Goal: Task Accomplishment & Management: Manage account settings

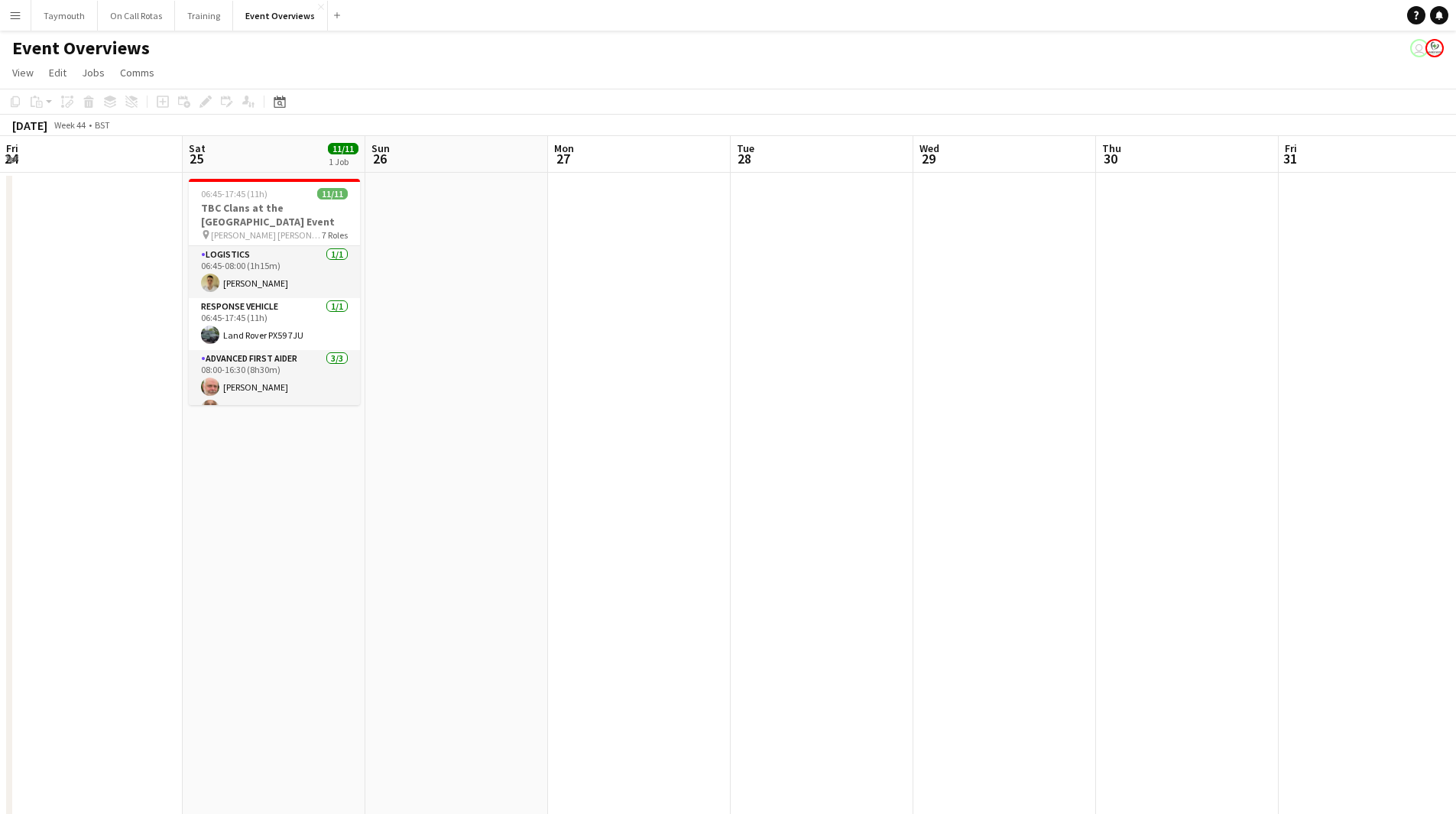
scroll to position [0, 566]
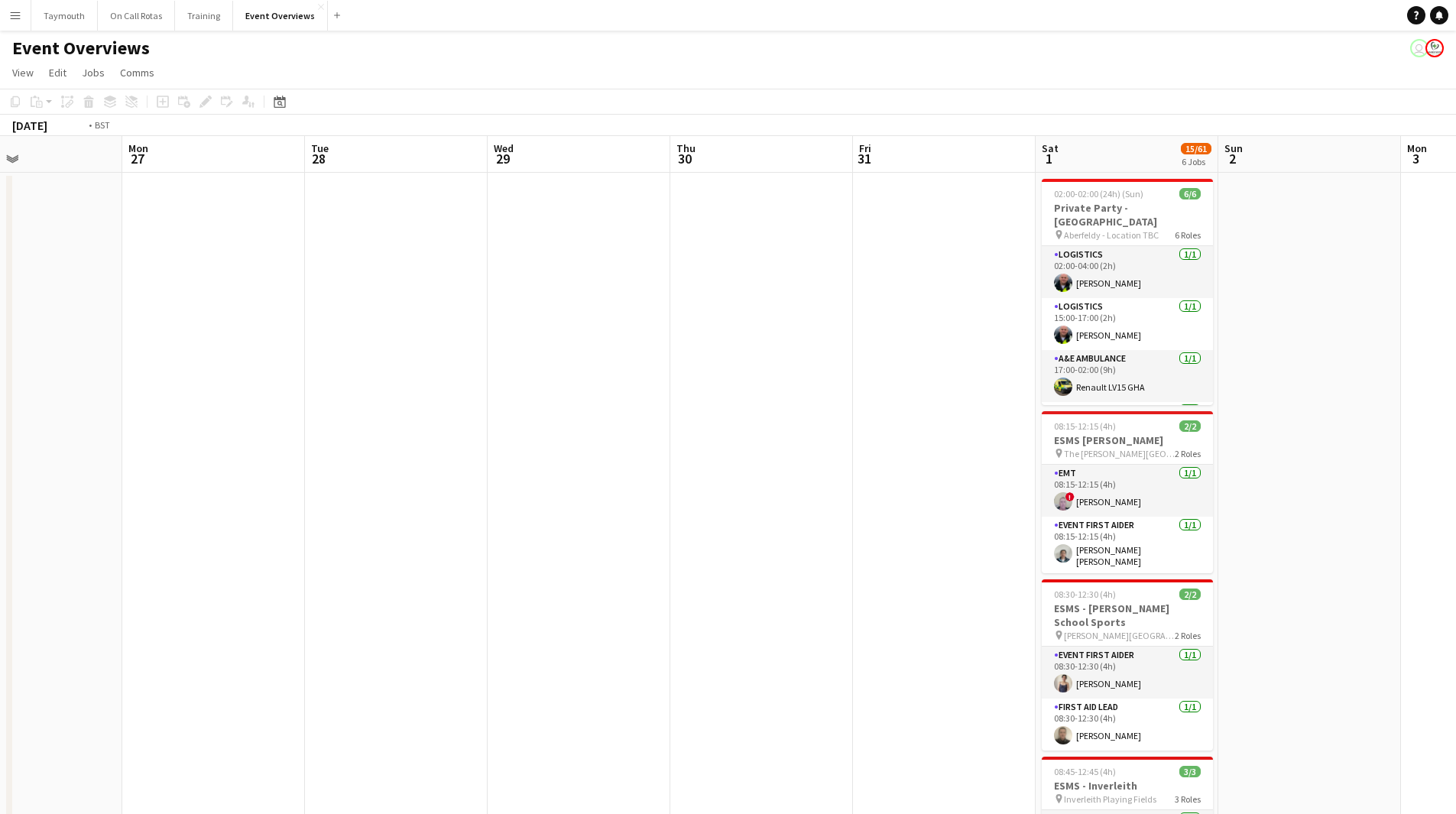
drag, startPoint x: 534, startPoint y: 540, endPoint x: 1172, endPoint y: 585, distance: 639.6
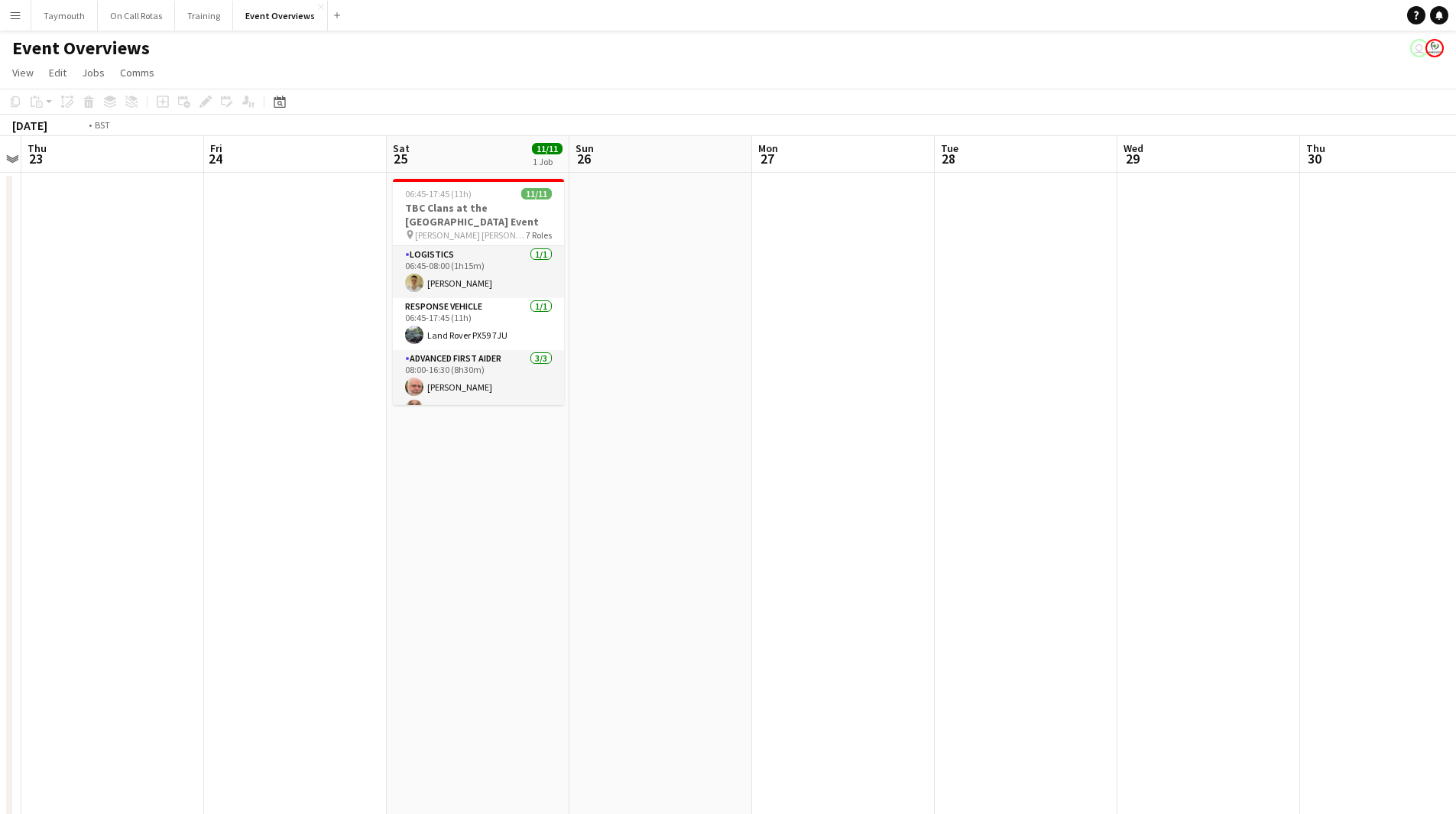
drag, startPoint x: 542, startPoint y: 568, endPoint x: 1292, endPoint y: 569, distance: 750.0
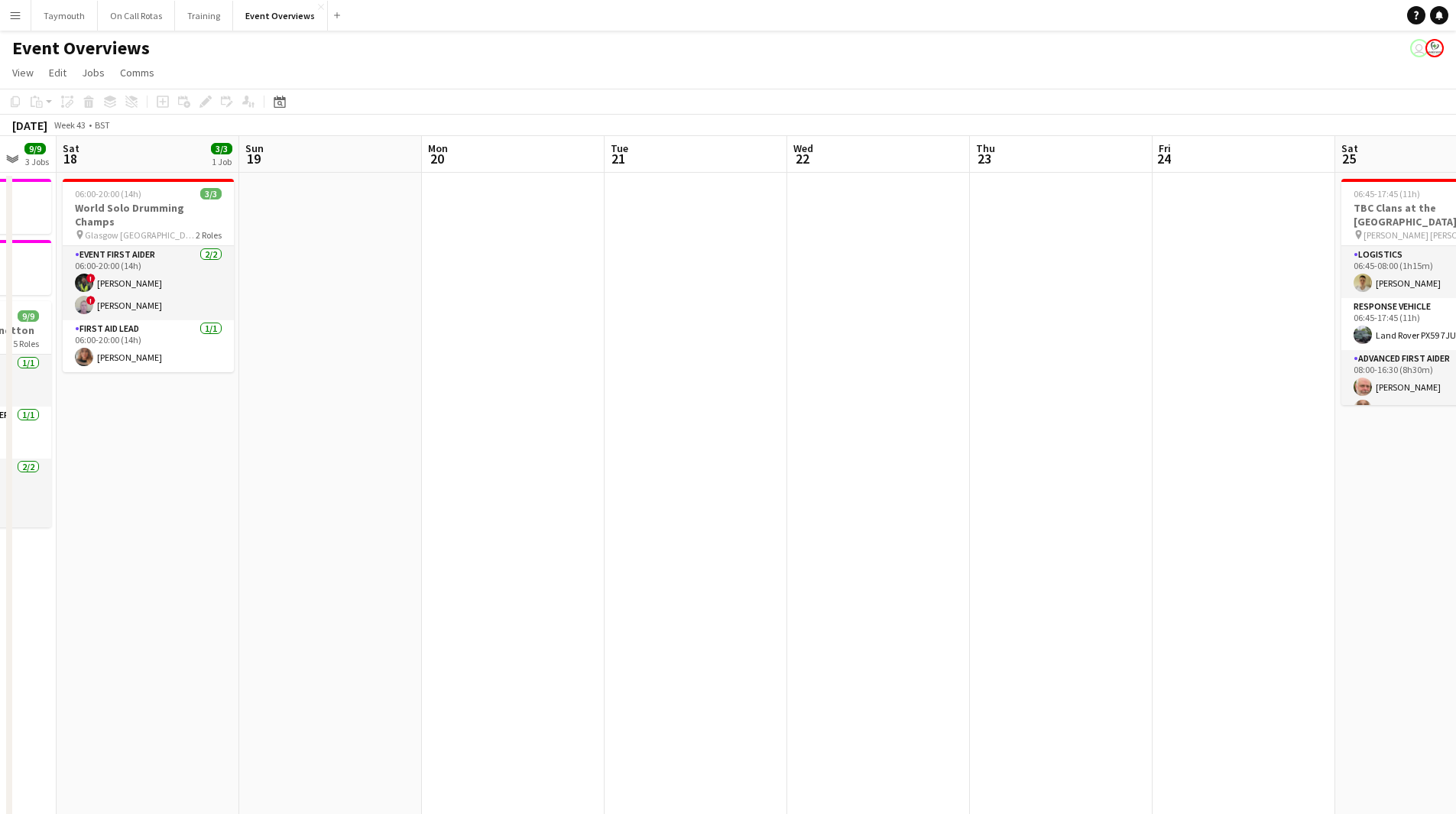
drag, startPoint x: 516, startPoint y: 644, endPoint x: 962, endPoint y: 640, distance: 446.0
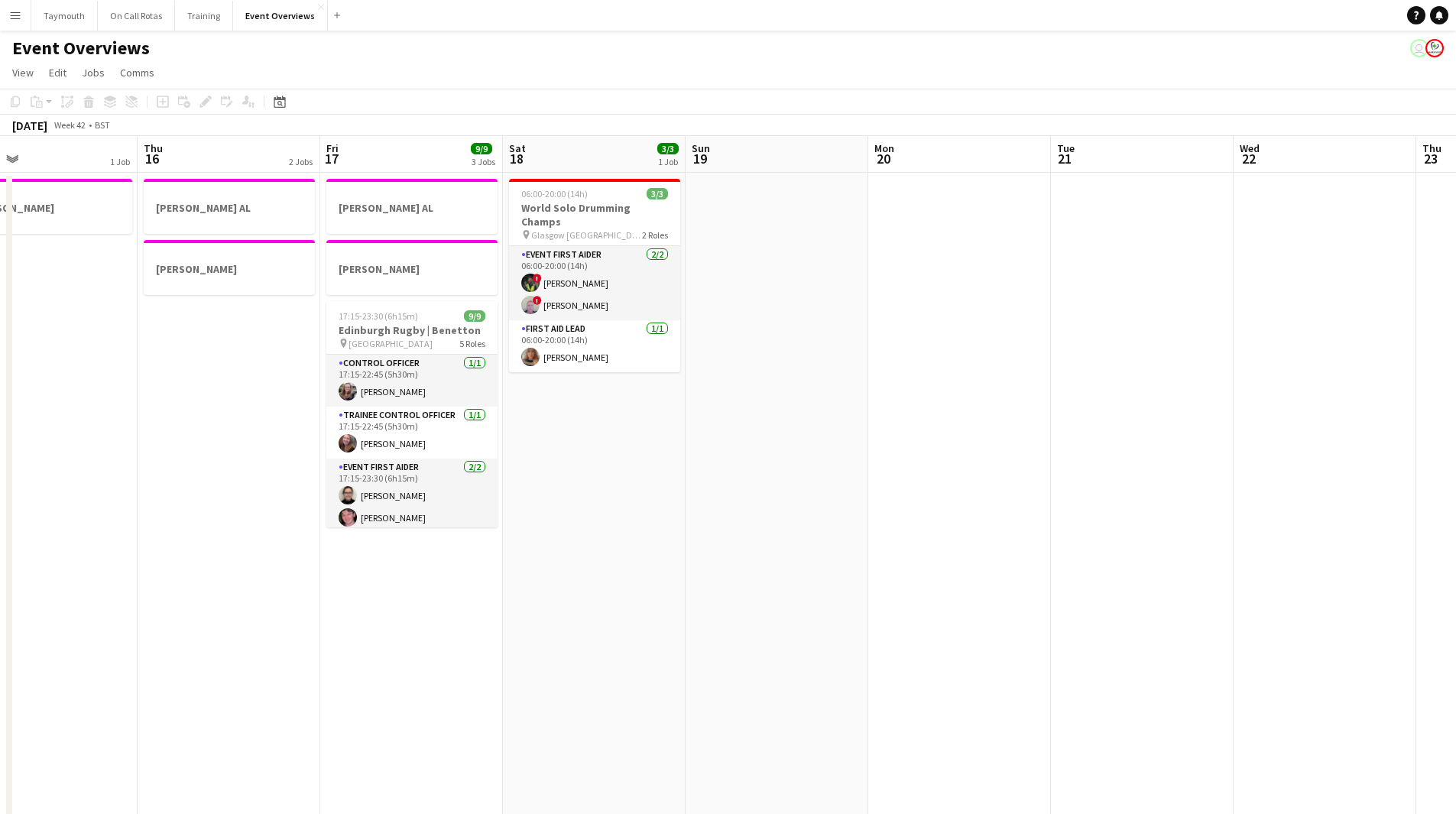
drag, startPoint x: 159, startPoint y: 560, endPoint x: 506, endPoint y: 535, distance: 347.9
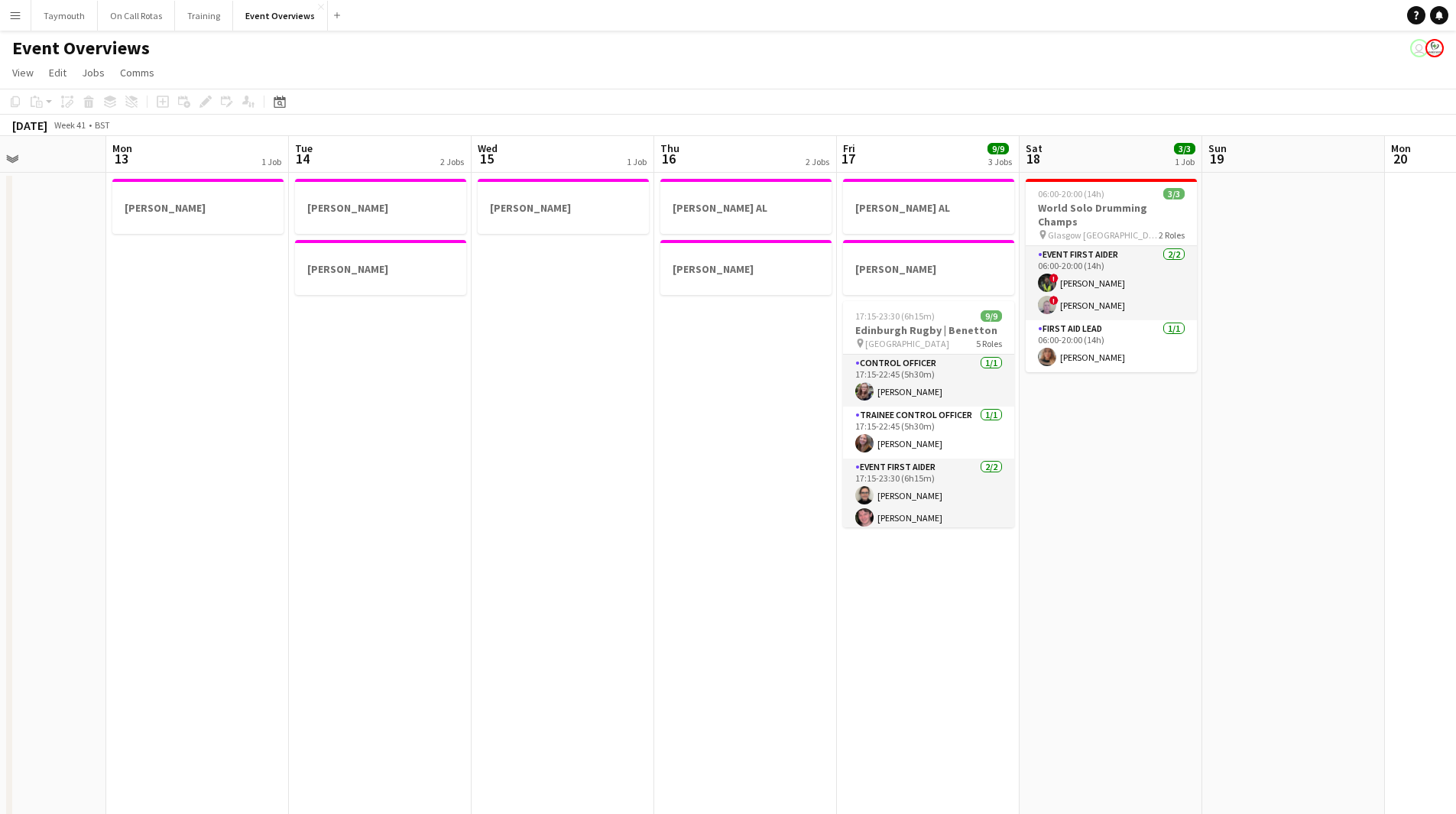
drag, startPoint x: 419, startPoint y: 558, endPoint x: 1128, endPoint y: 633, distance: 713.0
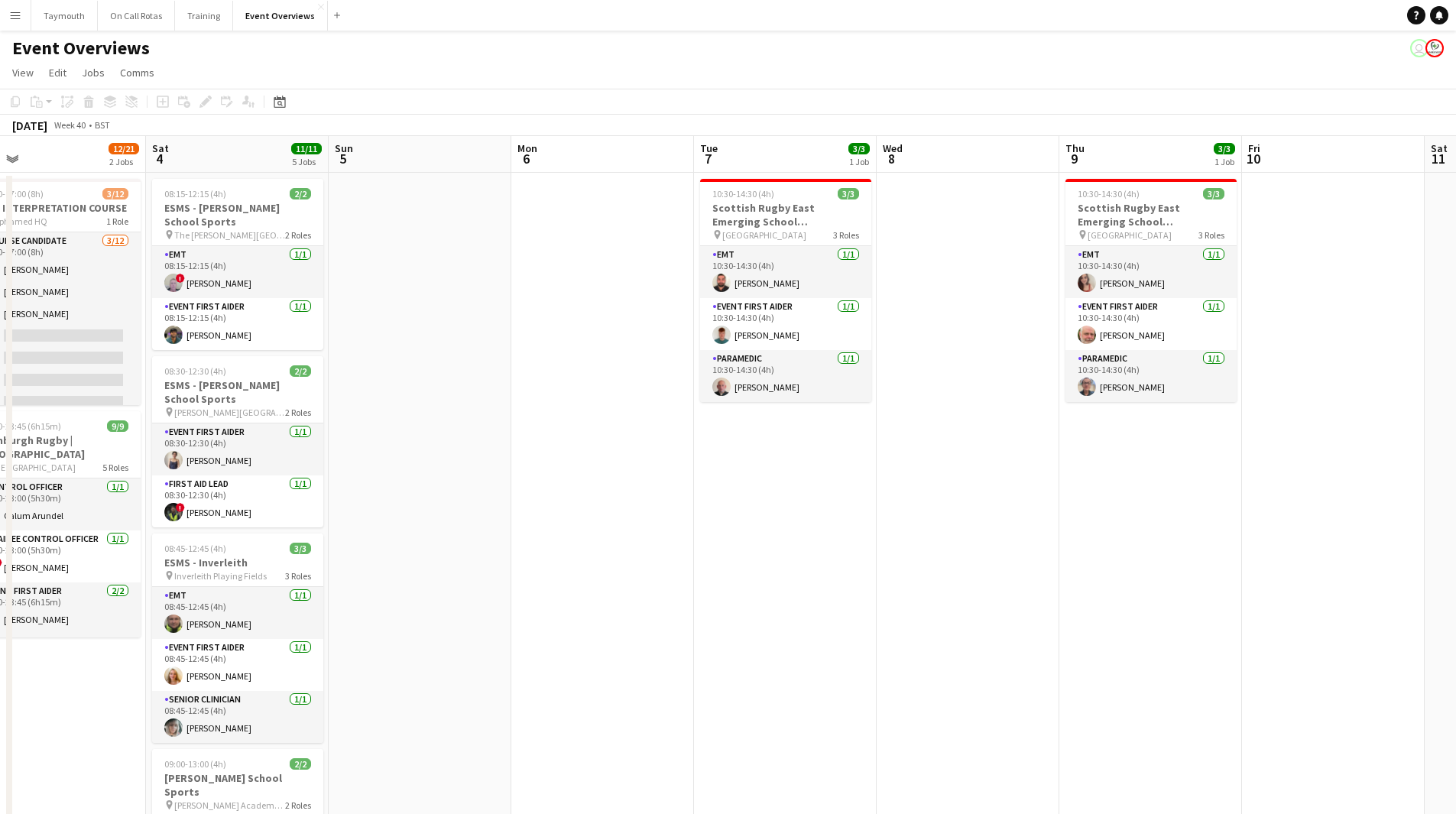
scroll to position [0, 428]
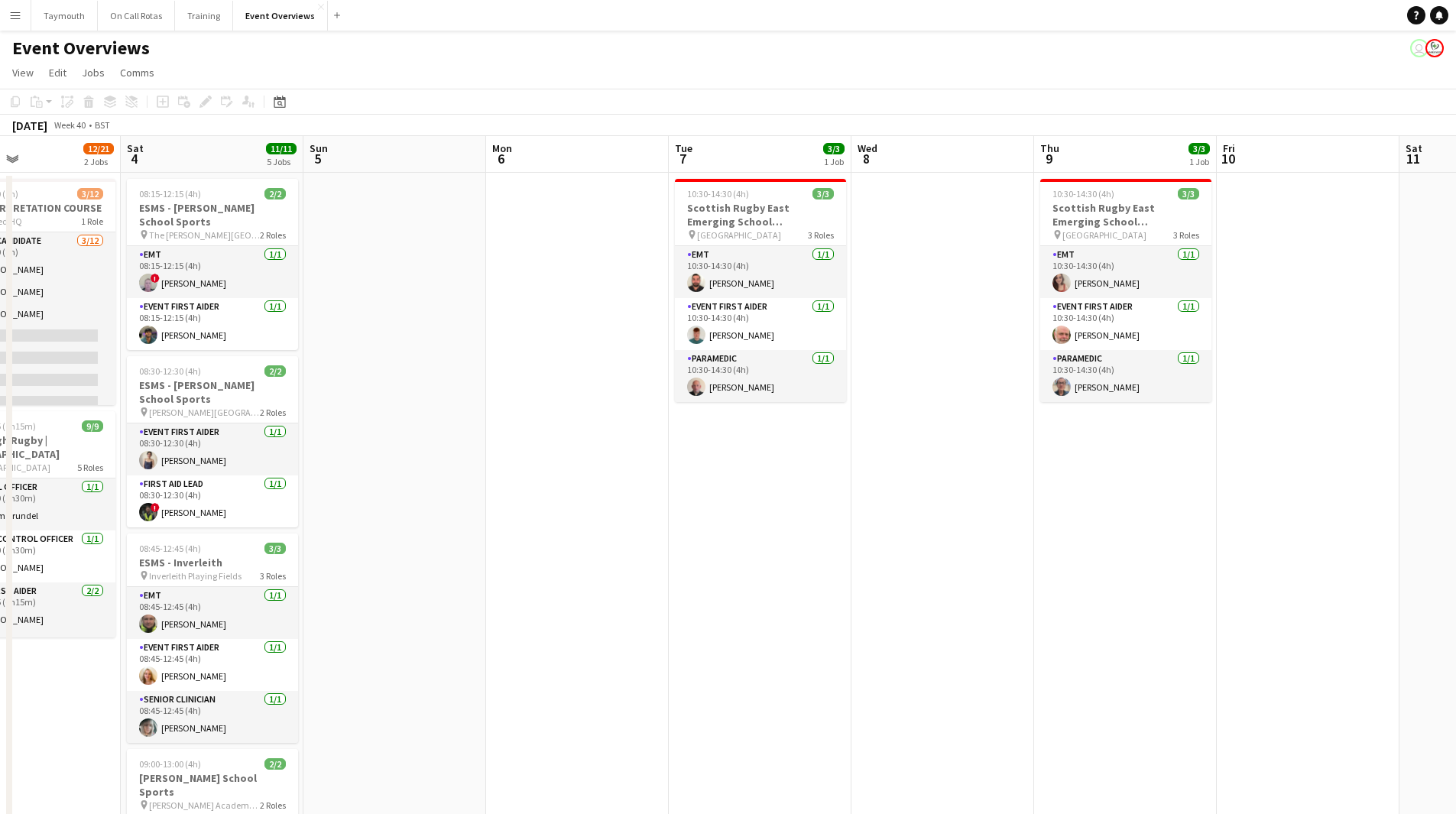
drag, startPoint x: 1077, startPoint y: 544, endPoint x: 1234, endPoint y: 570, distance: 159.1
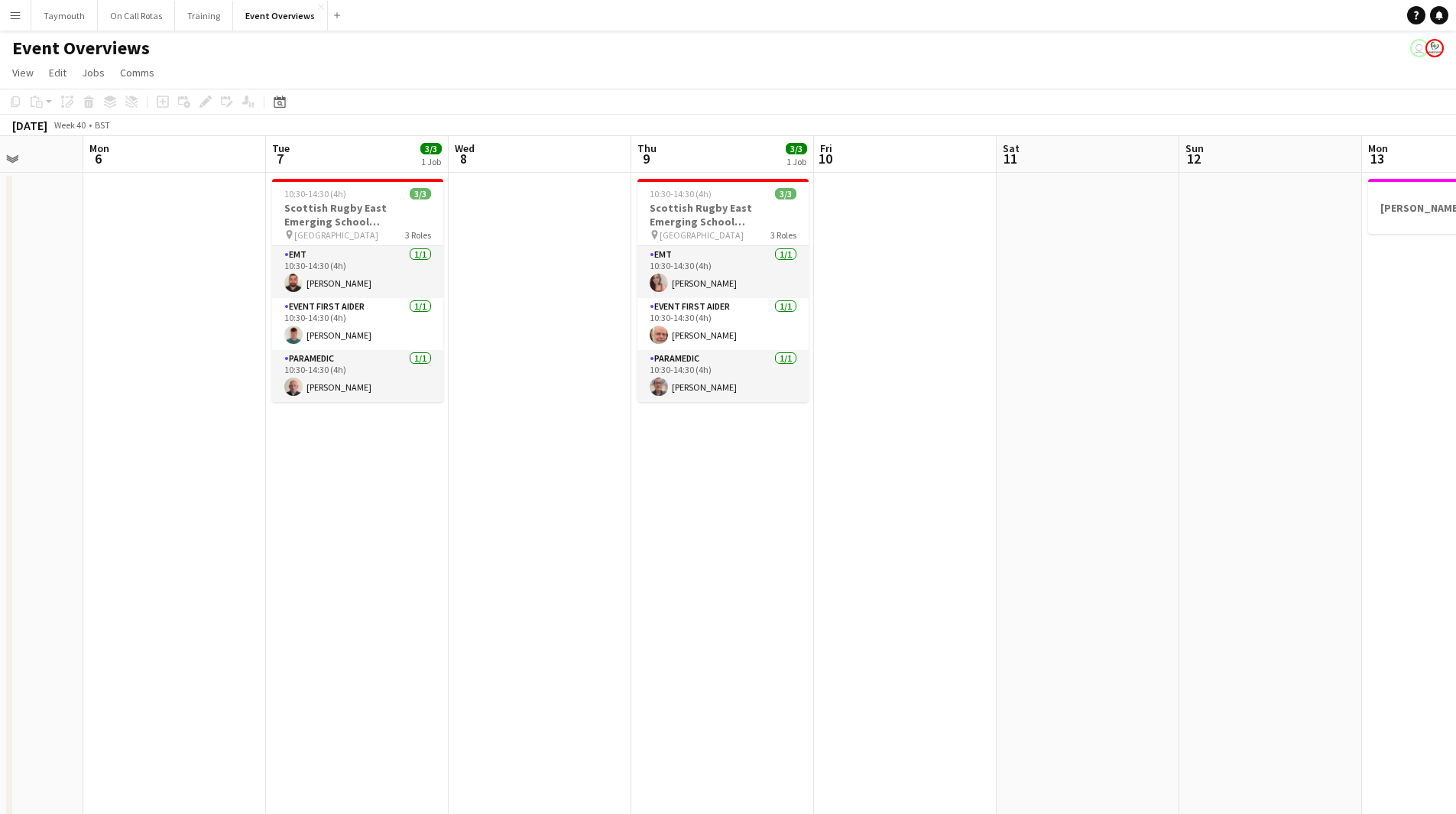
drag, startPoint x: 322, startPoint y: 583, endPoint x: 236, endPoint y: 577, distance: 86.2
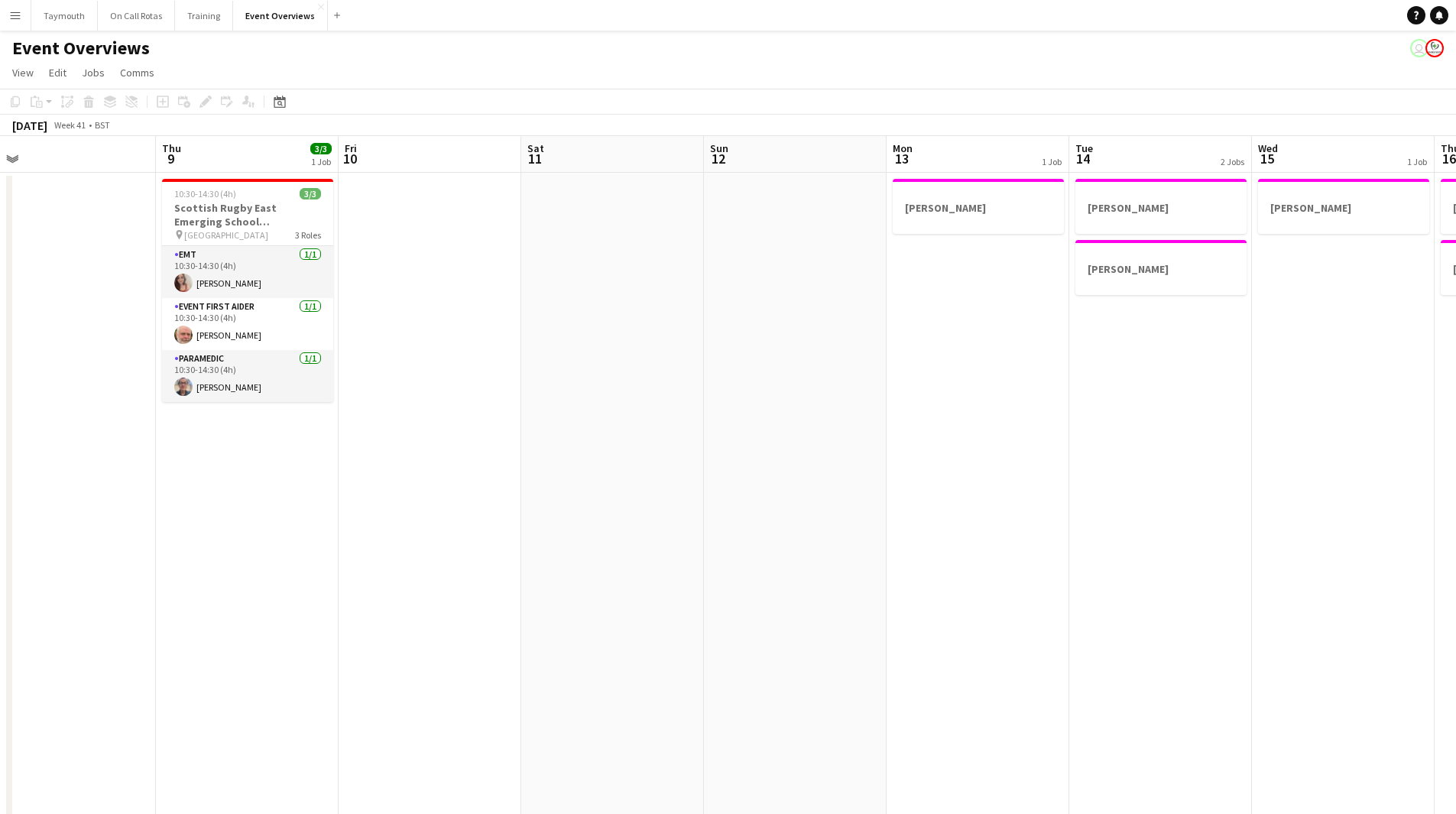
scroll to position [0, 592]
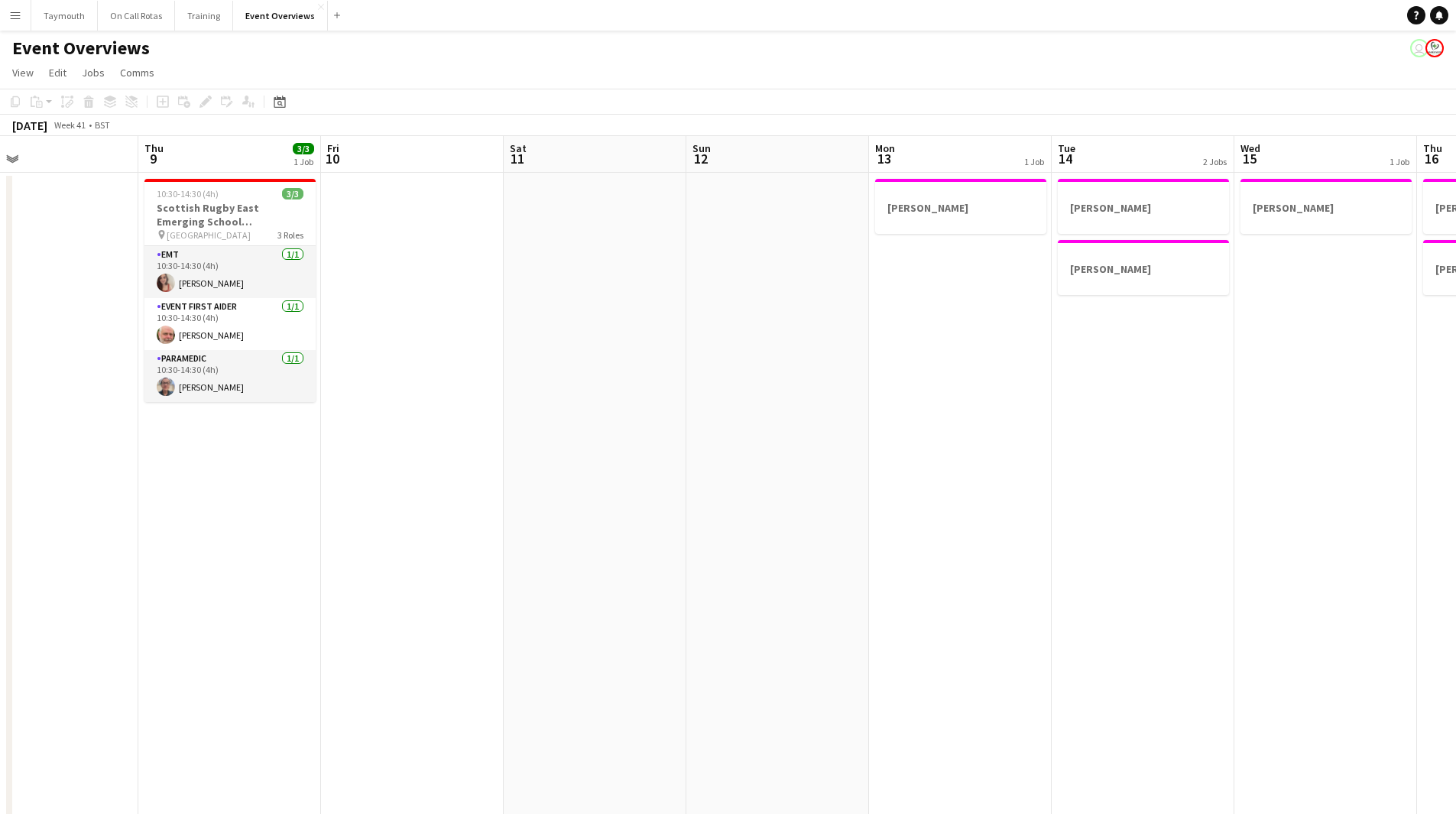
click at [281, 98] on icon at bounding box center [279, 101] width 12 height 12
click at [381, 358] on div "SEP 2025 SEP 2025 Monday M Tuesday T Wednesday W Thursday T Friday F Saturday S…" at bounding box center [342, 246] width 152 height 240
click at [400, 338] on button "[DATE]" at bounding box center [387, 341] width 44 height 25
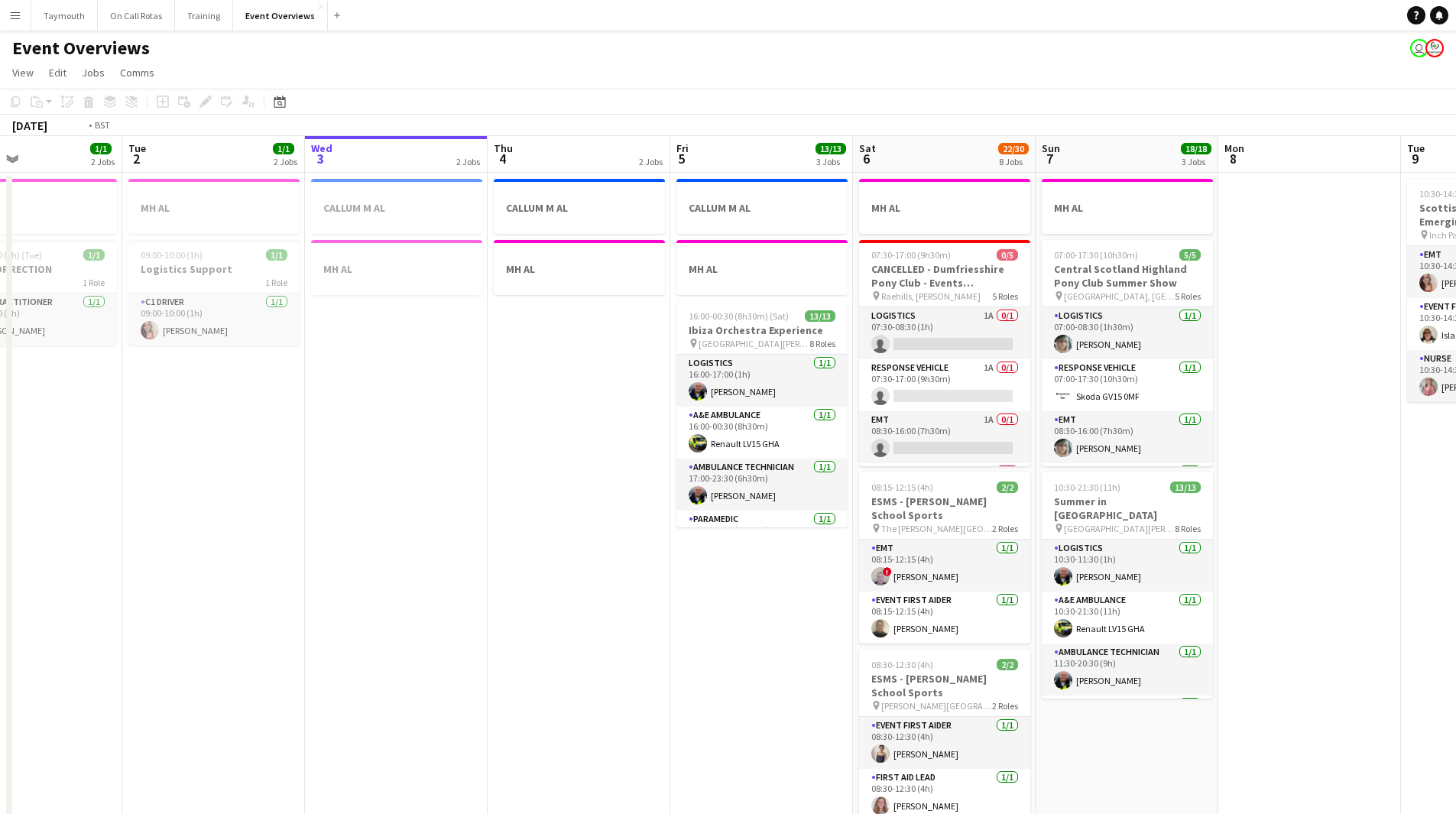
drag, startPoint x: 554, startPoint y: 628, endPoint x: 315, endPoint y: 622, distance: 239.1
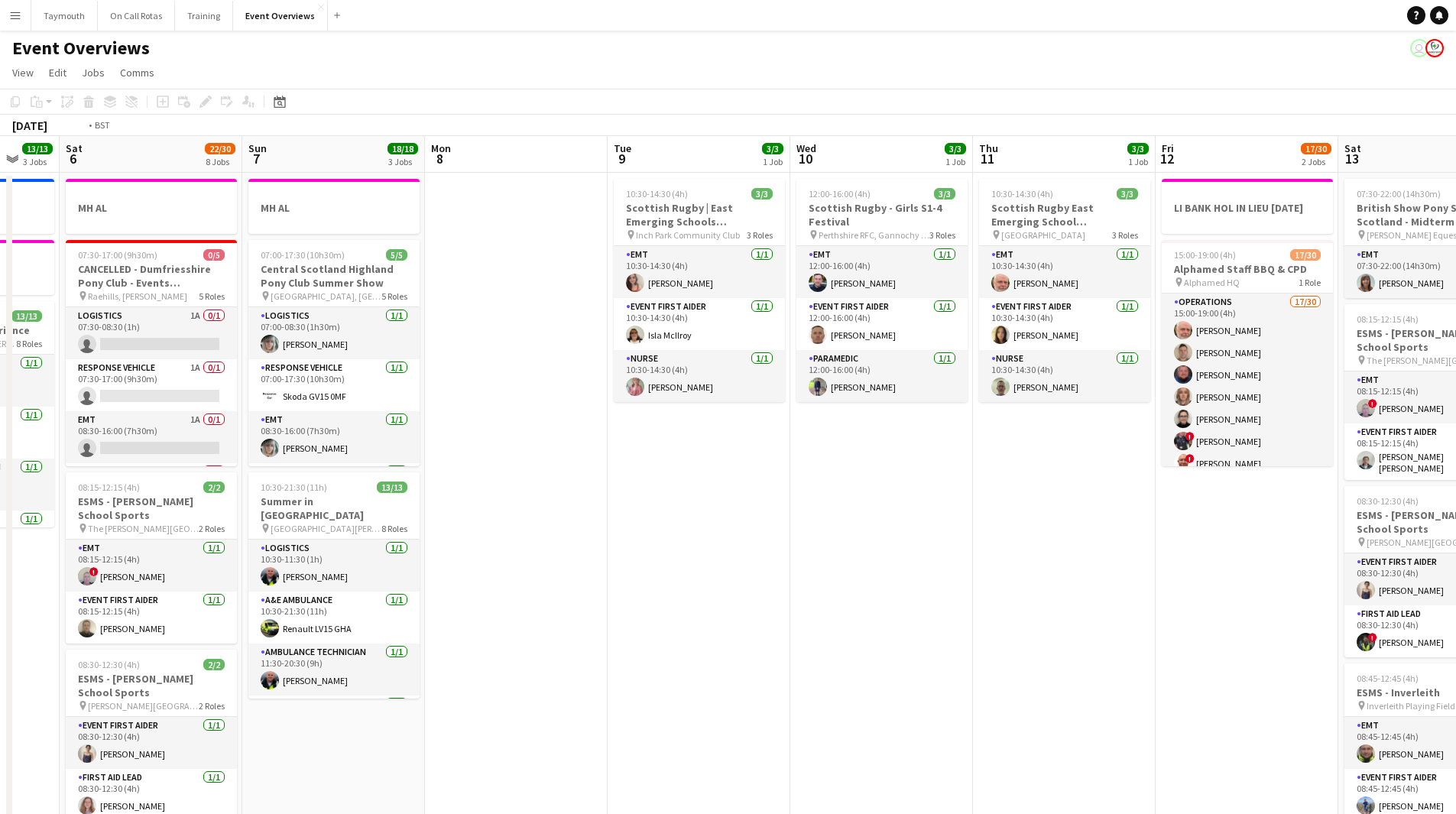
drag, startPoint x: 1063, startPoint y: 592, endPoint x: 231, endPoint y: 529, distance: 834.4
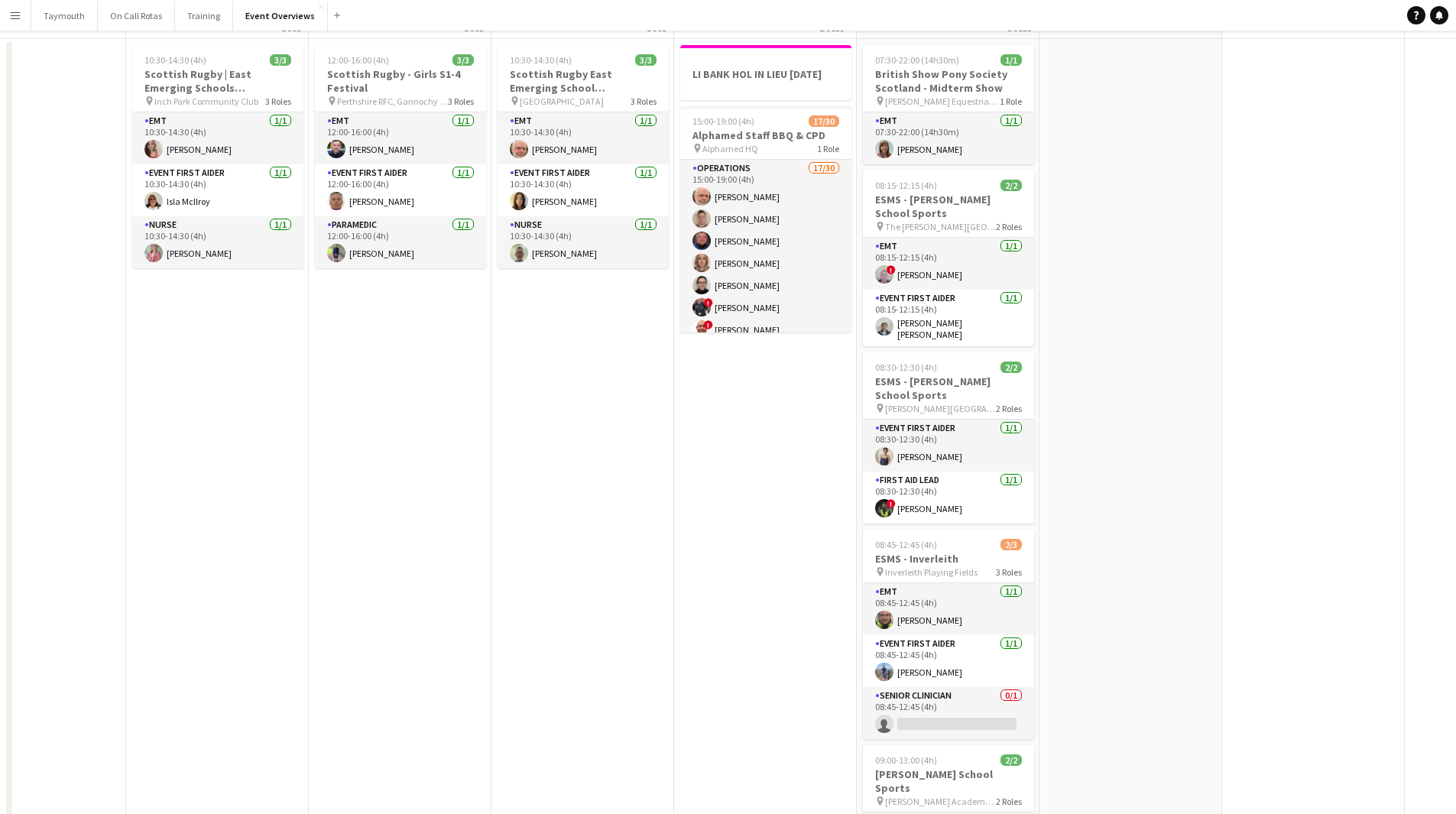
scroll to position [0, 0]
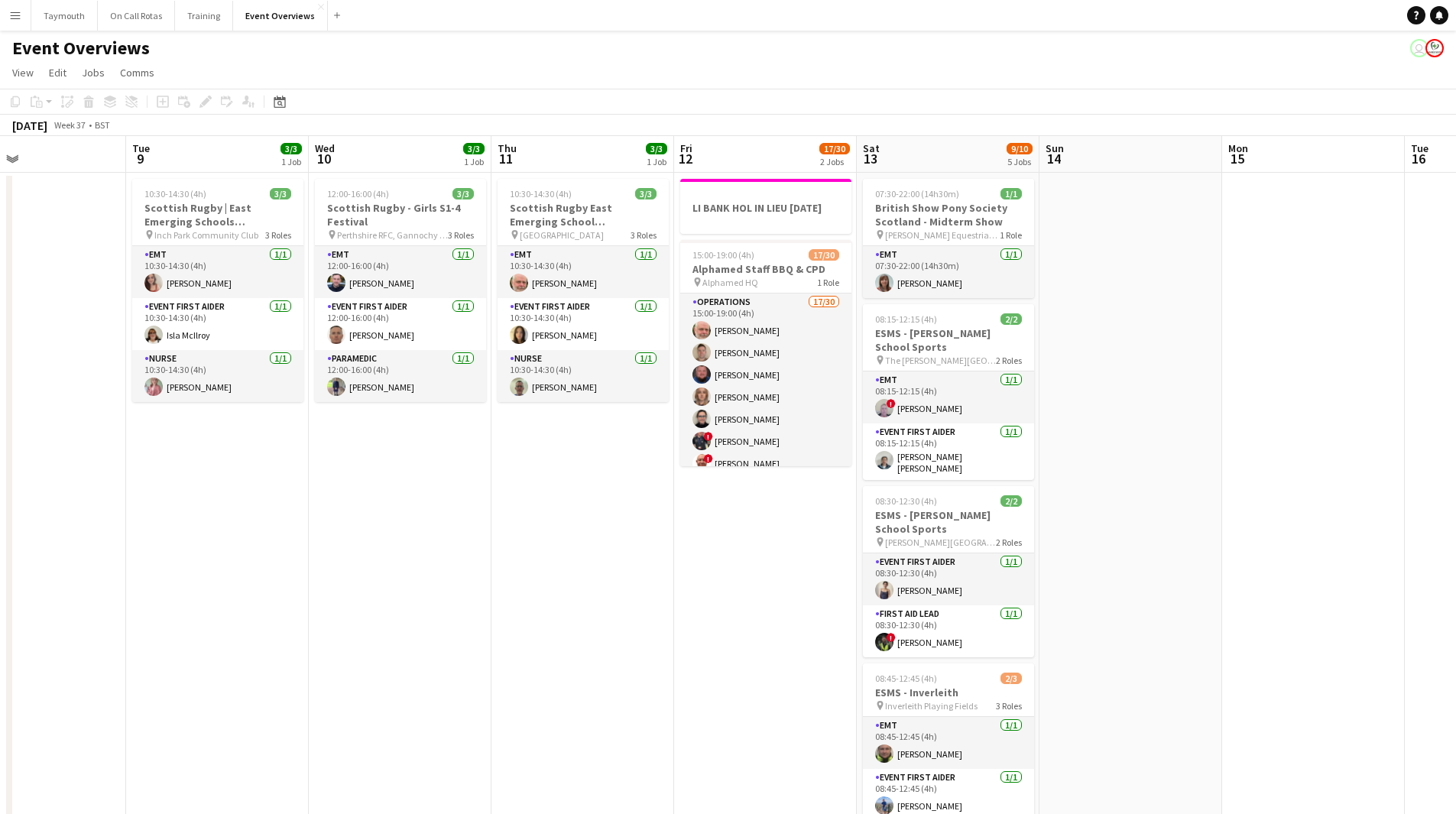
drag, startPoint x: 642, startPoint y: 658, endPoint x: -23, endPoint y: 704, distance: 666.6
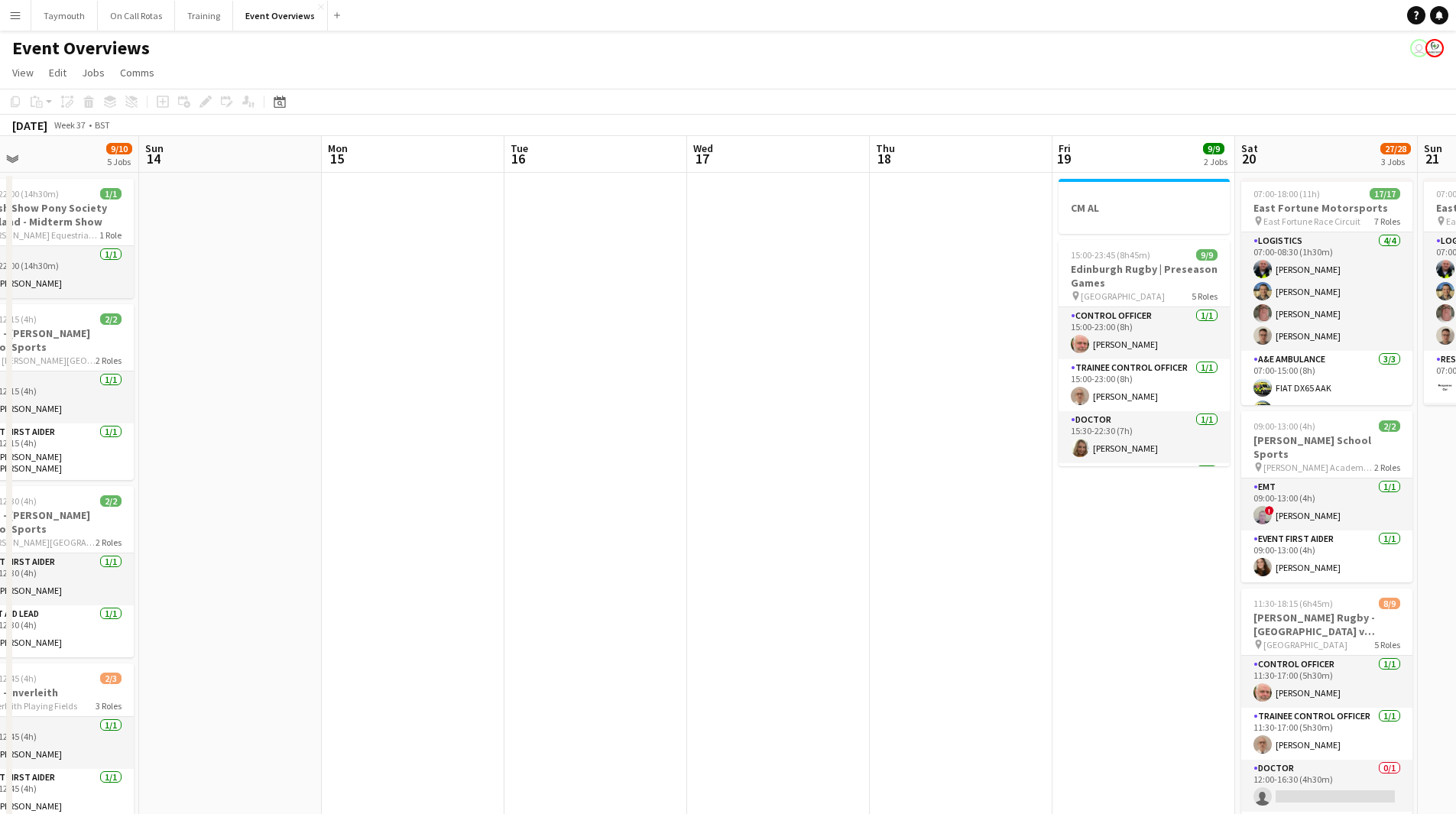
drag, startPoint x: 301, startPoint y: 722, endPoint x: -128, endPoint y: 718, distance: 429.0
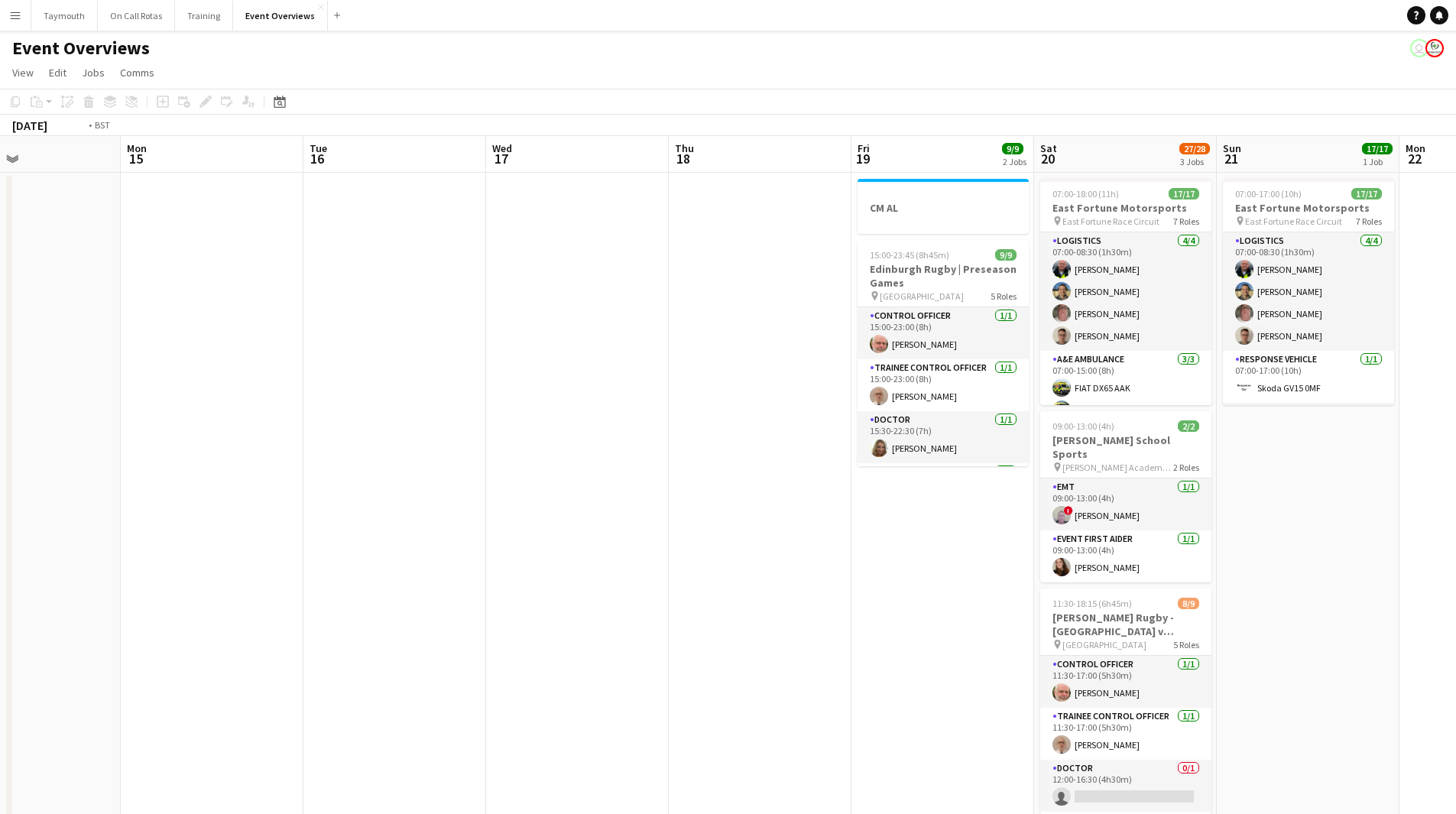
drag, startPoint x: 647, startPoint y: 685, endPoint x: 31, endPoint y: 695, distance: 616.1
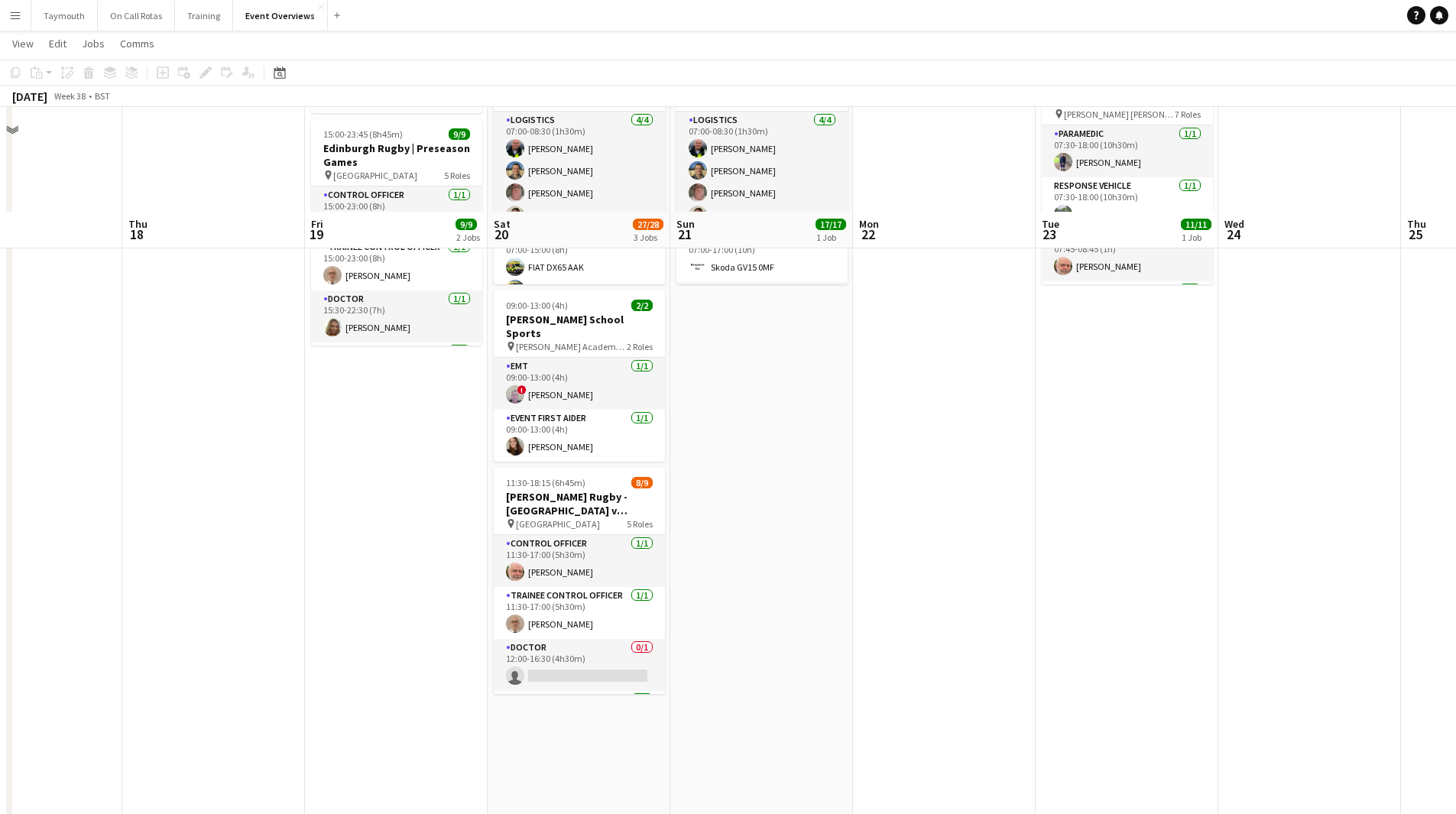
scroll to position [229, 0]
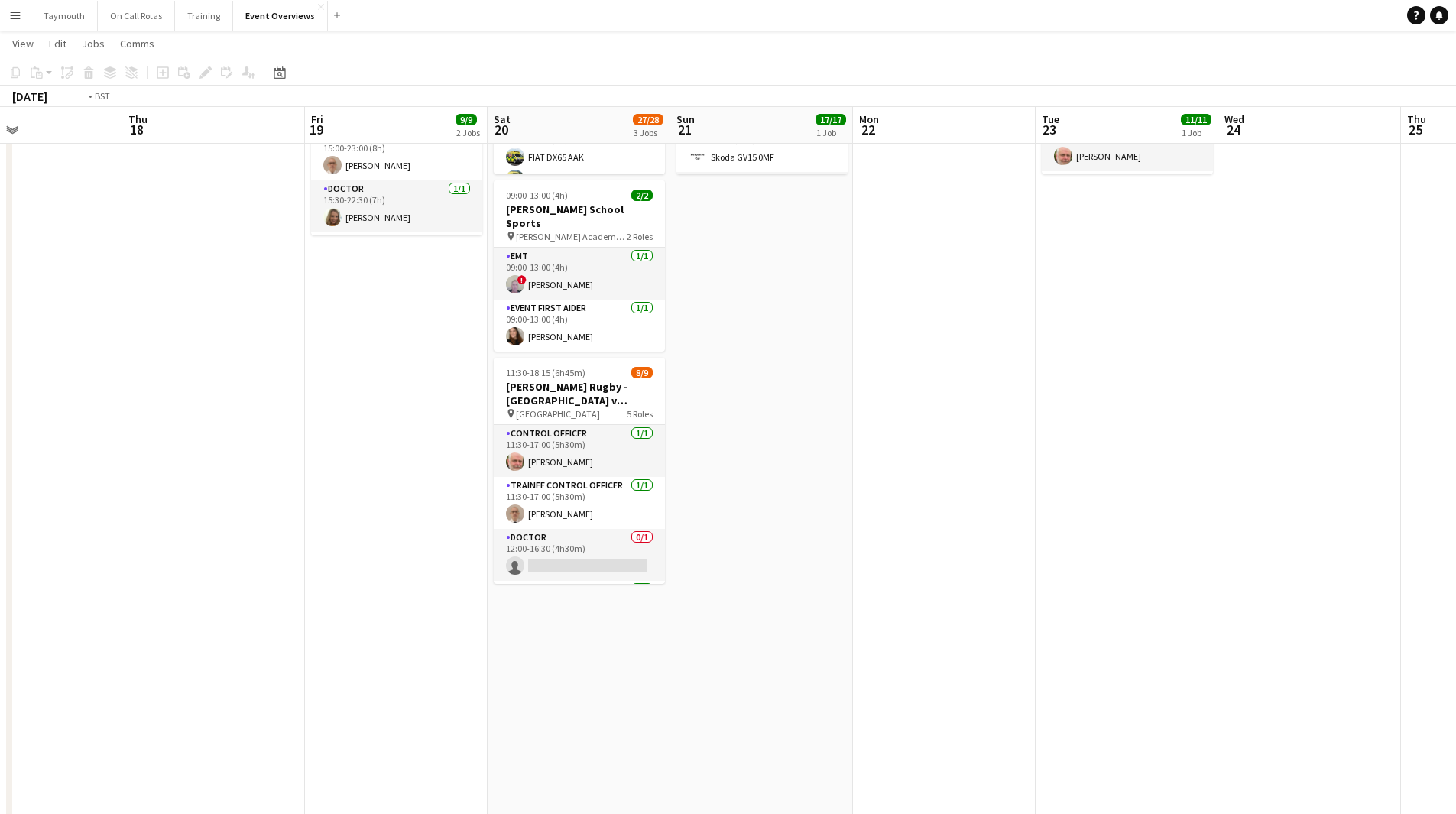
drag, startPoint x: 1068, startPoint y: 633, endPoint x: 1160, endPoint y: 636, distance: 92.0
click at [1121, 635] on app-calendar-viewport "Sun 14 Mon 15 Tue 16 Wed 17 Thu 18 Fri 19 9/9 2 Jobs Sat 20 27/28 3 Jobs Sun 21…" at bounding box center [728, 640] width 1456 height 1621
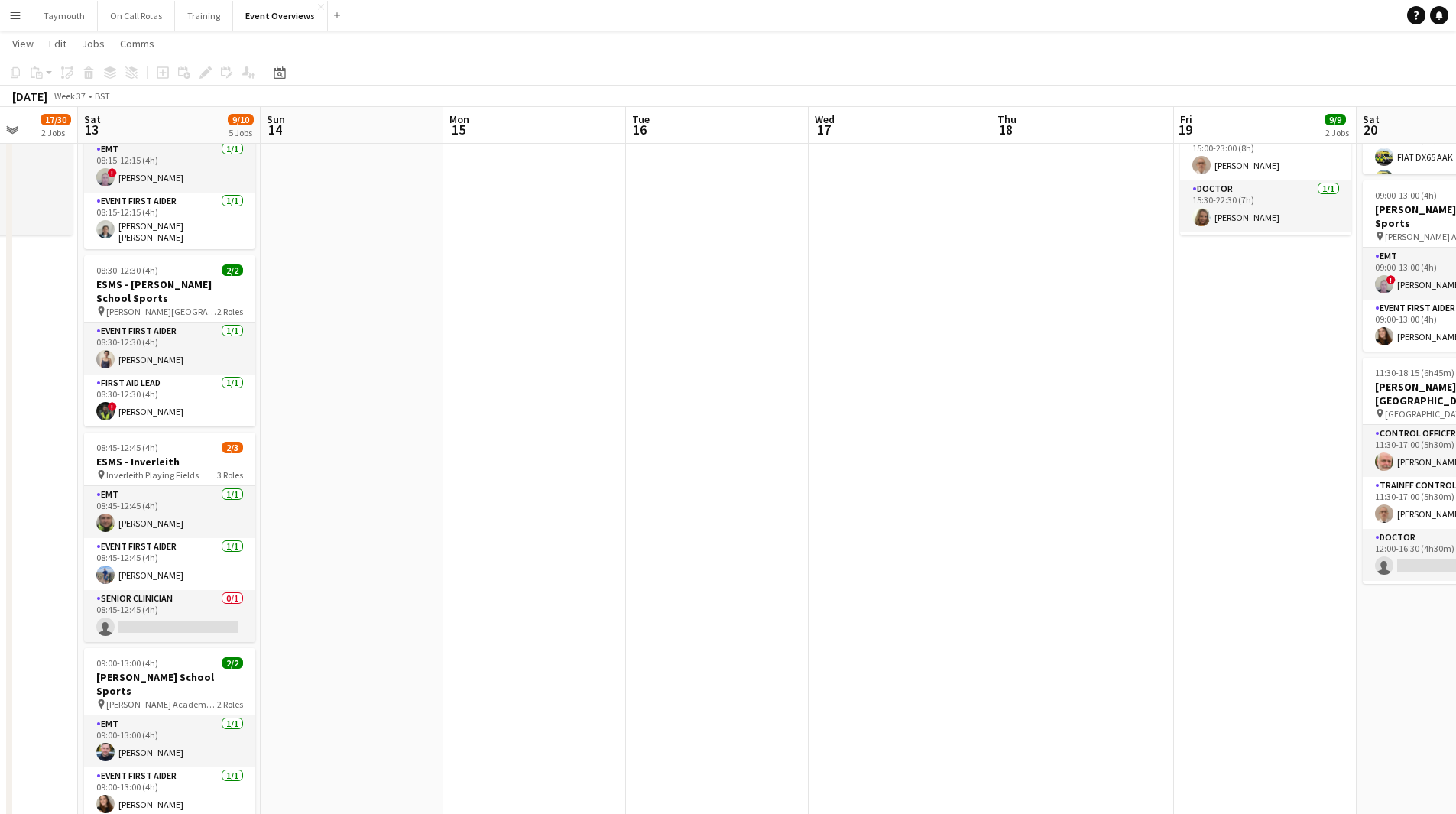
drag, startPoint x: 609, startPoint y: 610, endPoint x: 1042, endPoint y: 631, distance: 433.5
click at [1030, 629] on app-calendar-viewport "Wed 10 3/3 1 Job Thu 11 3/3 1 Job Fri 12 17/30 2 Jobs Sat 13 9/10 5 Jobs Sun 14…" at bounding box center [728, 640] width 1456 height 1621
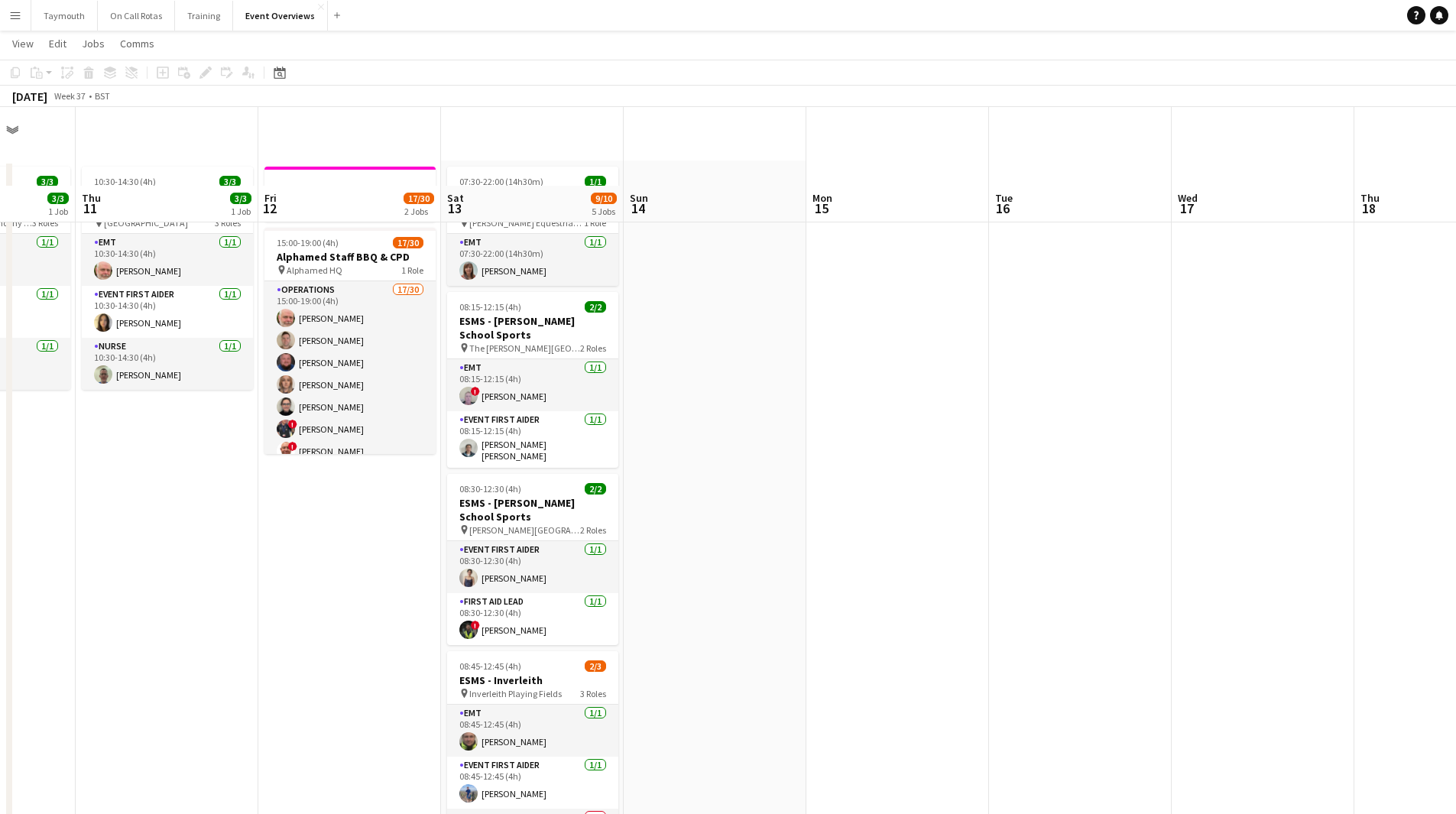
scroll to position [0, 0]
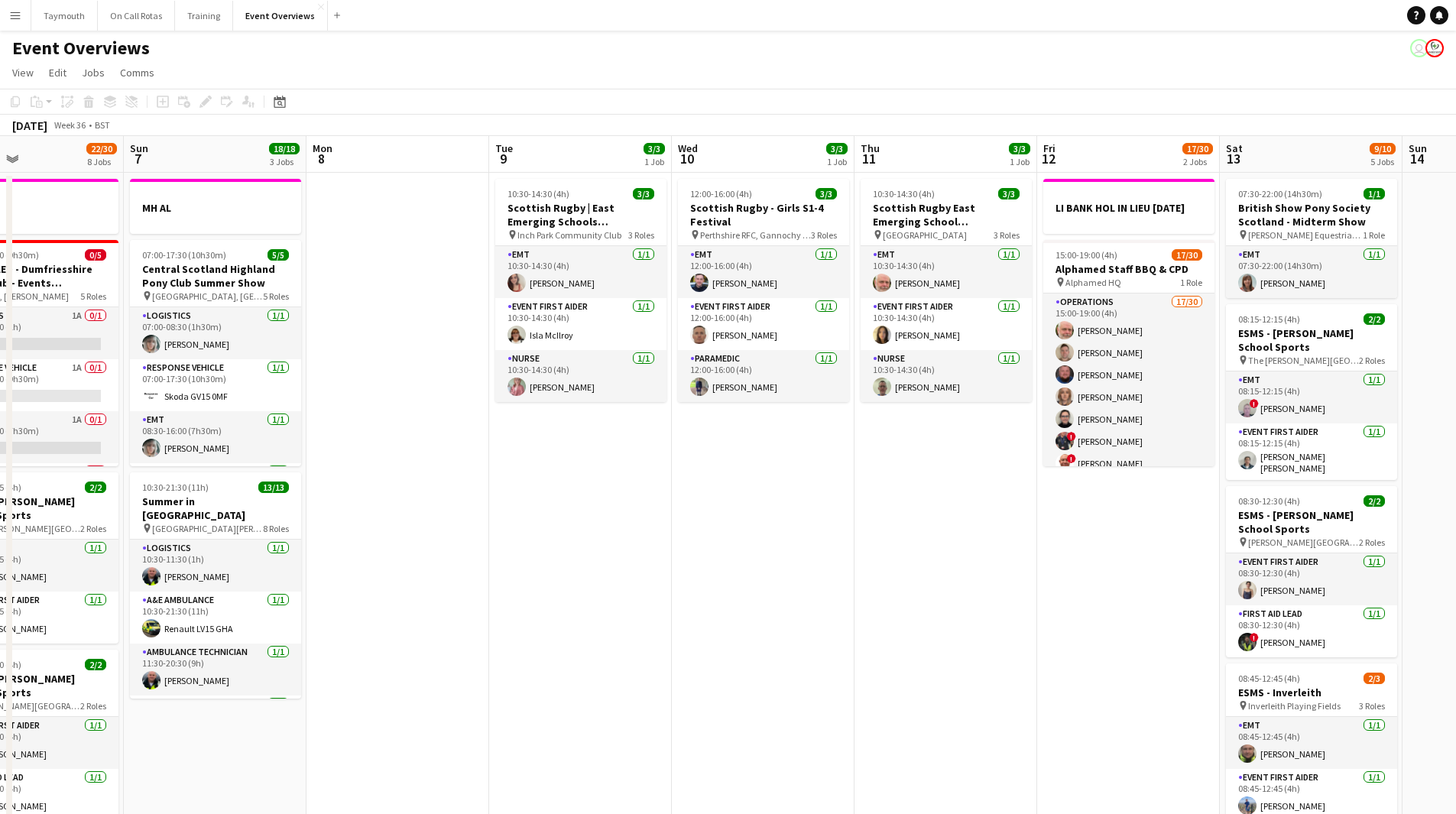
drag, startPoint x: 332, startPoint y: 587, endPoint x: 1055, endPoint y: 612, distance: 723.4
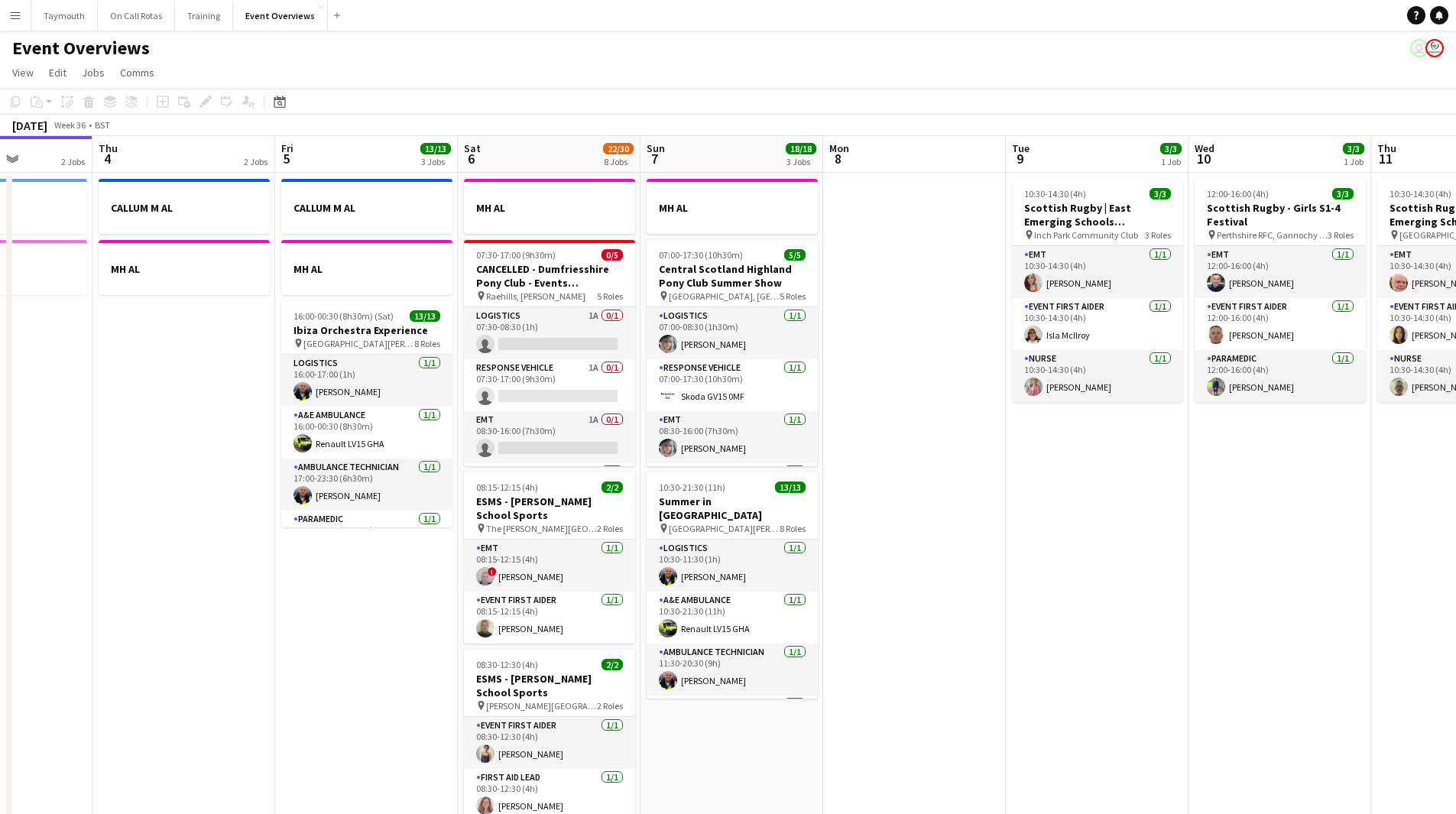
drag, startPoint x: 630, startPoint y: 600, endPoint x: 1147, endPoint y: 619, distance: 517.3
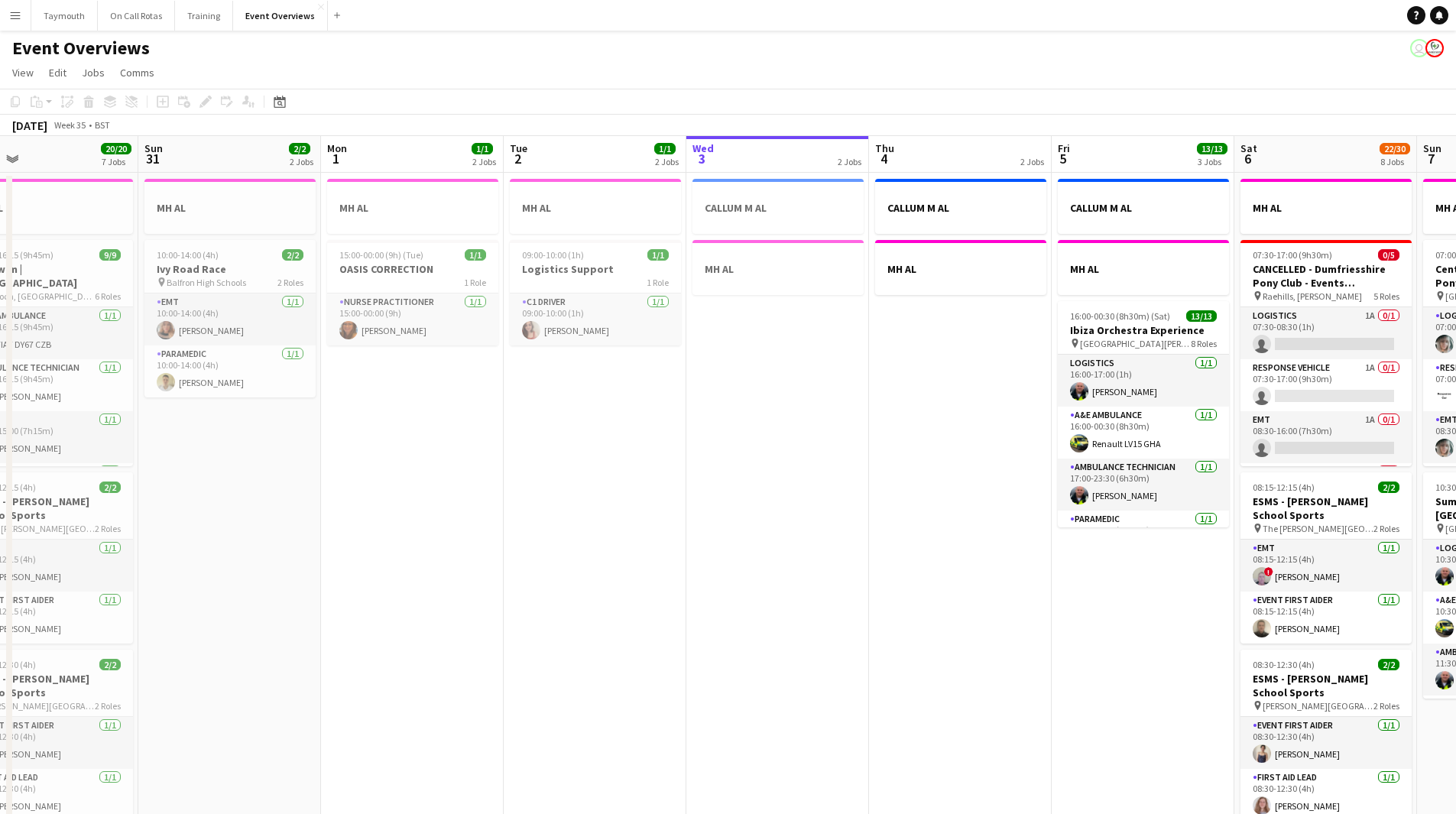
drag, startPoint x: 546, startPoint y: 592, endPoint x: 1290, endPoint y: 598, distance: 744.0
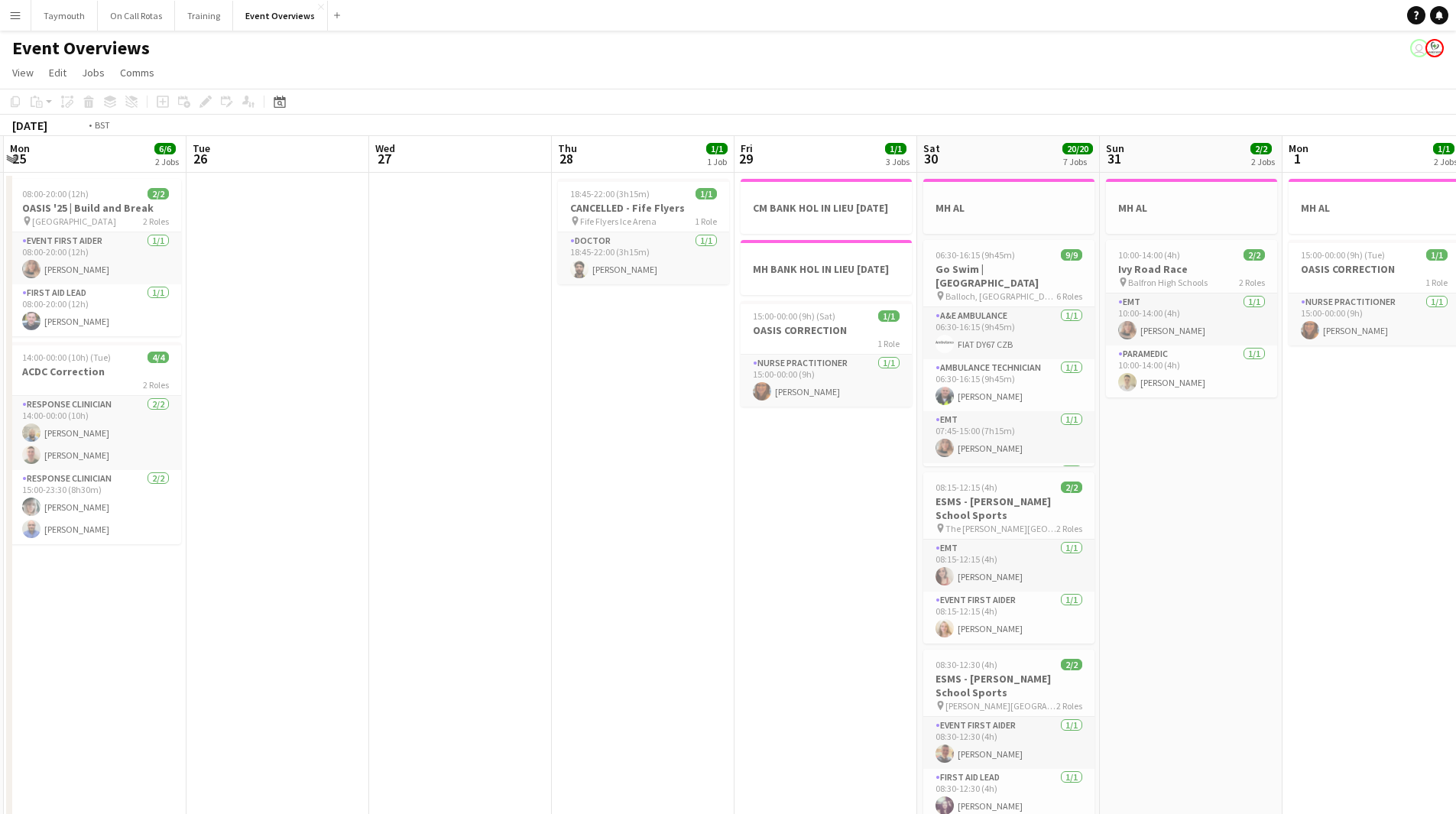
drag, startPoint x: 857, startPoint y: 592, endPoint x: 1467, endPoint y: 574, distance: 610.3
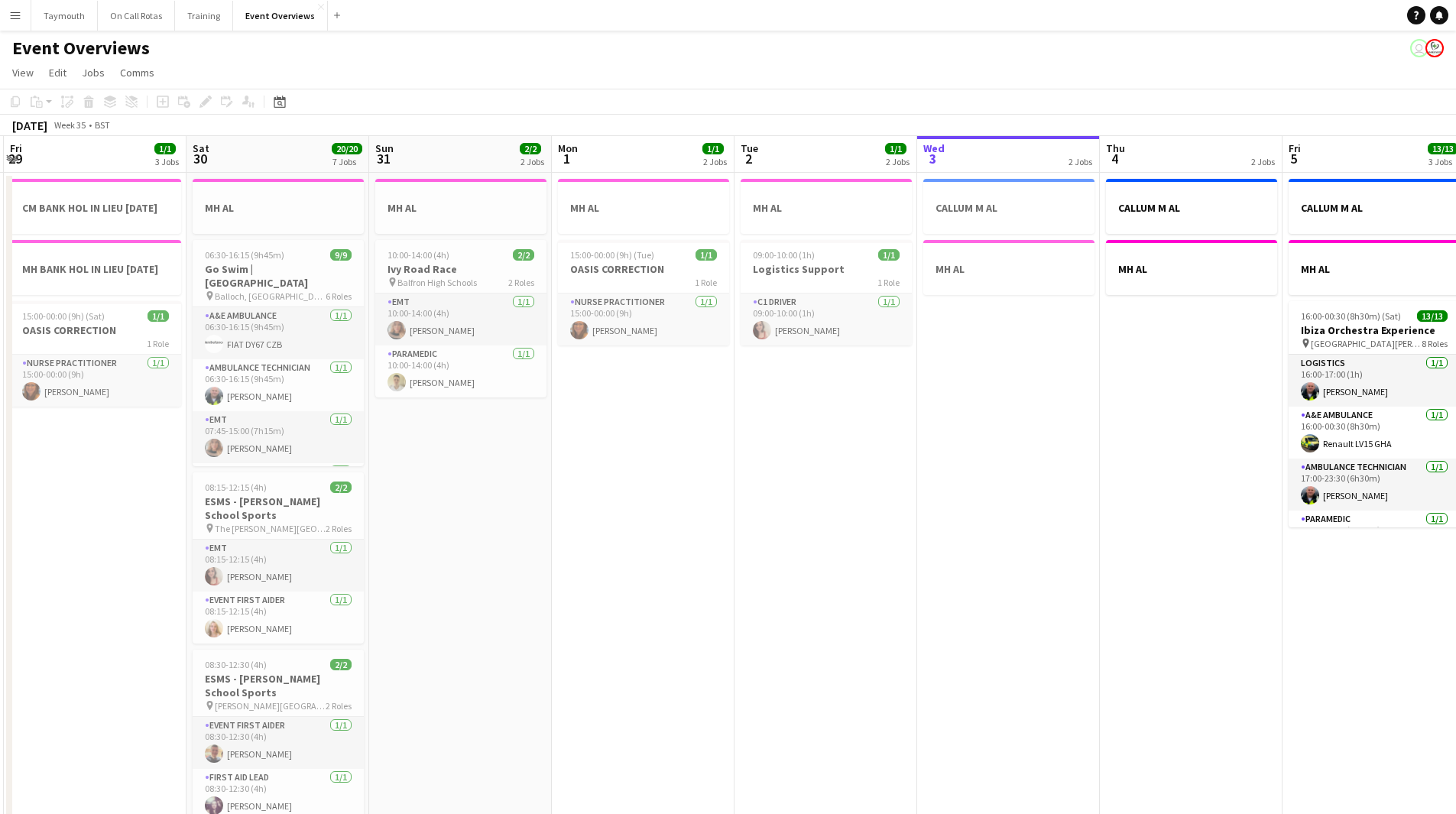
drag, startPoint x: 809, startPoint y: 605, endPoint x: -213, endPoint y: 534, distance: 1024.5
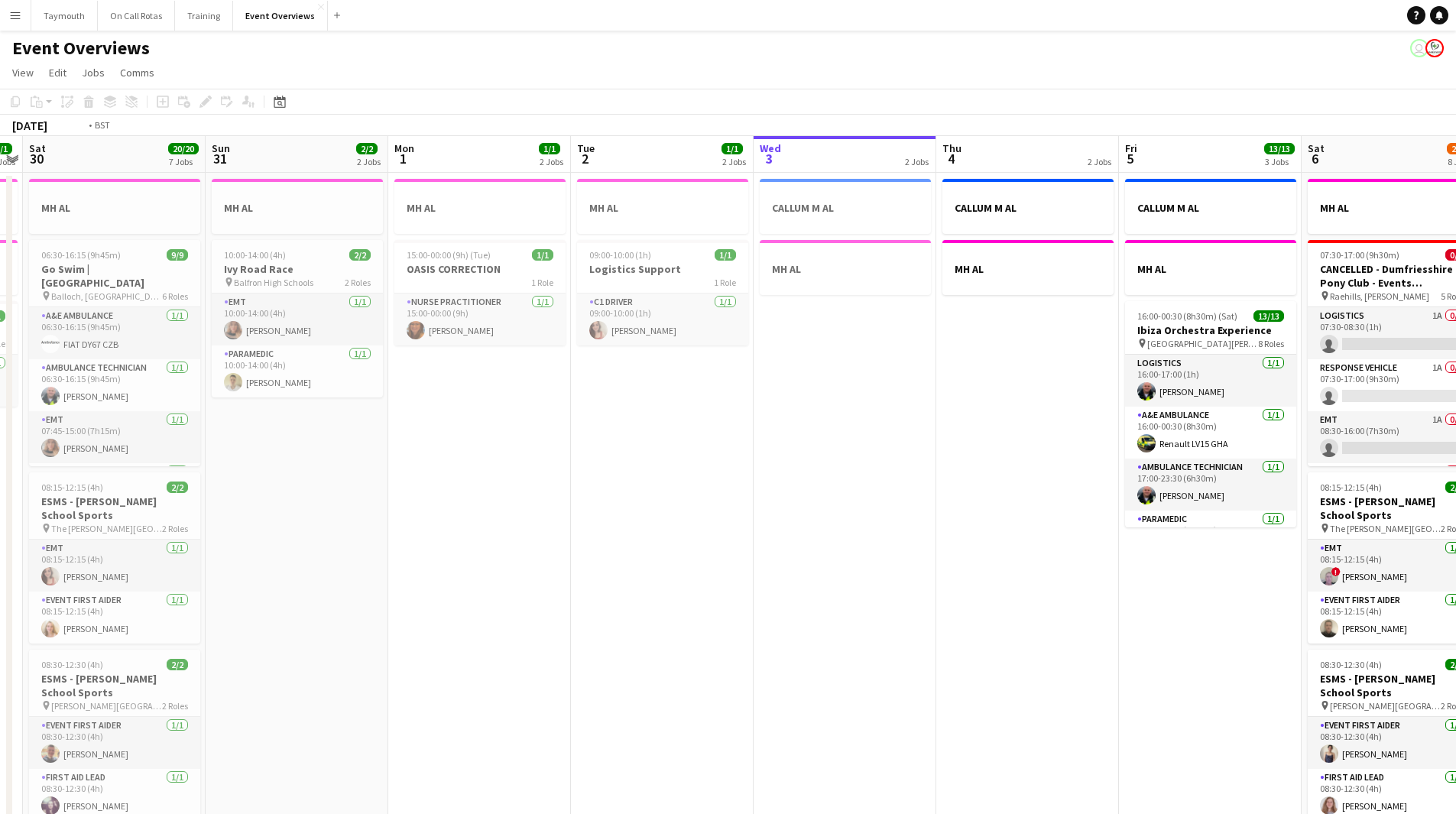
scroll to position [0, 583]
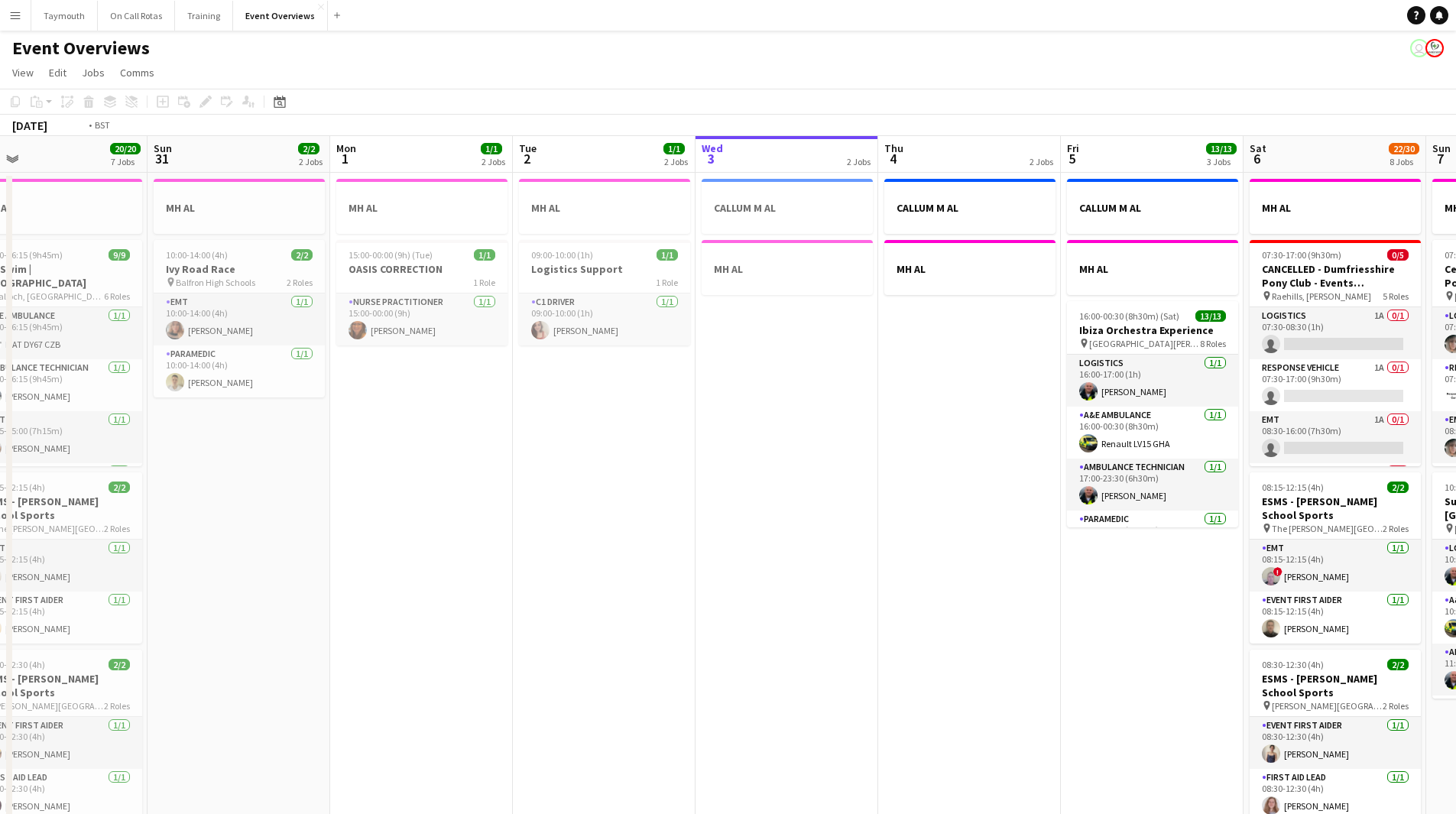
drag, startPoint x: 355, startPoint y: 596, endPoint x: -17, endPoint y: 582, distance: 372.3
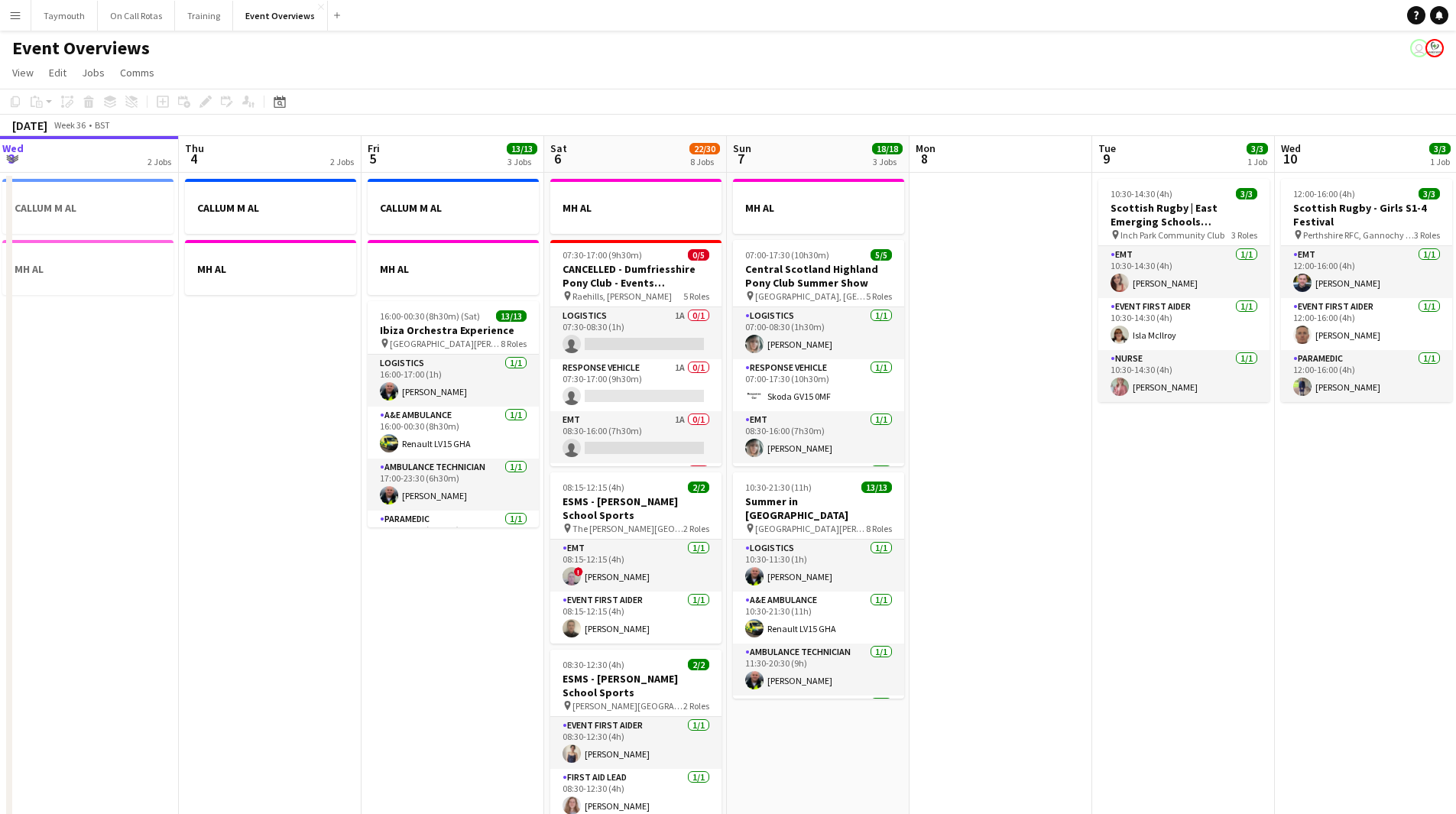
scroll to position [0, 505]
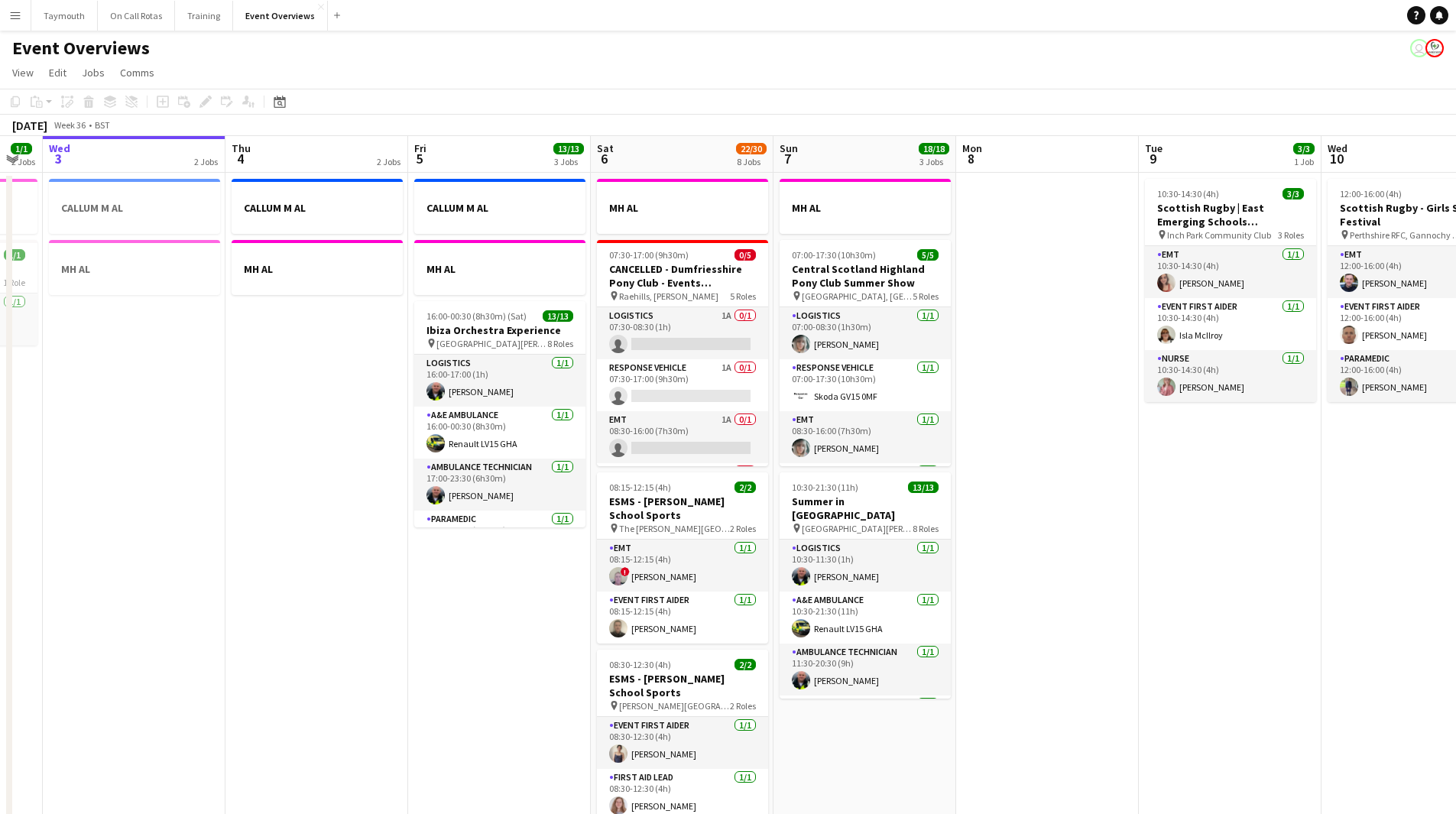
drag, startPoint x: 545, startPoint y: 585, endPoint x: 258, endPoint y: 585, distance: 287.0
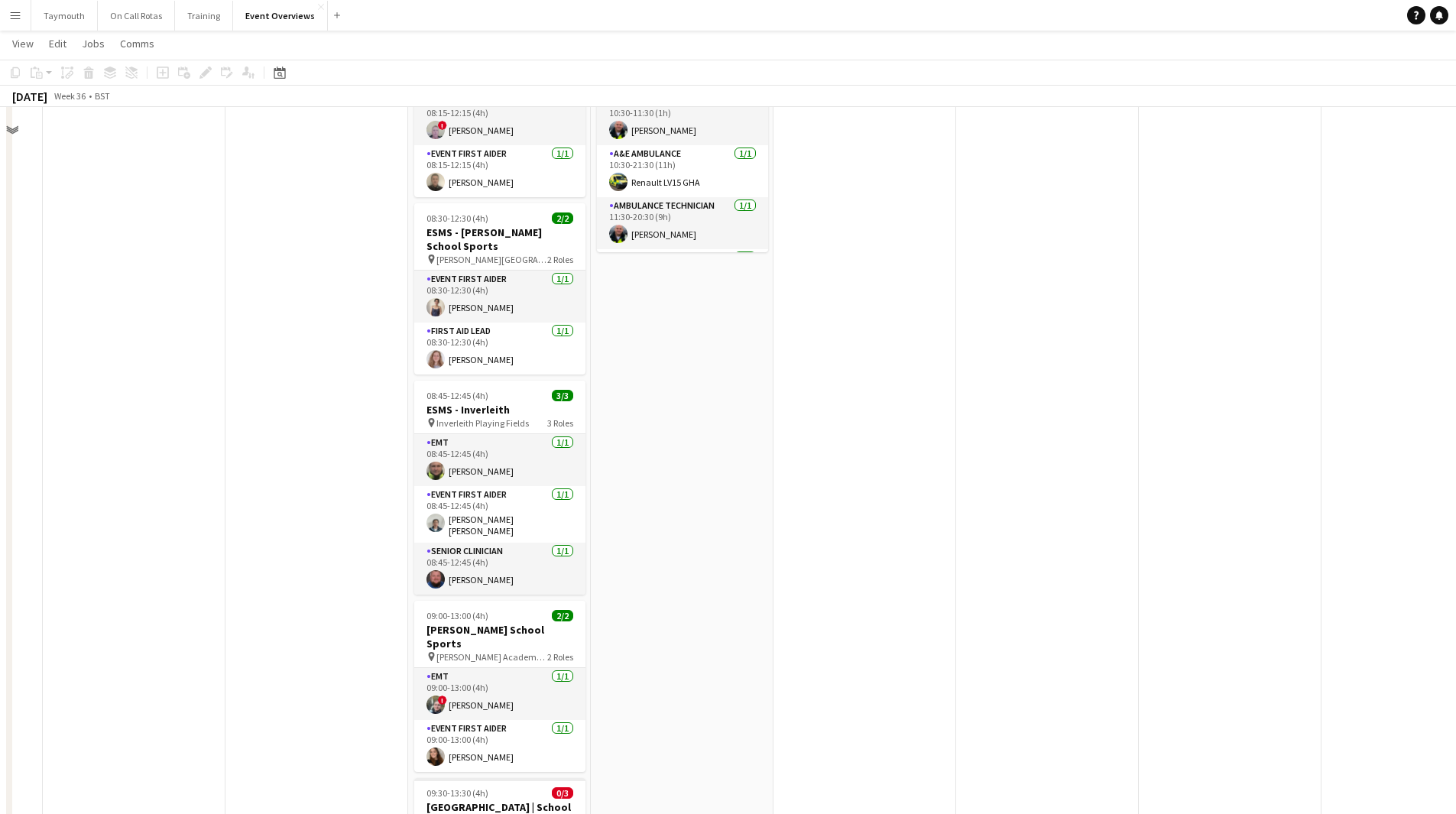
scroll to position [382, 0]
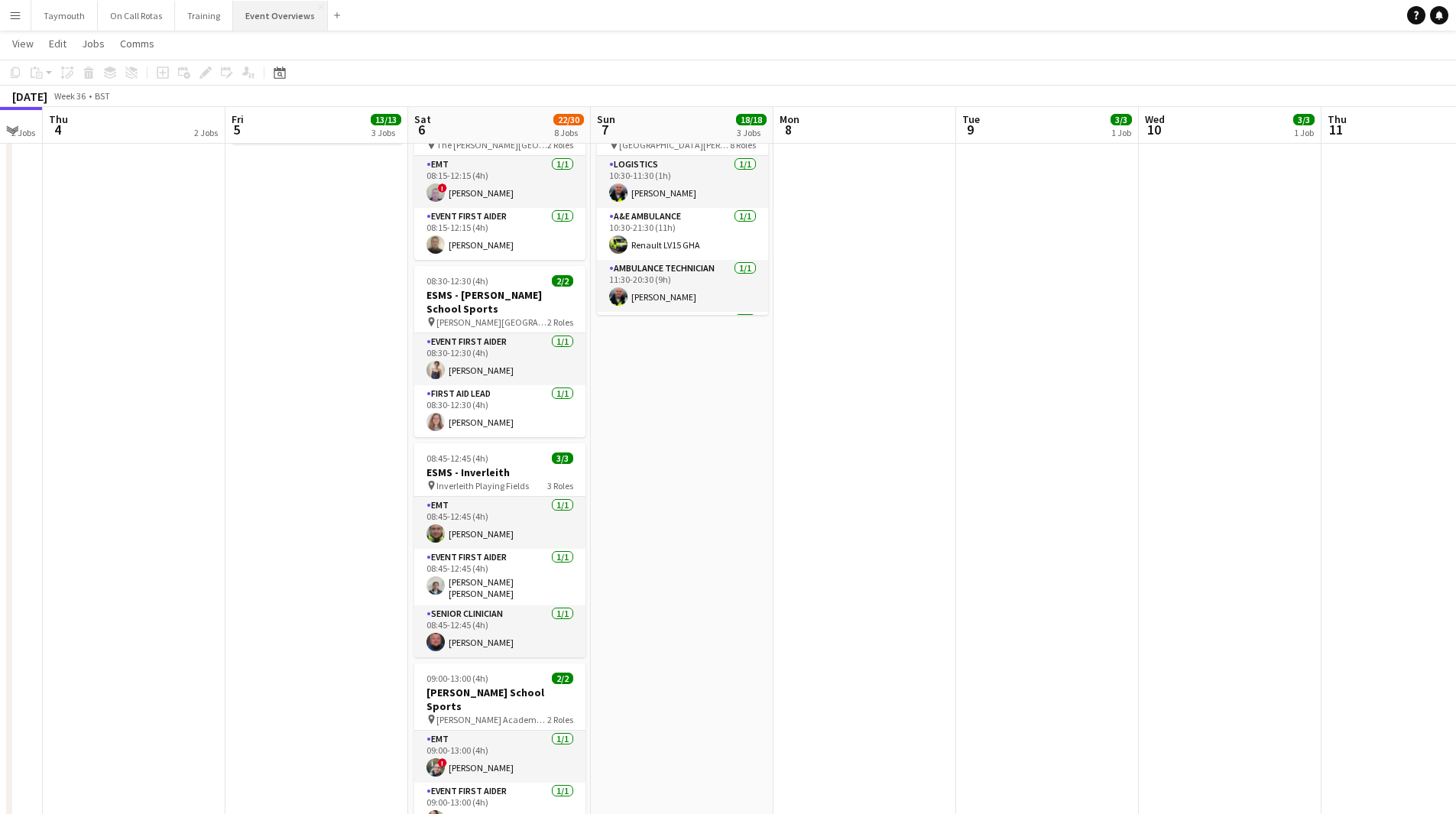
click at [282, 5] on button "Event Overviews Close" at bounding box center [280, 16] width 94 height 29
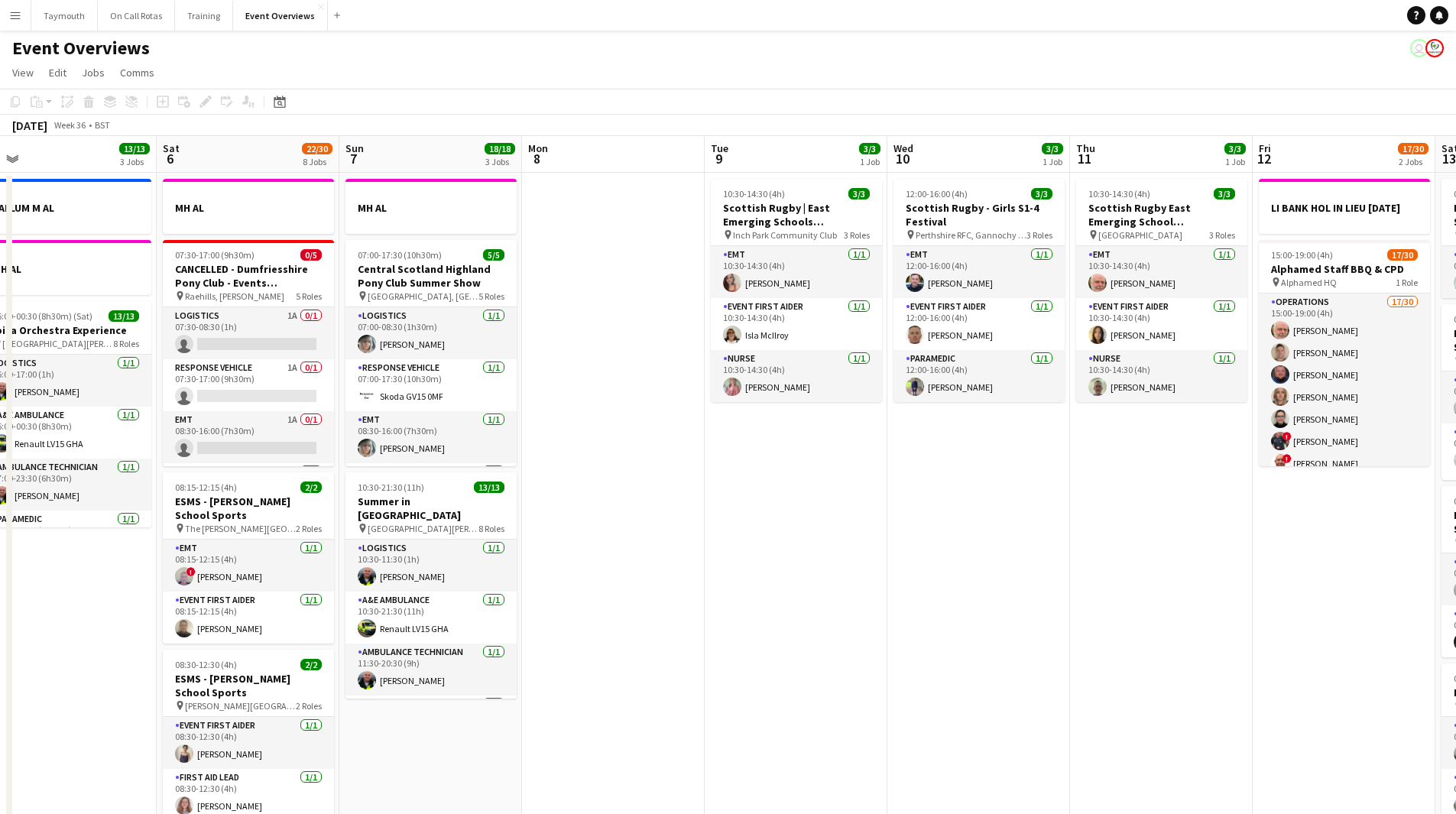
scroll to position [0, 450]
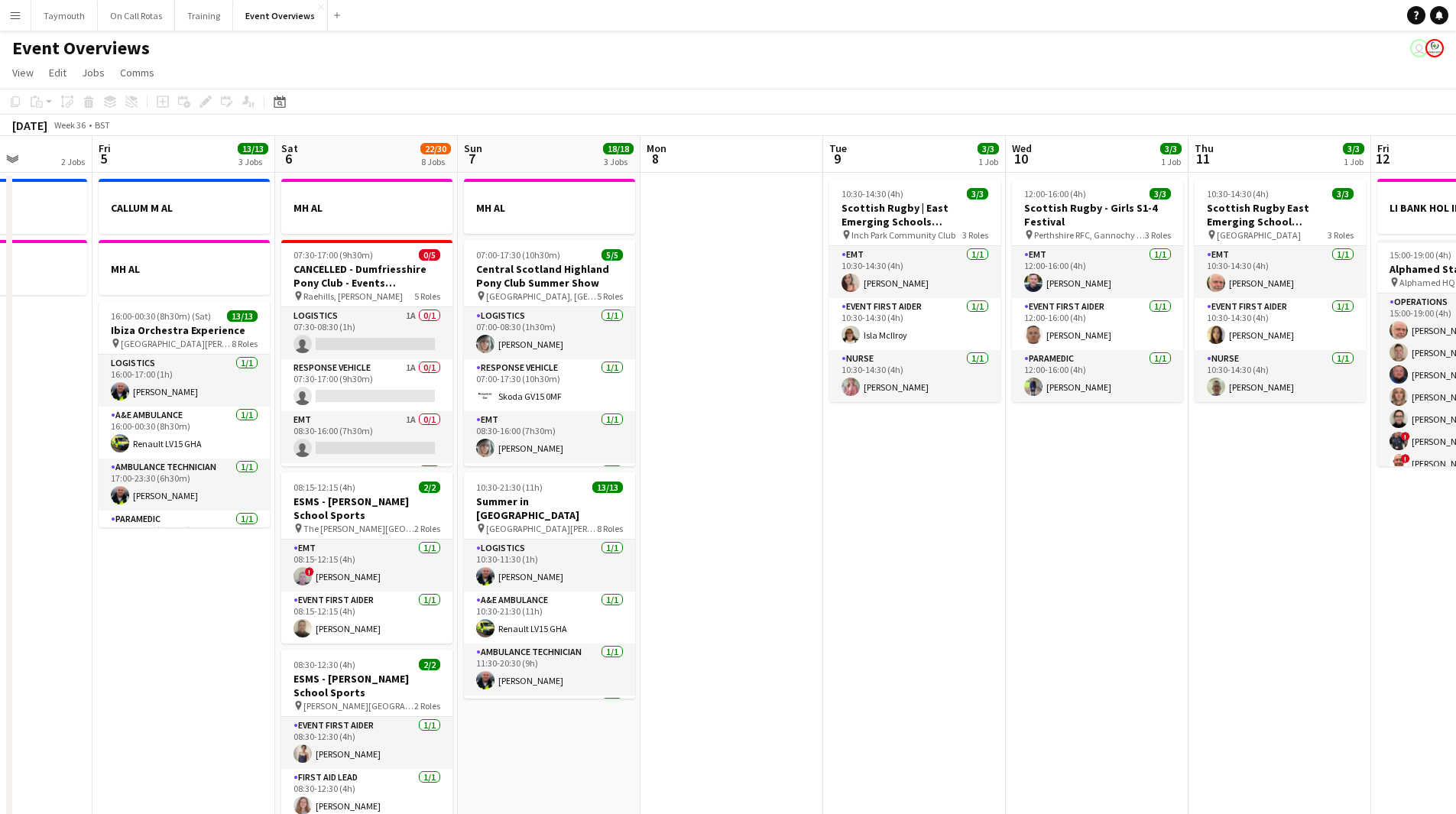
drag, startPoint x: 1192, startPoint y: 486, endPoint x: 366, endPoint y: 573, distance: 830.6
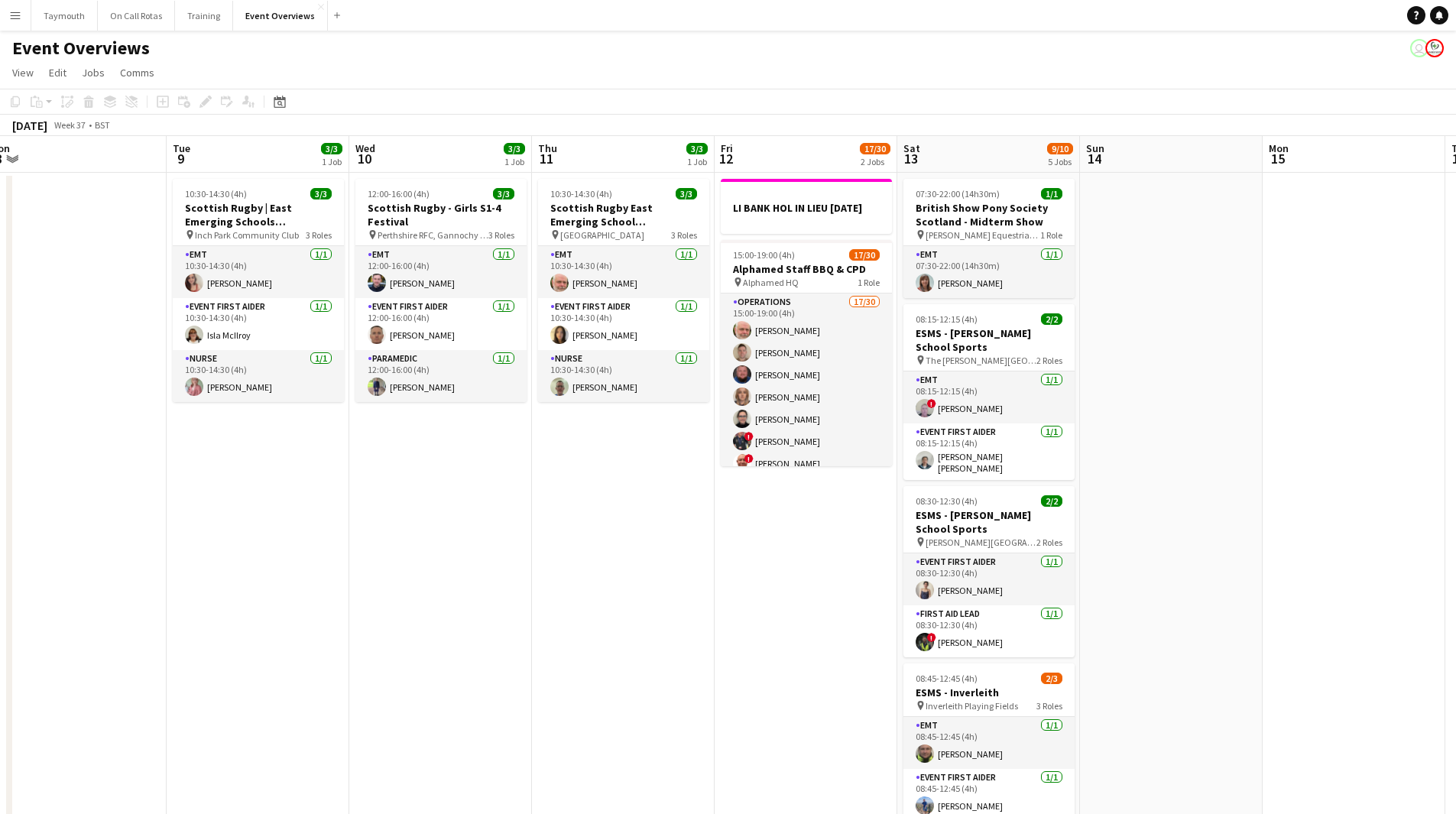
scroll to position [0, 564]
drag, startPoint x: 469, startPoint y: 578, endPoint x: 446, endPoint y: 582, distance: 23.3
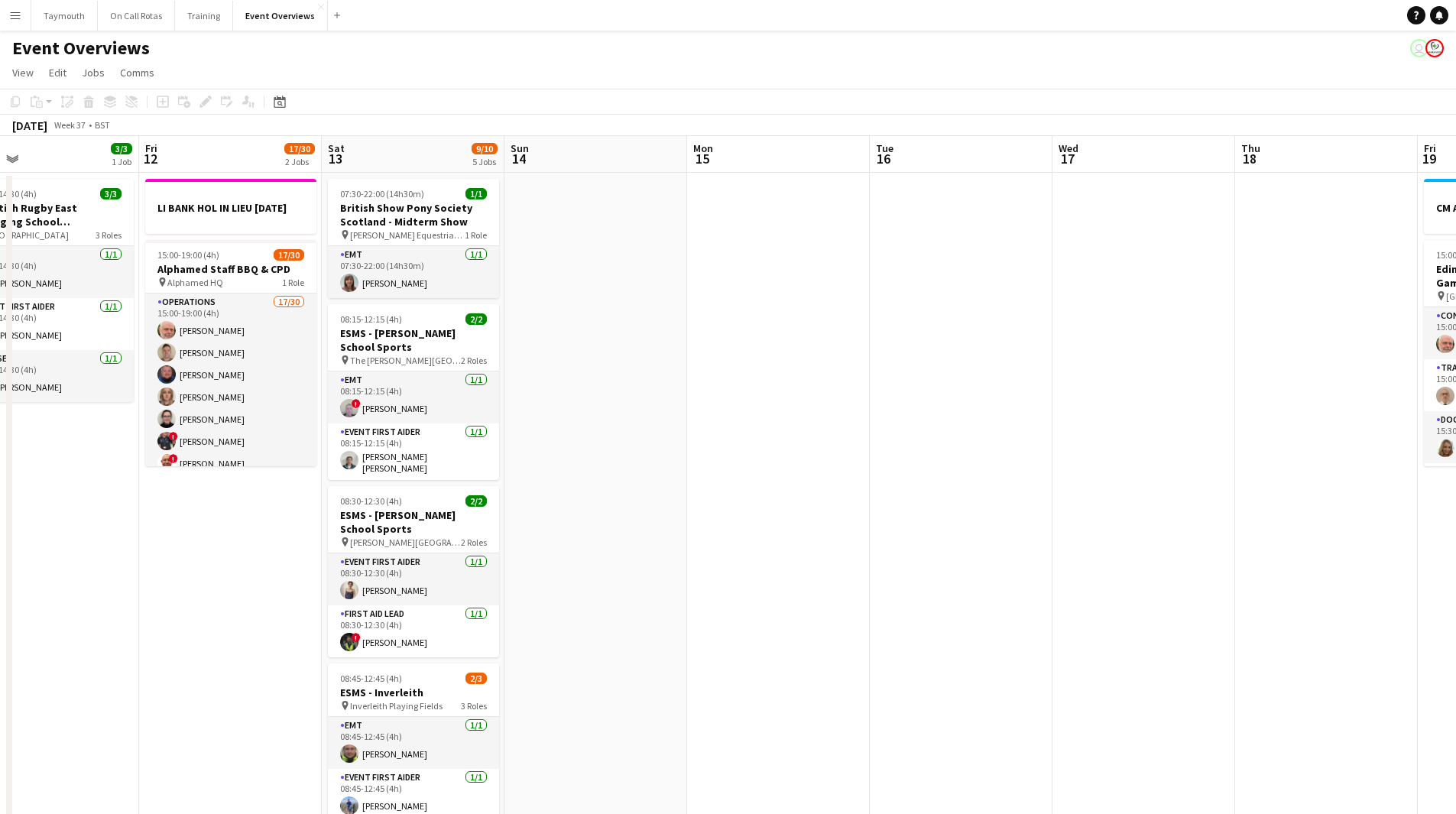
scroll to position [0, 566]
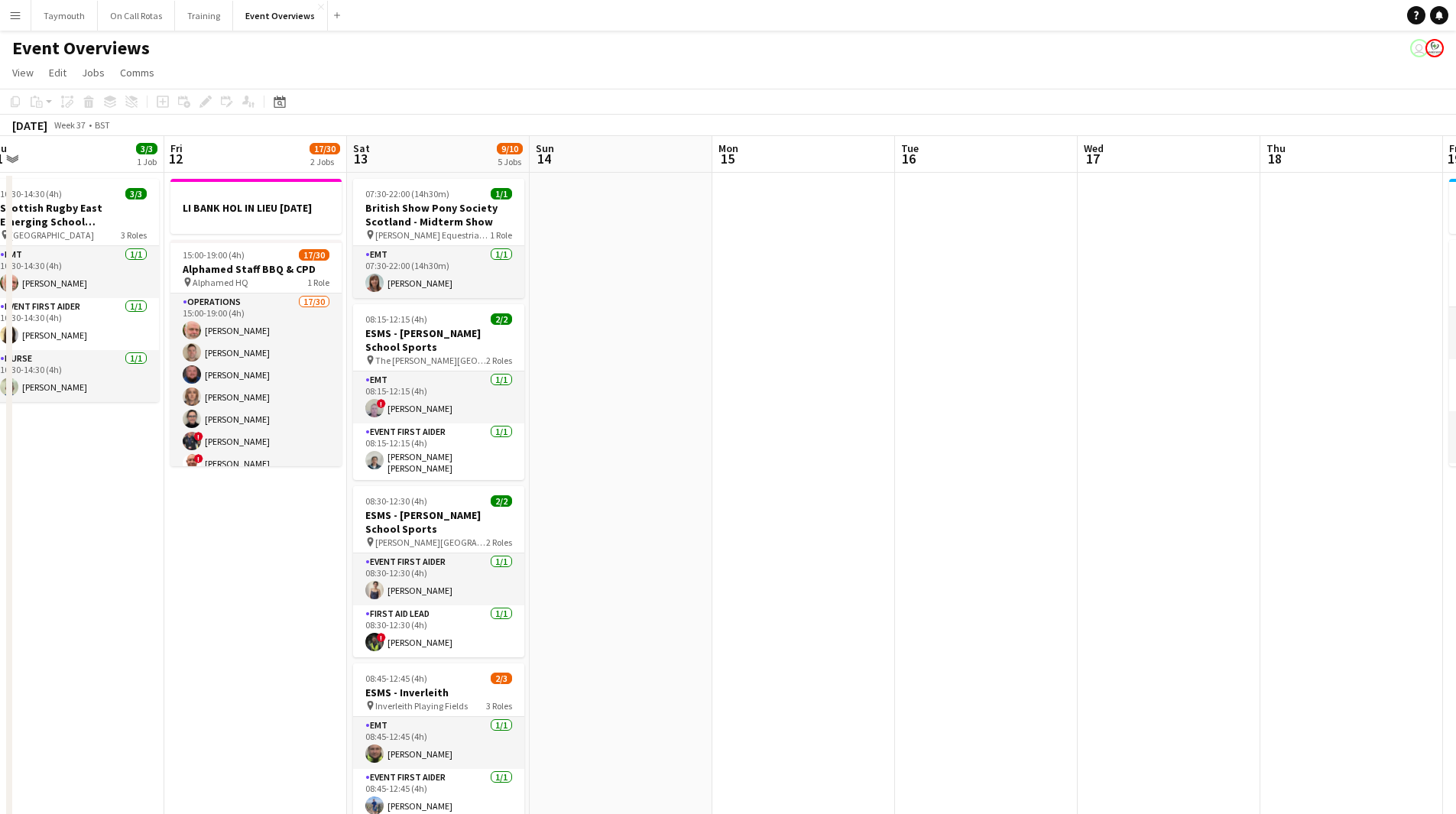
drag, startPoint x: 647, startPoint y: 567, endPoint x: 98, endPoint y: 561, distance: 549.0
click at [20, 13] on app-icon "Menu" at bounding box center [15, 15] width 12 height 12
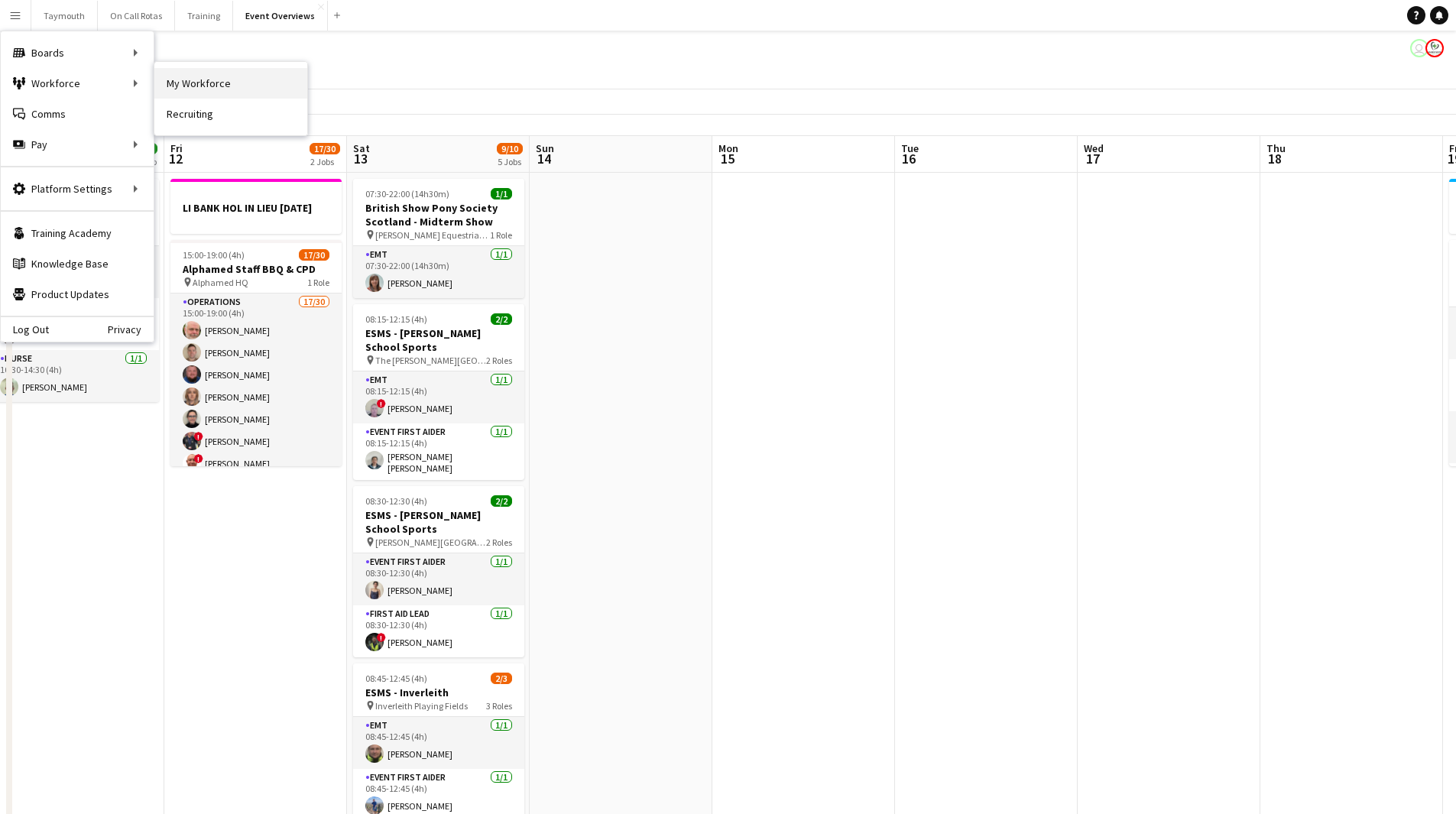
click at [188, 81] on link "My Workforce" at bounding box center [230, 83] width 152 height 30
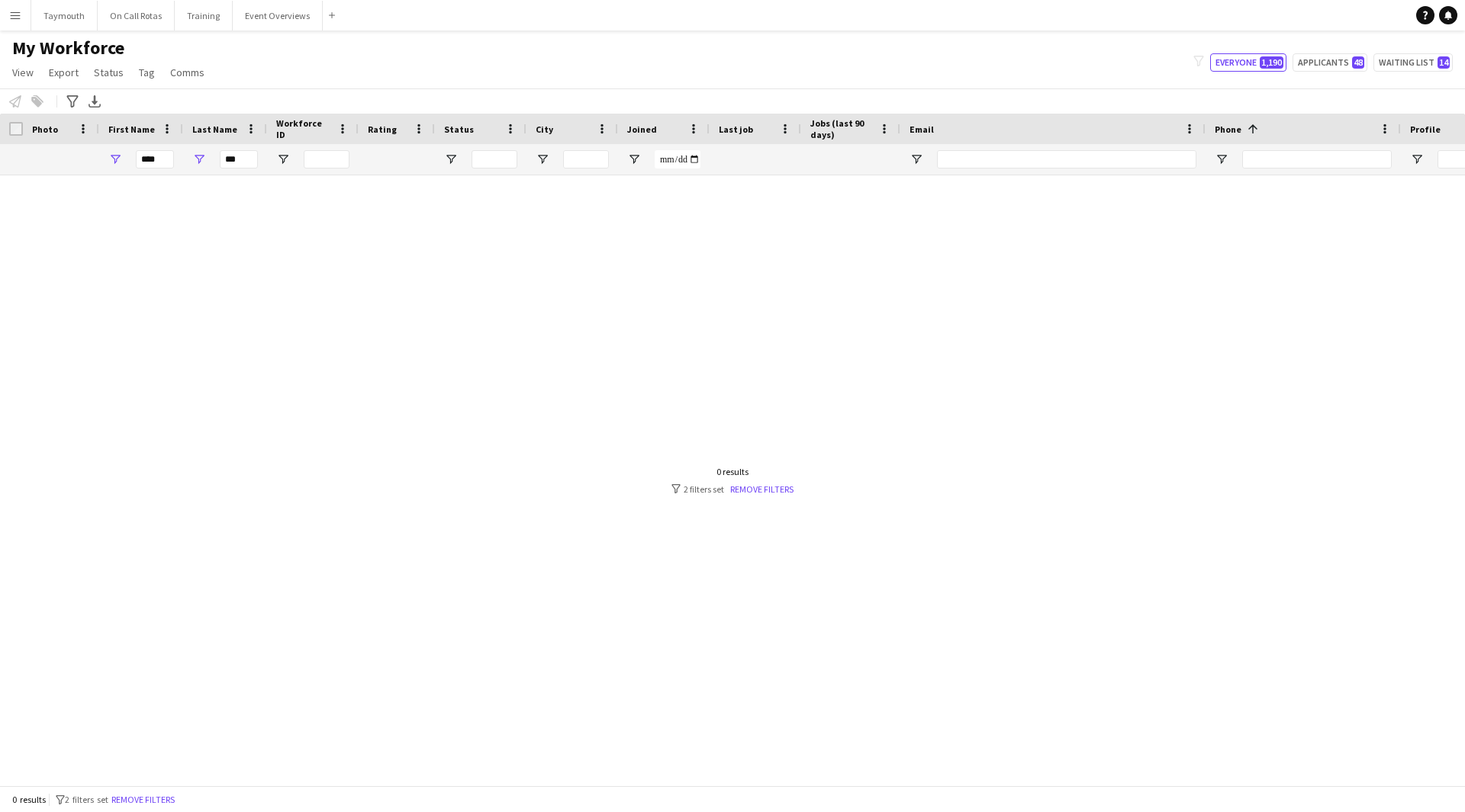
drag, startPoint x: 246, startPoint y: 155, endPoint x: 224, endPoint y: 159, distance: 22.4
click at [224, 159] on div "***" at bounding box center [226, 159] width 84 height 30
drag, startPoint x: 237, startPoint y: 159, endPoint x: 166, endPoint y: 162, distance: 71.1
click at [166, 162] on div "**** ***" at bounding box center [944, 159] width 1889 height 30
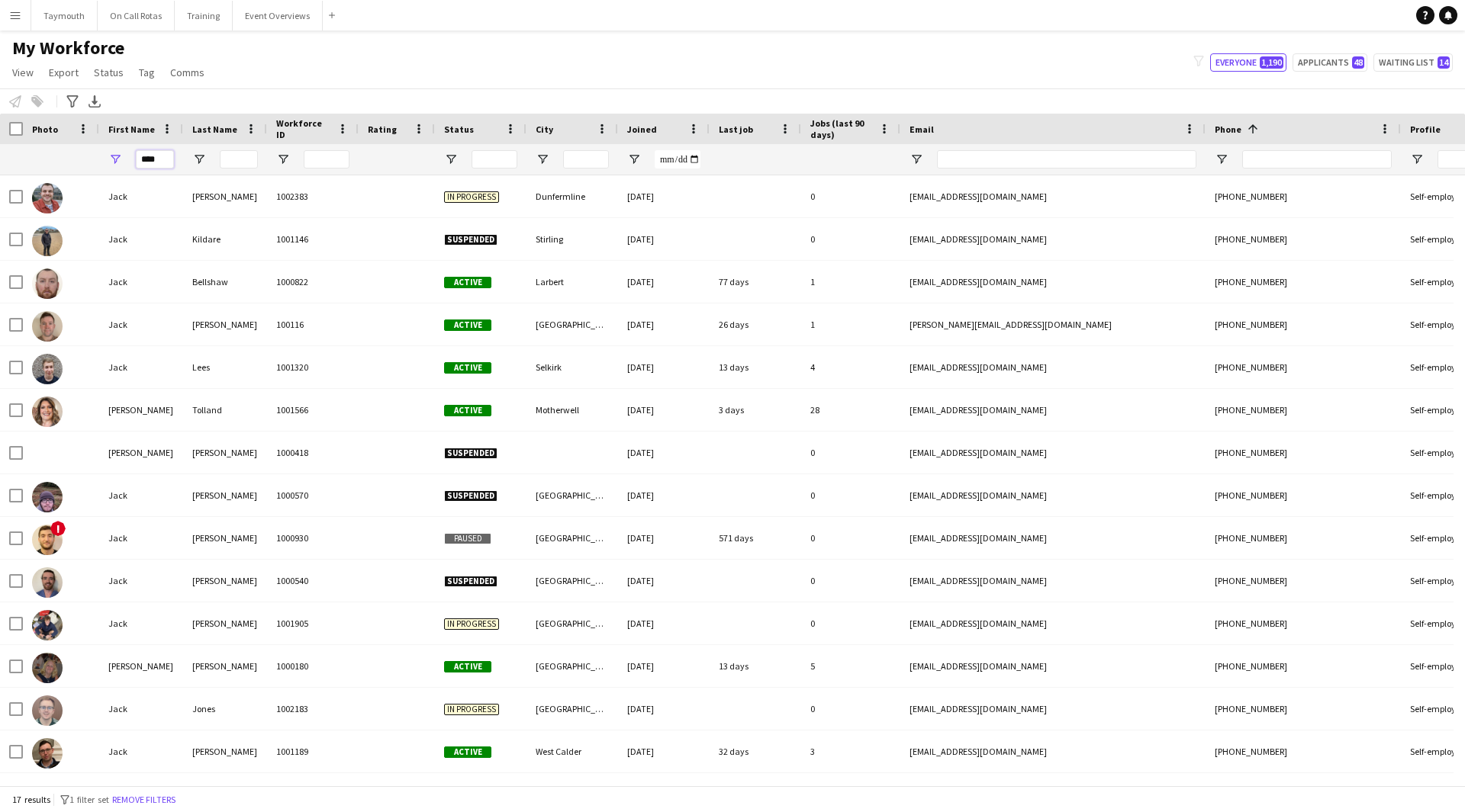
drag, startPoint x: 71, startPoint y: 154, endPoint x: -293, endPoint y: 84, distance: 370.7
click at [0, 84] on html "Menu Boards Boards Boards All jobs Status Workforce Workforce My Workforce Recr…" at bounding box center [732, 406] width 1465 height 812
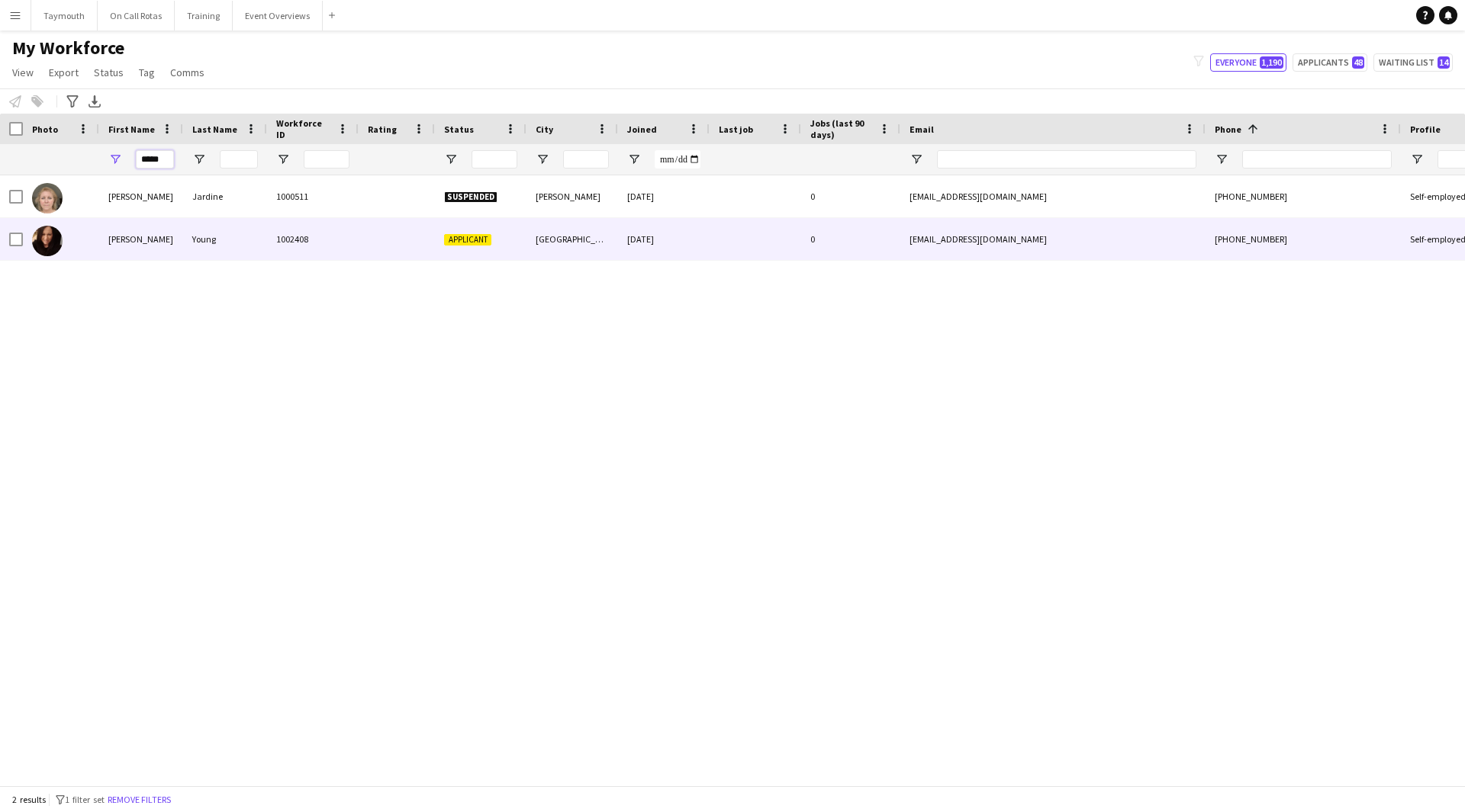
type input "*****"
click at [209, 234] on div "Young" at bounding box center [226, 238] width 84 height 42
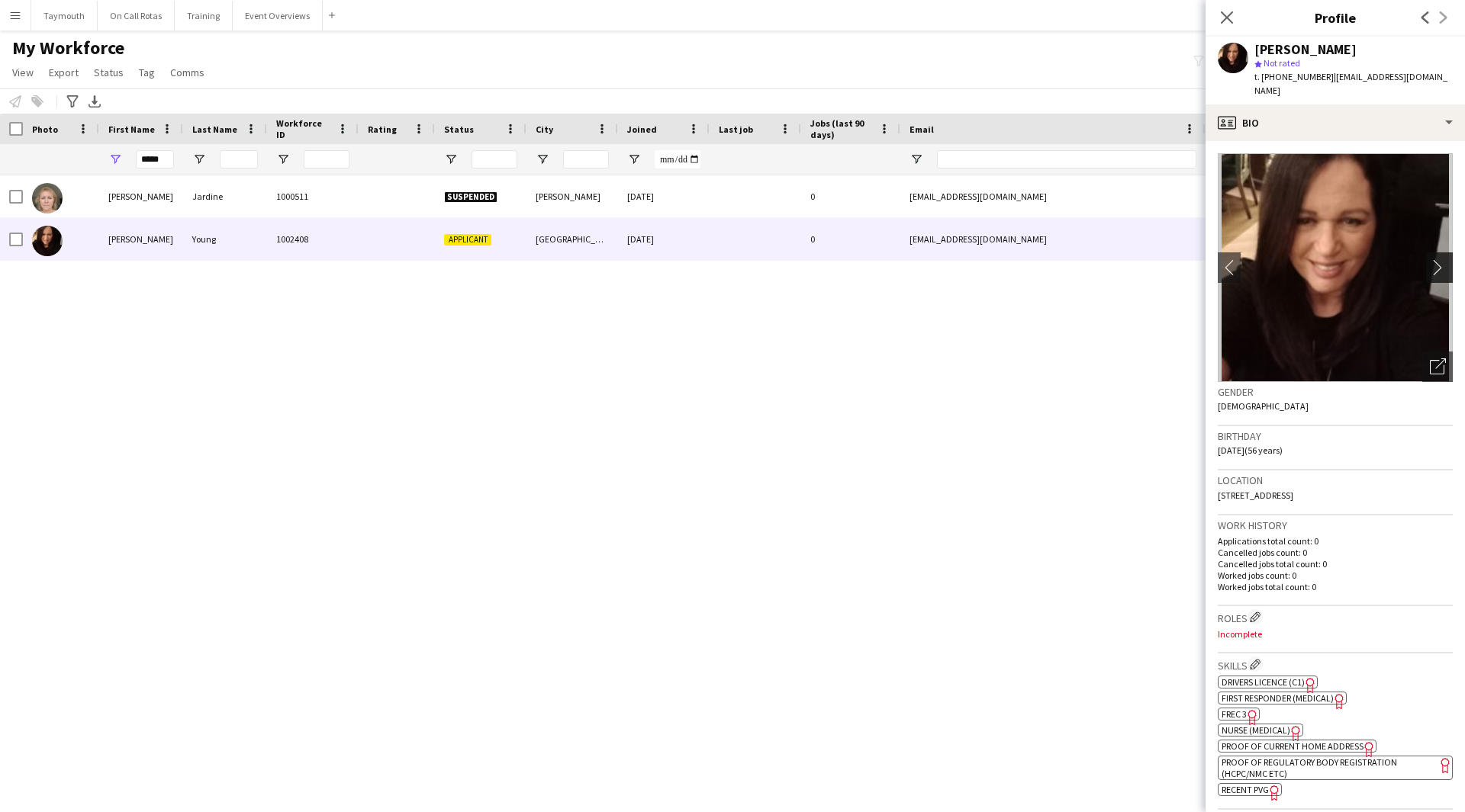
click at [1430, 259] on app-icon "chevron-right" at bounding box center [1441, 267] width 24 height 16
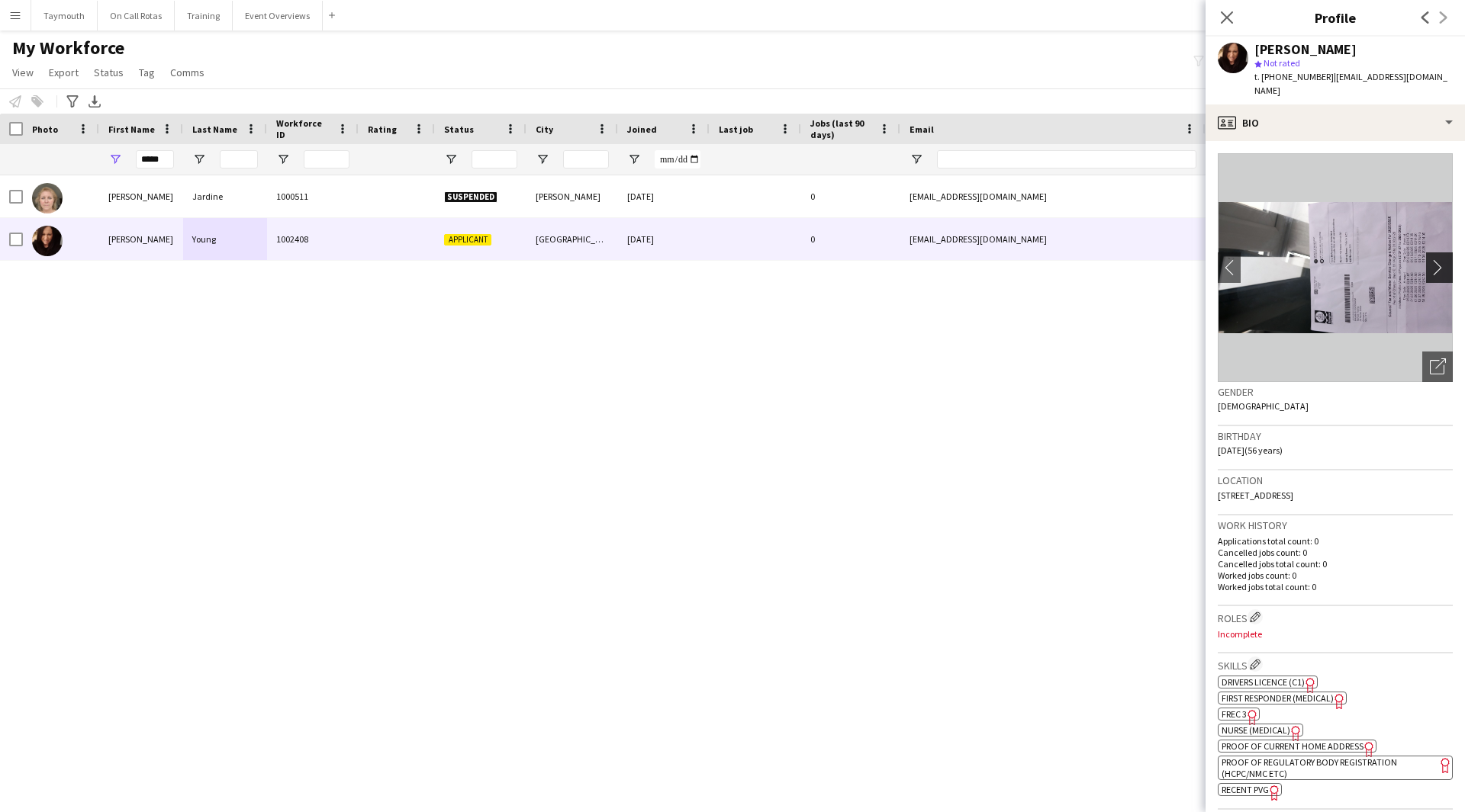
click at [1430, 259] on app-icon "chevron-right" at bounding box center [1441, 267] width 24 height 16
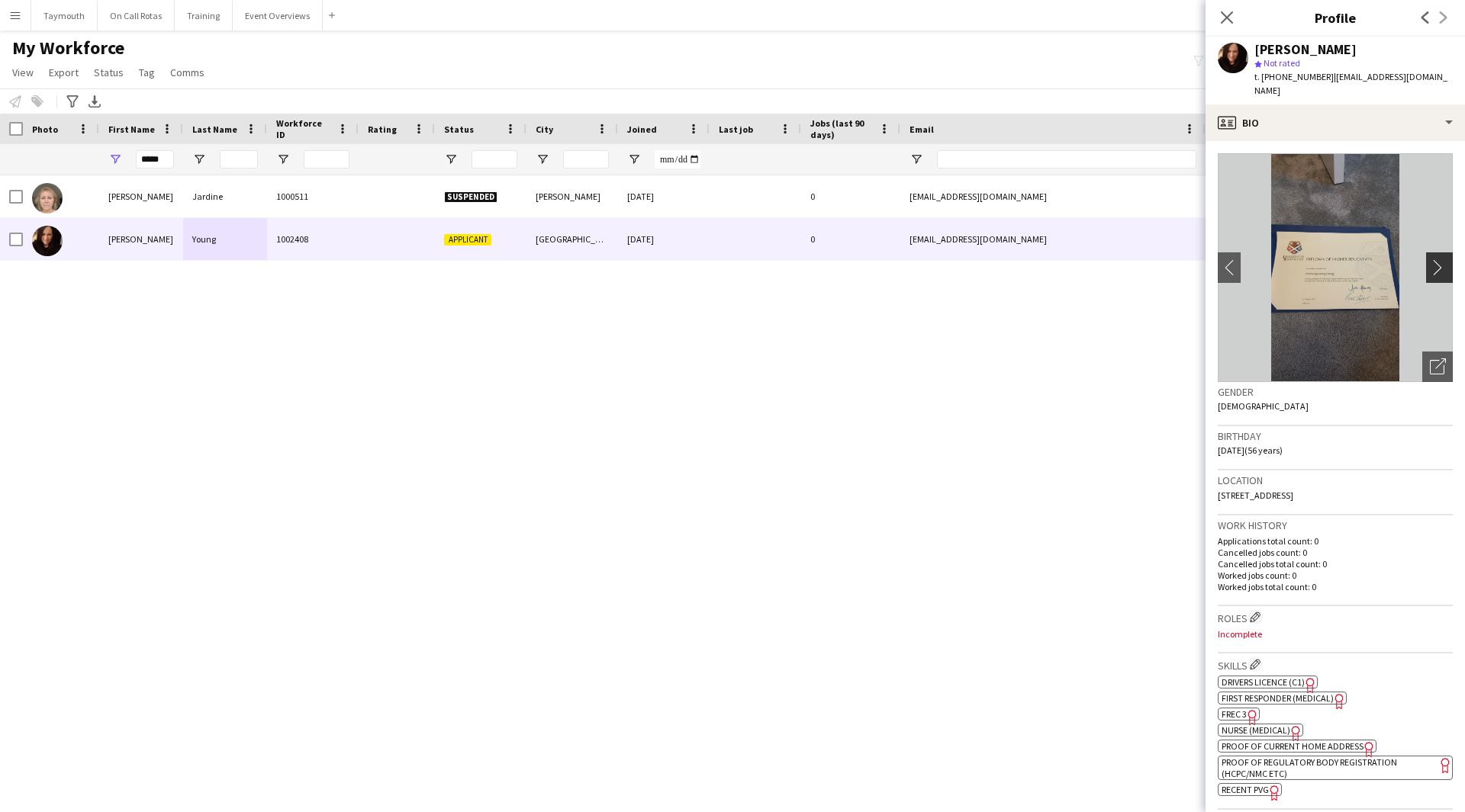
click at [1430, 259] on app-icon "chevron-right" at bounding box center [1441, 267] width 24 height 16
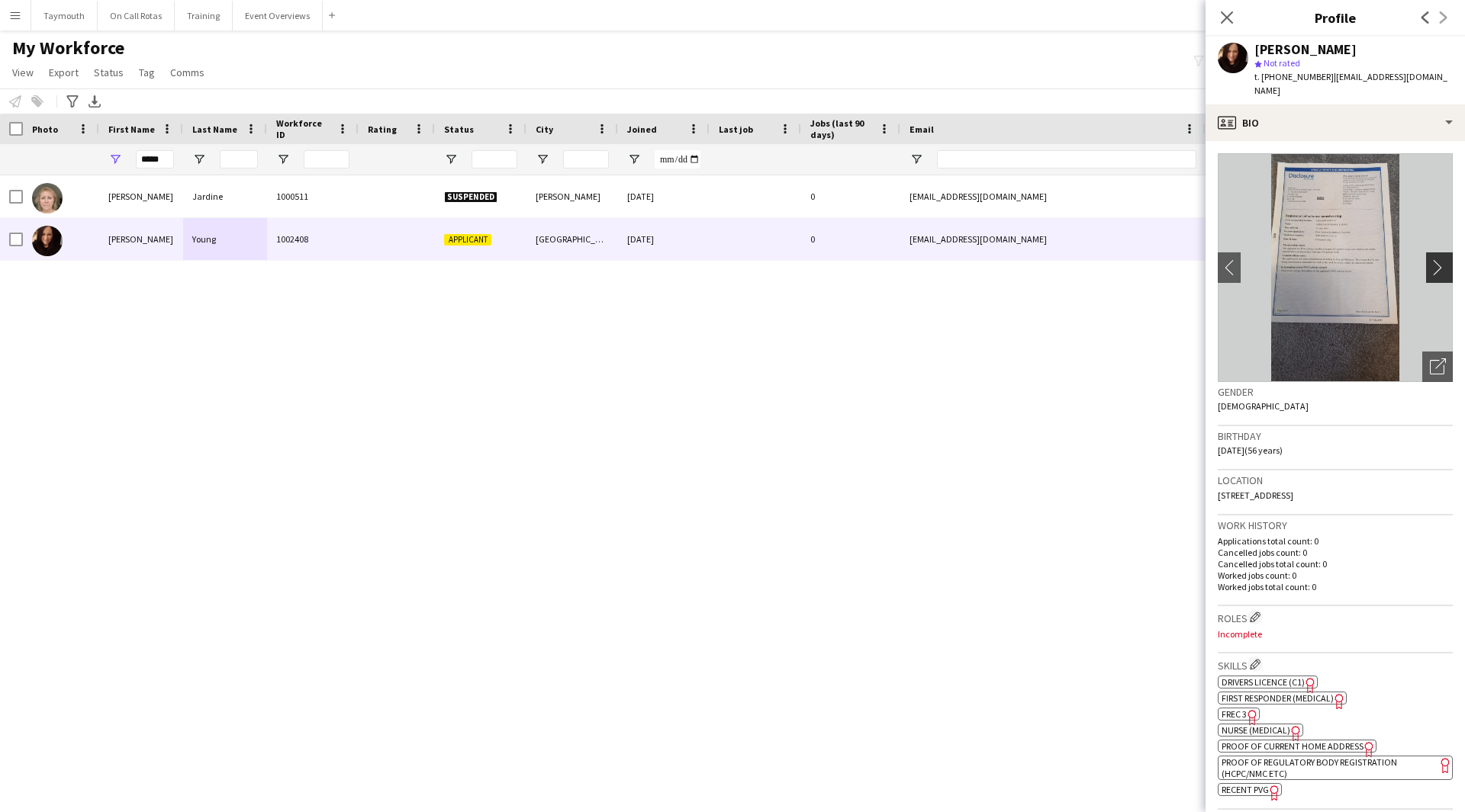
click at [1430, 259] on app-icon "chevron-right" at bounding box center [1441, 267] width 24 height 16
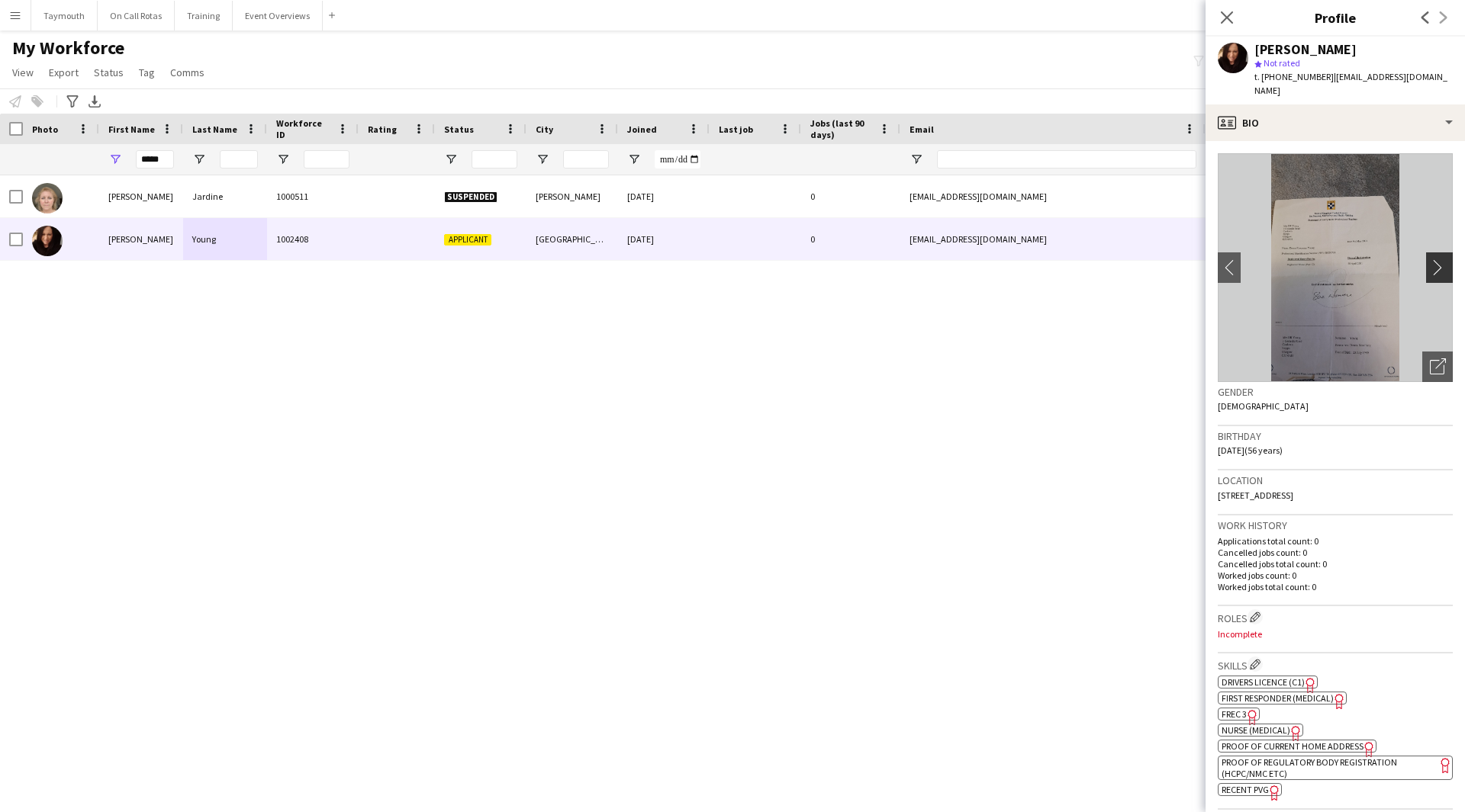
click at [1430, 259] on app-icon "chevron-right" at bounding box center [1441, 267] width 24 height 16
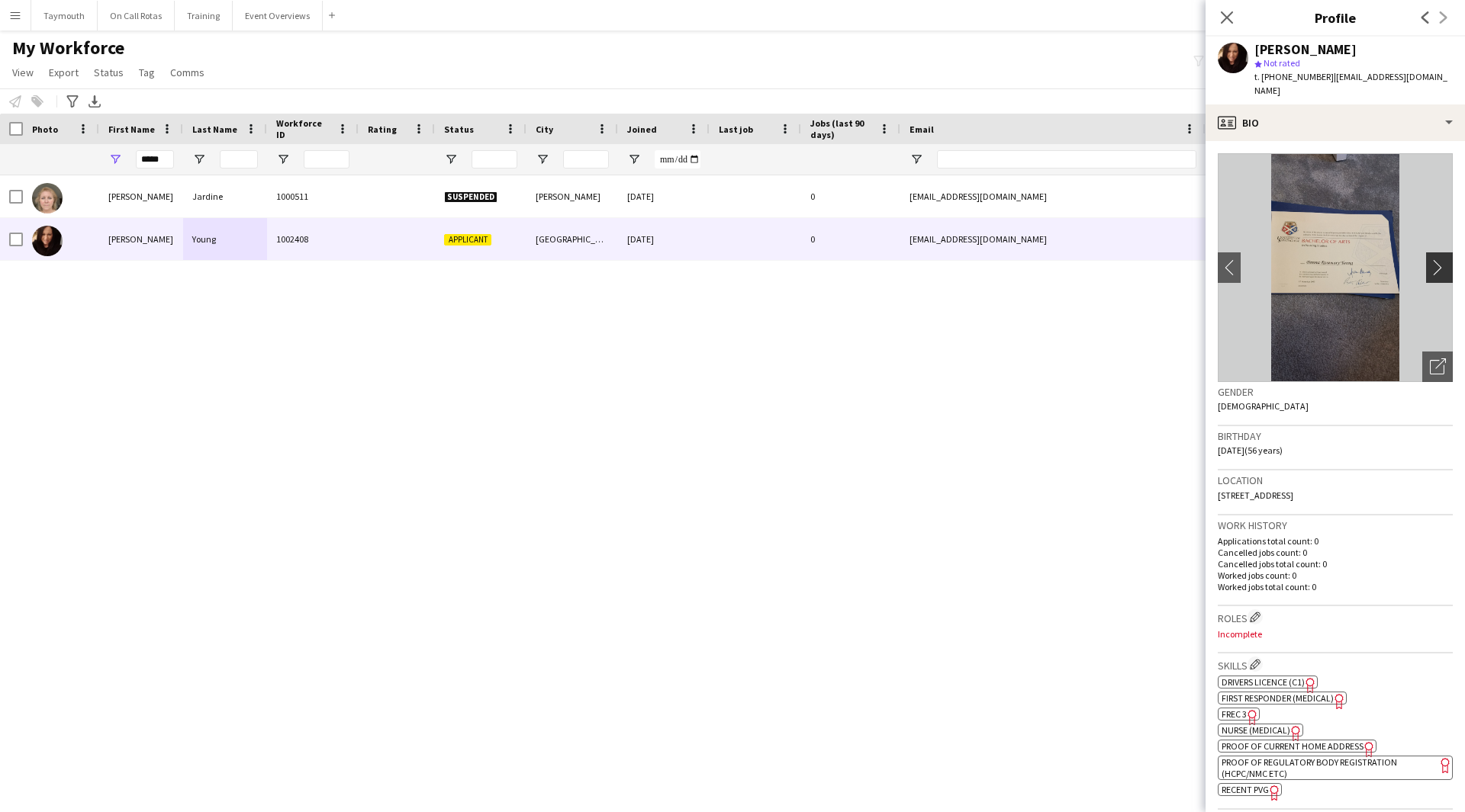
click at [1430, 259] on app-icon "chevron-right" at bounding box center [1441, 267] width 24 height 16
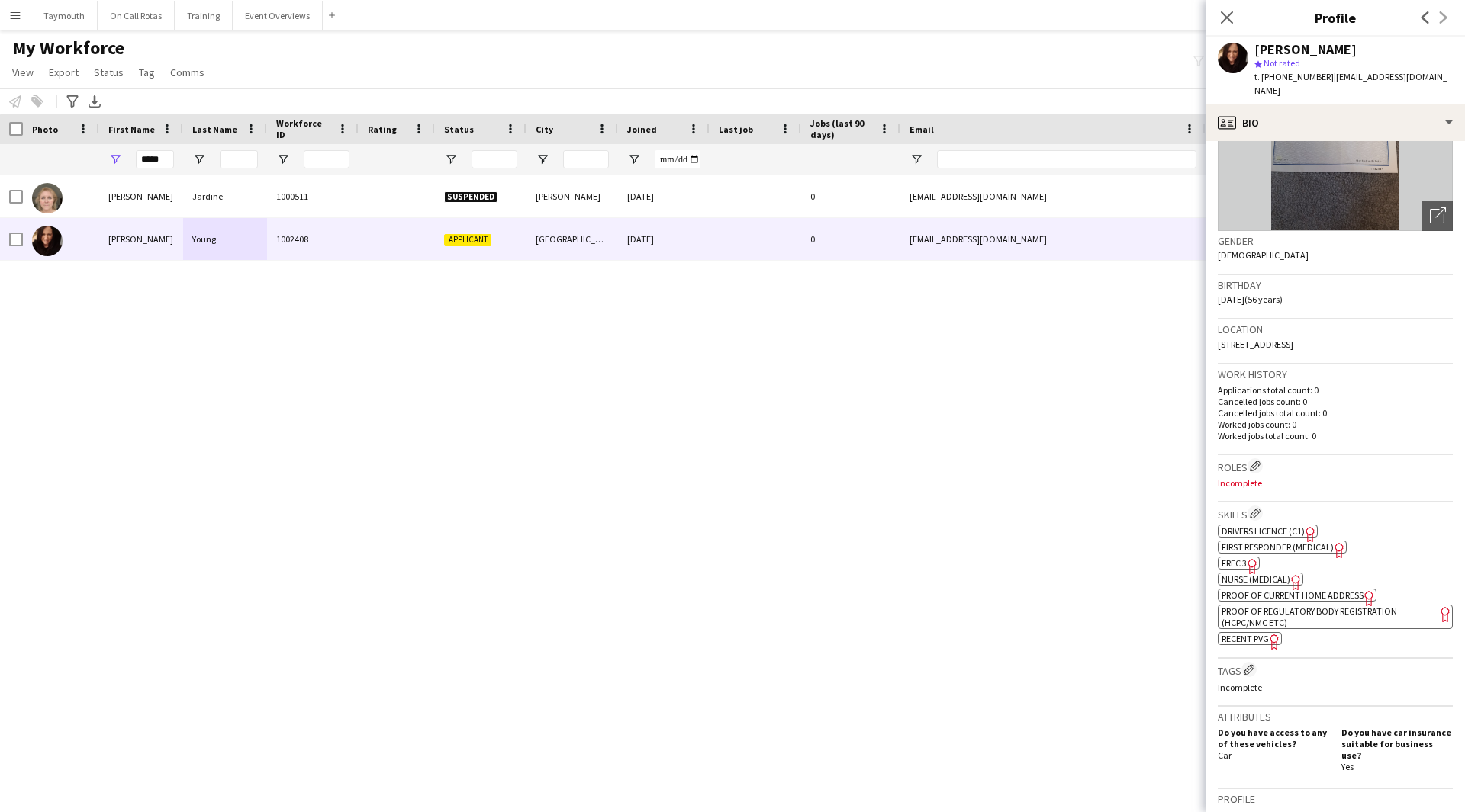
scroll to position [152, 0]
click at [1259, 572] on span "Nurse (Medical)" at bounding box center [1256, 578] width 69 height 12
click at [1227, 556] on span "FREC 3" at bounding box center [1234, 562] width 26 height 12
click at [1251, 459] on app-icon "Edit crew company roles" at bounding box center [1254, 464] width 11 height 11
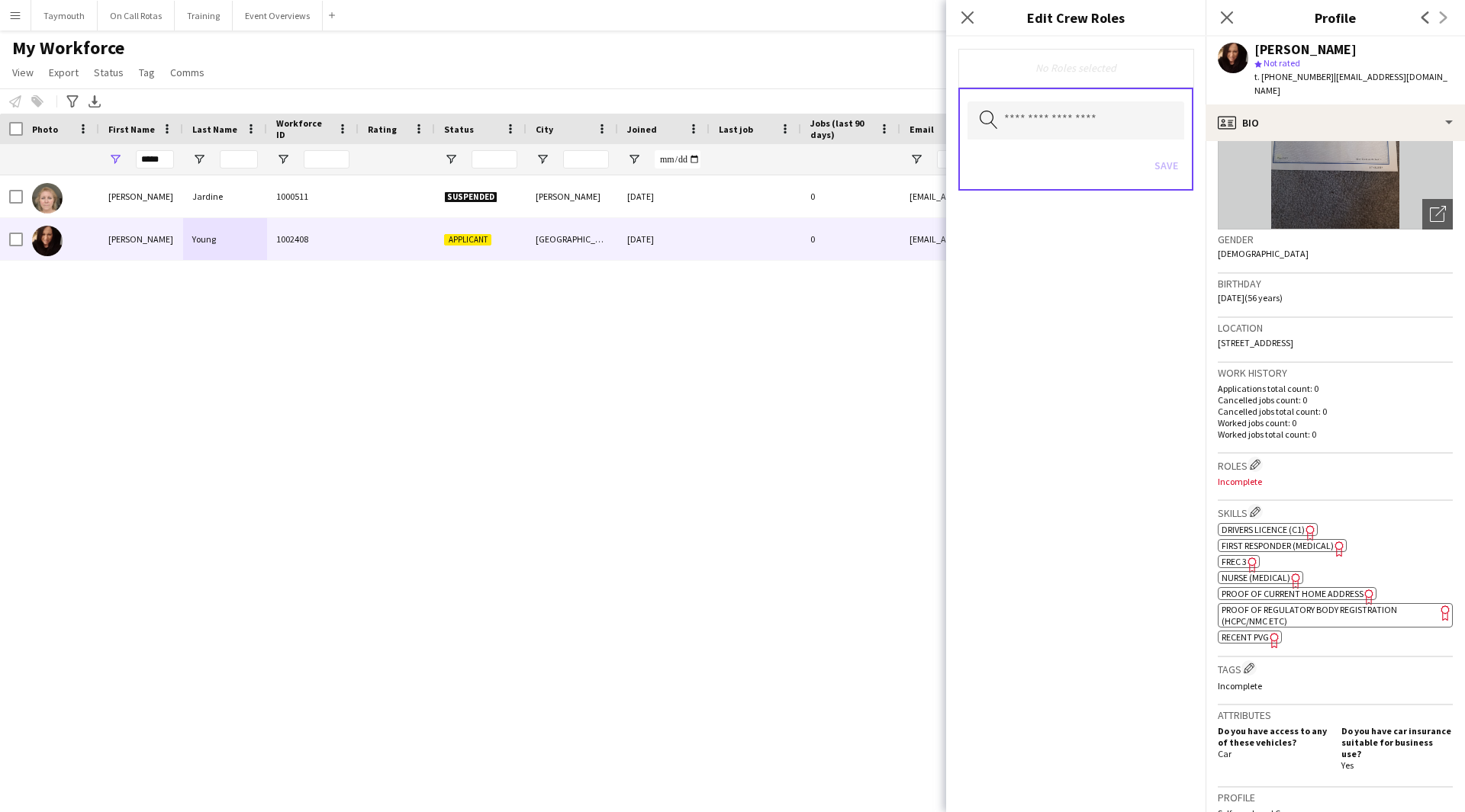
click at [1236, 556] on span "FREC 3" at bounding box center [1234, 562] width 26 height 12
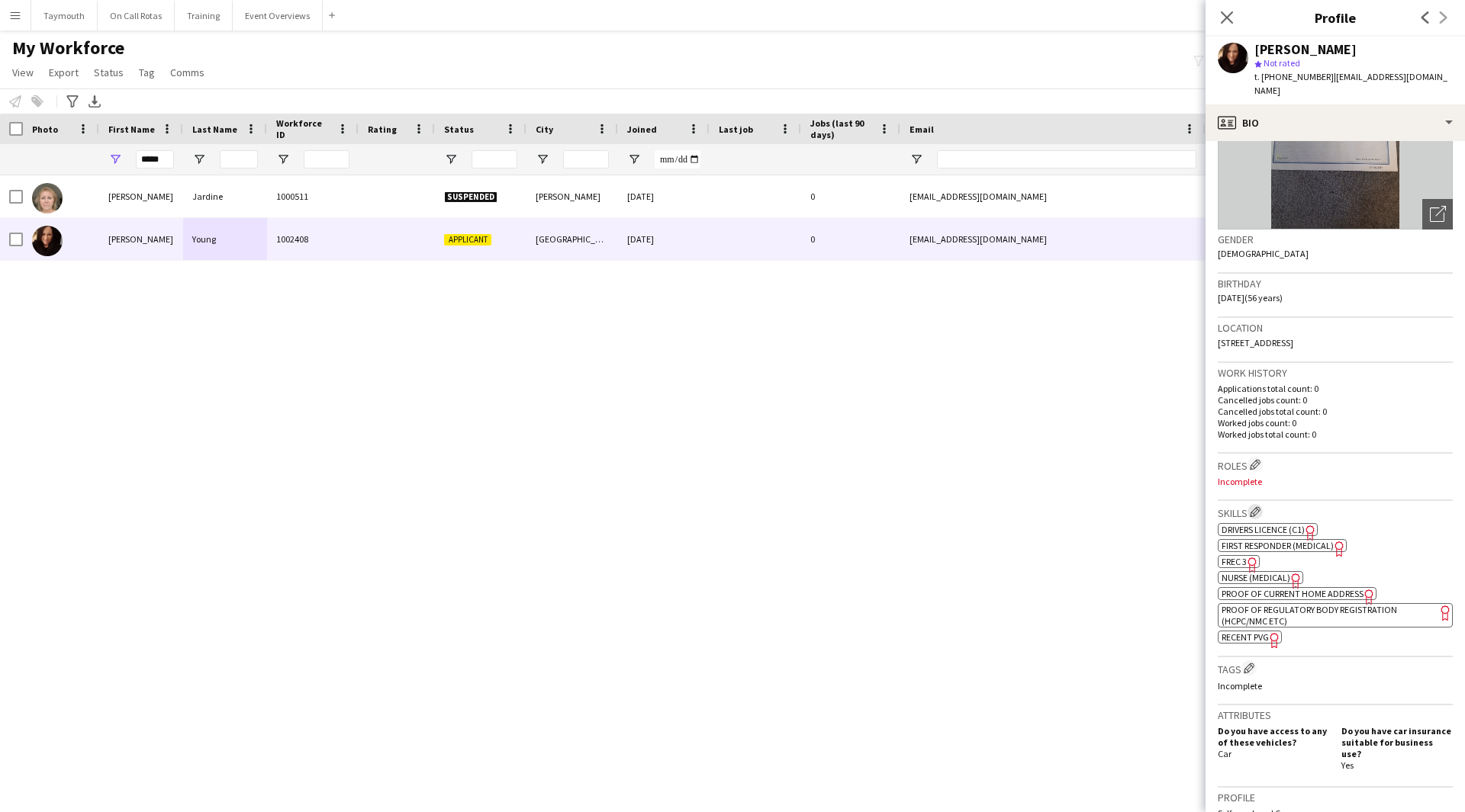
click at [1254, 504] on button "Edit crew company skills" at bounding box center [1255, 512] width 16 height 16
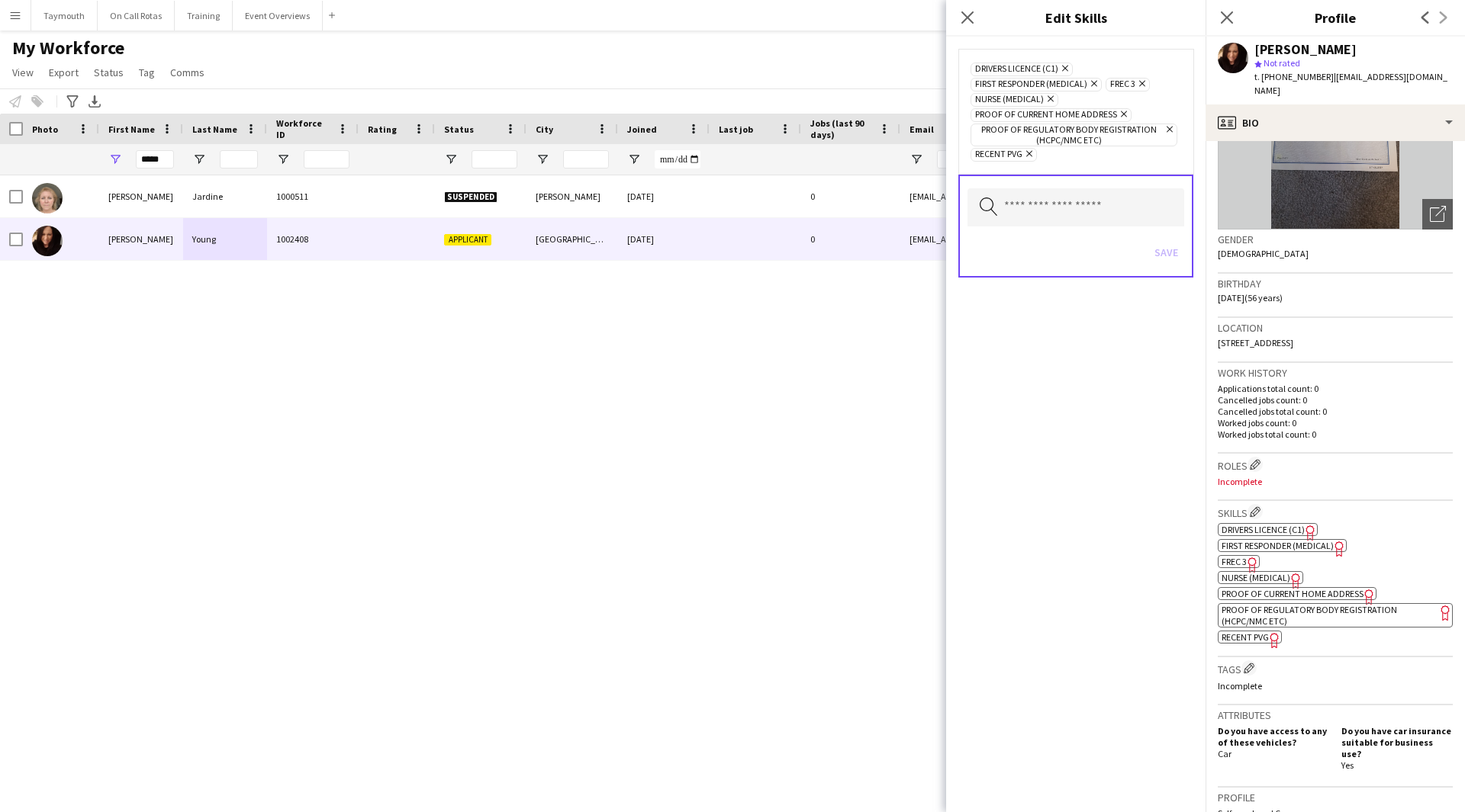
click at [1145, 85] on icon "Remove" at bounding box center [1140, 83] width 10 height 10
click at [1171, 259] on button "Save" at bounding box center [1166, 252] width 36 height 25
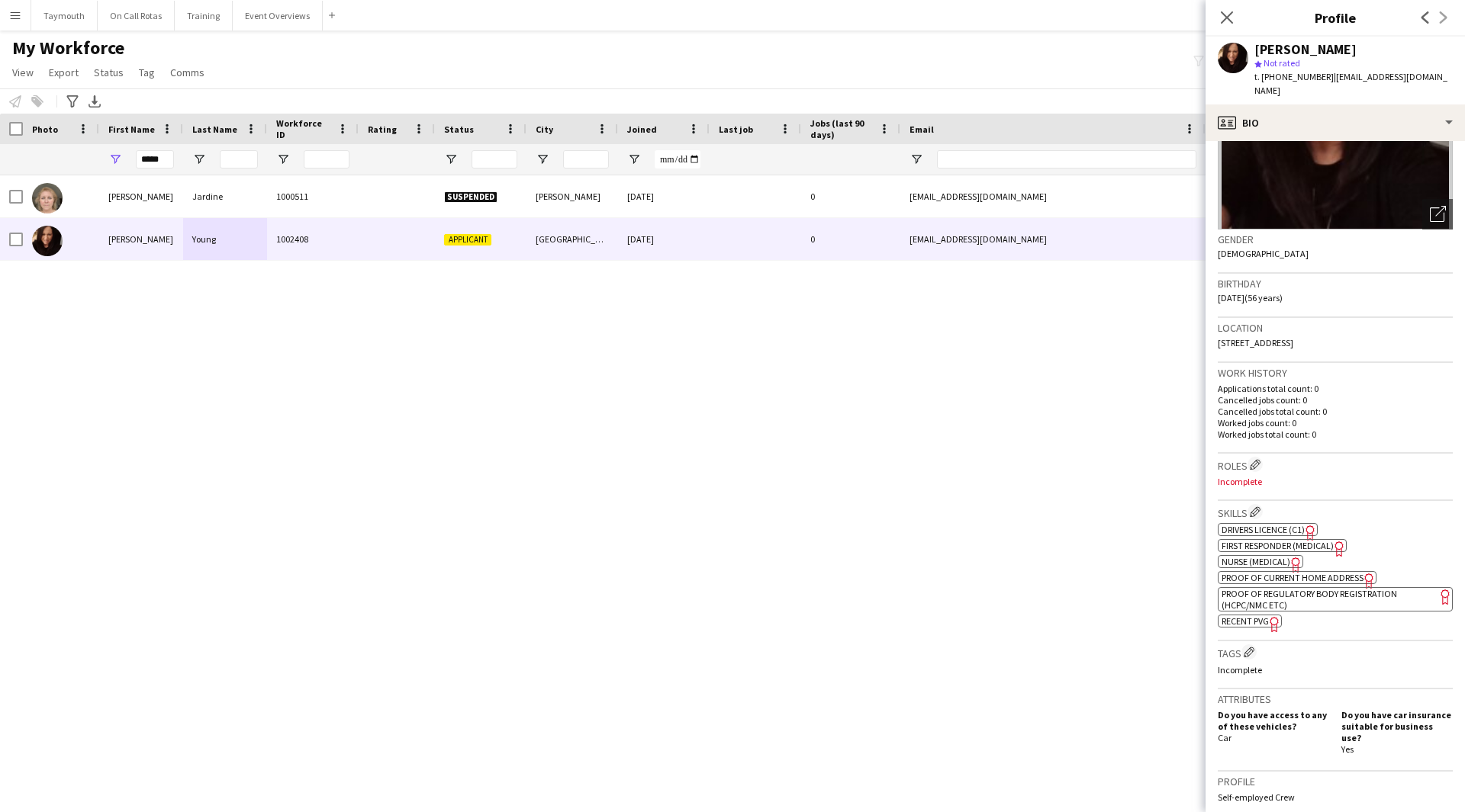
click at [1286, 539] on span "First Responder (Medical)" at bounding box center [1278, 545] width 112 height 12
click at [1256, 459] on app-icon "Edit crew company roles" at bounding box center [1254, 464] width 11 height 11
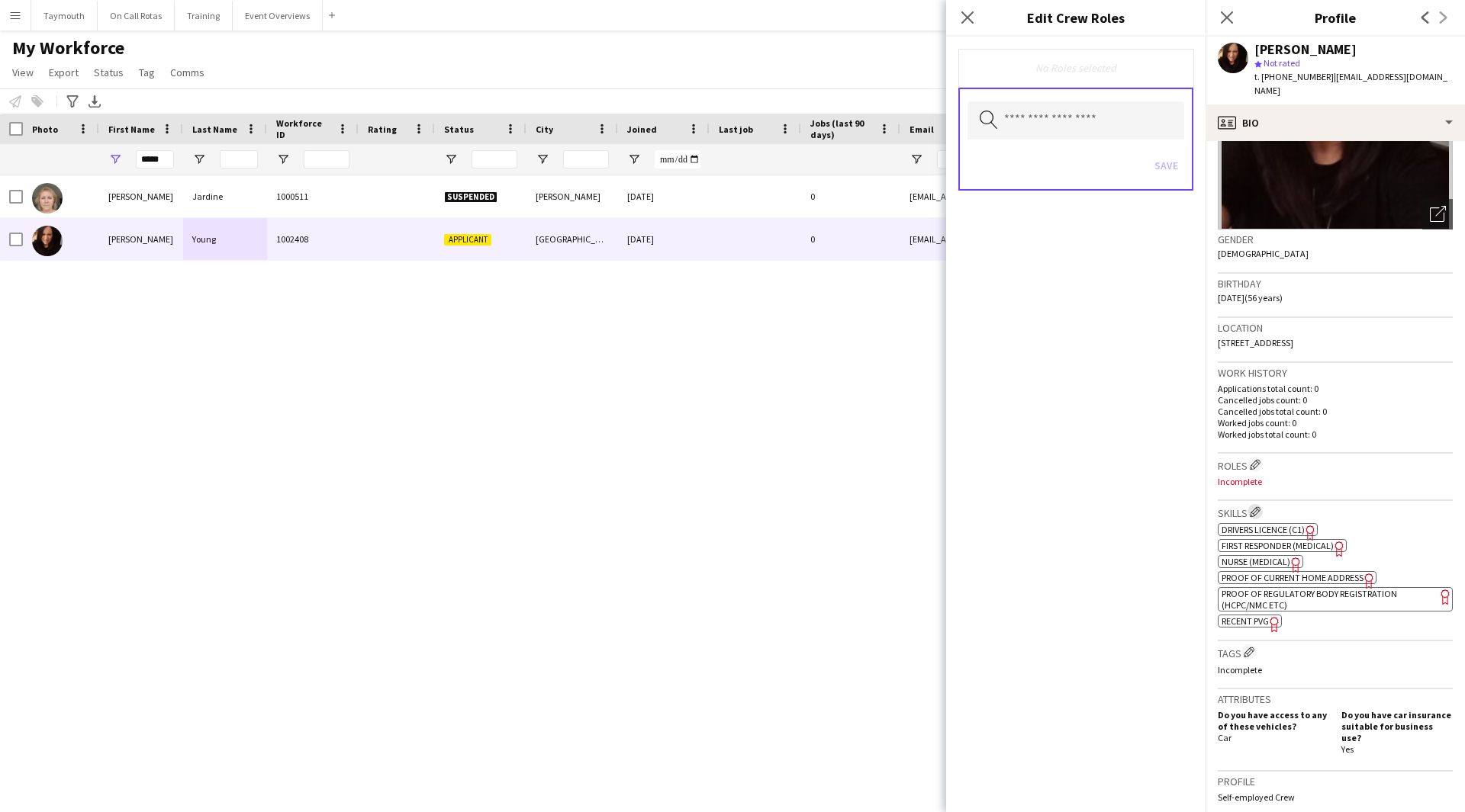
click at [1260, 506] on app-icon "Edit crew company skills" at bounding box center [1254, 511] width 11 height 11
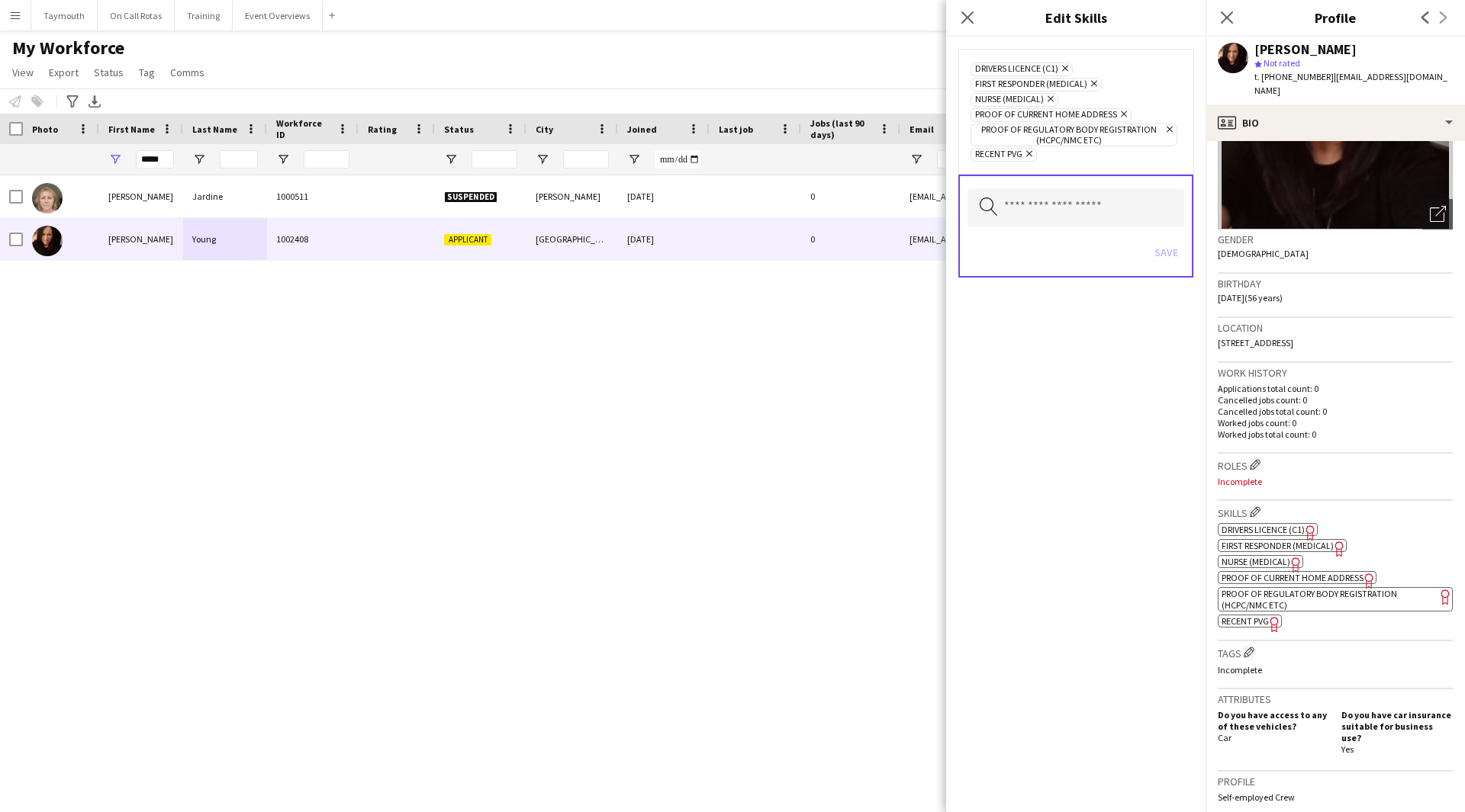
click at [1094, 86] on icon "Remove" at bounding box center [1092, 83] width 10 height 10
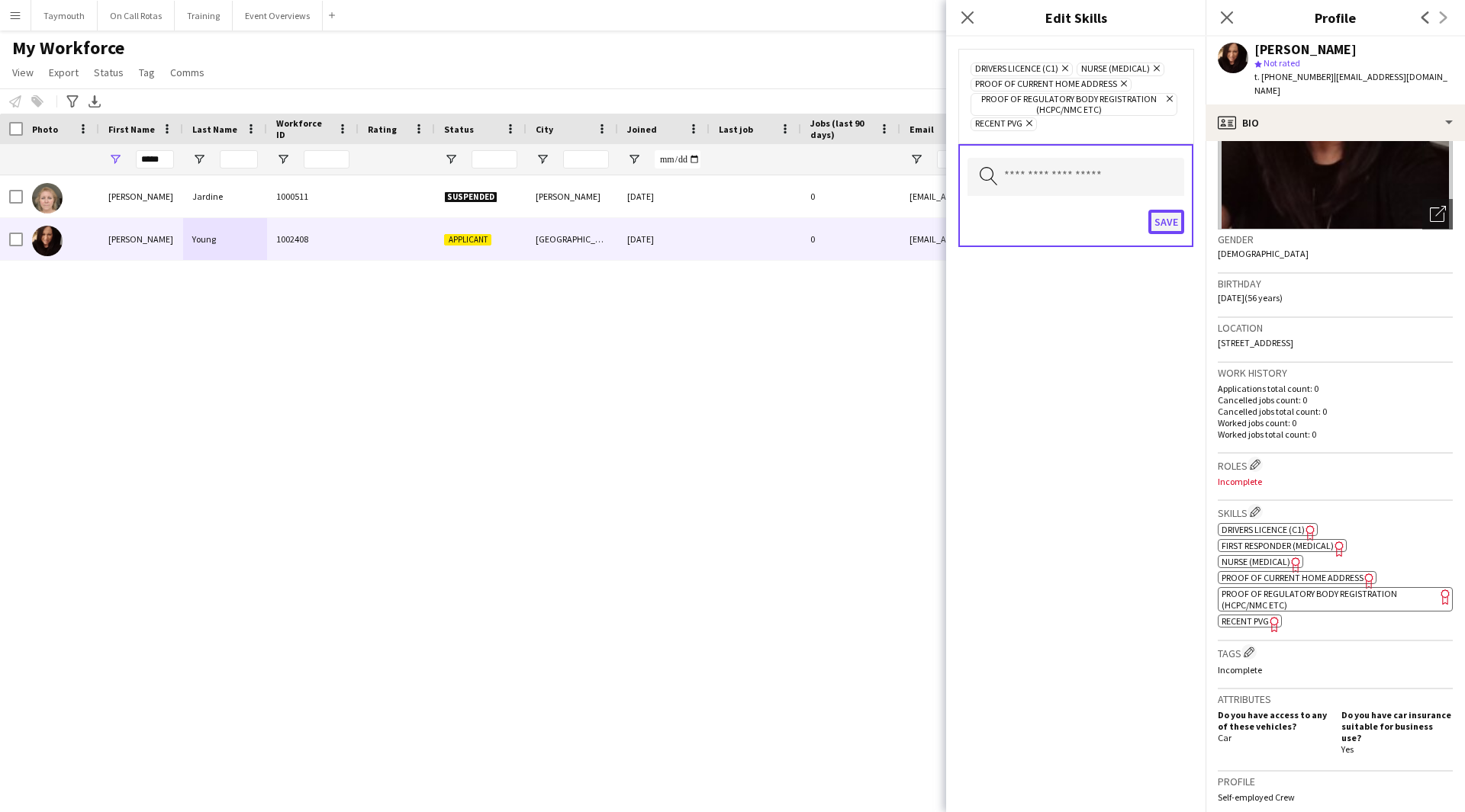
click at [1167, 221] on button "Save" at bounding box center [1166, 222] width 36 height 25
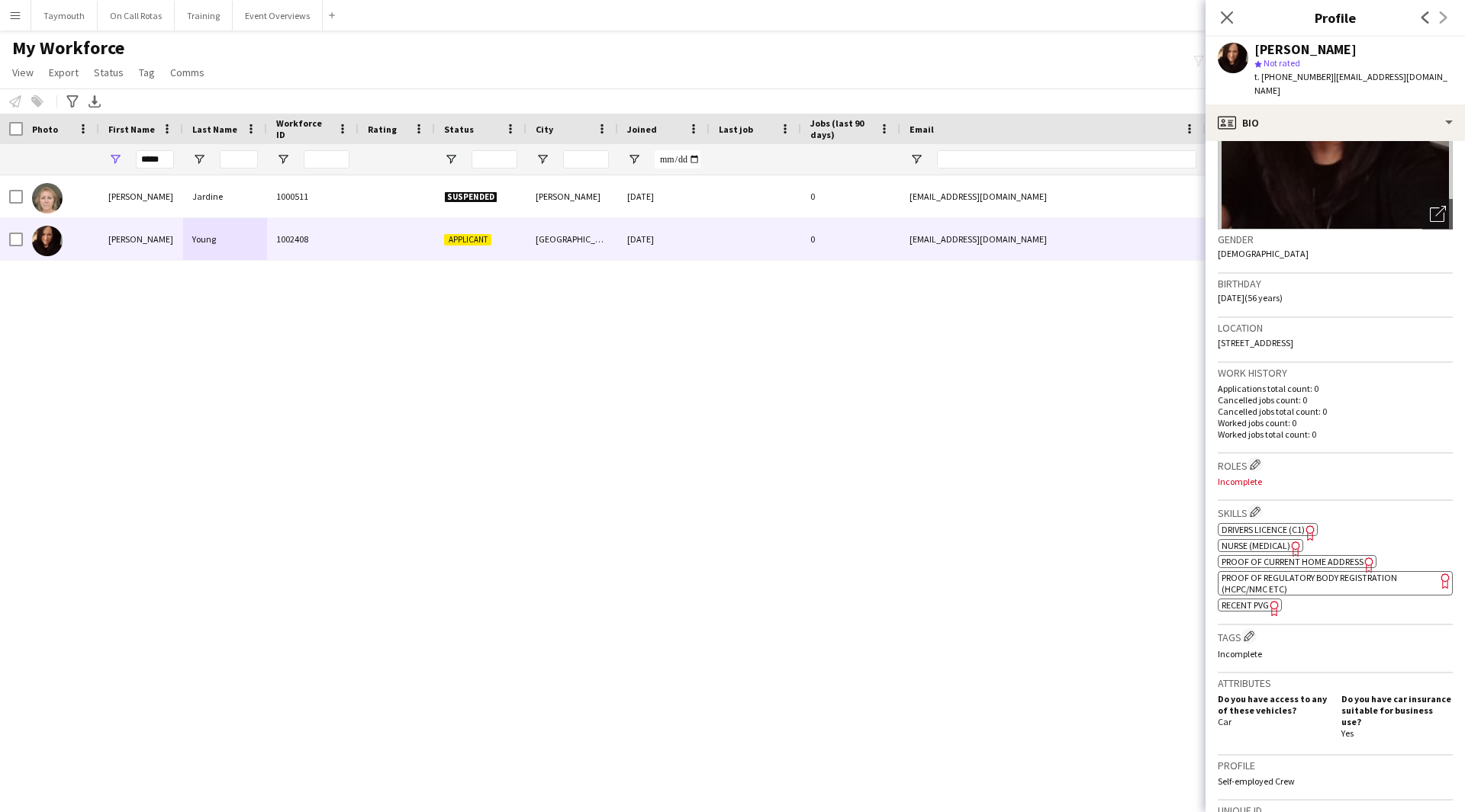
click at [1233, 599] on span "Recent PVG" at bounding box center [1245, 605] width 47 height 12
click at [1290, 572] on span "Proof of Regulatory Body Registration (HCPC/NMC etc)" at bounding box center [1309, 583] width 176 height 23
click at [1263, 504] on button "Edit crew company skills" at bounding box center [1255, 512] width 16 height 16
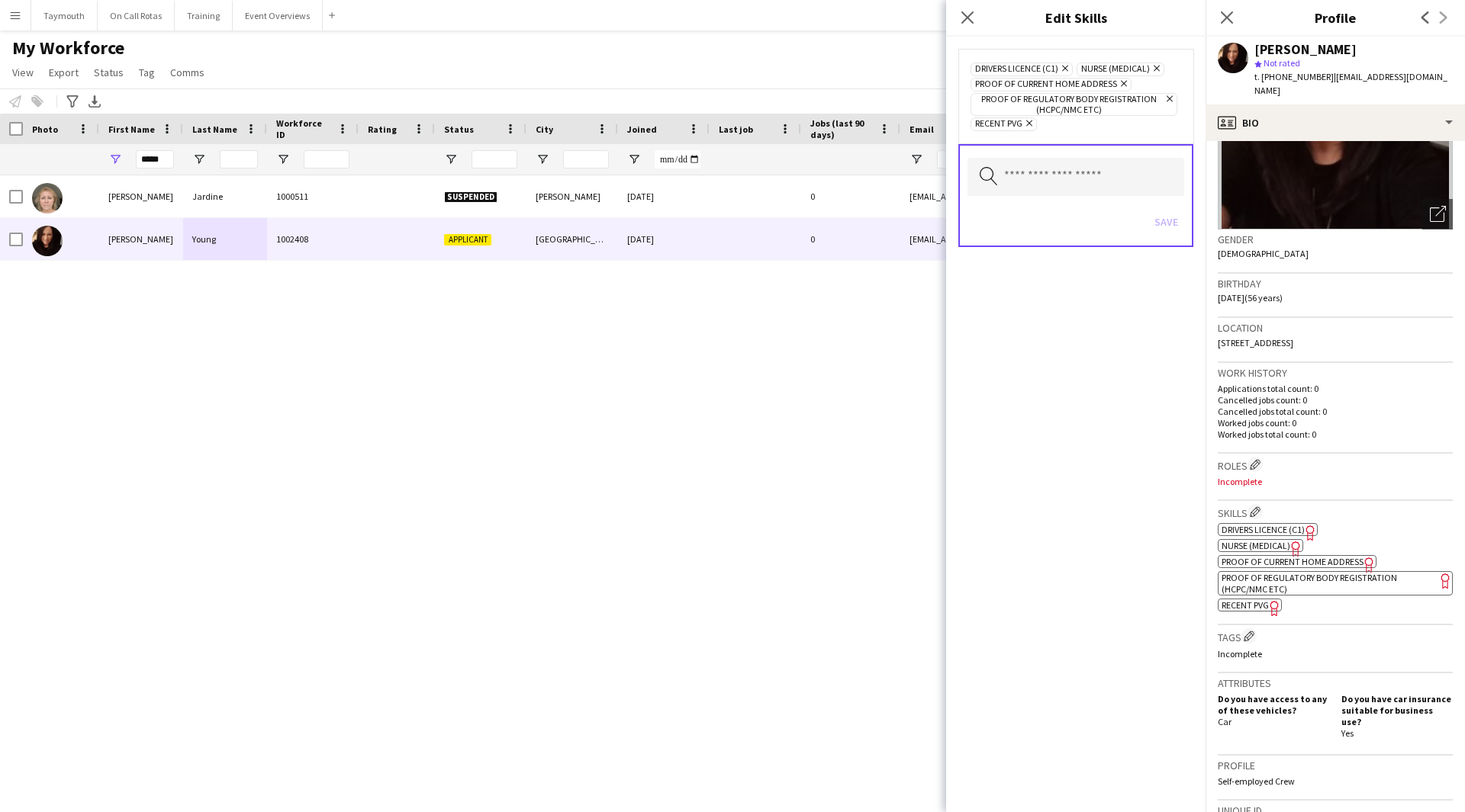
click at [1170, 100] on icon "Remove" at bounding box center [1168, 99] width 10 height 10
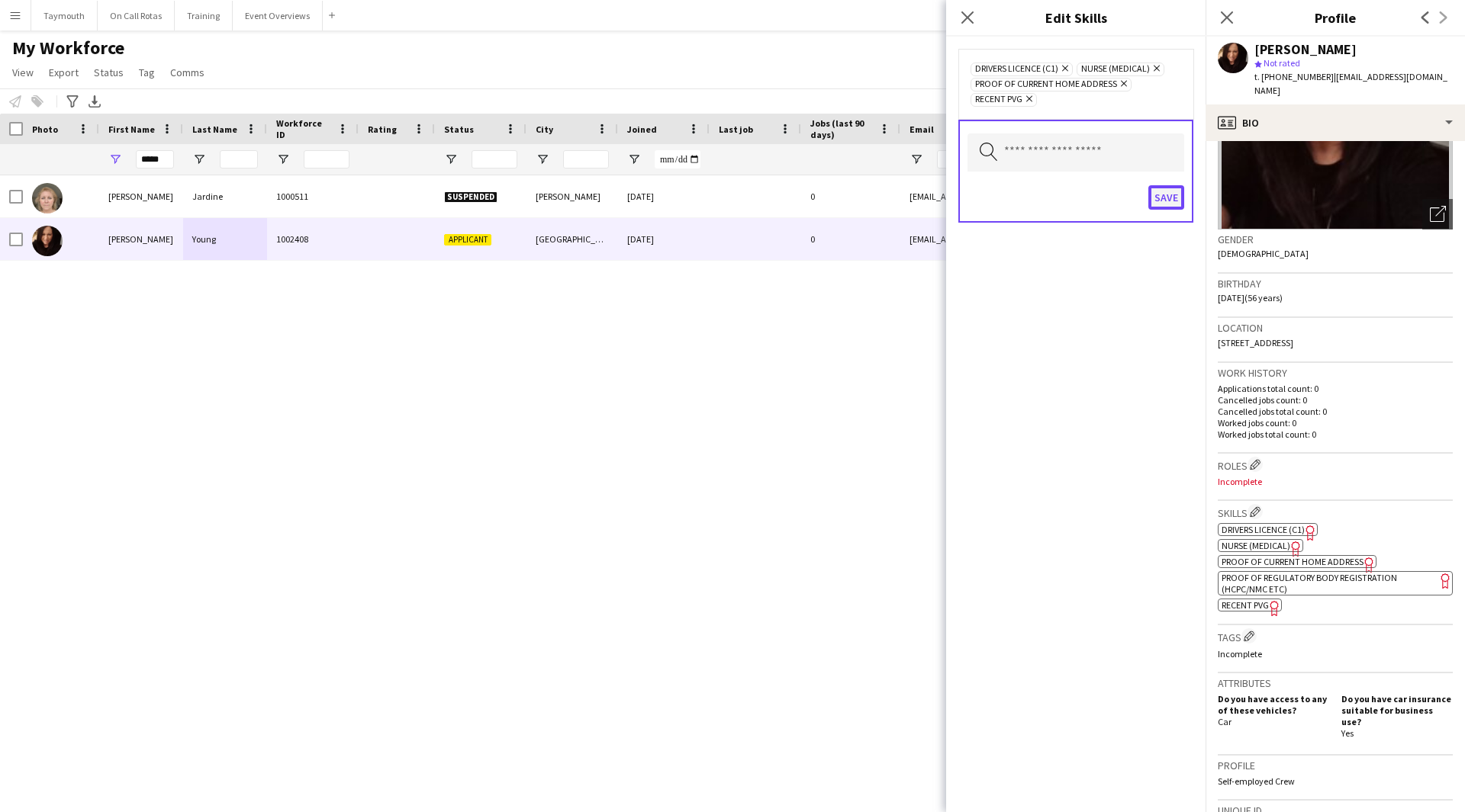
click at [1172, 195] on button "Save" at bounding box center [1166, 197] width 36 height 25
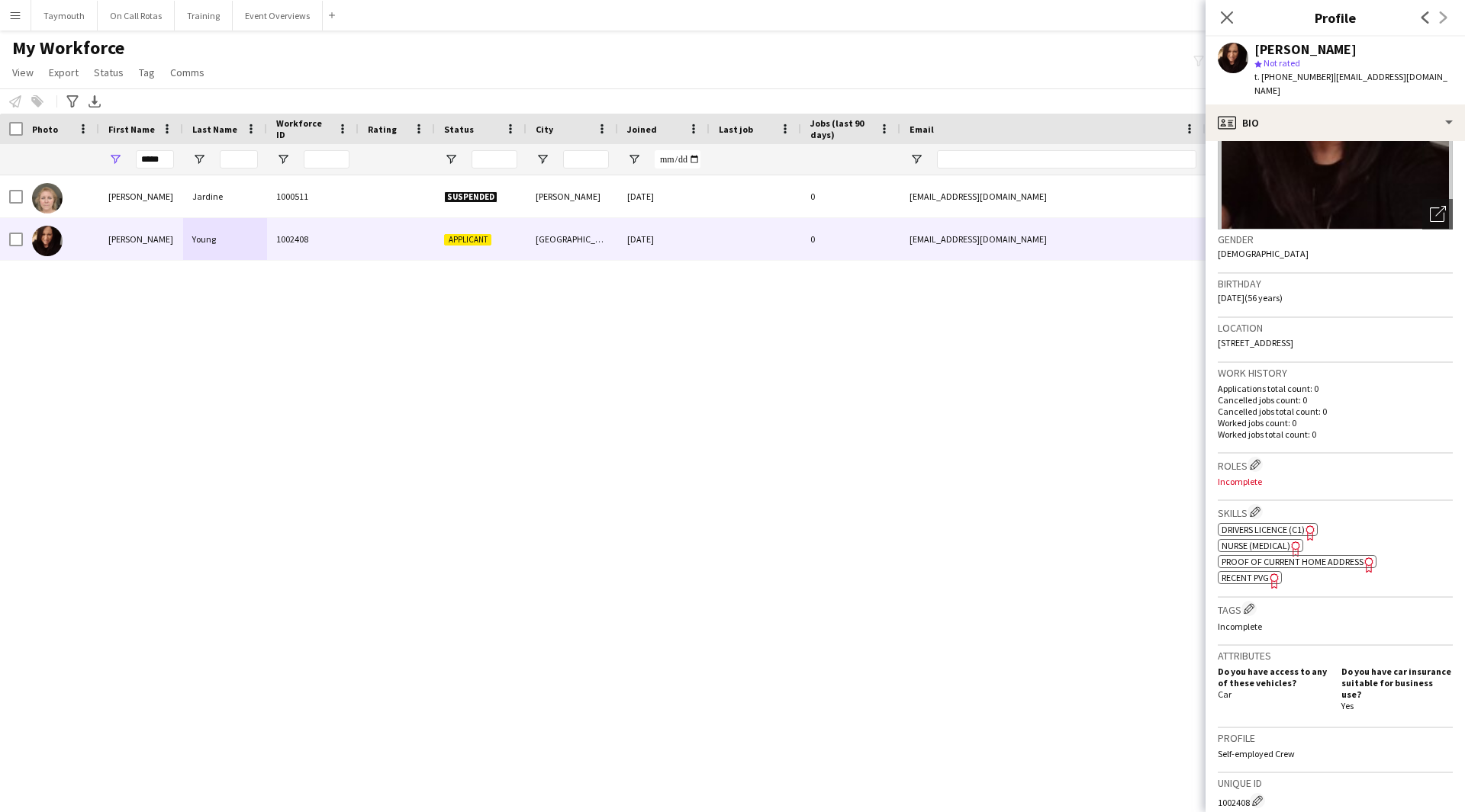
click at [1278, 539] on span "Nurse (Medical)" at bounding box center [1256, 545] width 69 height 12
click at [1270, 524] on span "Drivers Licence (C1)" at bounding box center [1263, 530] width 83 height 12
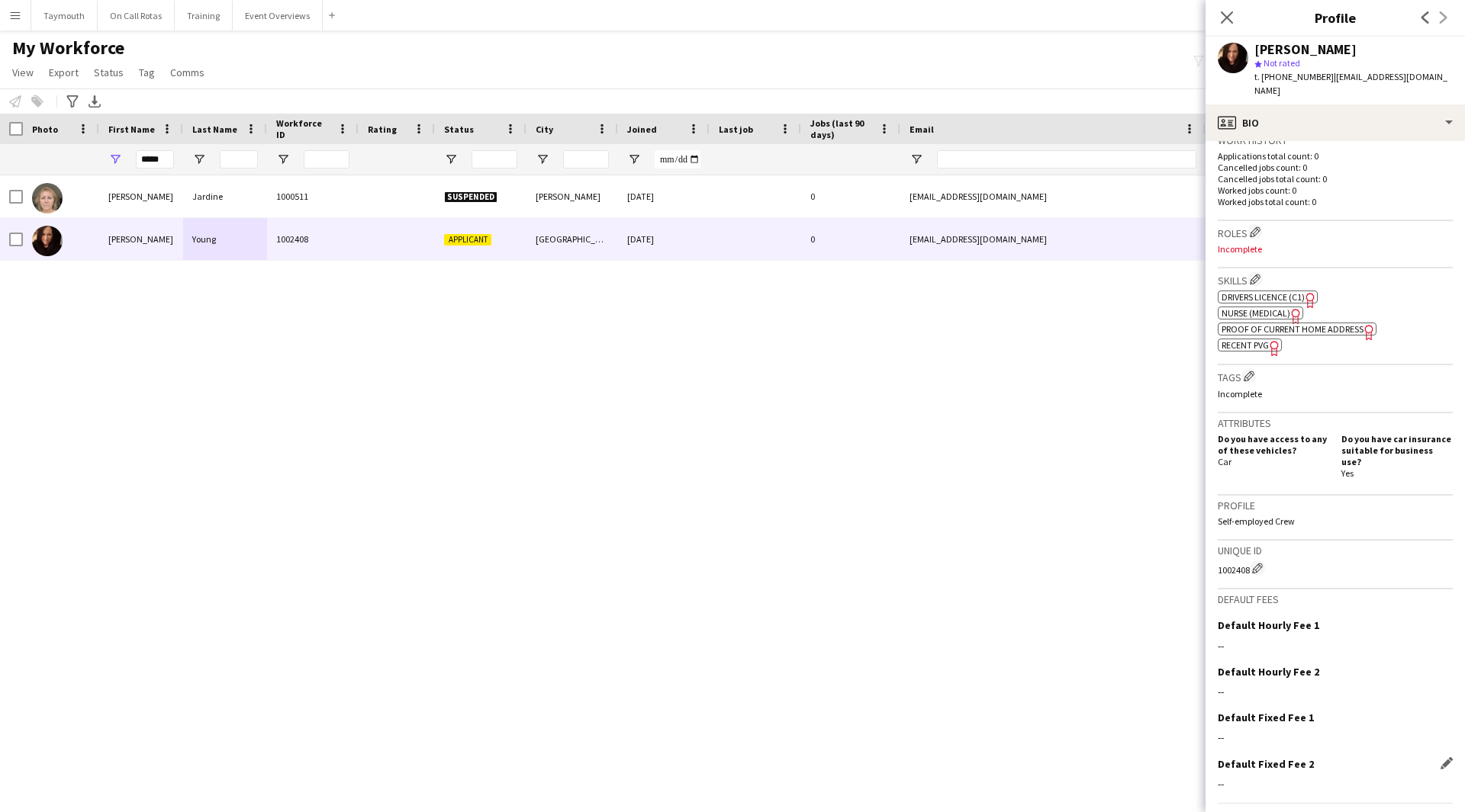
scroll to position [406, 0]
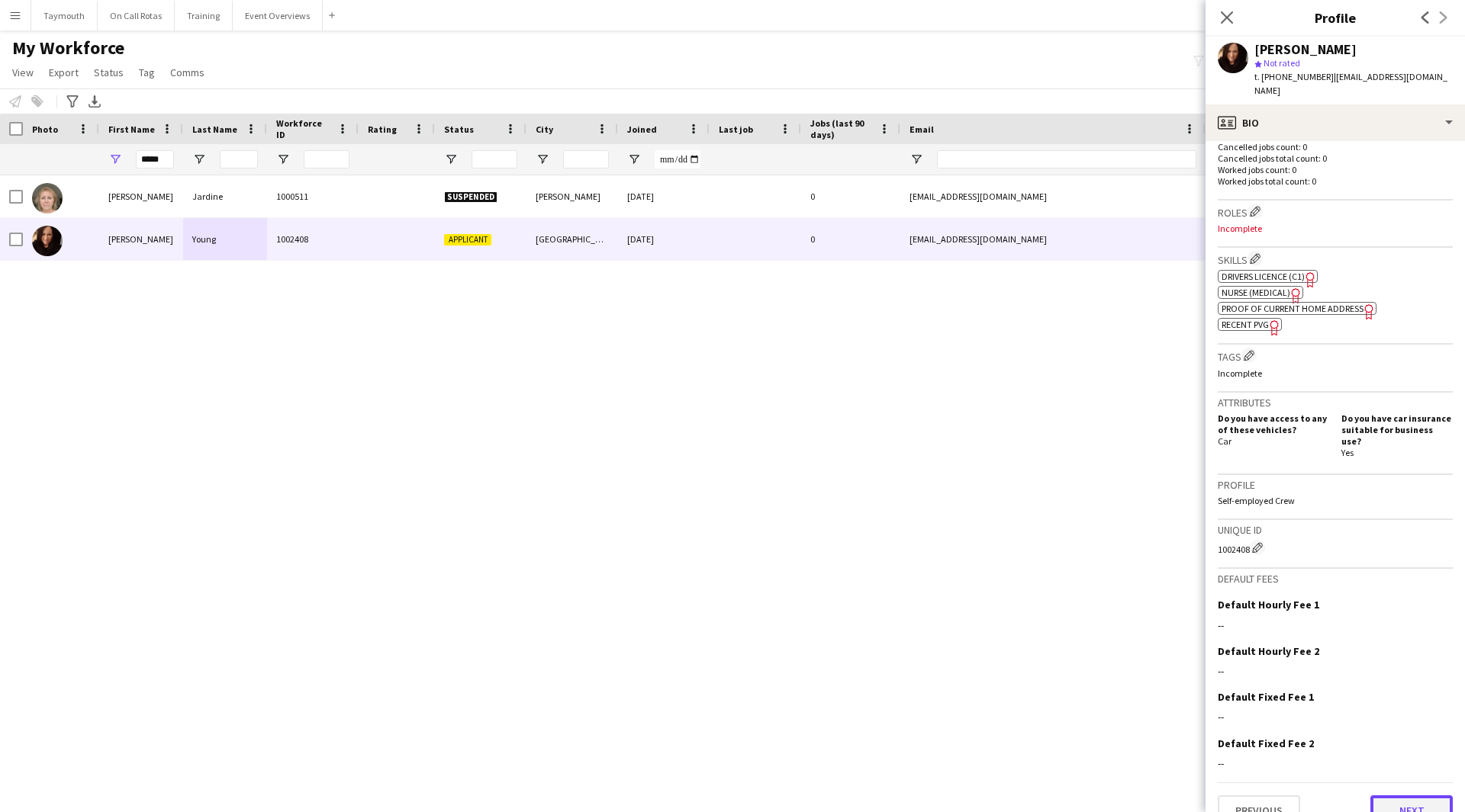
click at [1392, 795] on button "Next" at bounding box center [1411, 810] width 82 height 30
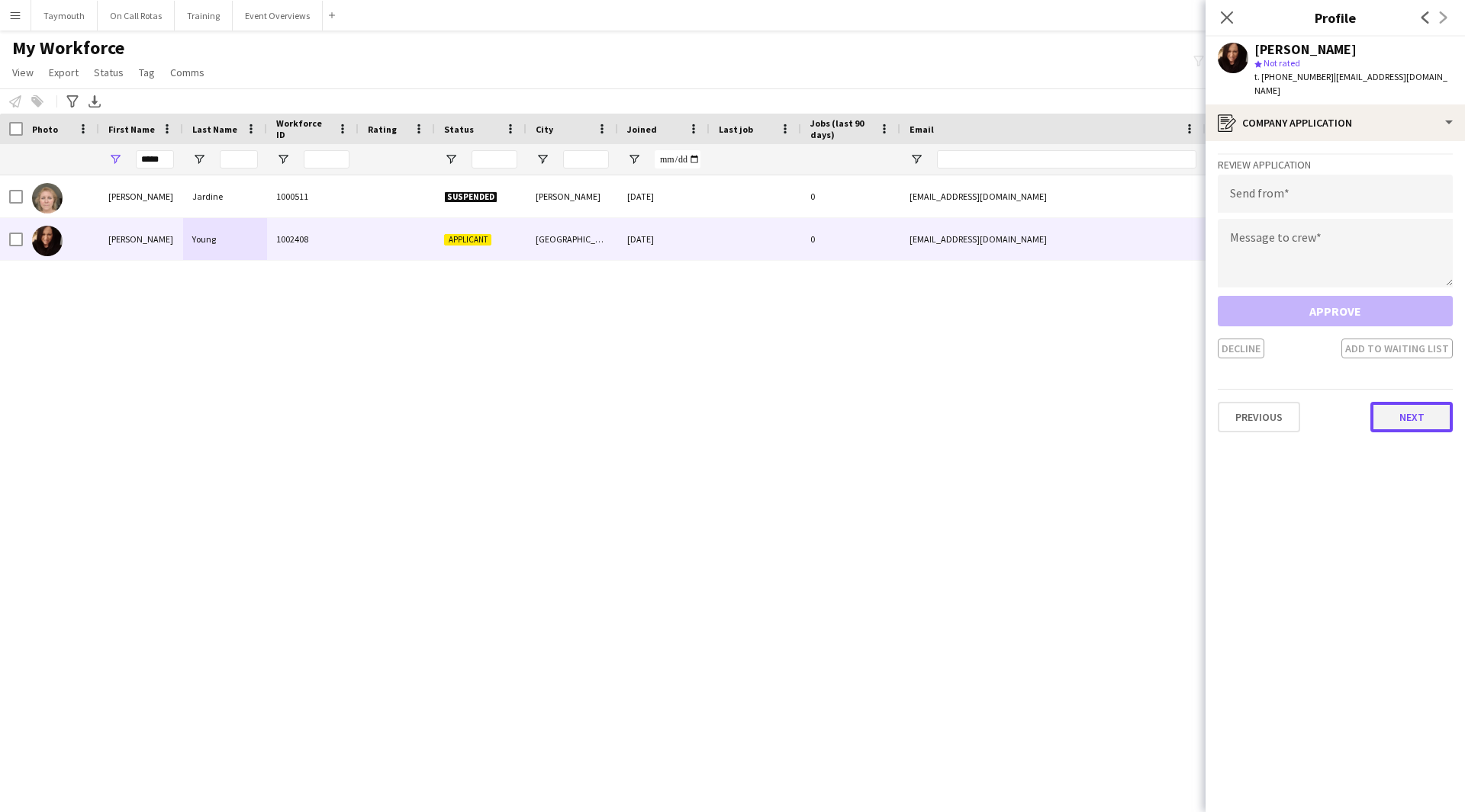
click at [1381, 402] on button "Next" at bounding box center [1411, 417] width 82 height 30
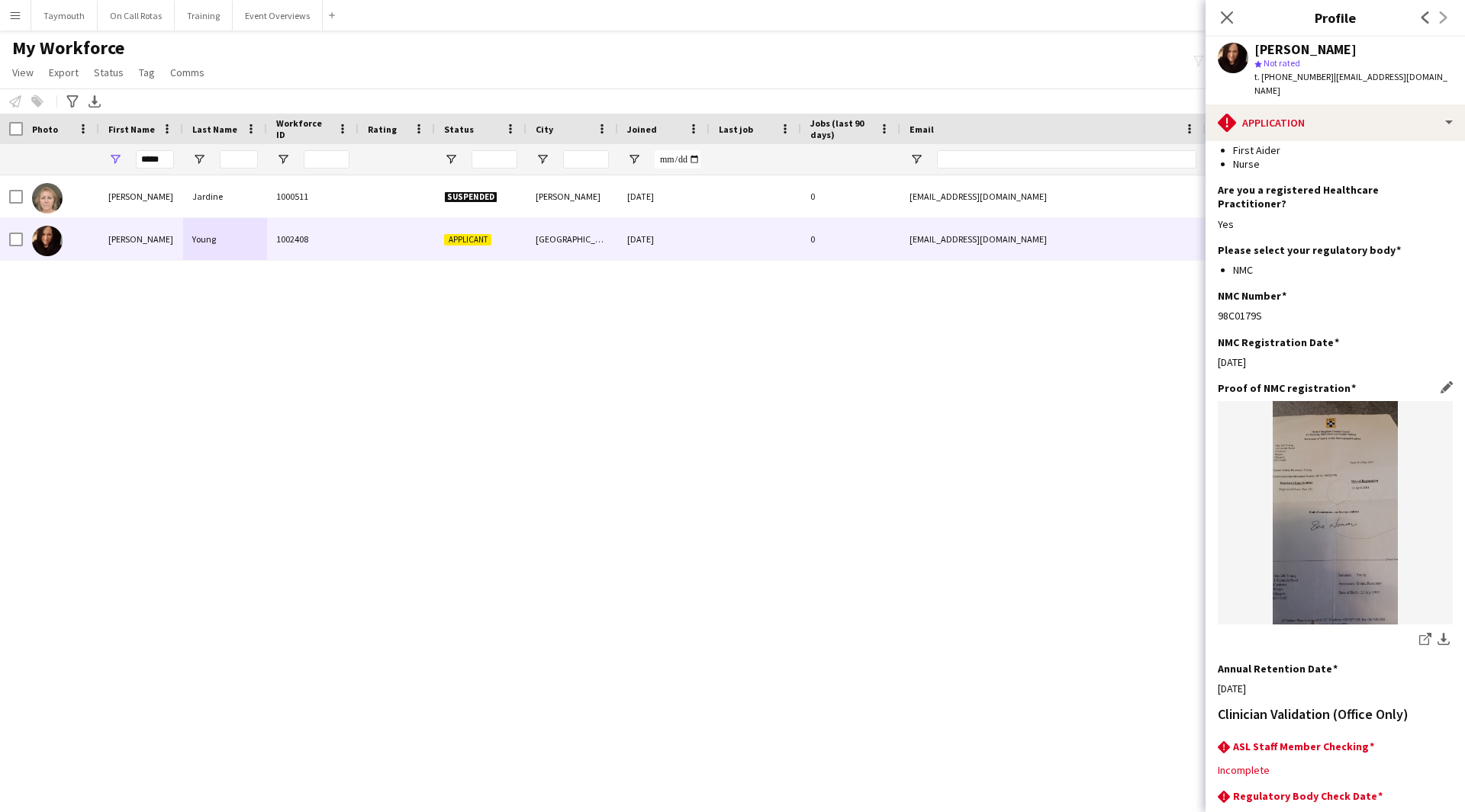
scroll to position [265, 0]
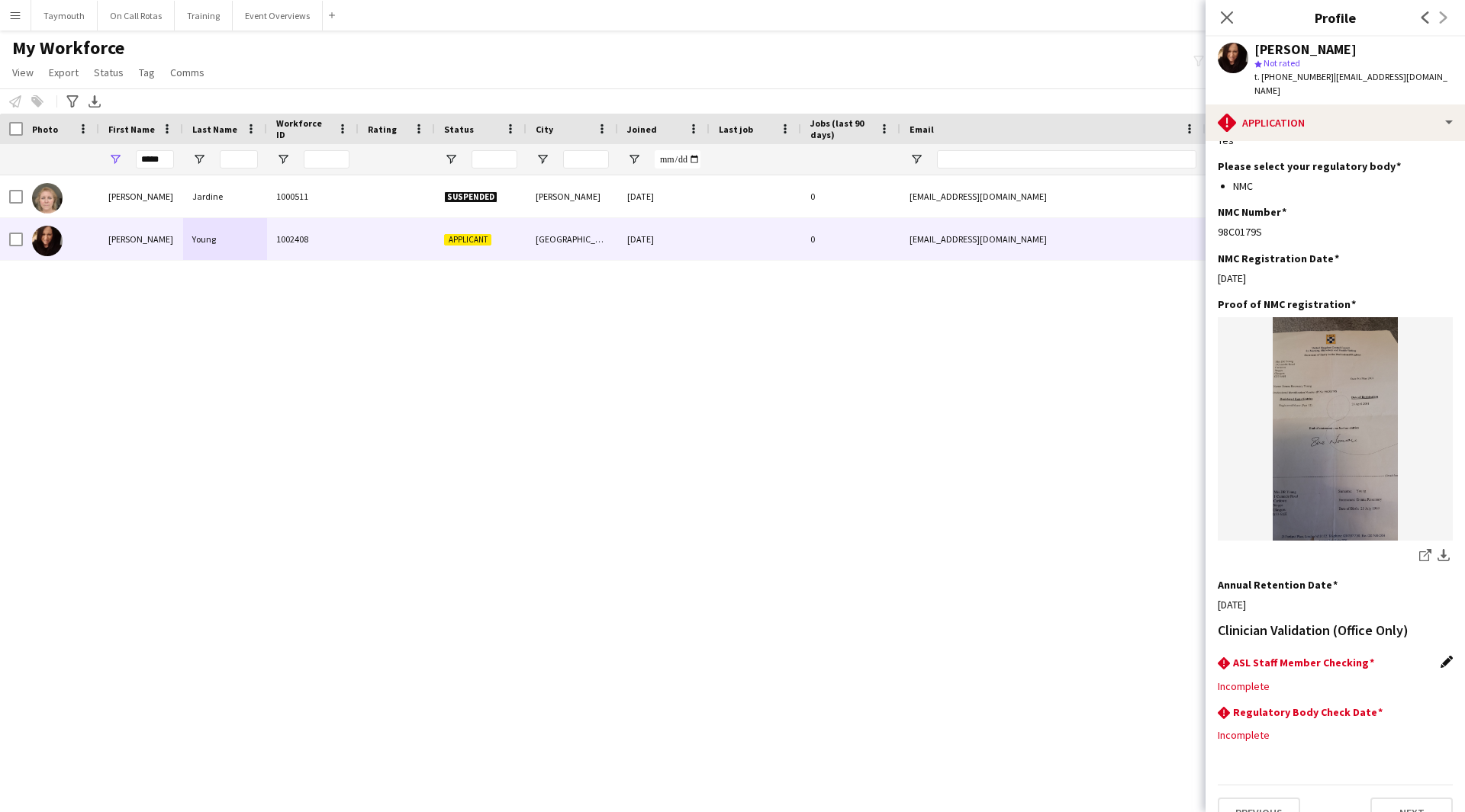
click at [1440, 656] on app-icon "Edit this field" at bounding box center [1446, 662] width 12 height 12
click at [1313, 680] on div at bounding box center [1320, 697] width 204 height 36
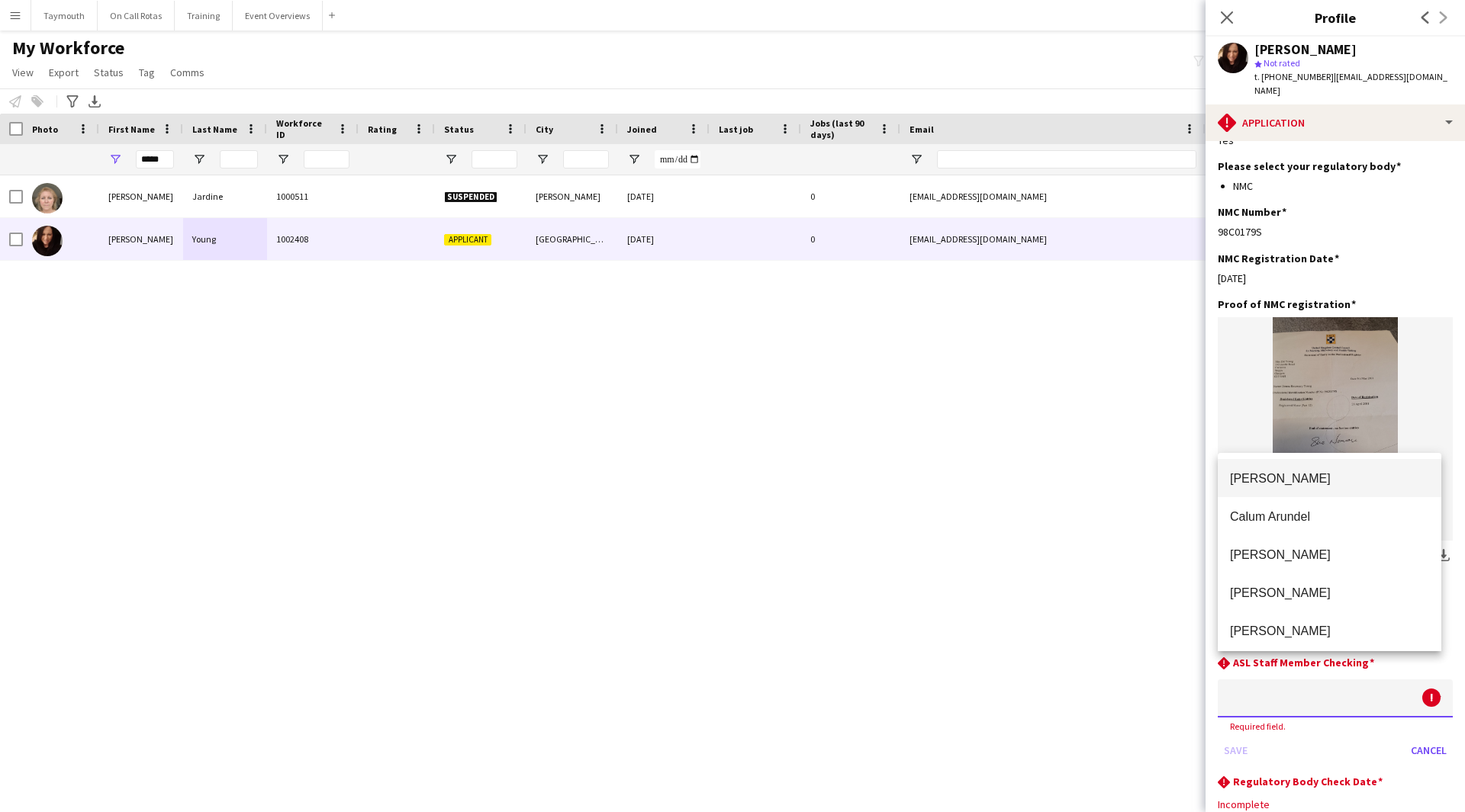
click at [1293, 486] on mat-option "[PERSON_NAME]" at bounding box center [1330, 478] width 224 height 38
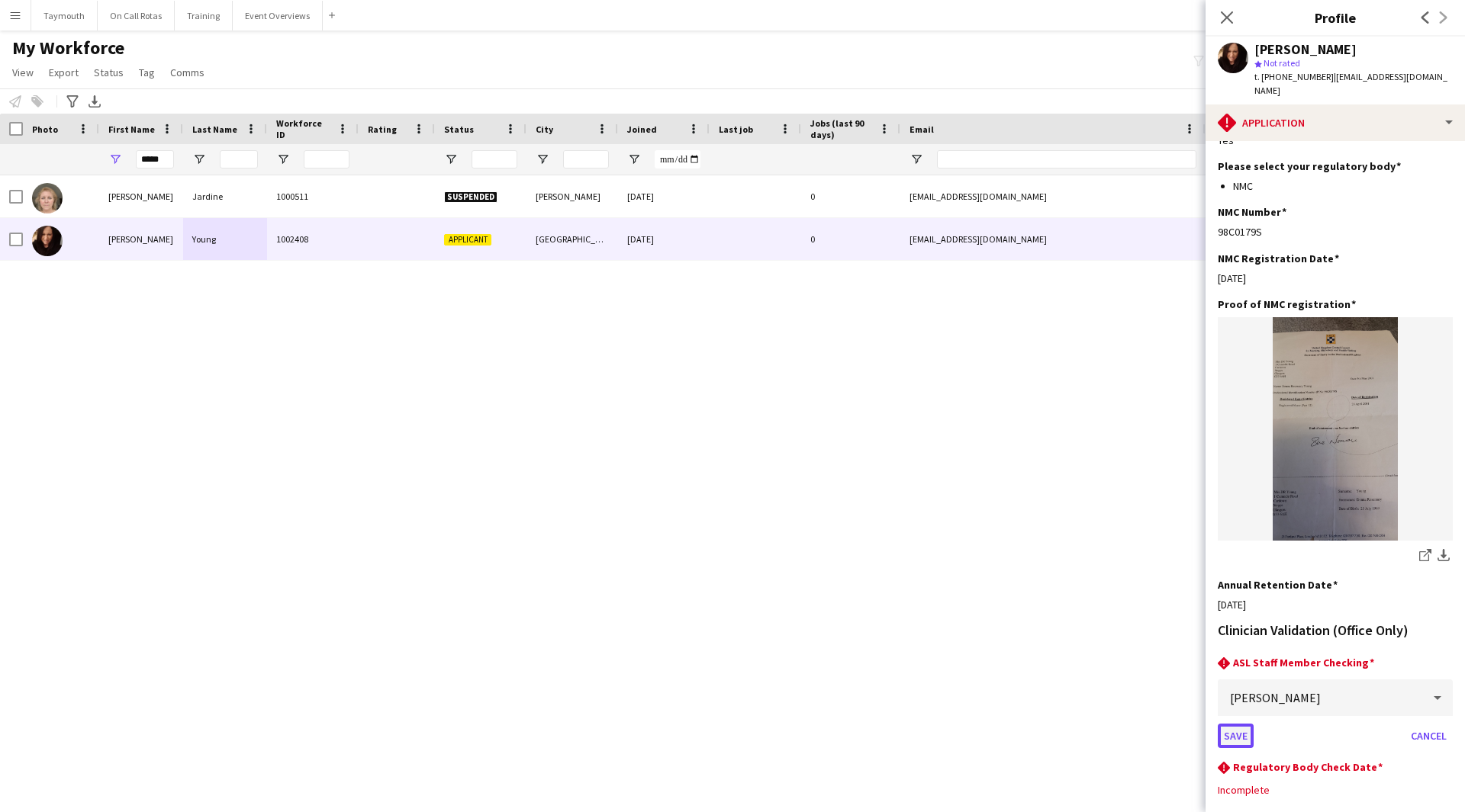
click at [1232, 724] on button "Save" at bounding box center [1235, 736] width 36 height 25
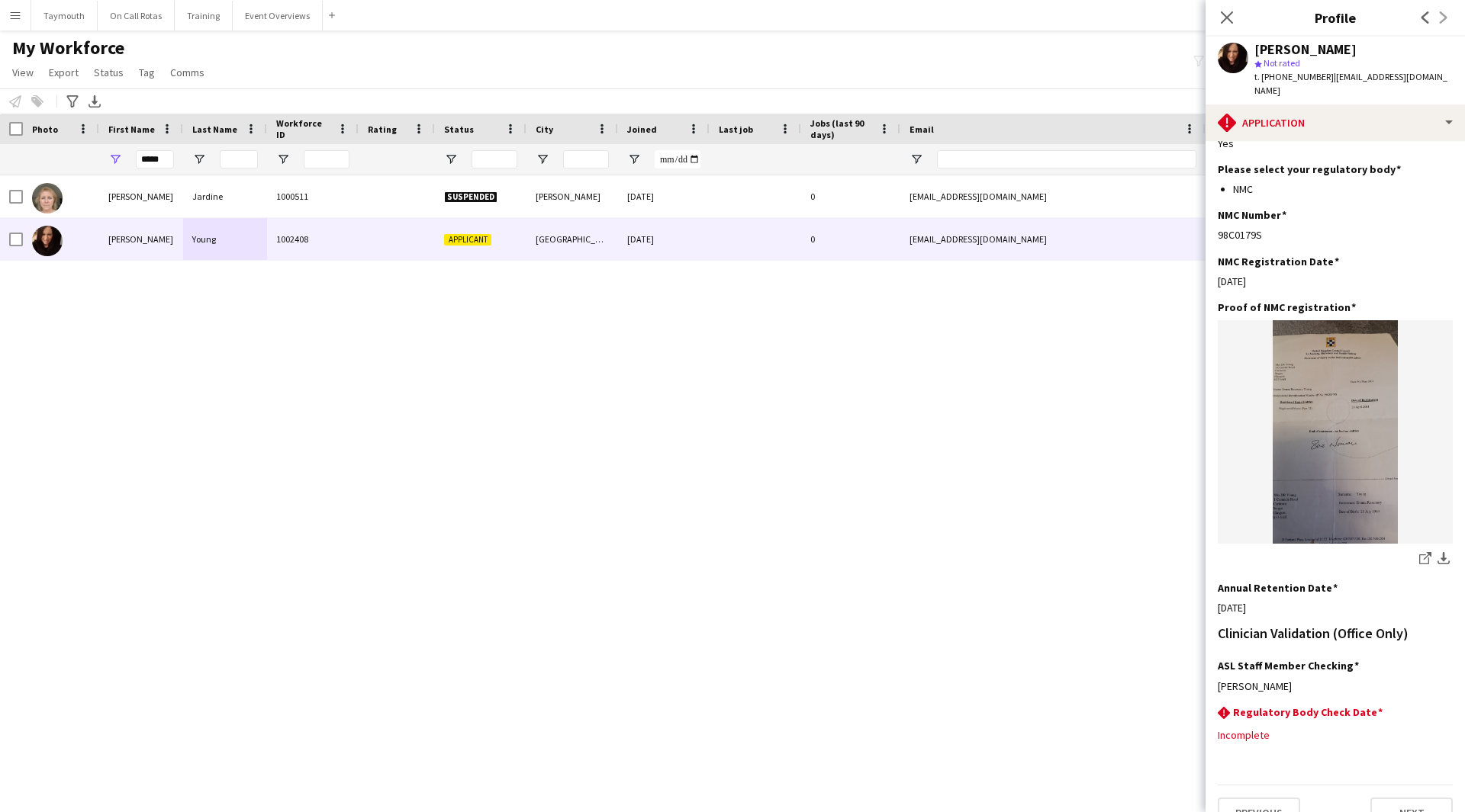
drag, startPoint x: 1273, startPoint y: 211, endPoint x: 1216, endPoint y: 211, distance: 57.0
click at [1216, 211] on app-section-data-types "Please ensure that applications are fully completed to avoid delays in the appl…" at bounding box center [1334, 477] width 259 height 671
copy div "98C0179S"
click at [1440, 705] on app-icon "Edit this field" at bounding box center [1446, 711] width 12 height 12
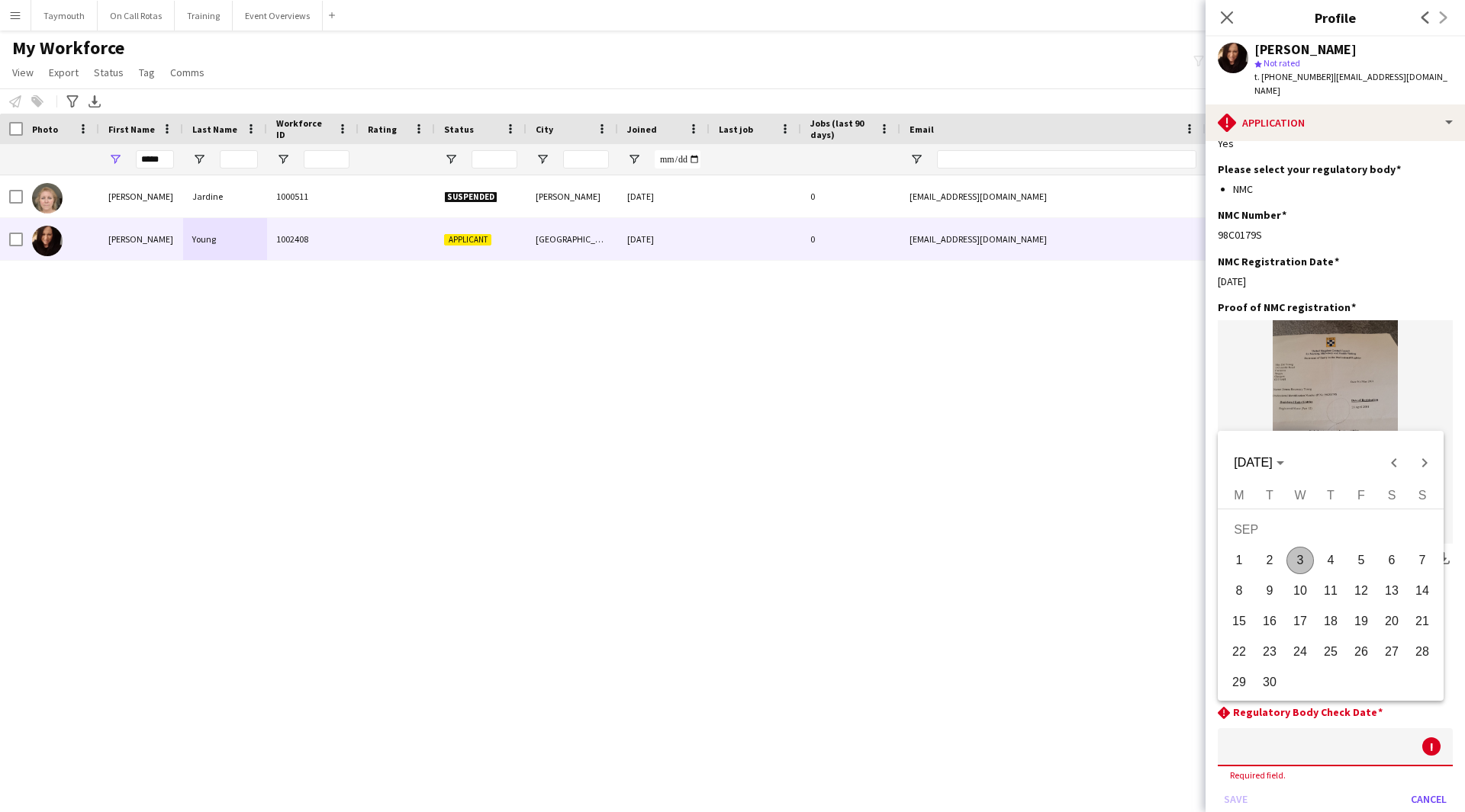
click at [1293, 719] on body "Menu Boards Boards Boards All jobs Status Workforce Workforce My Workforce Recr…" at bounding box center [732, 406] width 1465 height 812
click at [1301, 563] on span "3" at bounding box center [1300, 560] width 27 height 27
type input "**********"
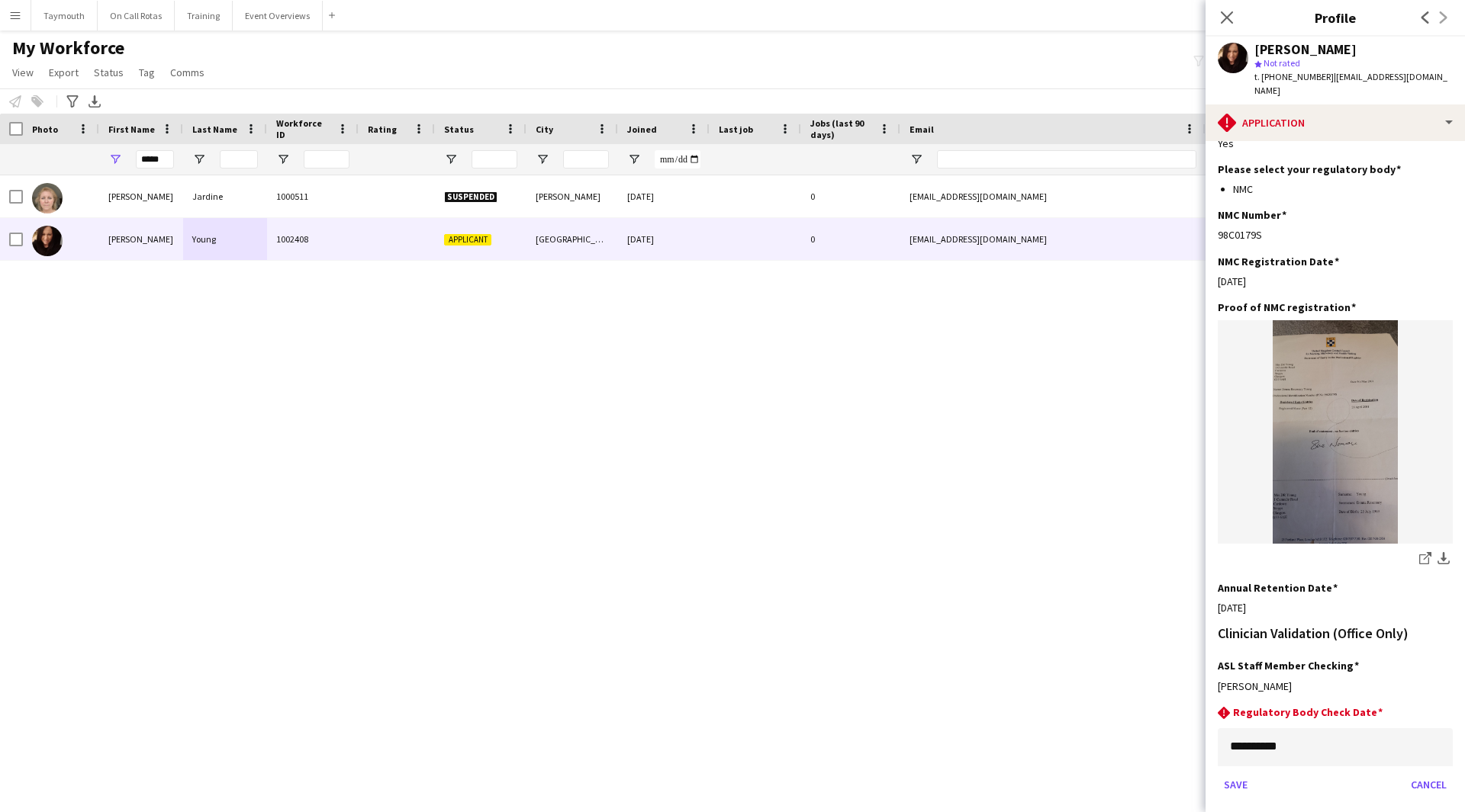
click at [1254, 772] on div "Save Cancel" at bounding box center [1334, 784] width 235 height 25
click at [1246, 772] on button "Save" at bounding box center [1235, 784] width 36 height 25
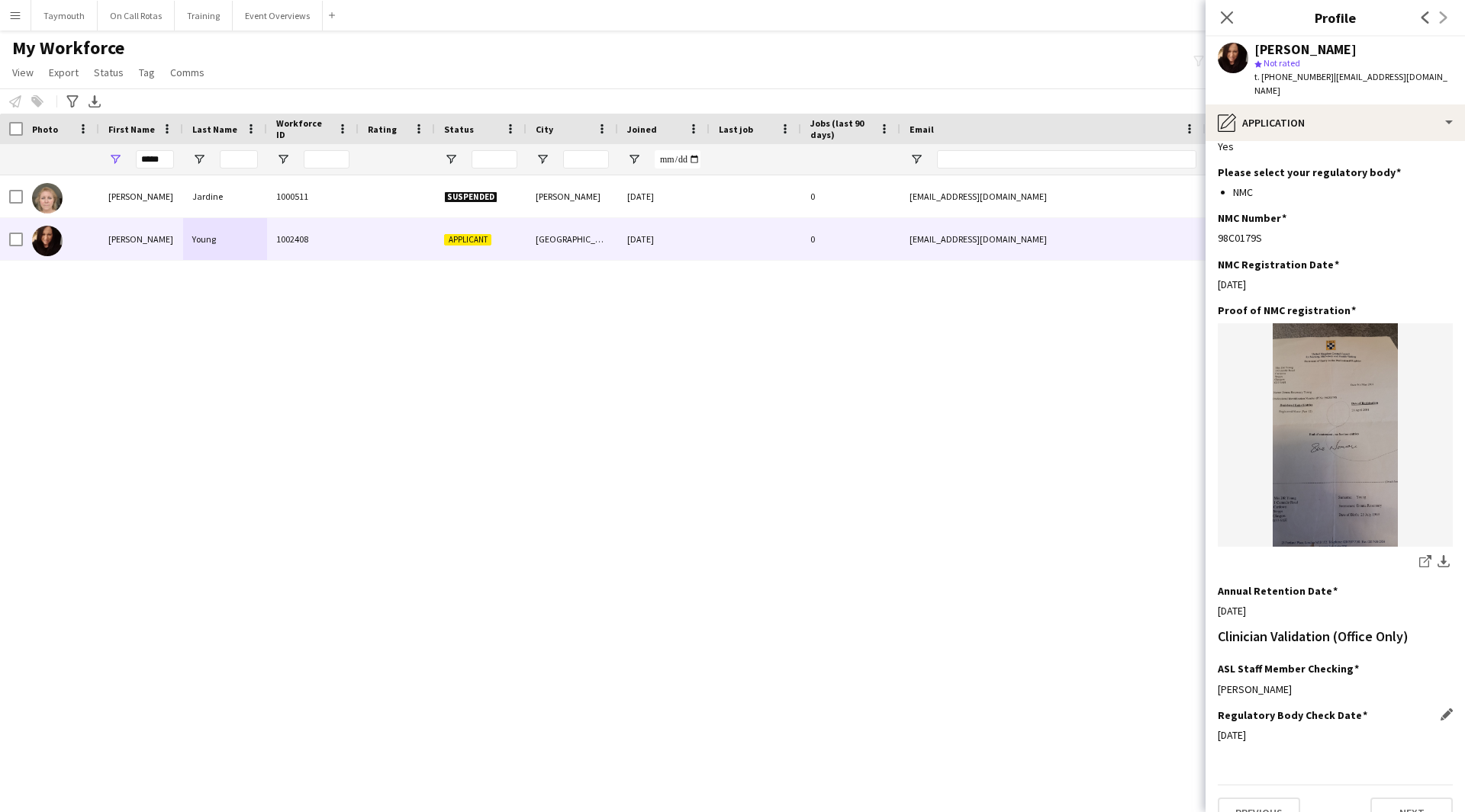
click at [1383, 785] on div "Previous Next" at bounding box center [1334, 806] width 235 height 43
click at [1378, 797] on button "Next" at bounding box center [1411, 812] width 82 height 30
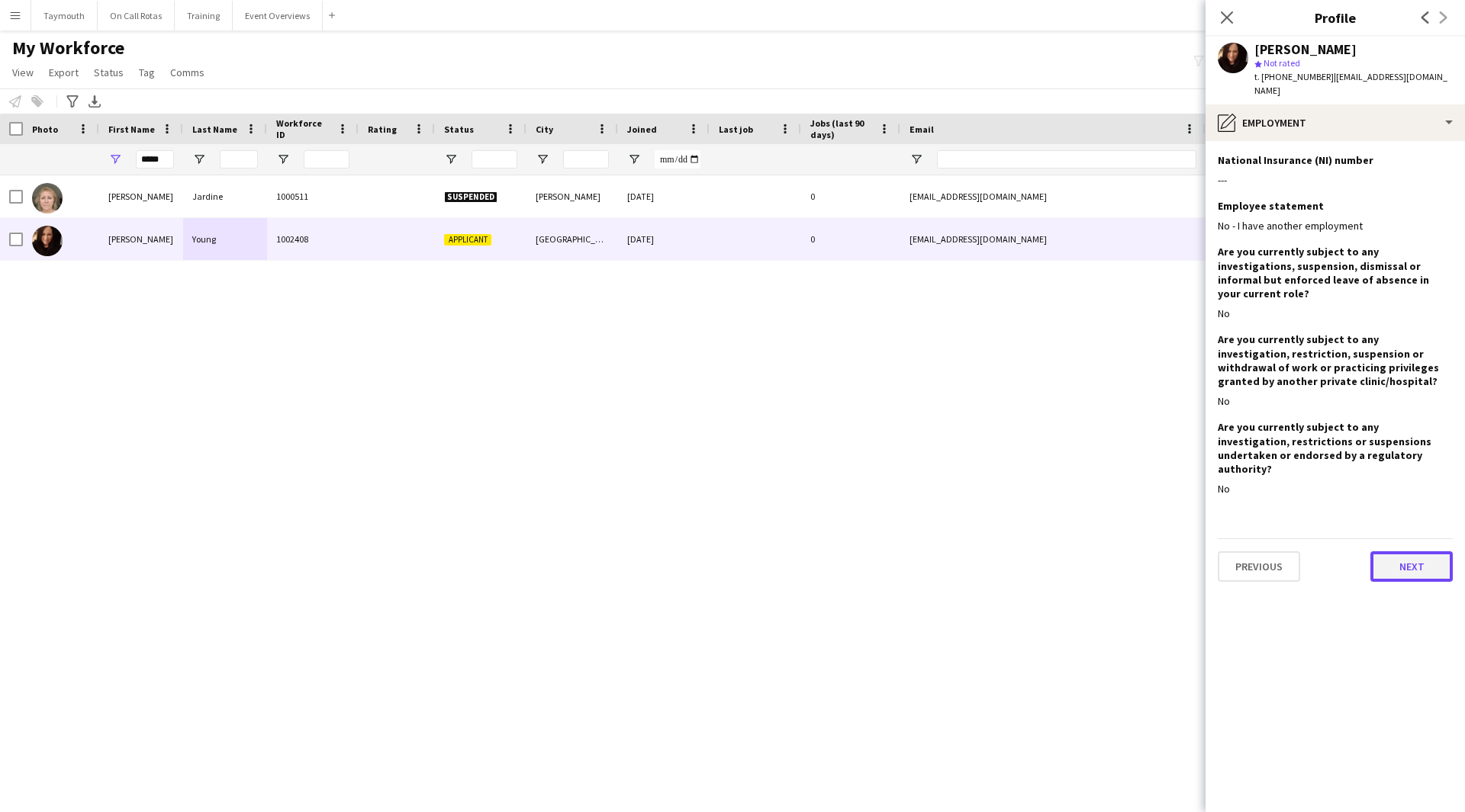
click at [1399, 551] on button "Next" at bounding box center [1411, 566] width 82 height 30
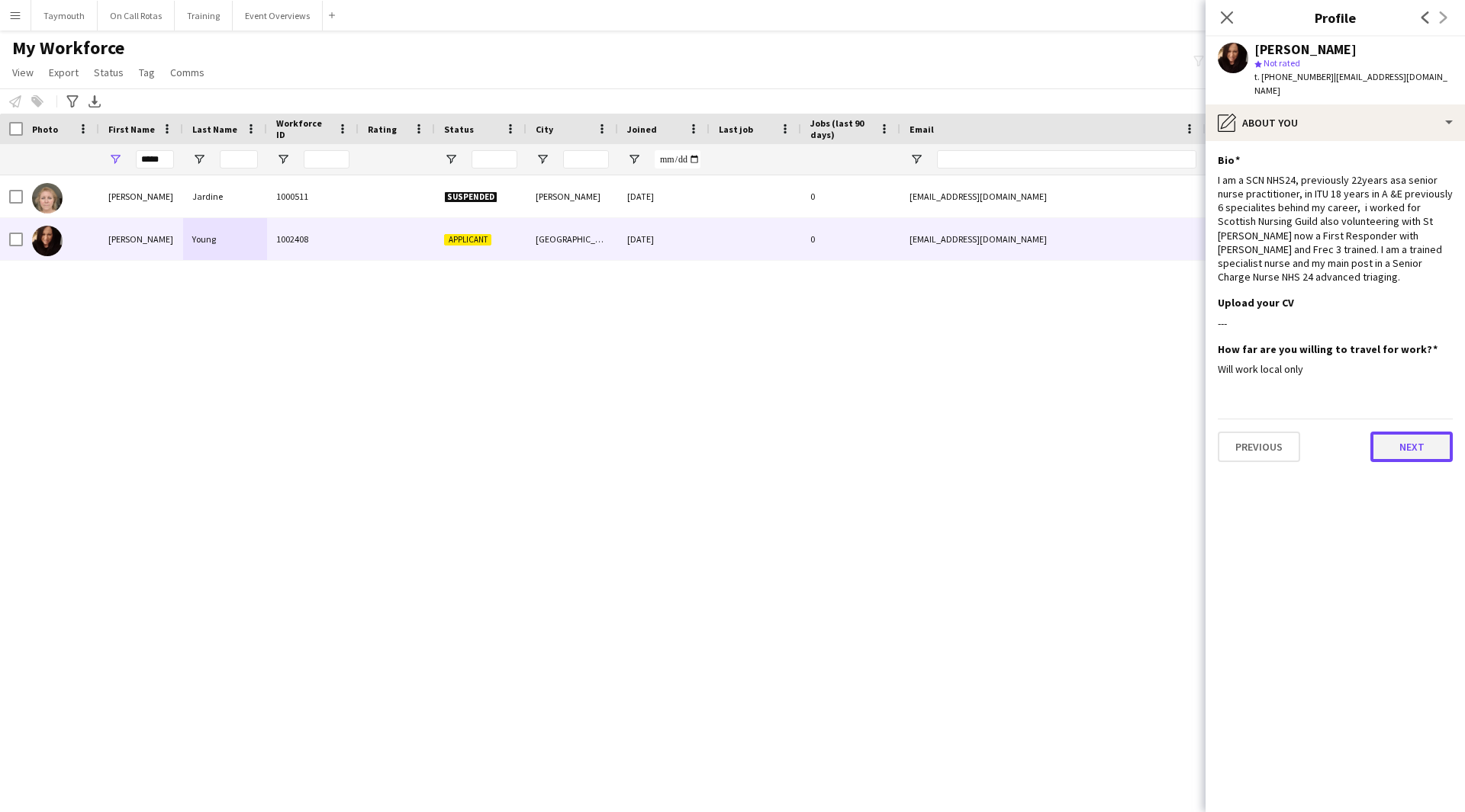
click at [1383, 431] on button "Next" at bounding box center [1411, 446] width 82 height 30
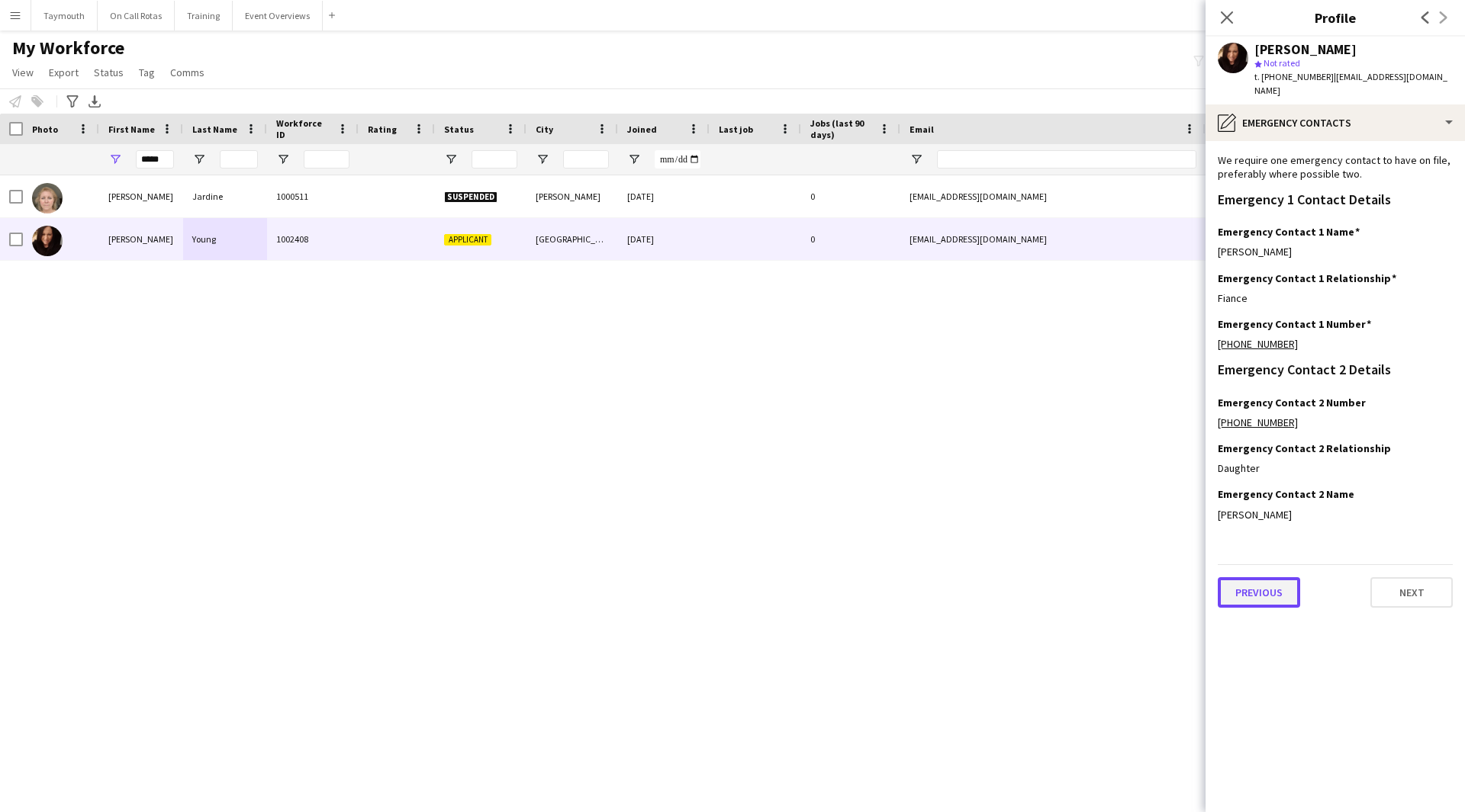
click at [1277, 577] on button "Previous" at bounding box center [1259, 591] width 82 height 30
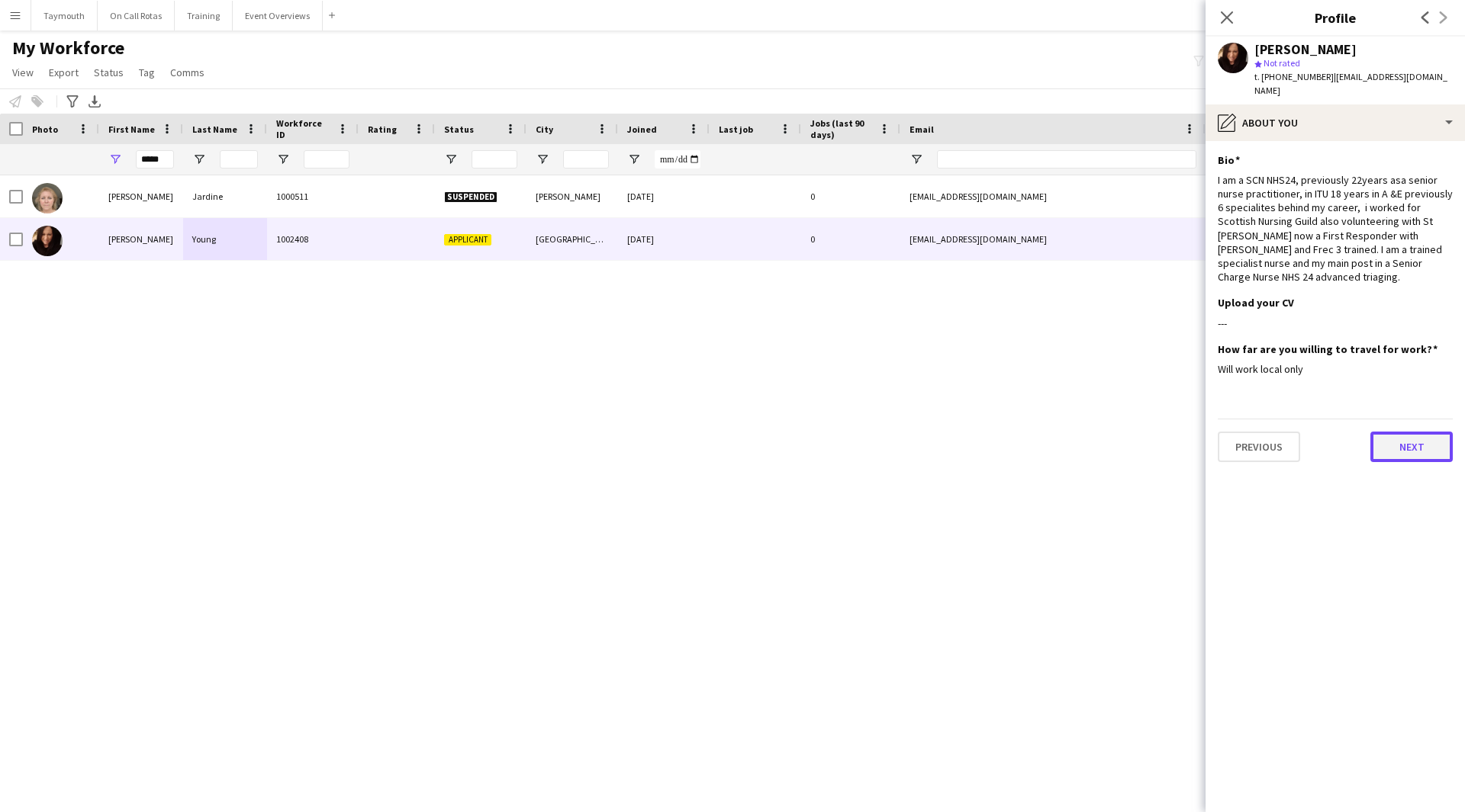
click at [1404, 431] on button "Next" at bounding box center [1411, 446] width 82 height 30
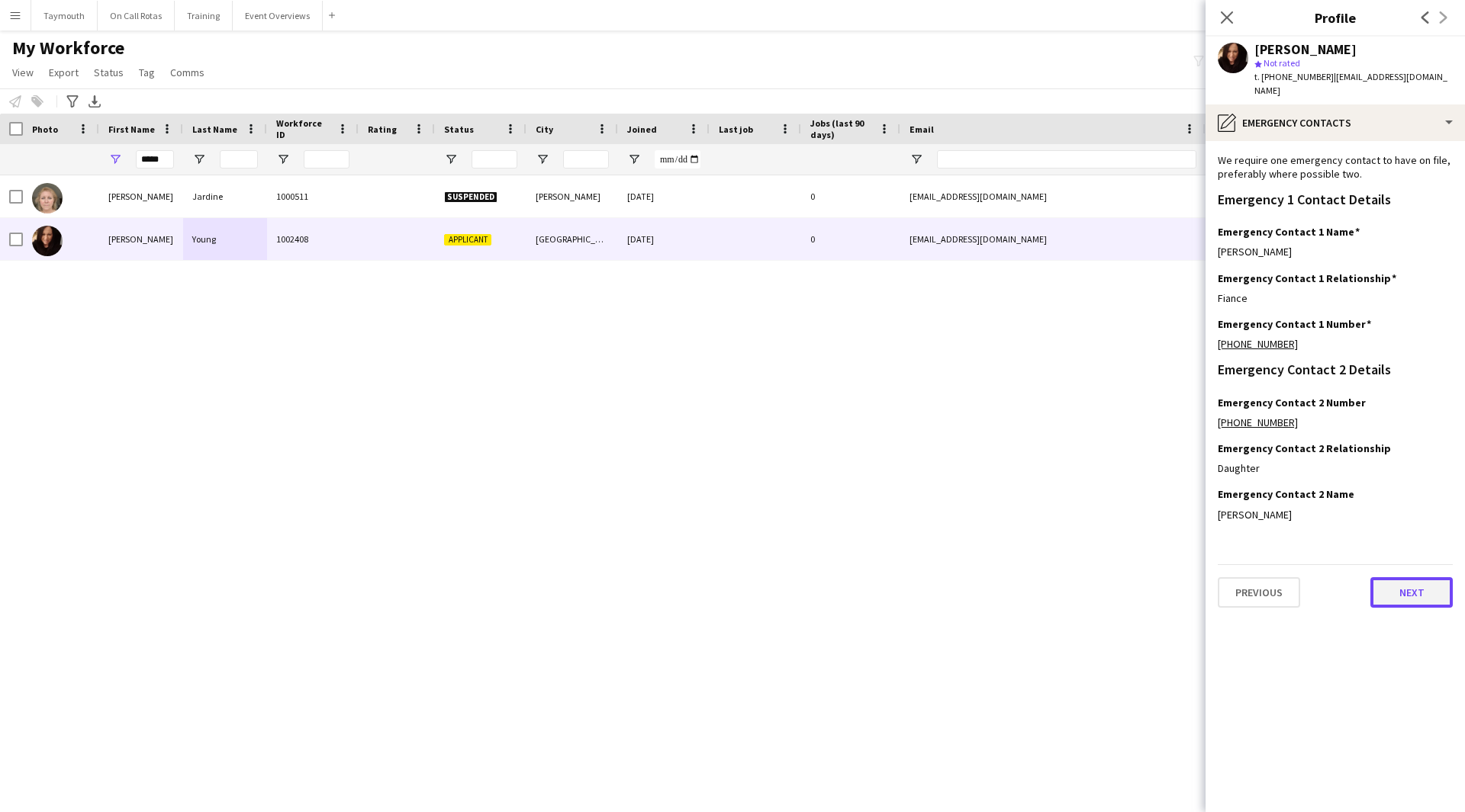
click at [1394, 585] on button "Next" at bounding box center [1411, 591] width 82 height 30
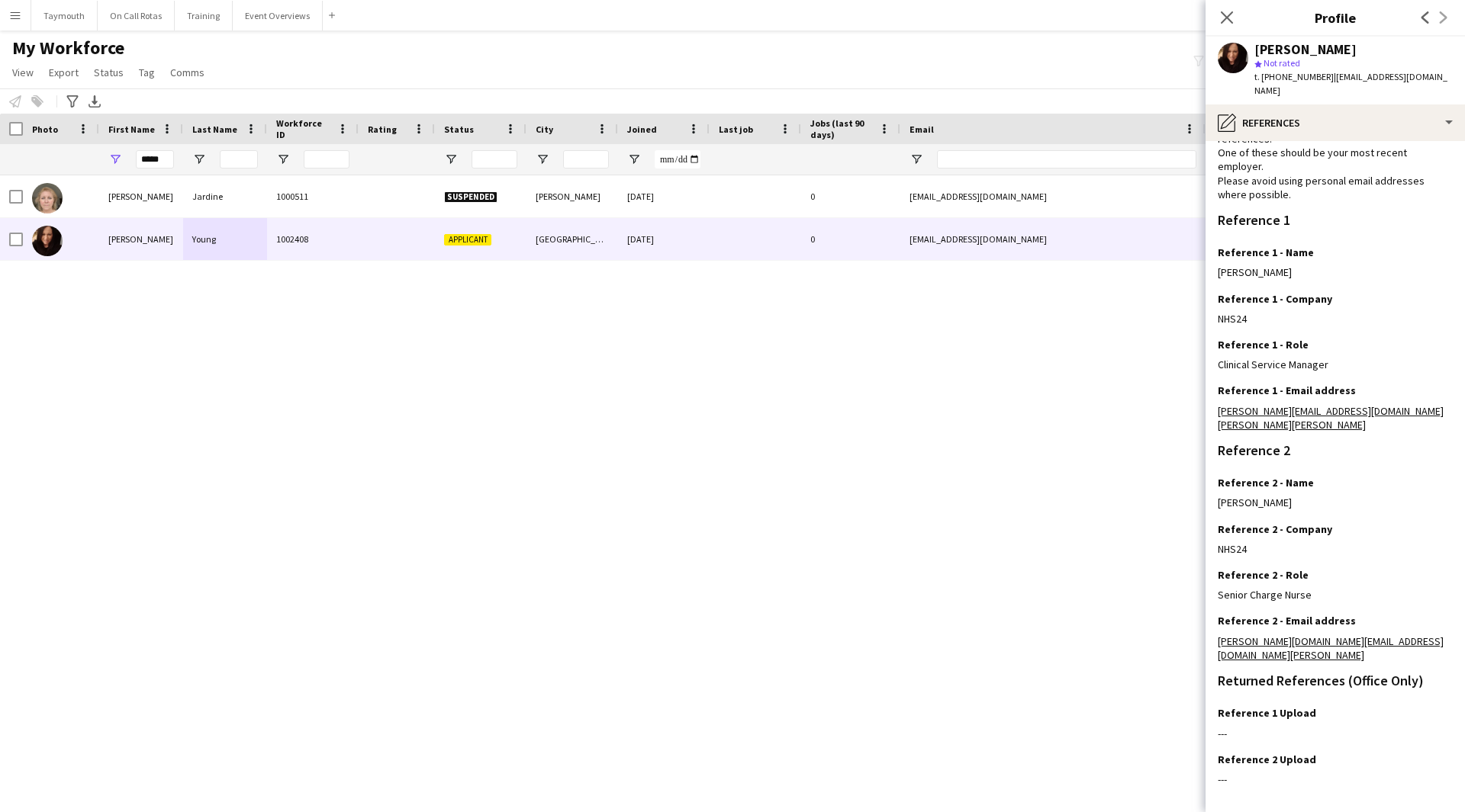
scroll to position [98, 0]
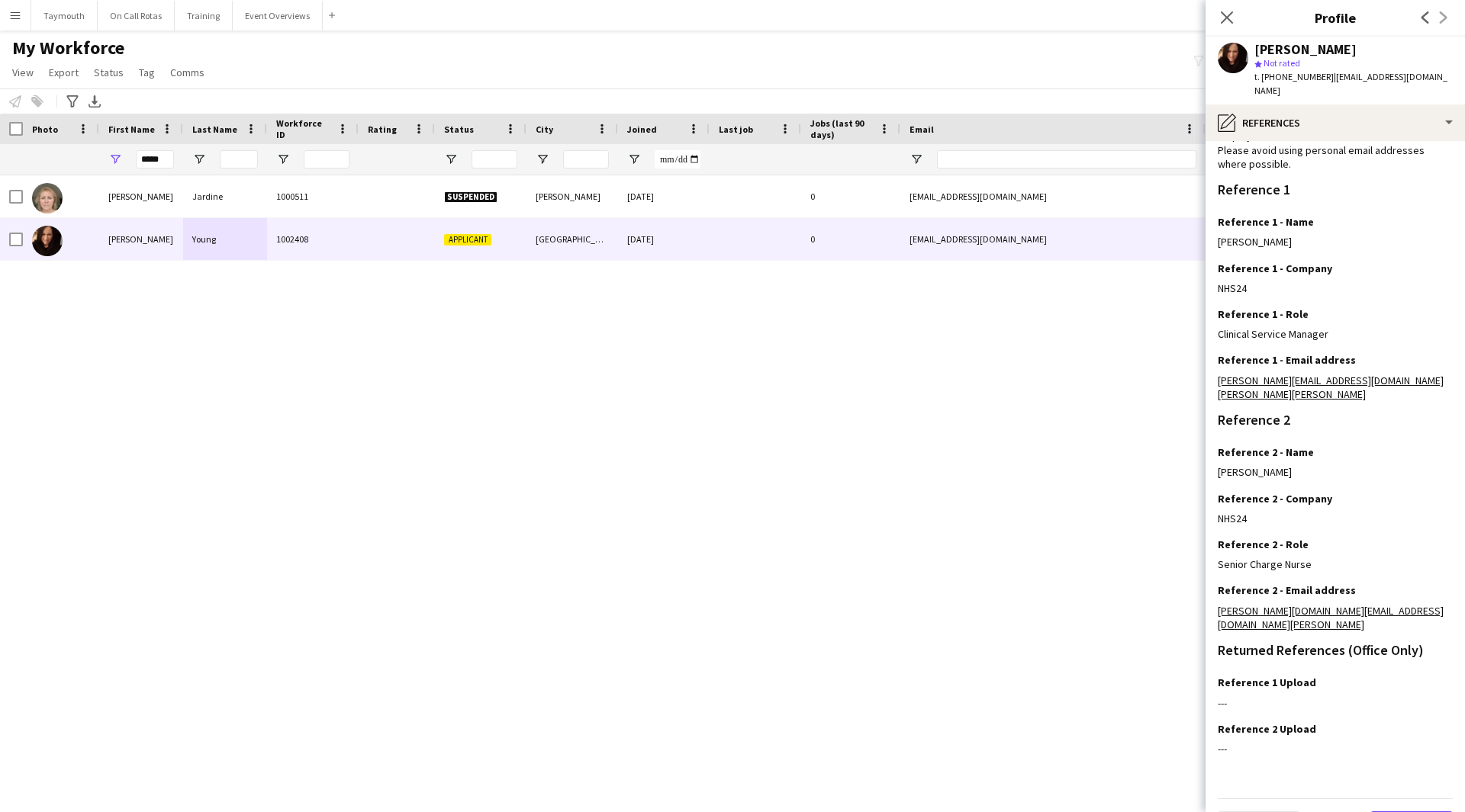
click at [1399, 811] on button "Next" at bounding box center [1411, 826] width 82 height 30
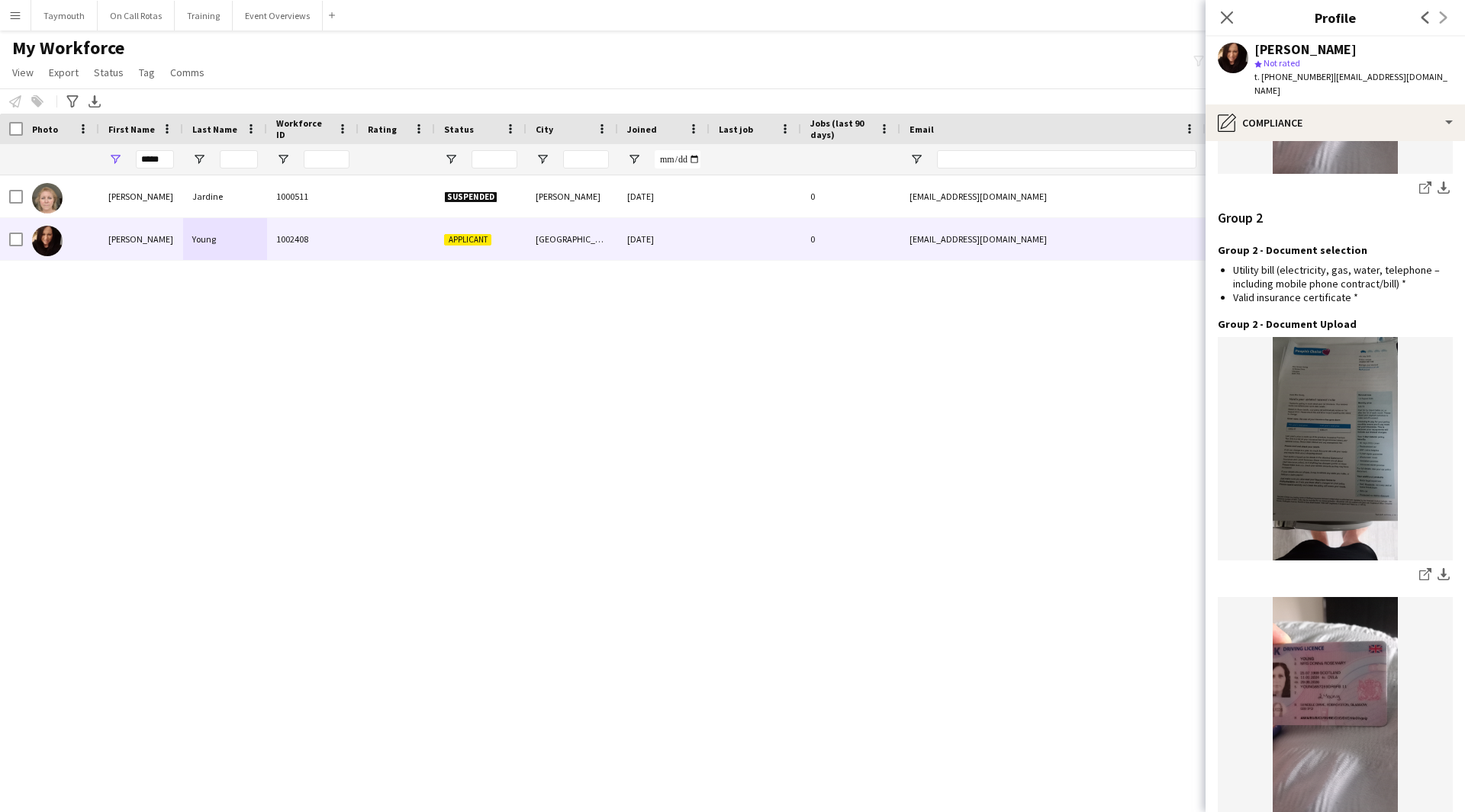
scroll to position [1781, 0]
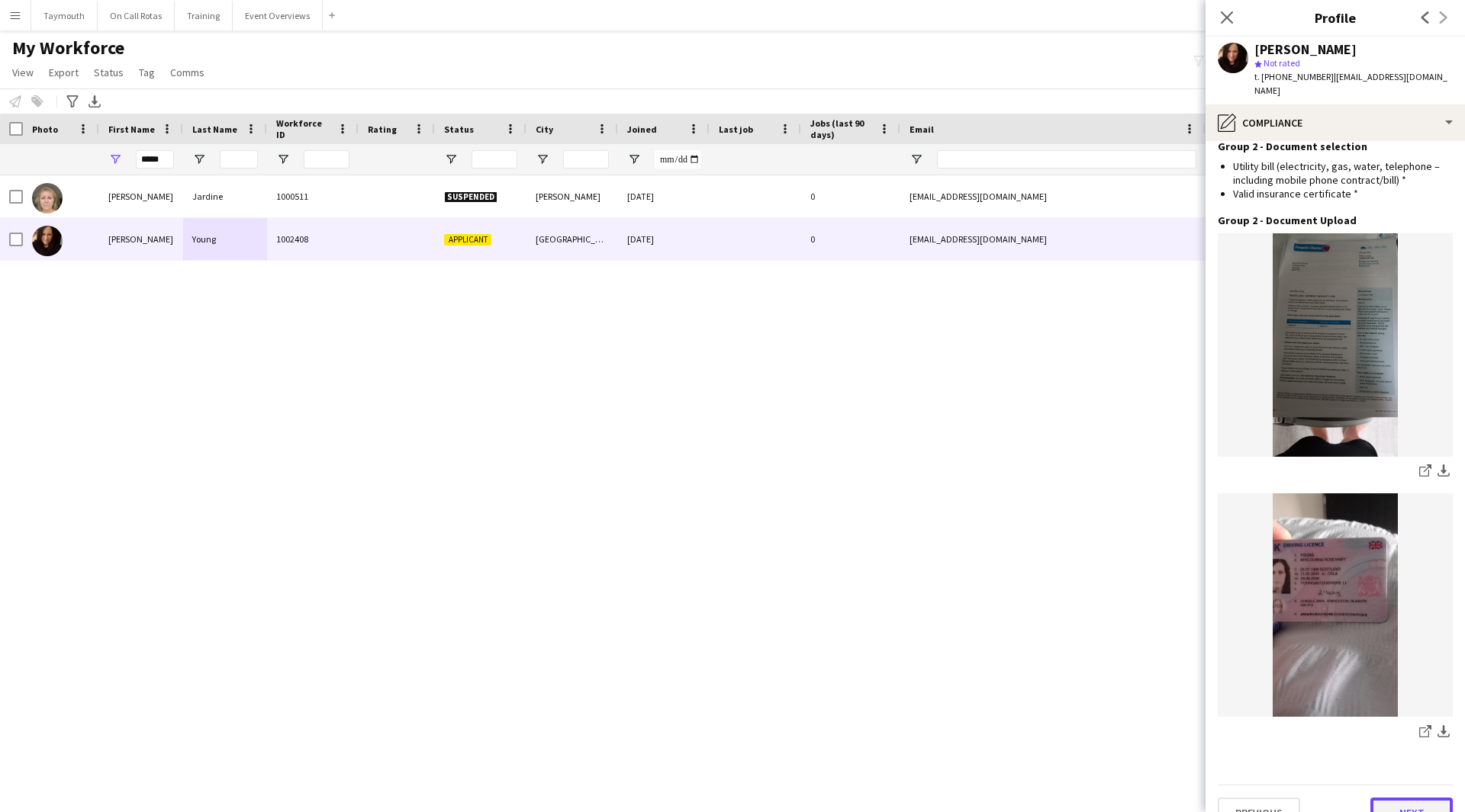
click at [1385, 797] on button "Next" at bounding box center [1411, 812] width 82 height 30
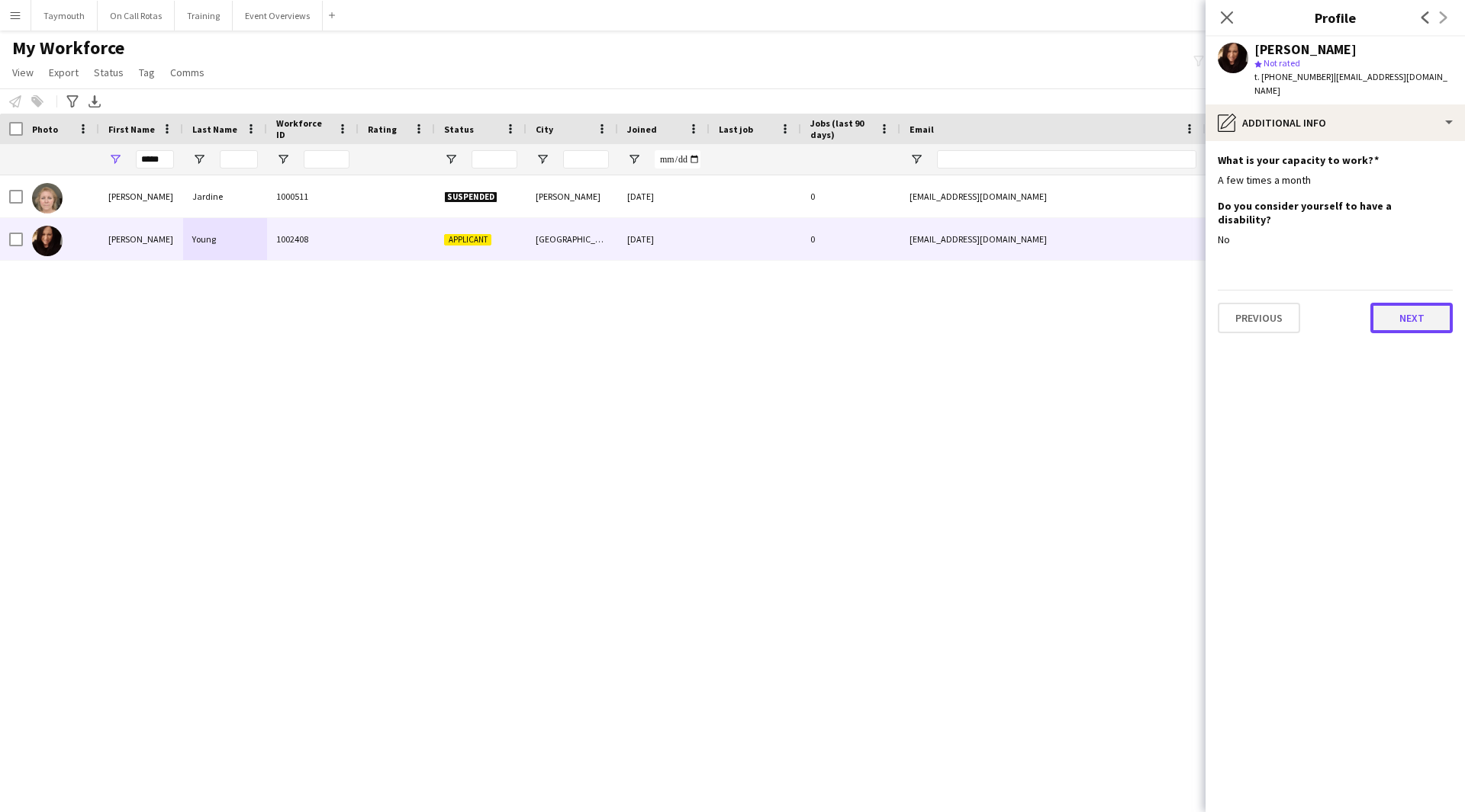
click at [1420, 303] on button "Next" at bounding box center [1411, 318] width 82 height 30
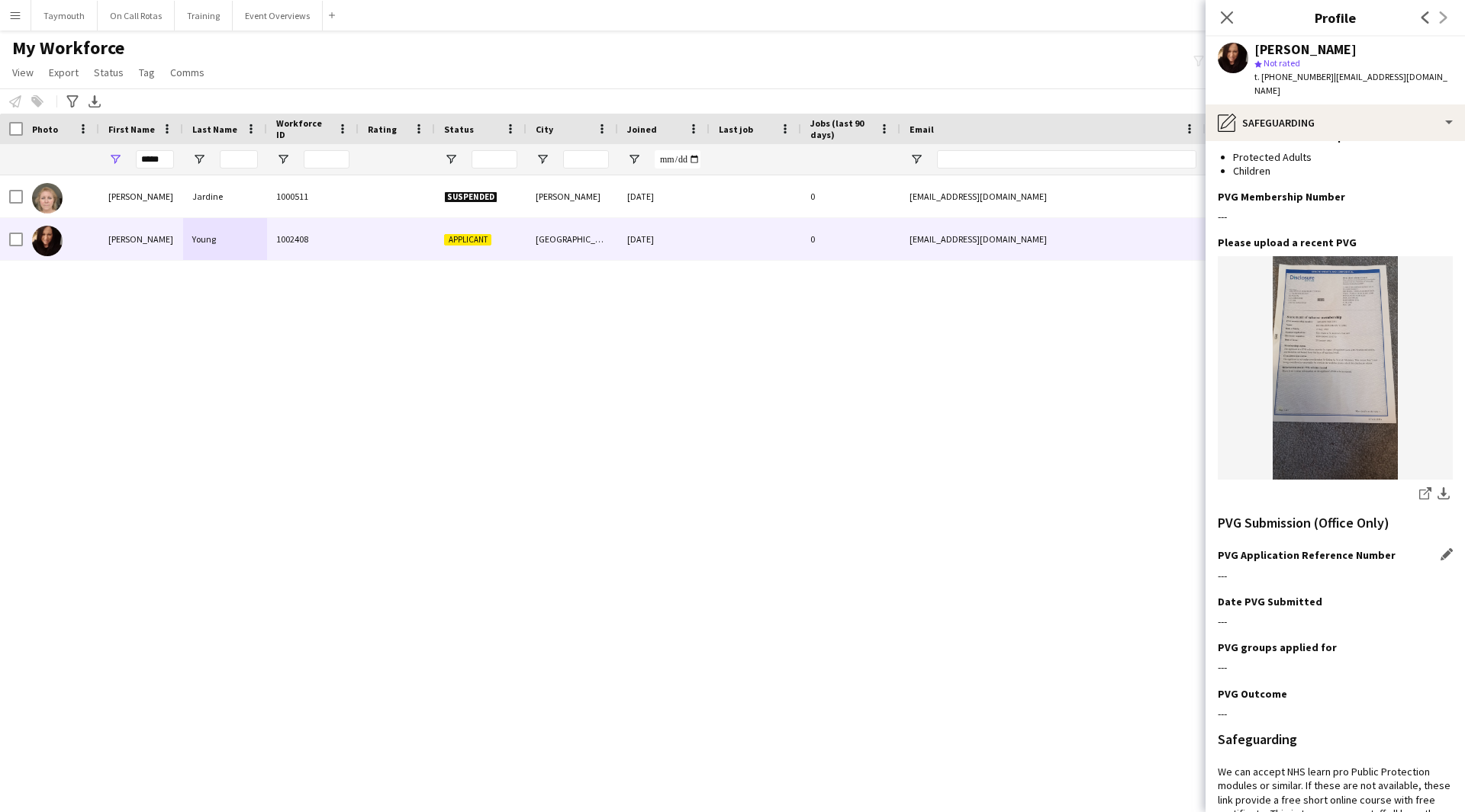
scroll to position [152, 0]
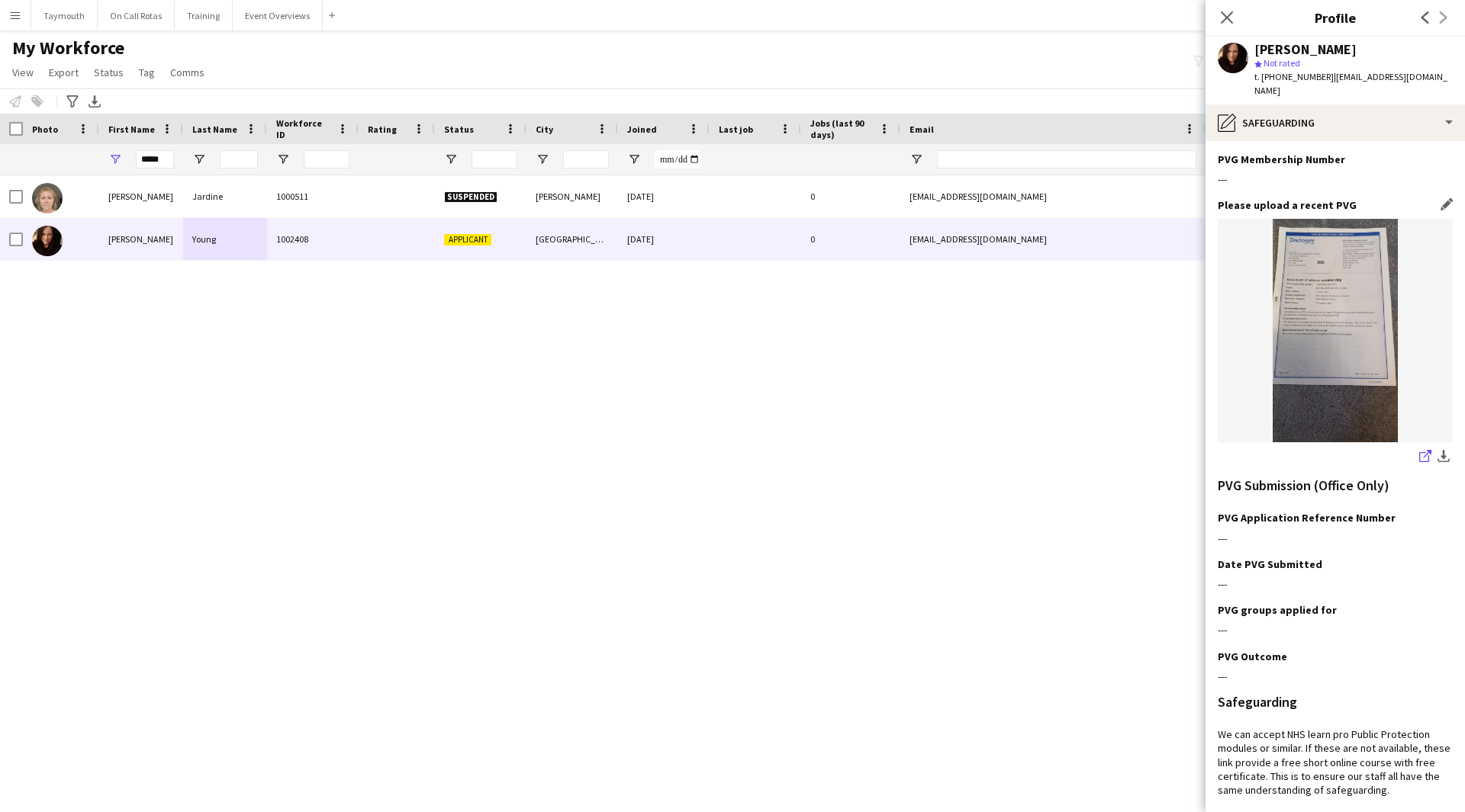
click at [1419, 450] on app-icon "share-external-link-1" at bounding box center [1425, 458] width 12 height 16
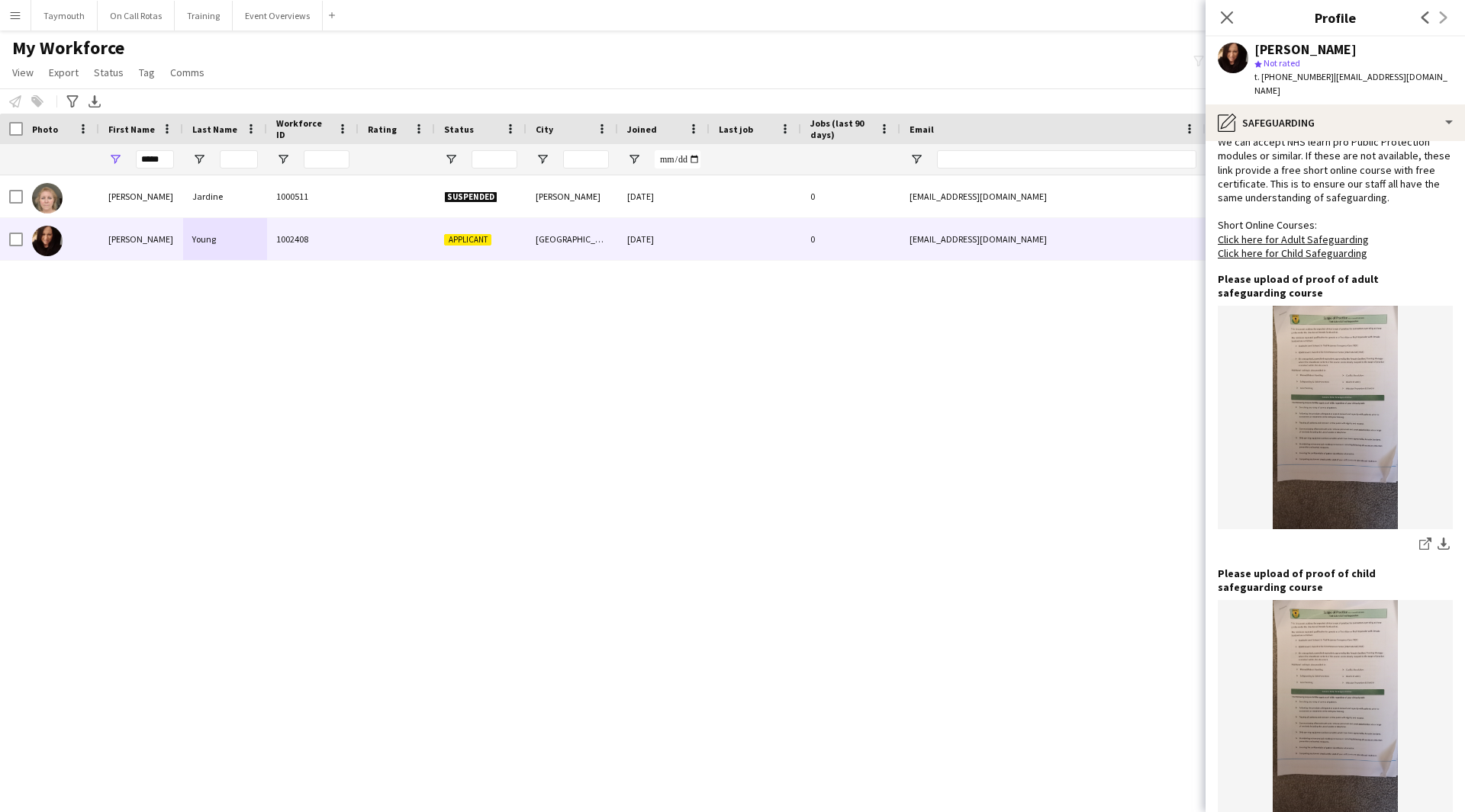
scroll to position [865, 0]
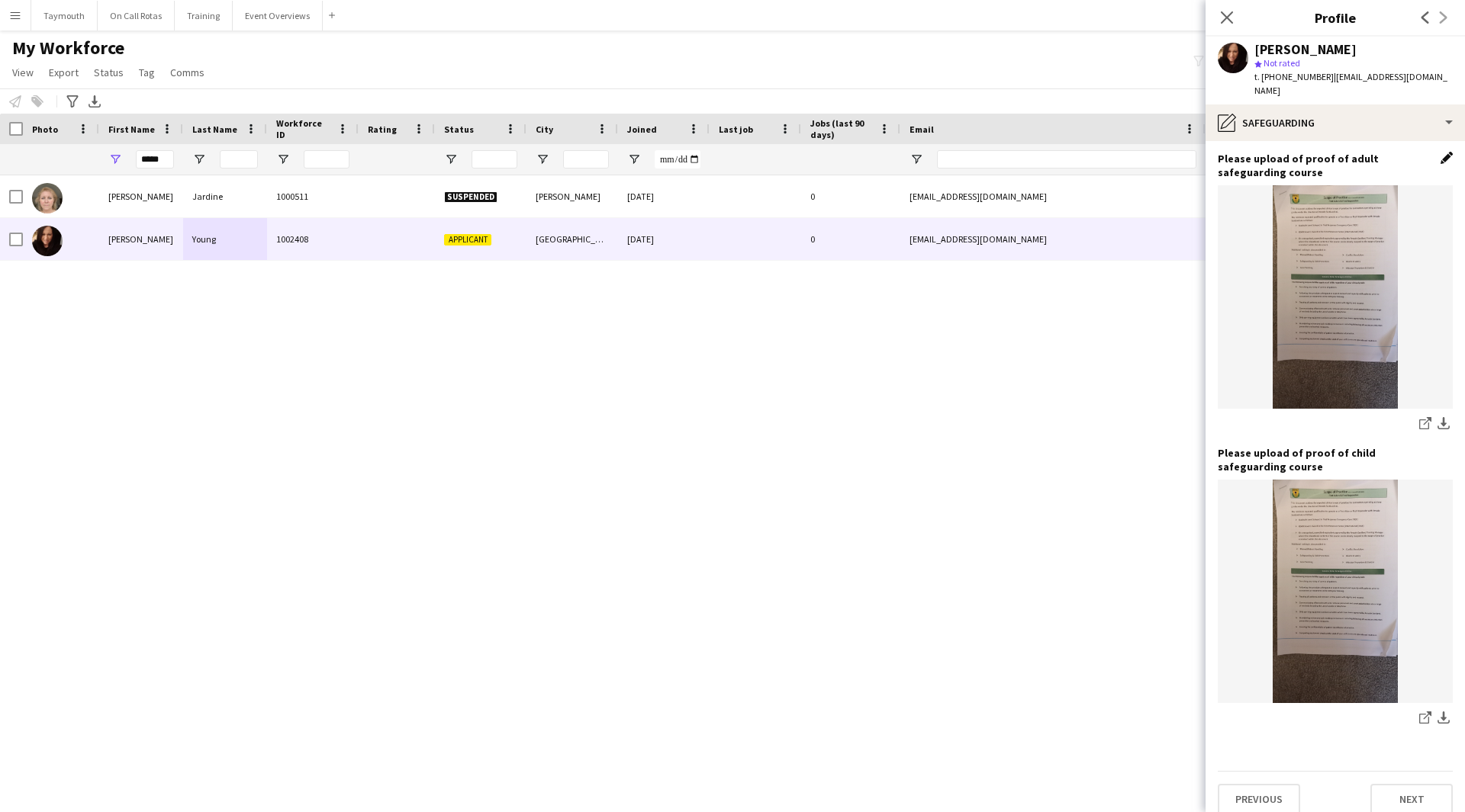
click at [1440, 152] on app-icon "Edit this field" at bounding box center [1446, 158] width 12 height 12
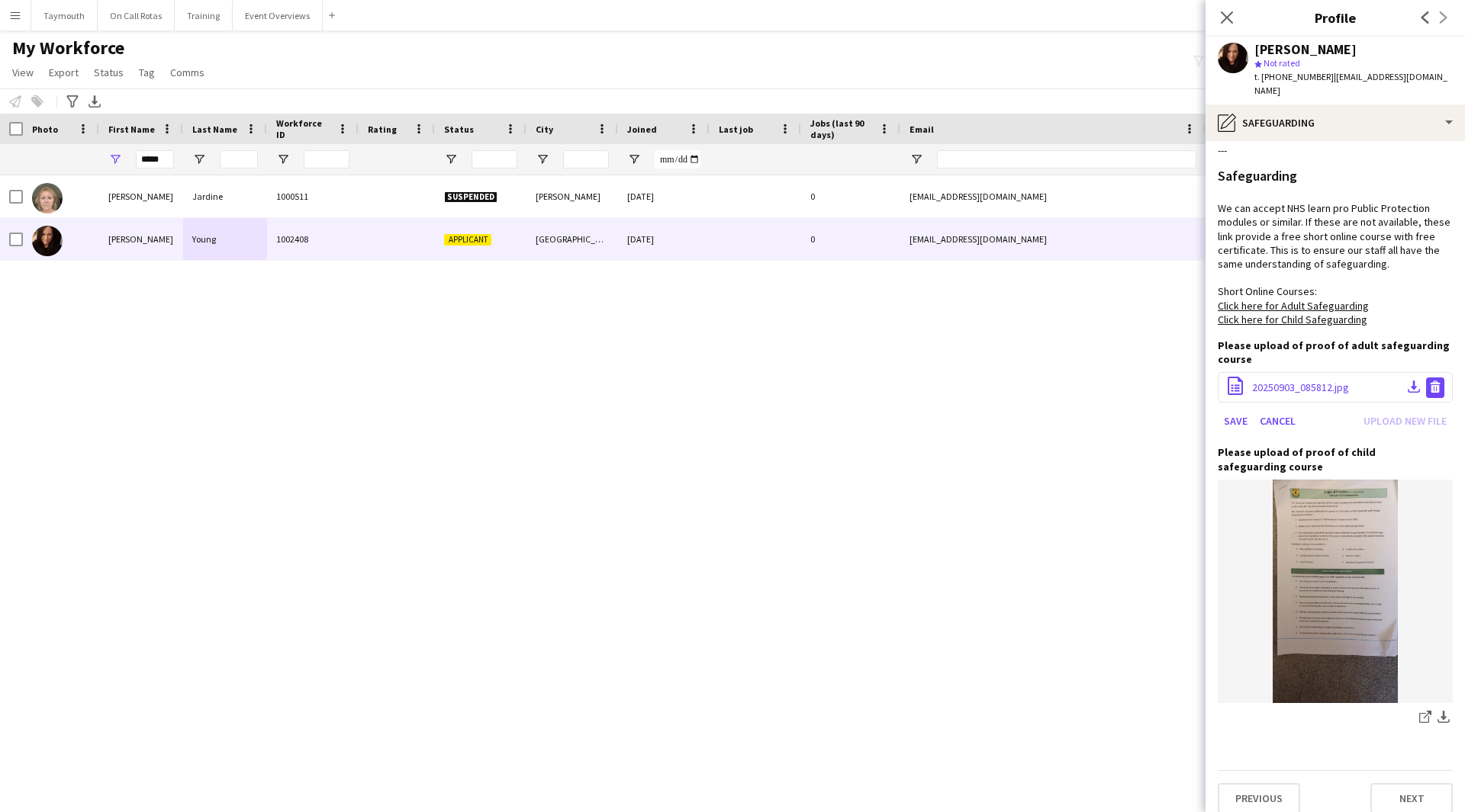
click at [1429, 381] on app-icon "Delete file" at bounding box center [1435, 387] width 12 height 15
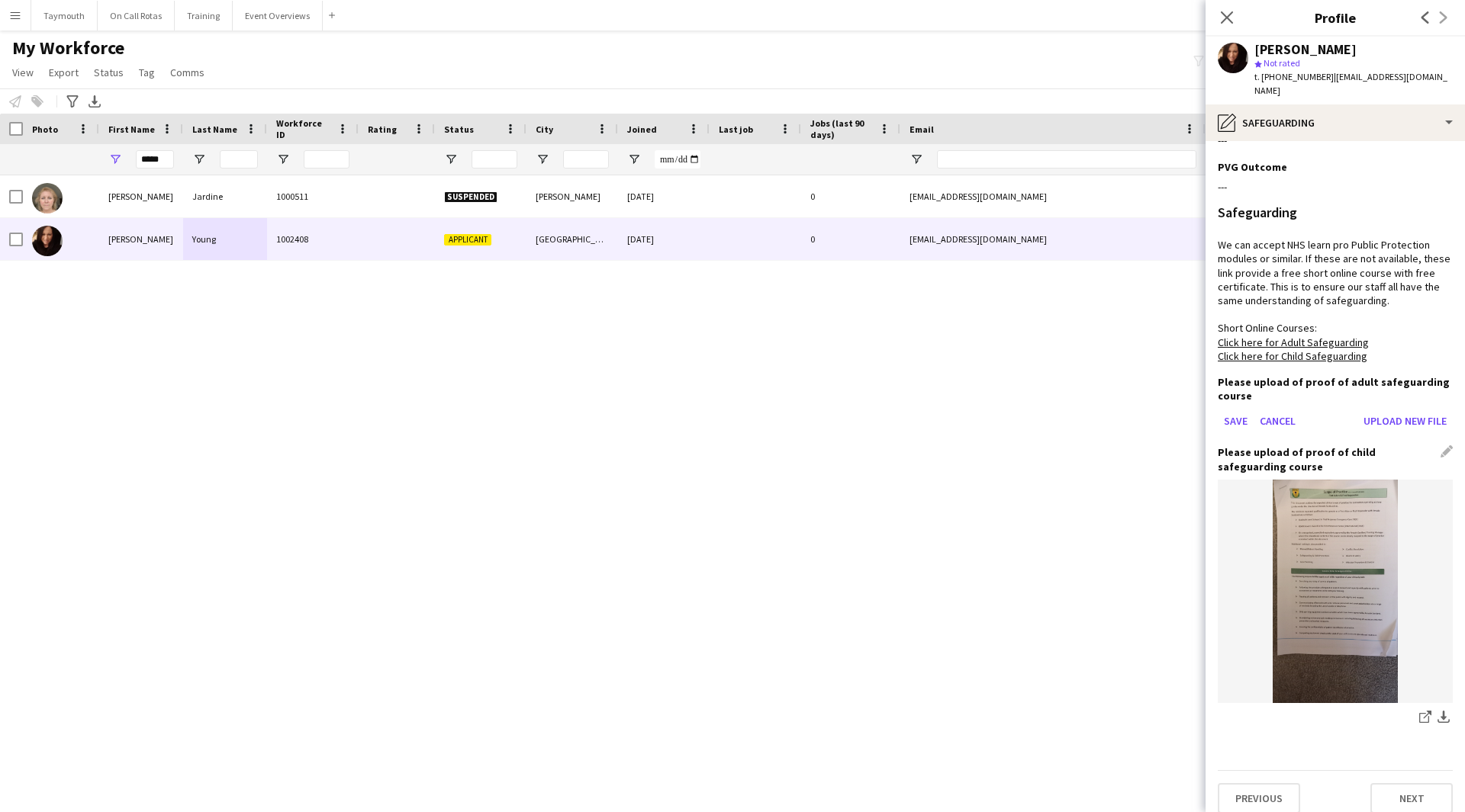
click at [1438, 445] on div "Please upload of proof of child safeguarding course Edit this field" at bounding box center [1334, 459] width 235 height 27
click at [1231, 411] on button "Save" at bounding box center [1235, 421] width 36 height 25
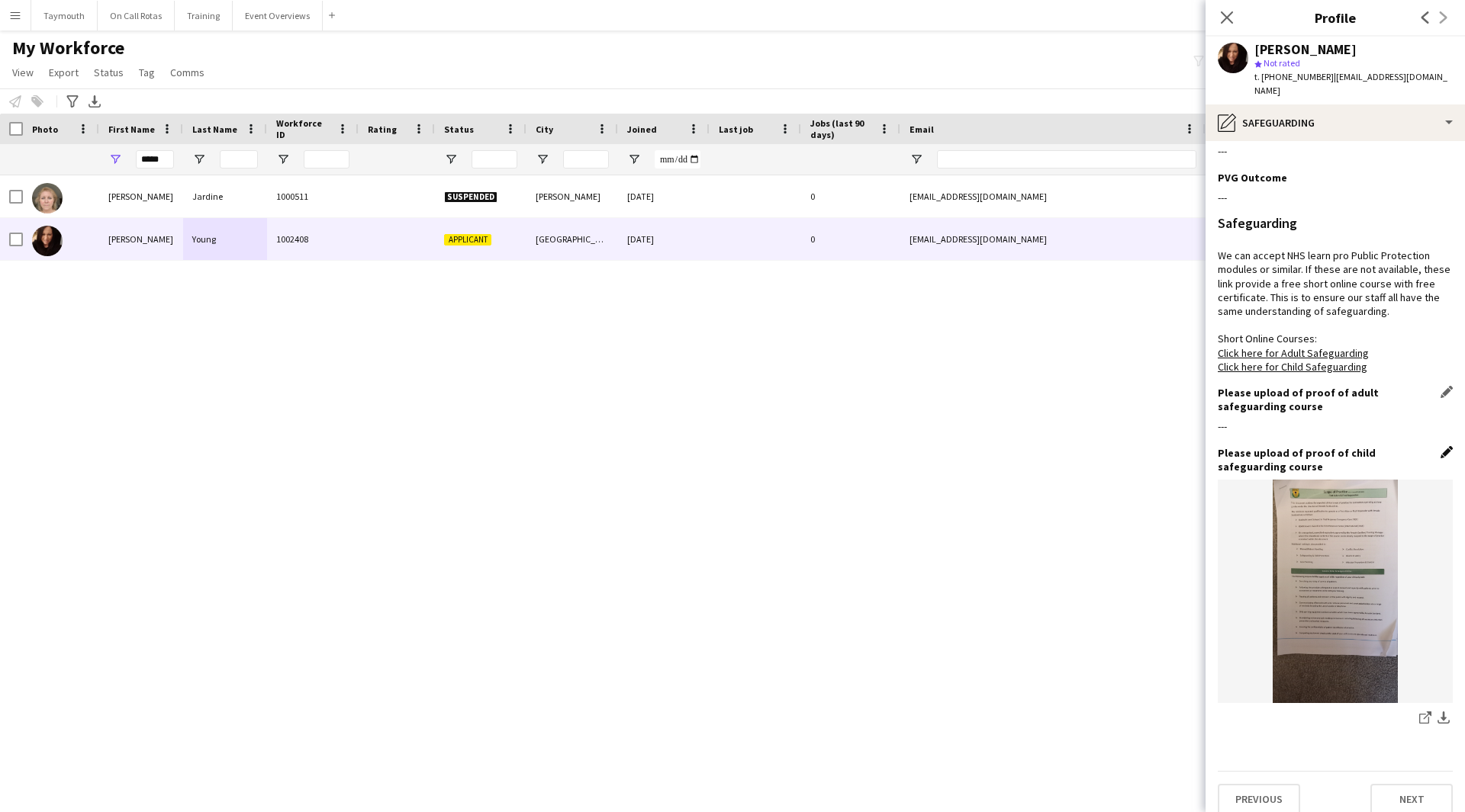
click at [1440, 446] on app-icon "Edit this field" at bounding box center [1446, 452] width 12 height 12
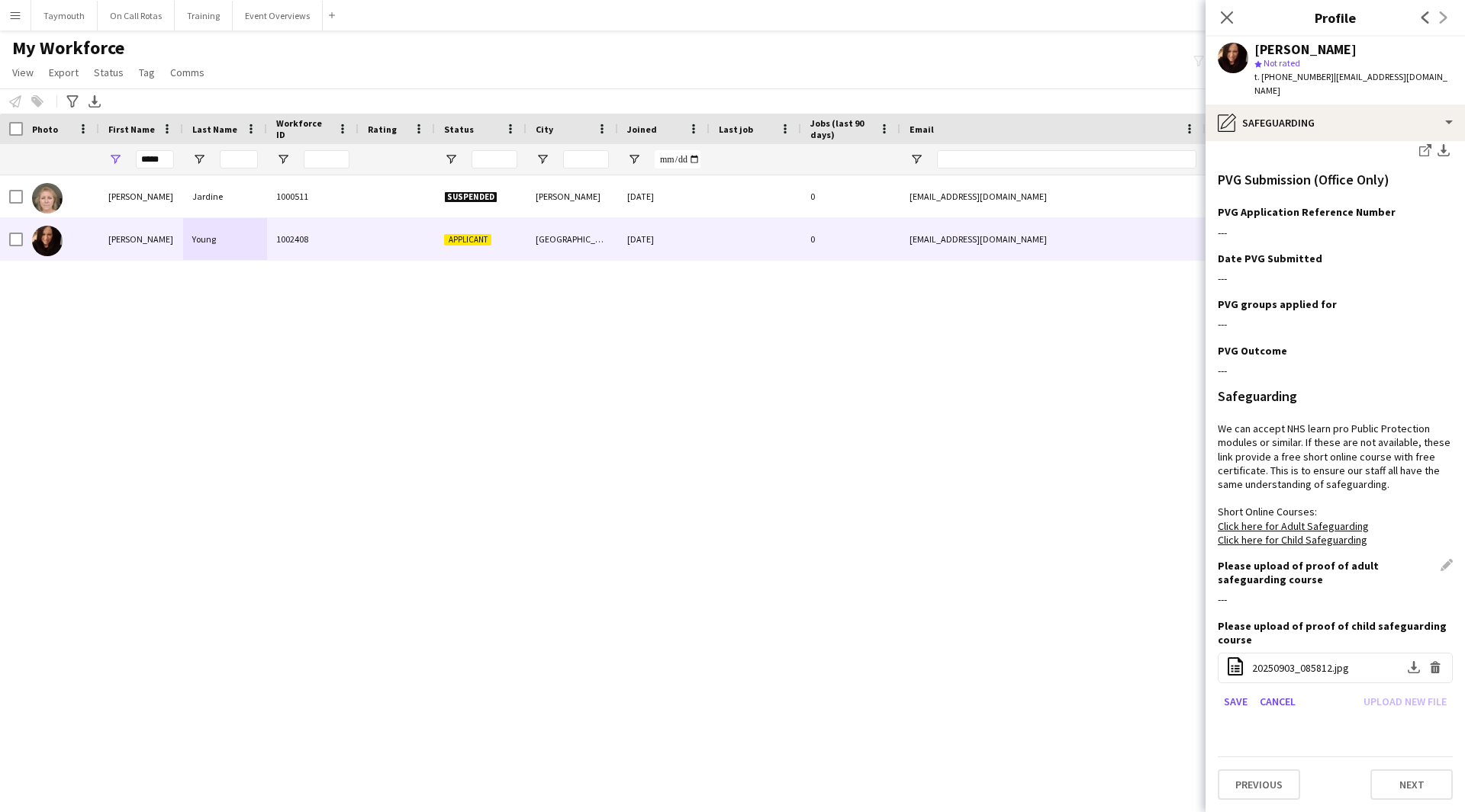
scroll to position [443, 0]
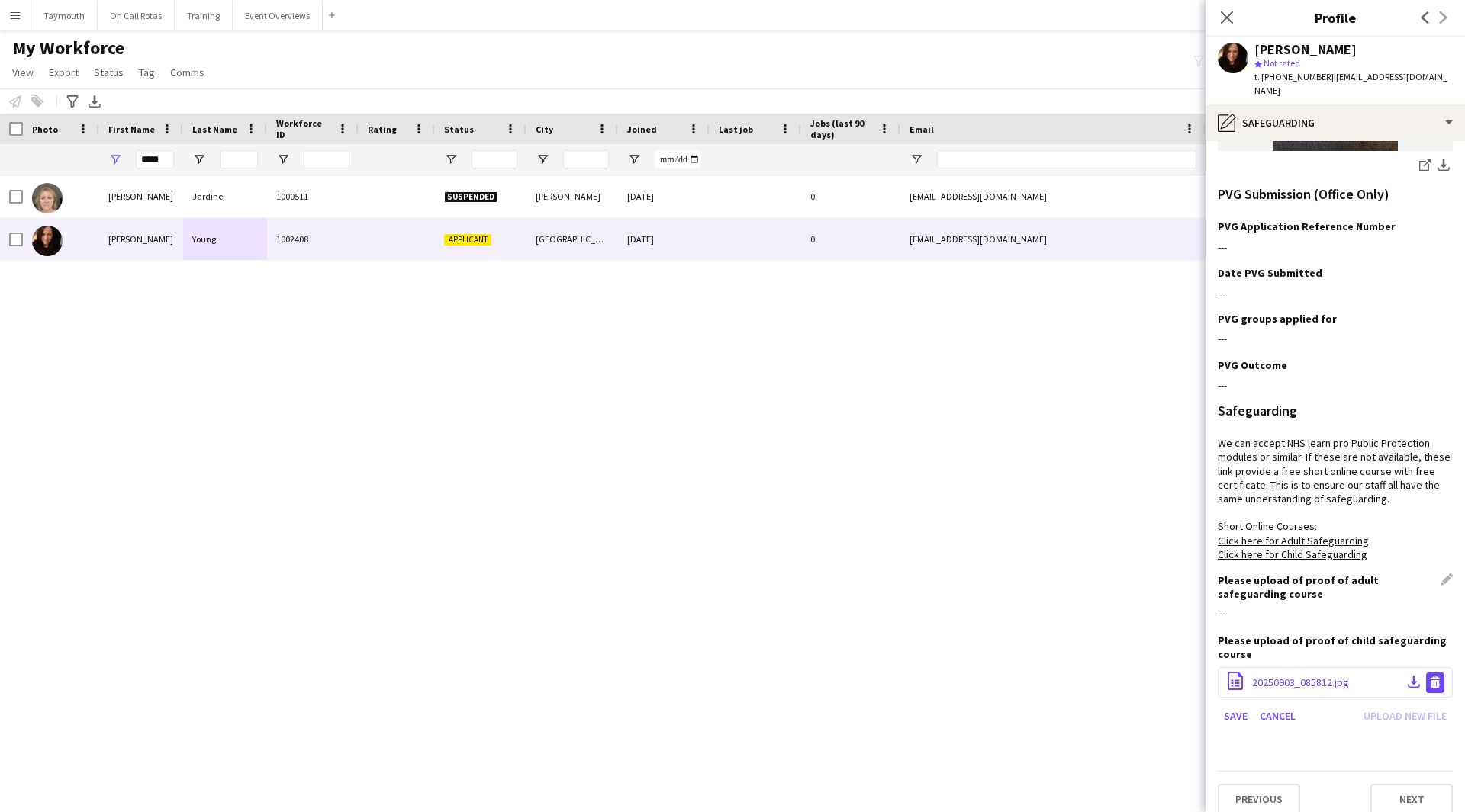
click at [1429, 676] on app-icon "Delete file" at bounding box center [1435, 683] width 12 height 15
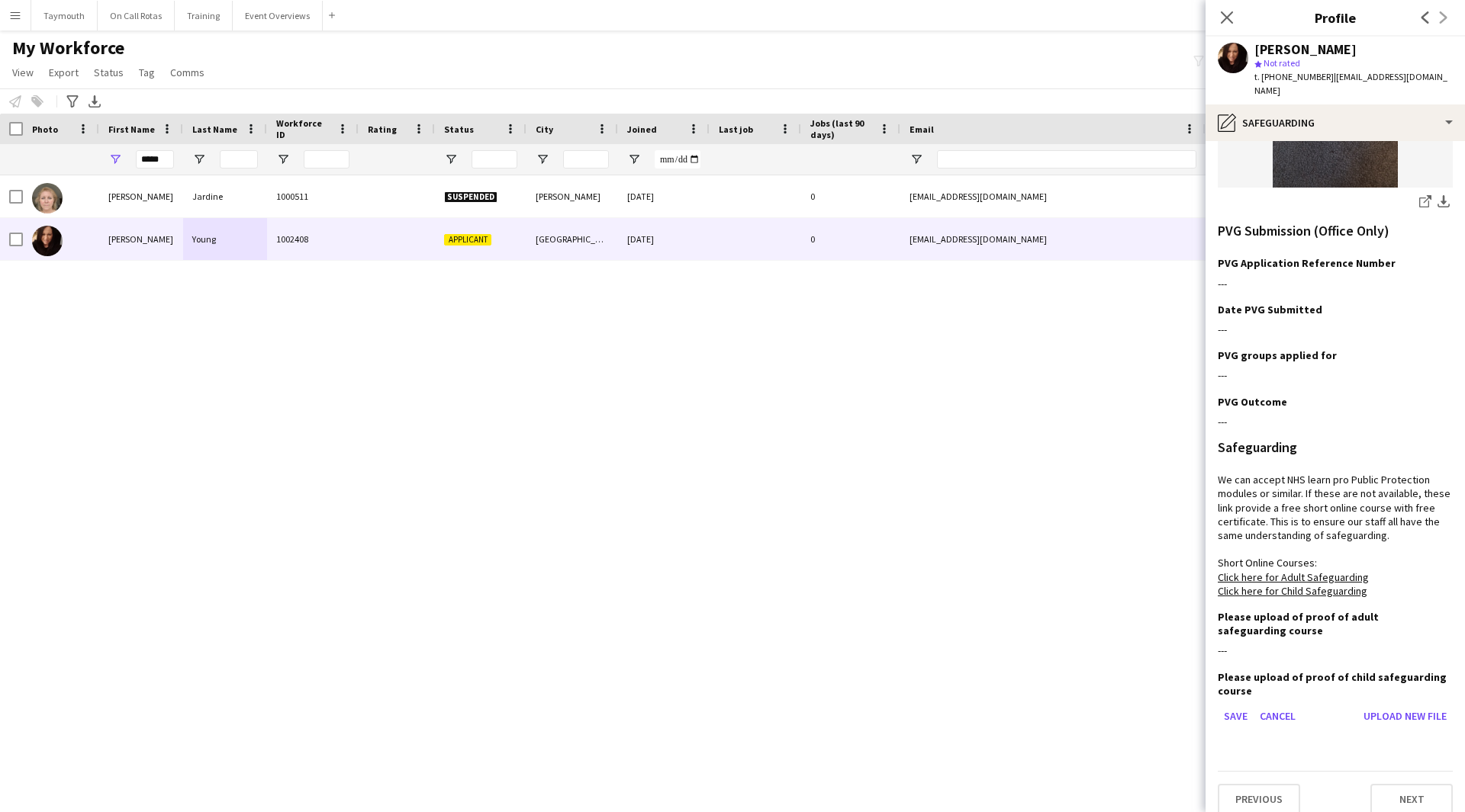
click at [1231, 714] on div "Please upload of proof of child safeguarding course Save Cancel Upload new file" at bounding box center [1334, 705] width 235 height 71
click at [1238, 703] on button "Save" at bounding box center [1235, 715] width 36 height 25
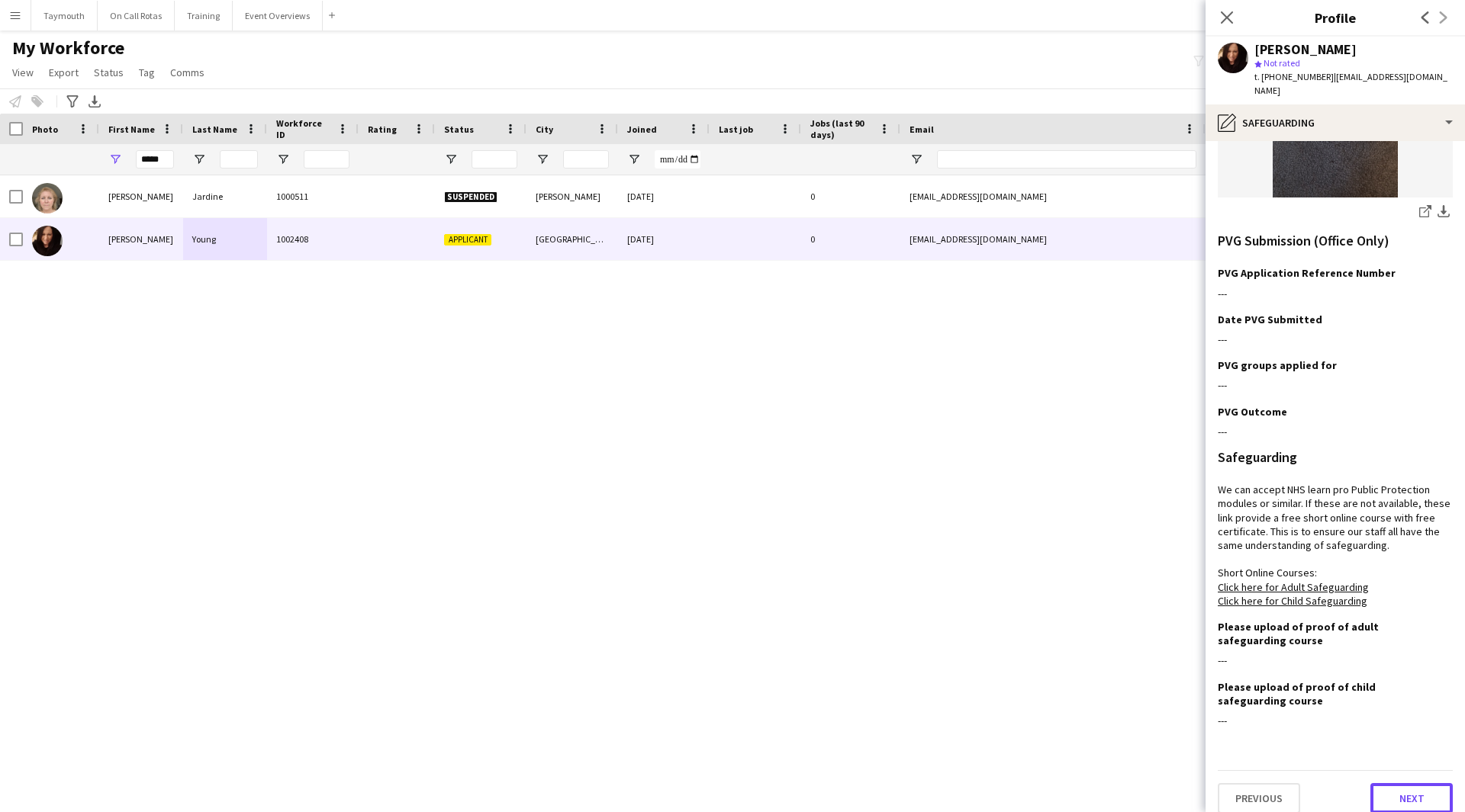
click at [1417, 783] on button "Next" at bounding box center [1411, 797] width 82 height 30
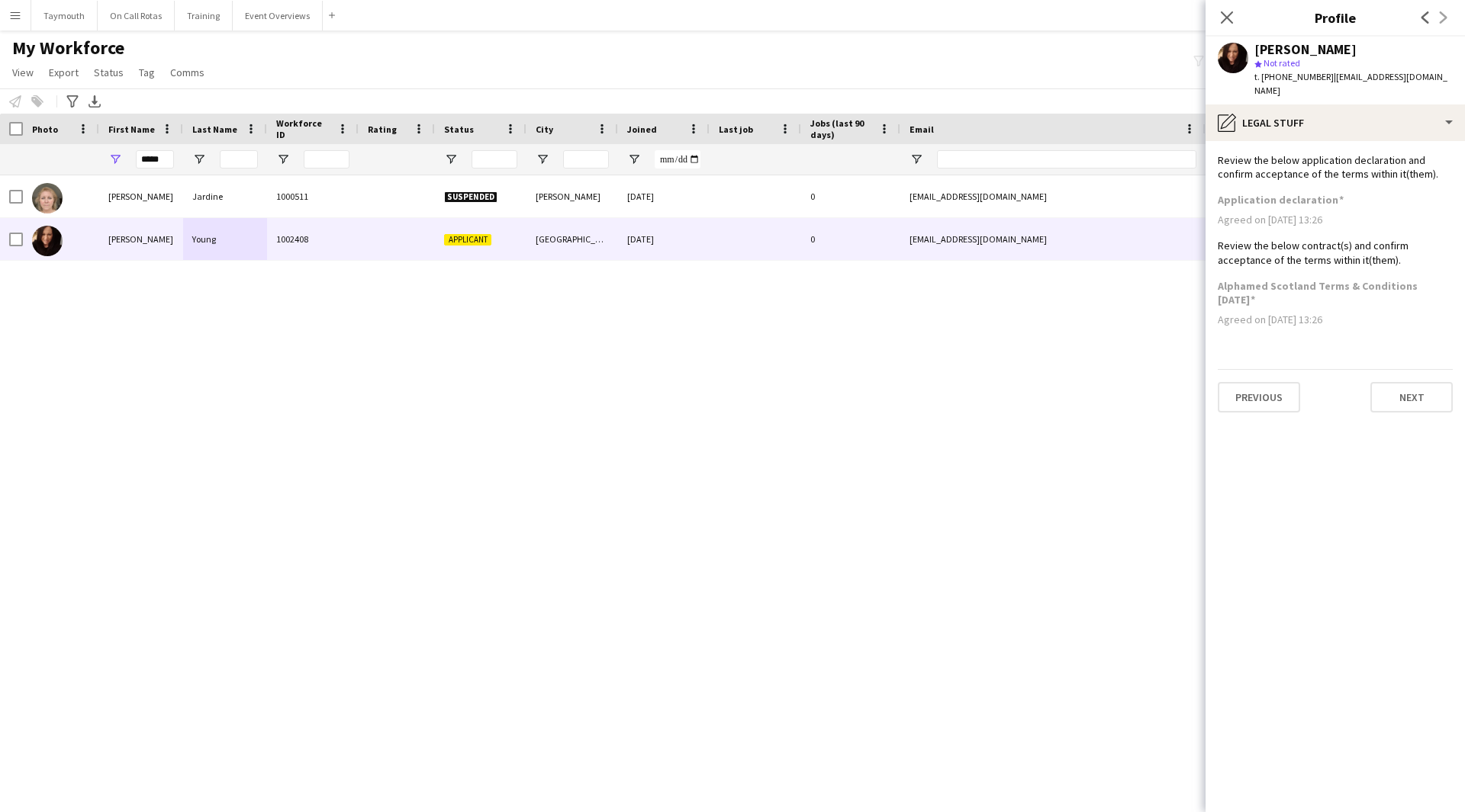
scroll to position [0, 0]
click at [1432, 381] on button "Next" at bounding box center [1411, 396] width 82 height 30
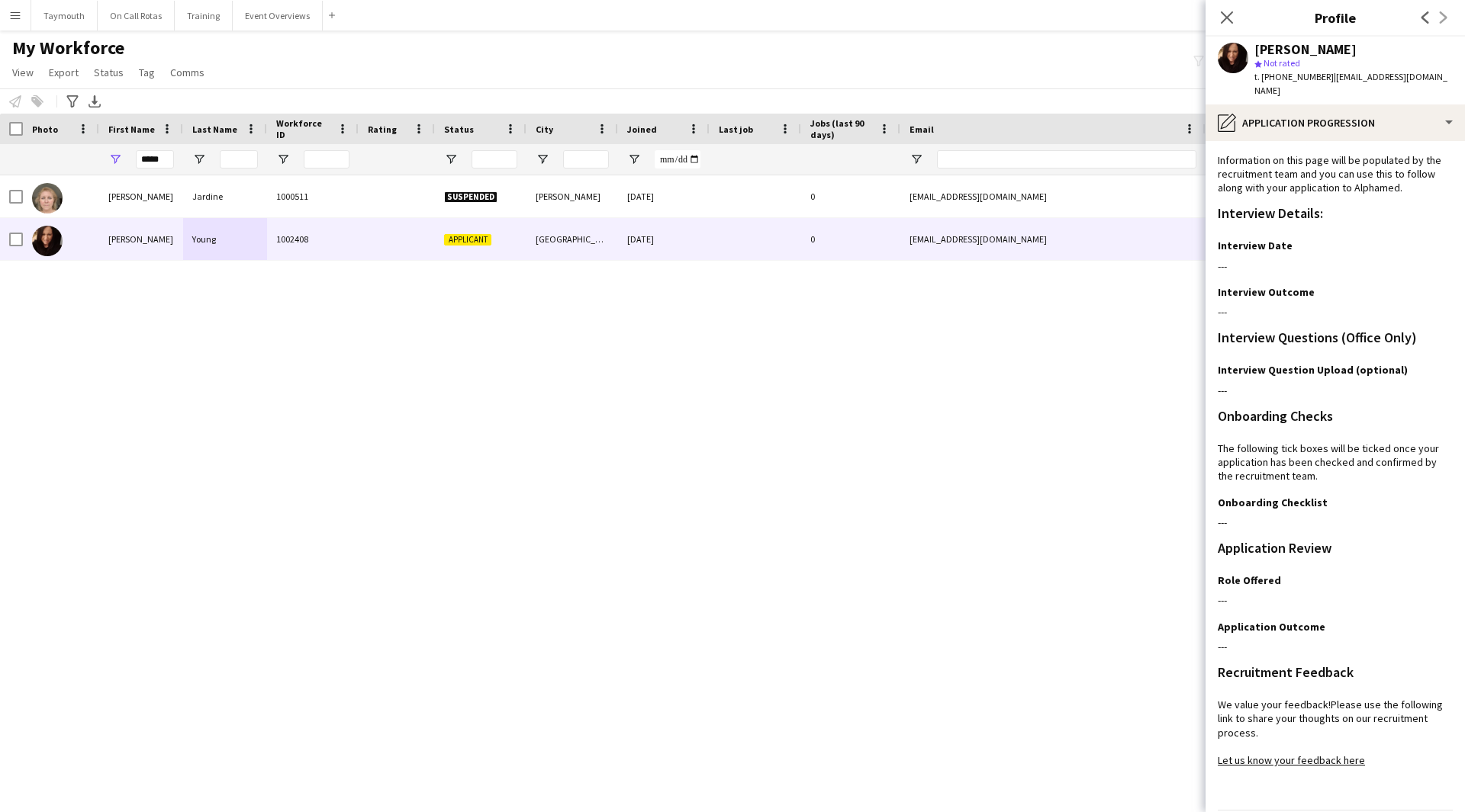
scroll to position [39, 0]
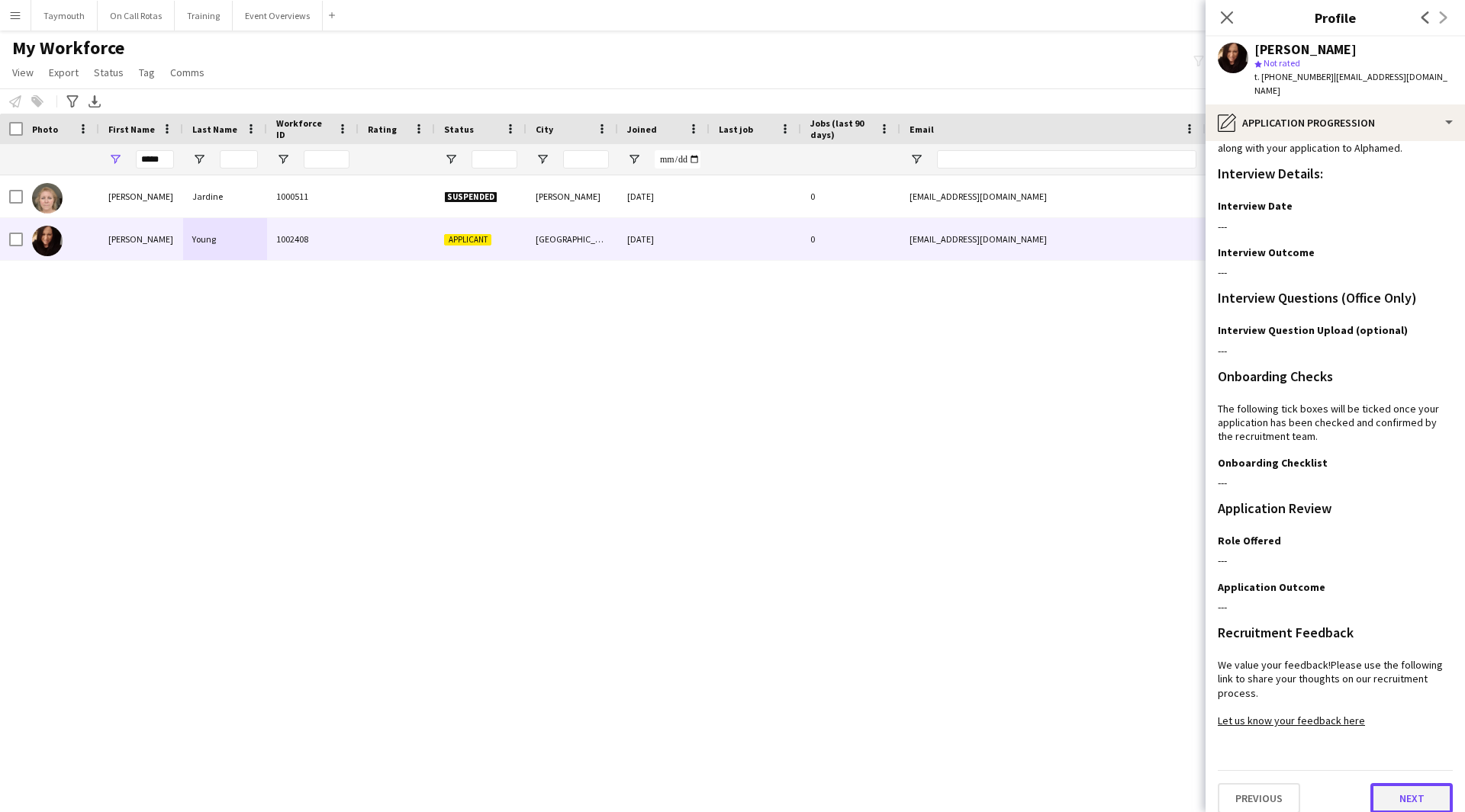
click at [1392, 783] on button "Next" at bounding box center [1411, 797] width 82 height 30
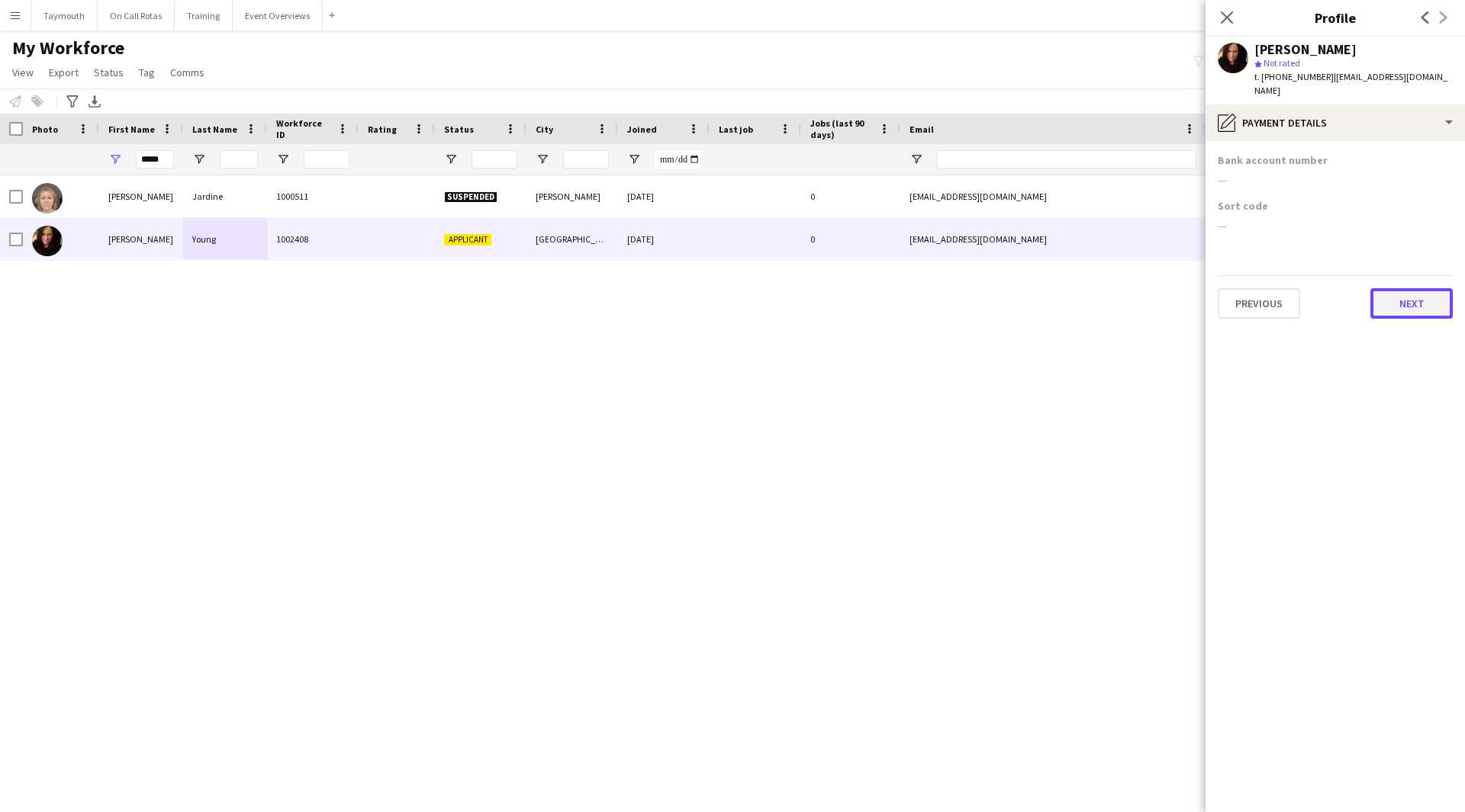
click at [1435, 296] on button "Next" at bounding box center [1411, 303] width 82 height 30
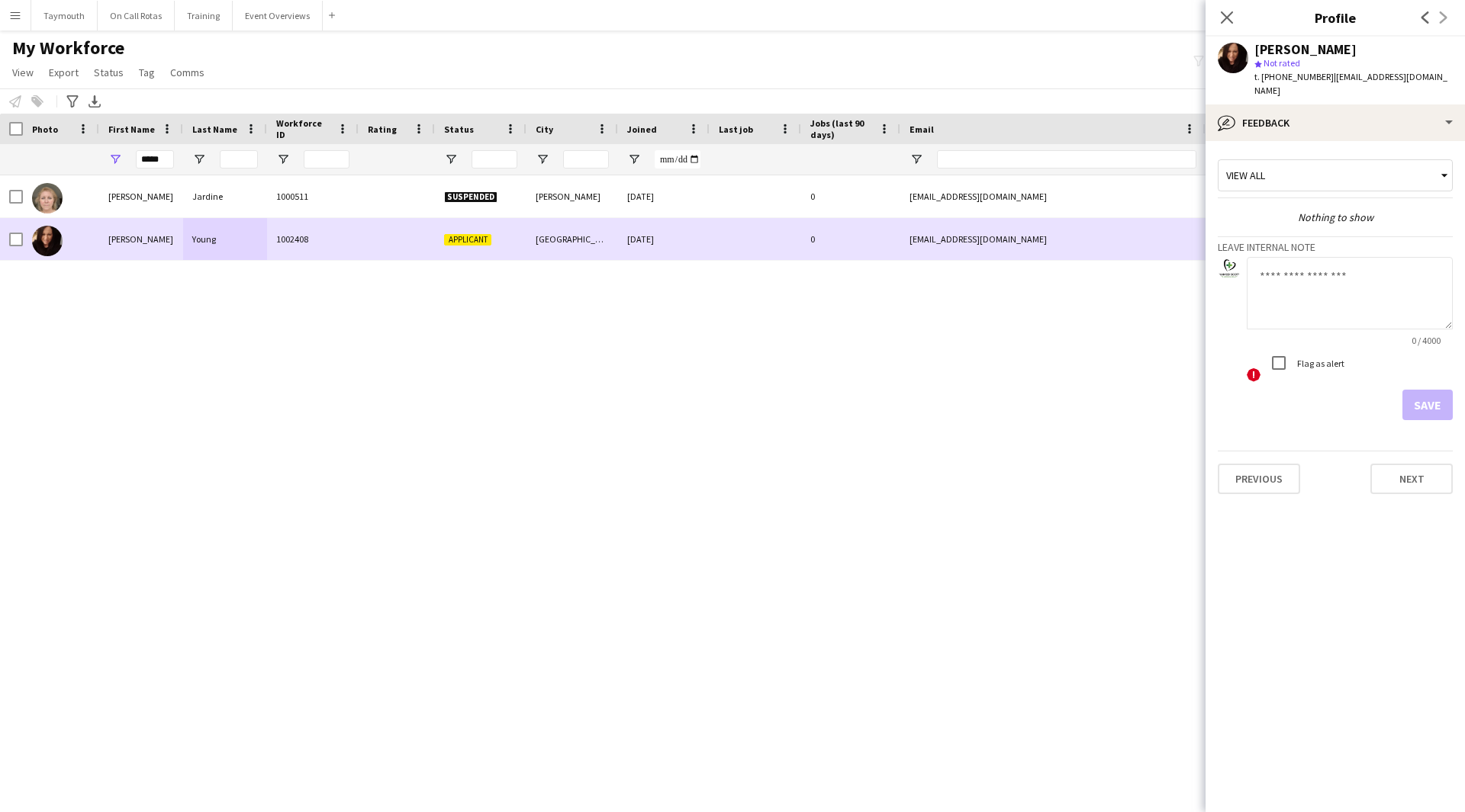
click at [207, 250] on div "Young" at bounding box center [226, 238] width 84 height 42
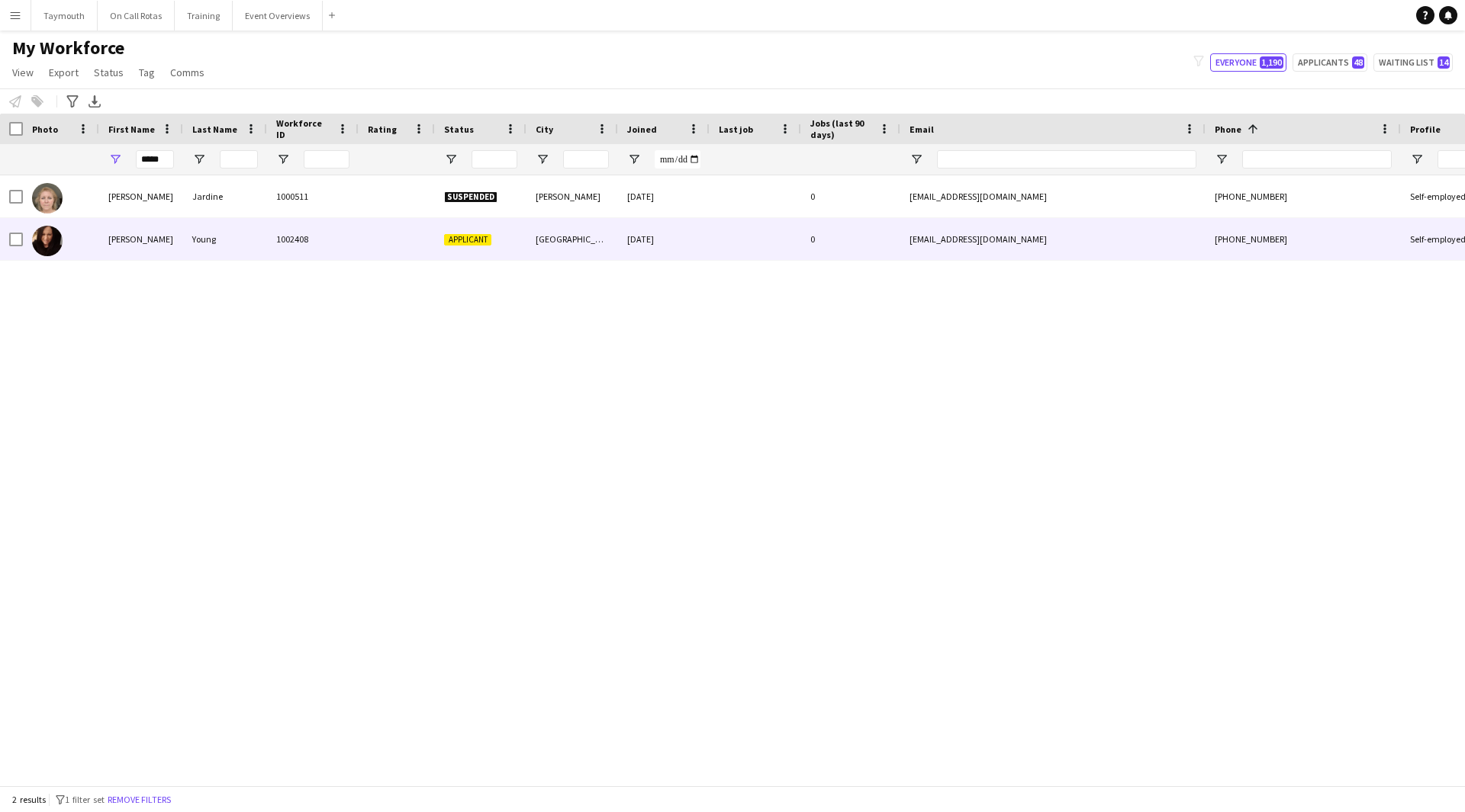
click at [801, 242] on div "0" at bounding box center [850, 238] width 99 height 42
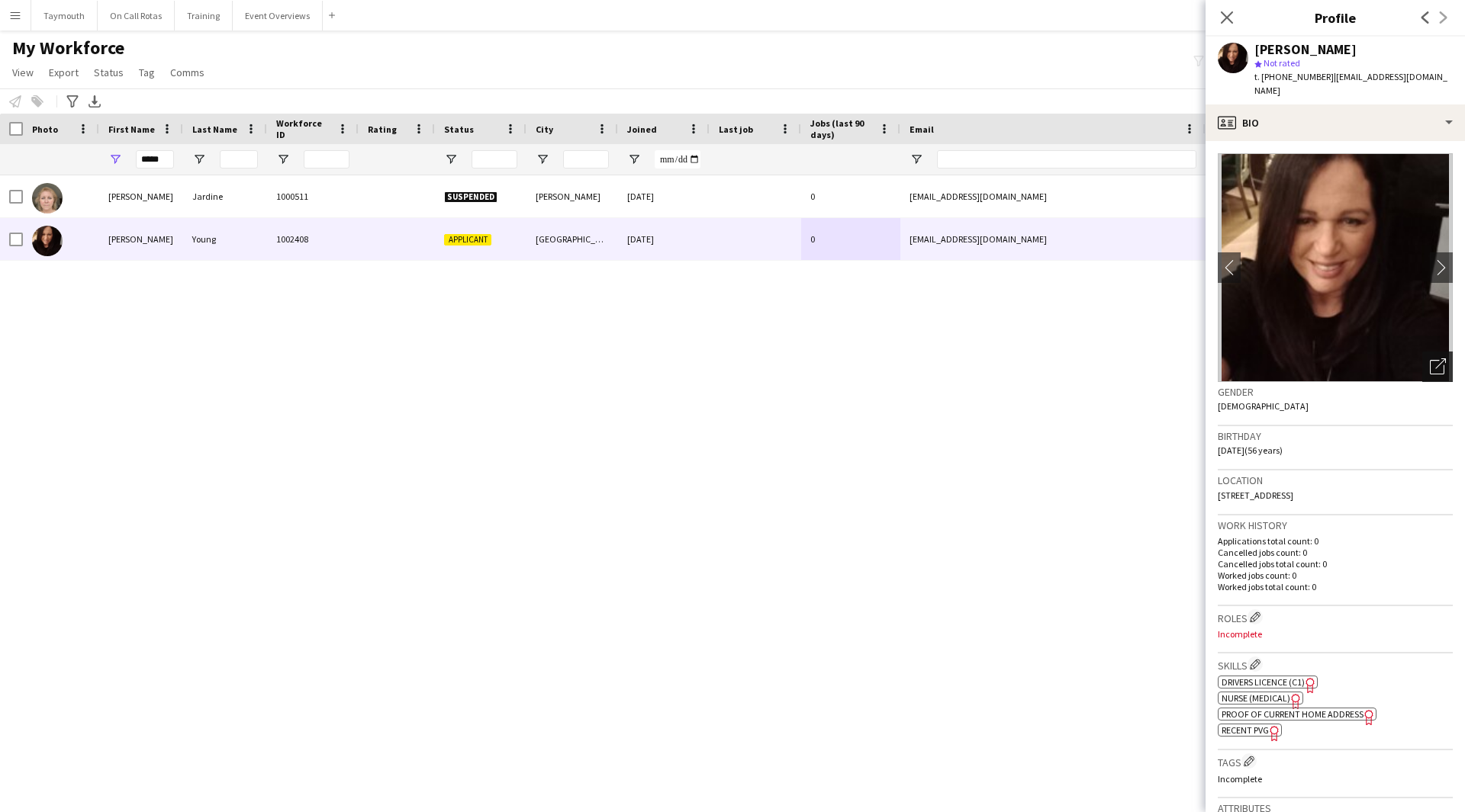
click at [1422, 364] on div "Open photos pop-in" at bounding box center [1437, 366] width 30 height 30
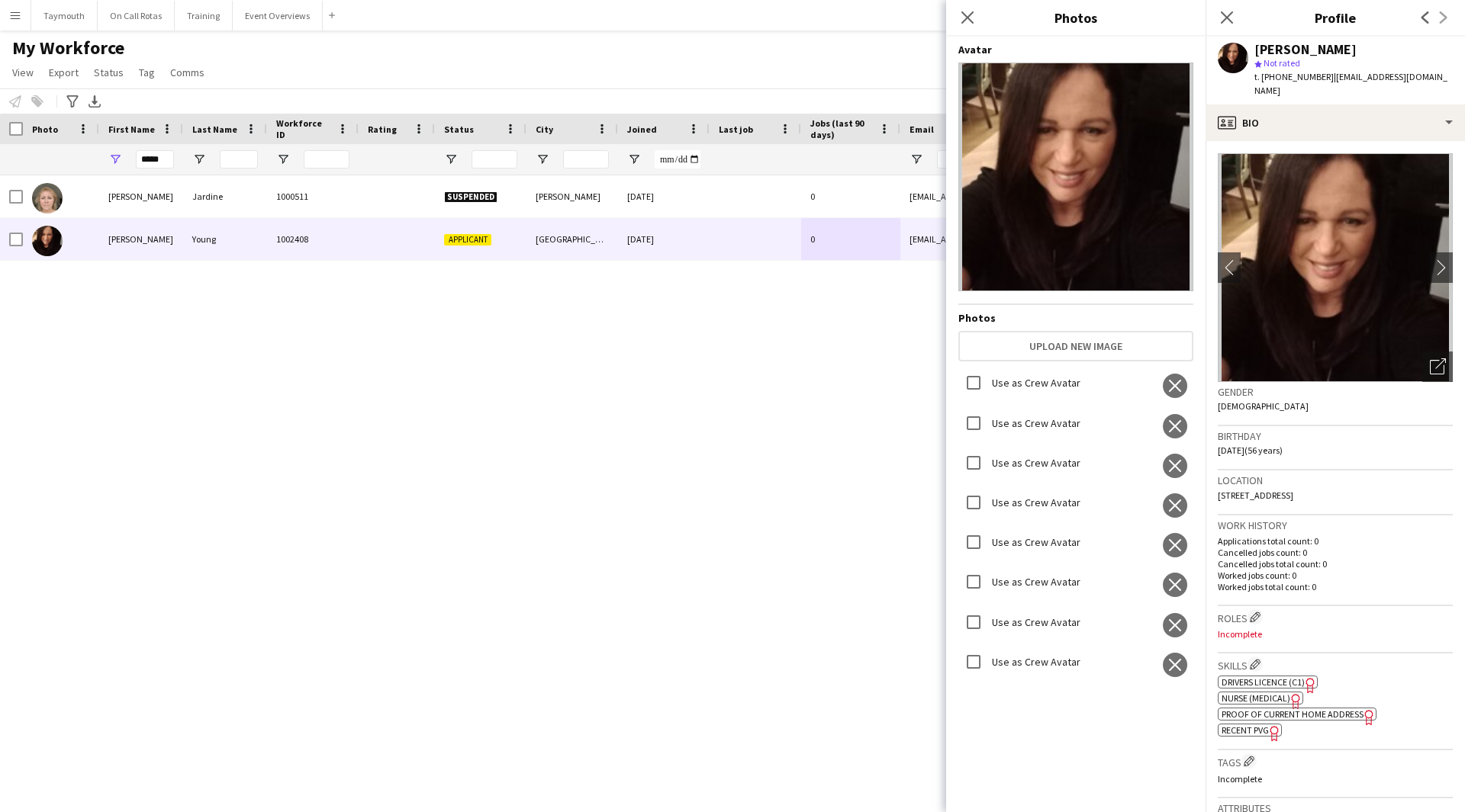
scroll to position [2767, 0]
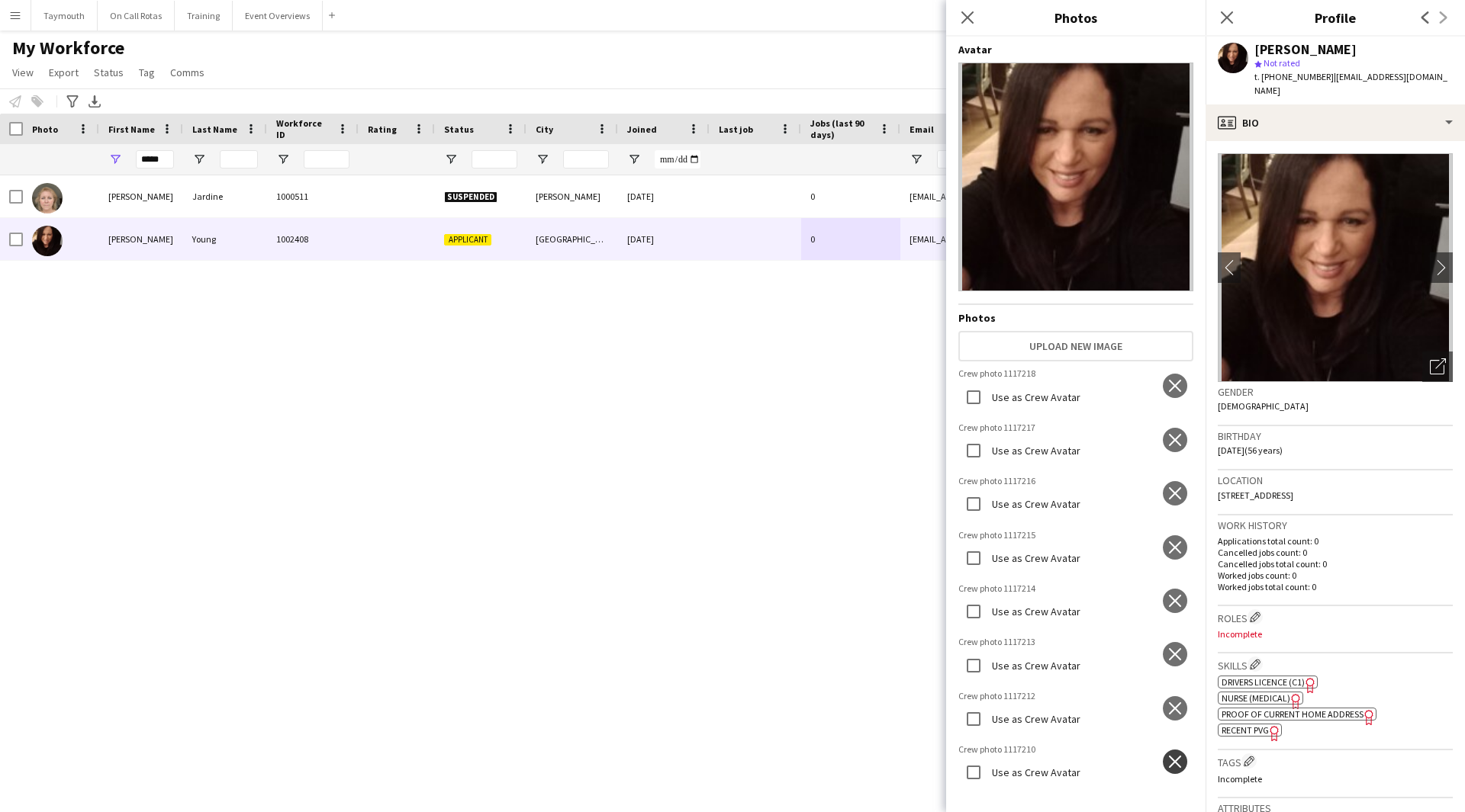
click at [1174, 749] on button "close" at bounding box center [1175, 761] width 25 height 25
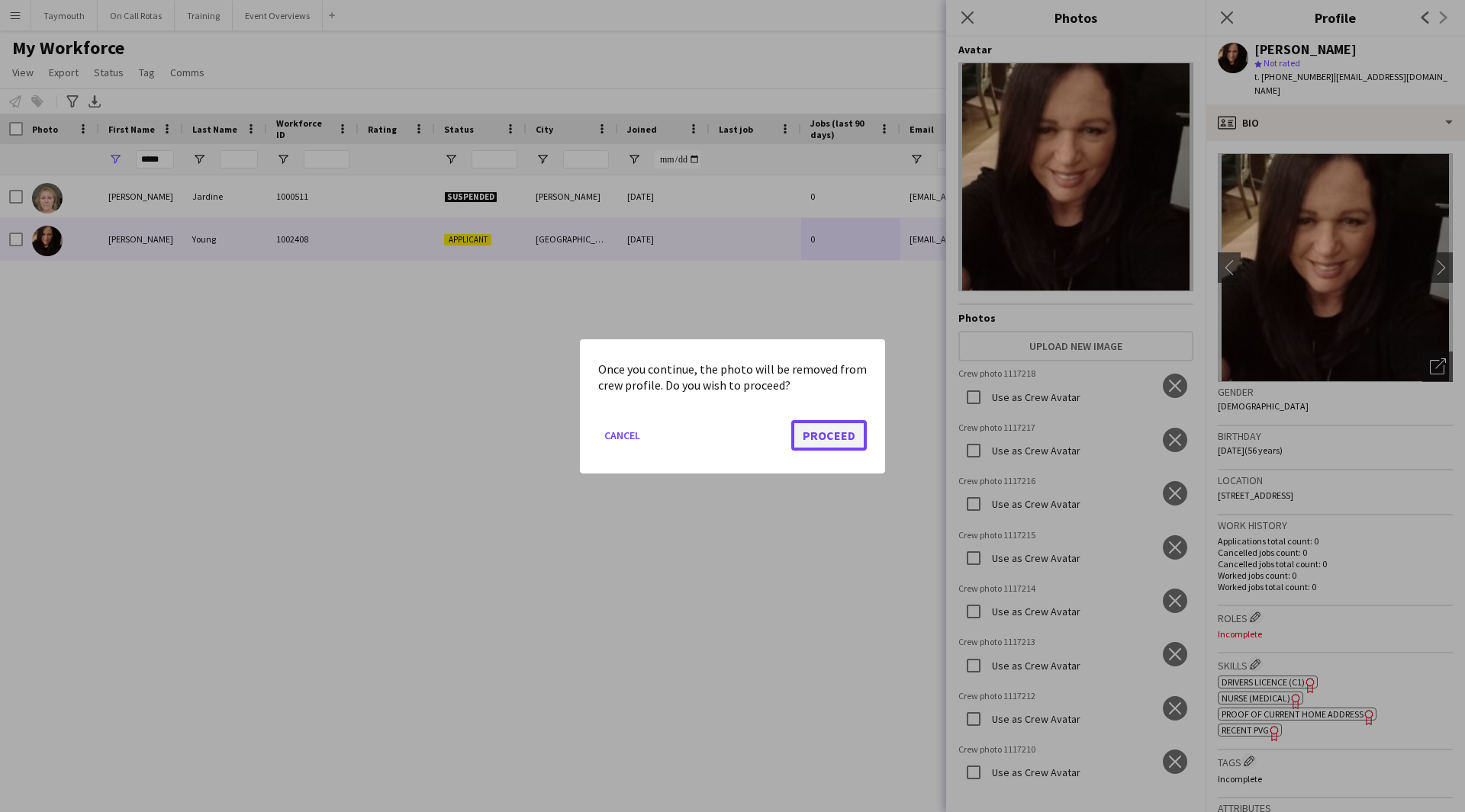
click at [860, 429] on button "Proceed" at bounding box center [828, 434] width 76 height 30
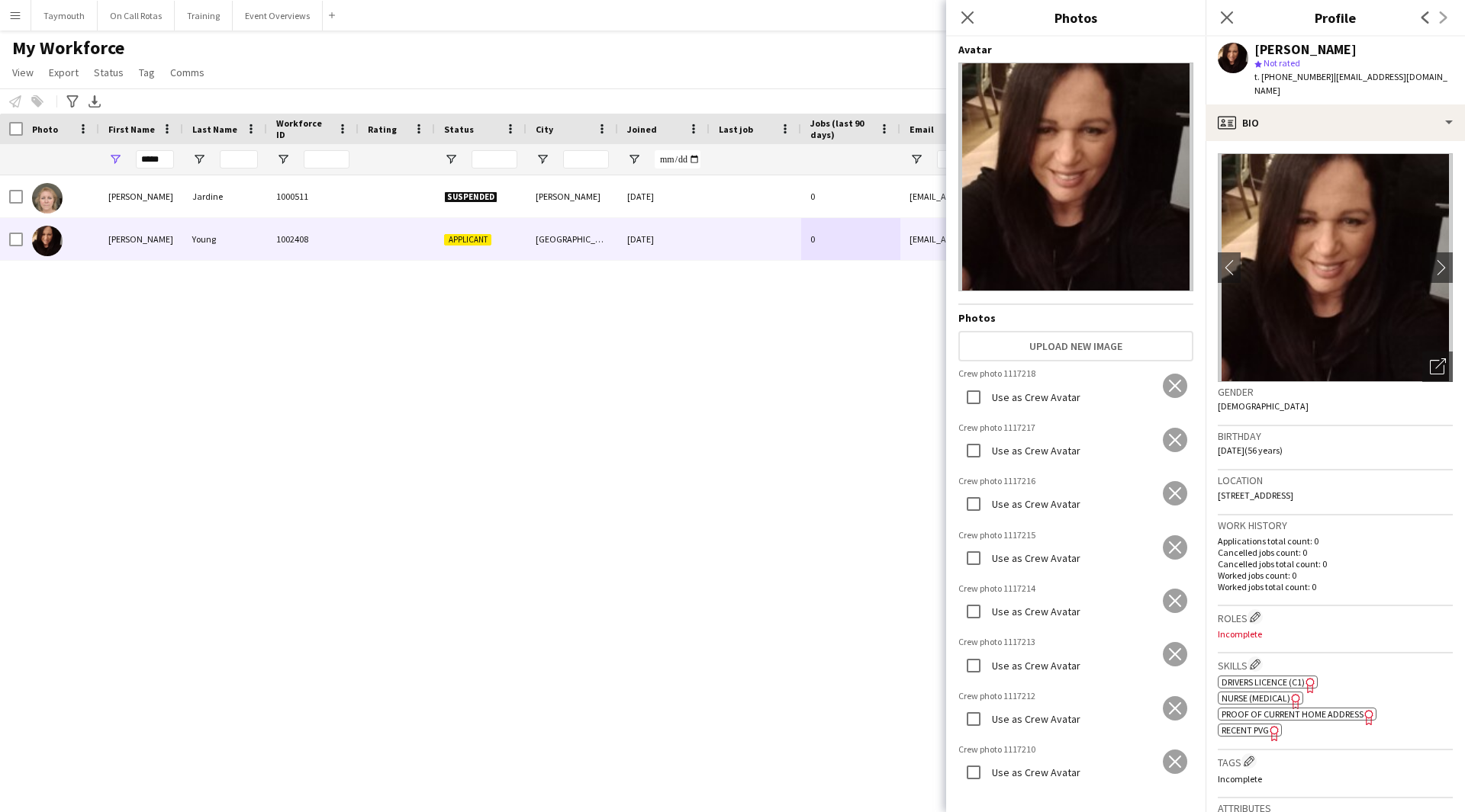
scroll to position [2602, 0]
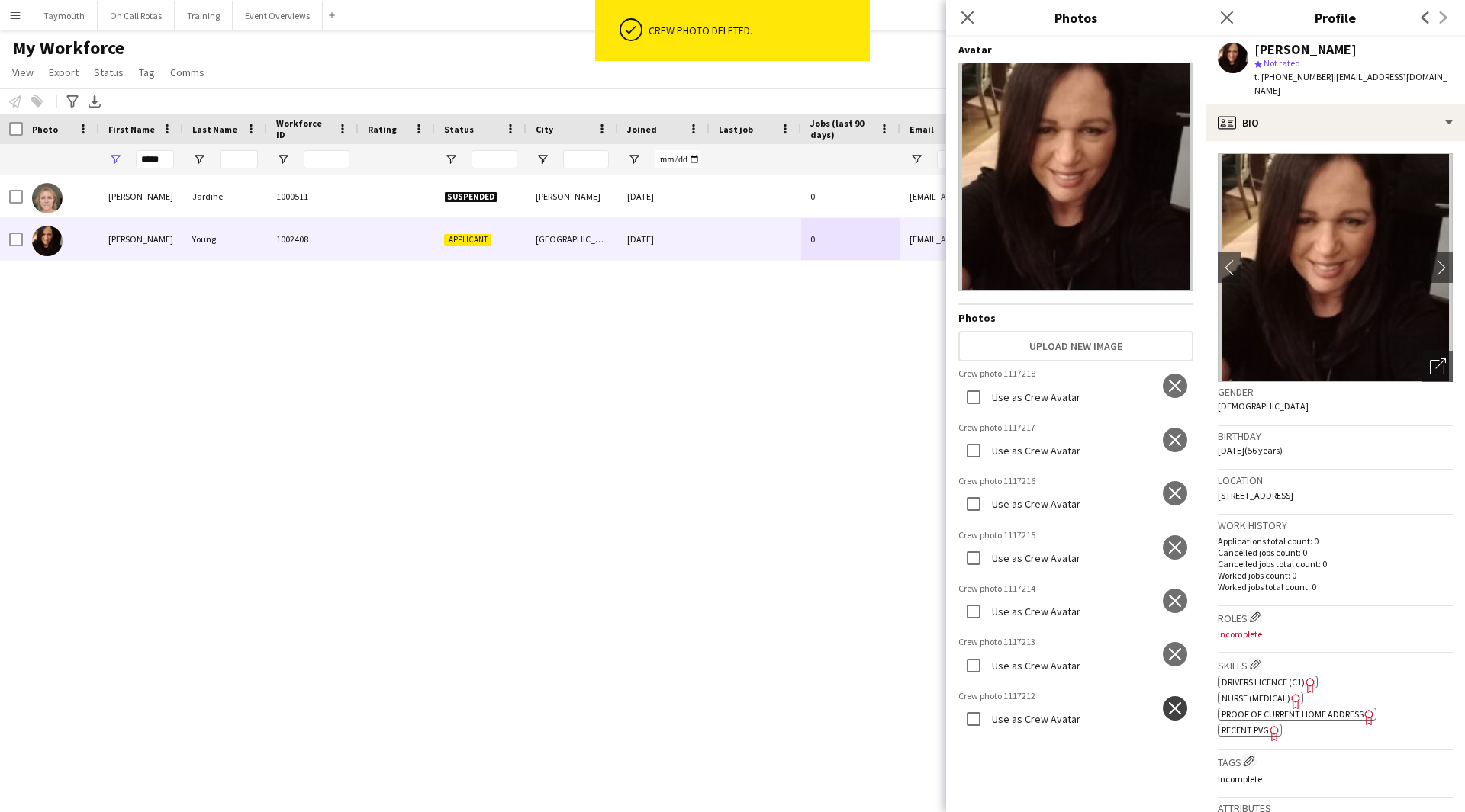
click at [1170, 702] on app-icon "close" at bounding box center [1175, 708] width 16 height 12
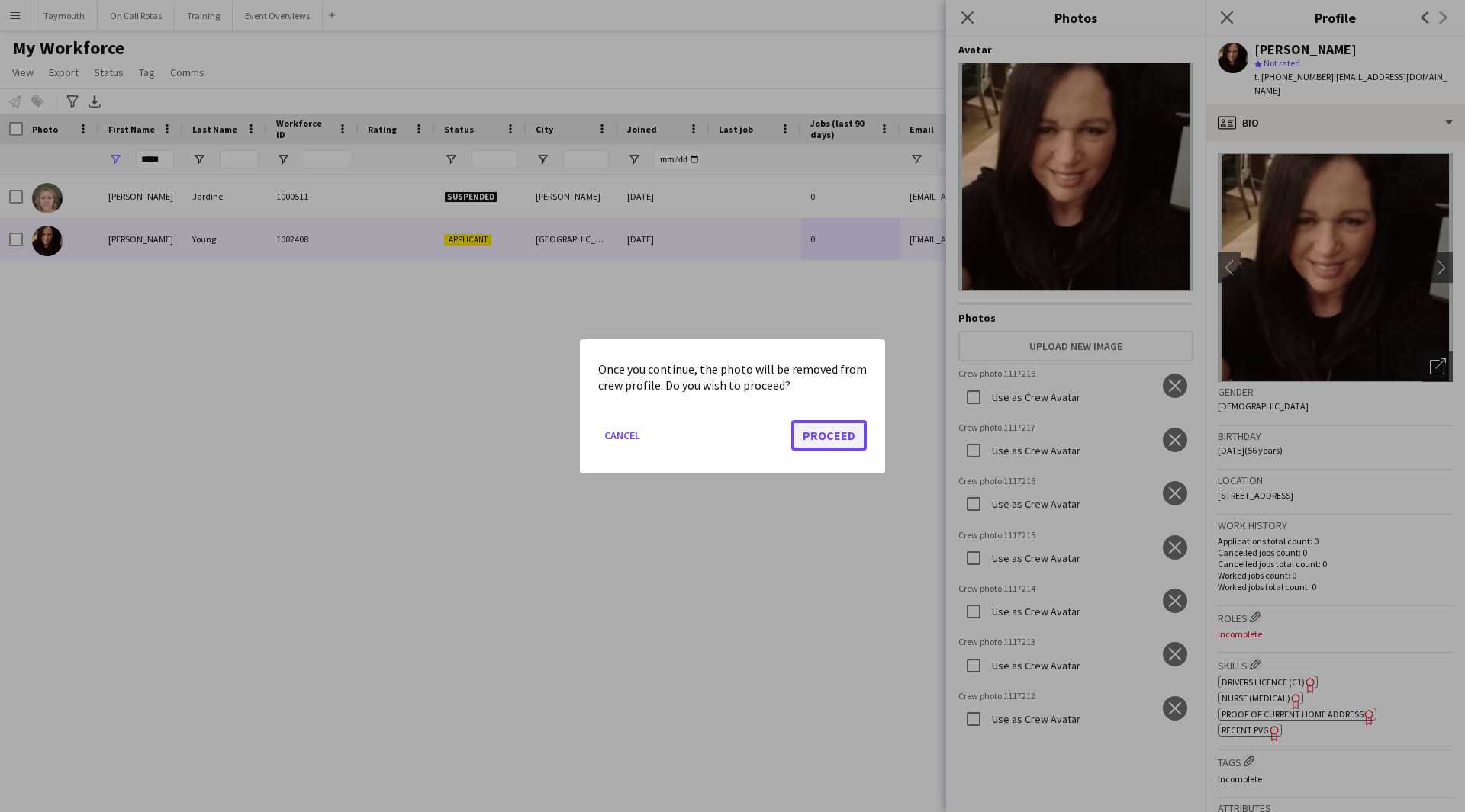
click at [849, 433] on button "Proceed" at bounding box center [828, 434] width 76 height 30
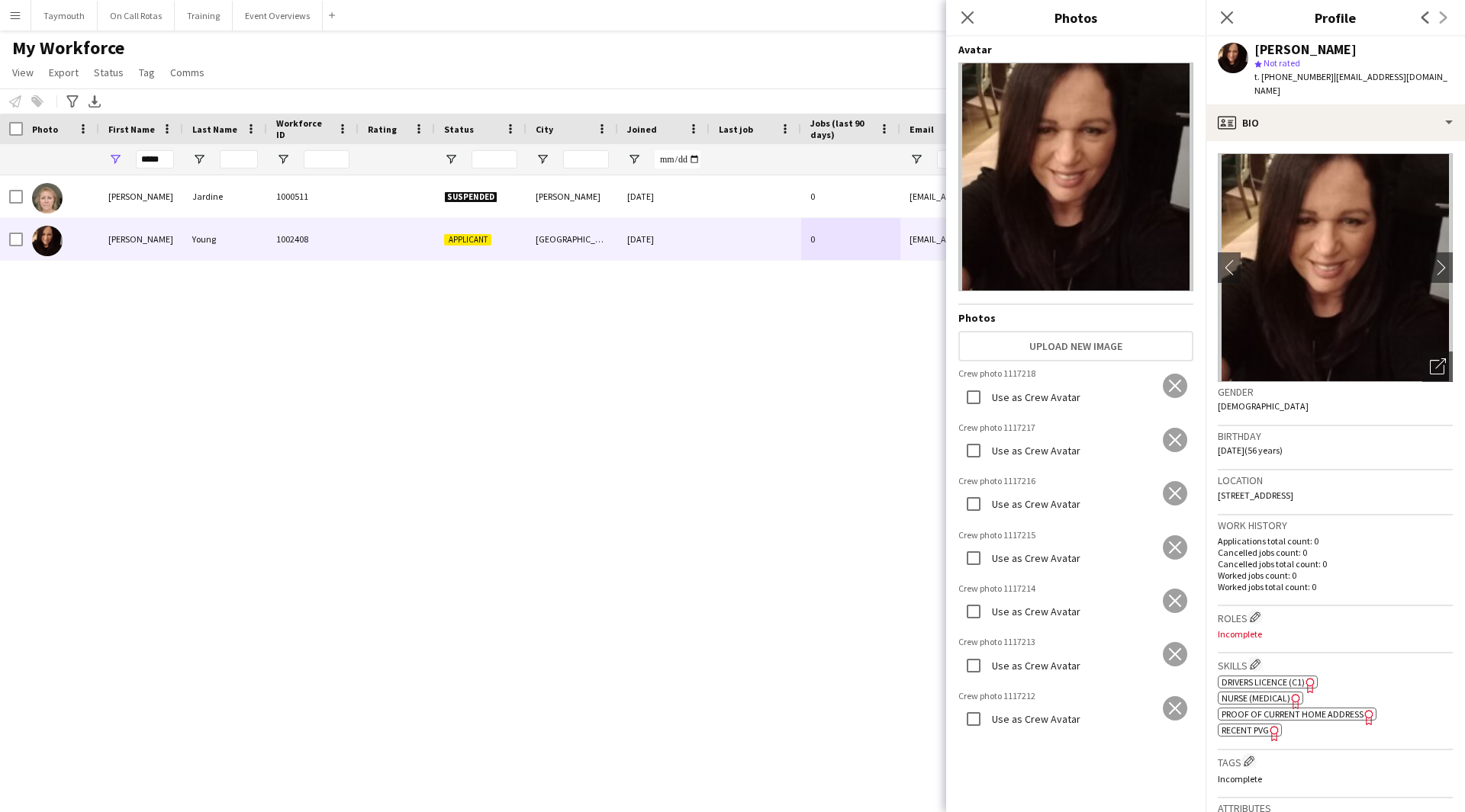
scroll to position [2165, 0]
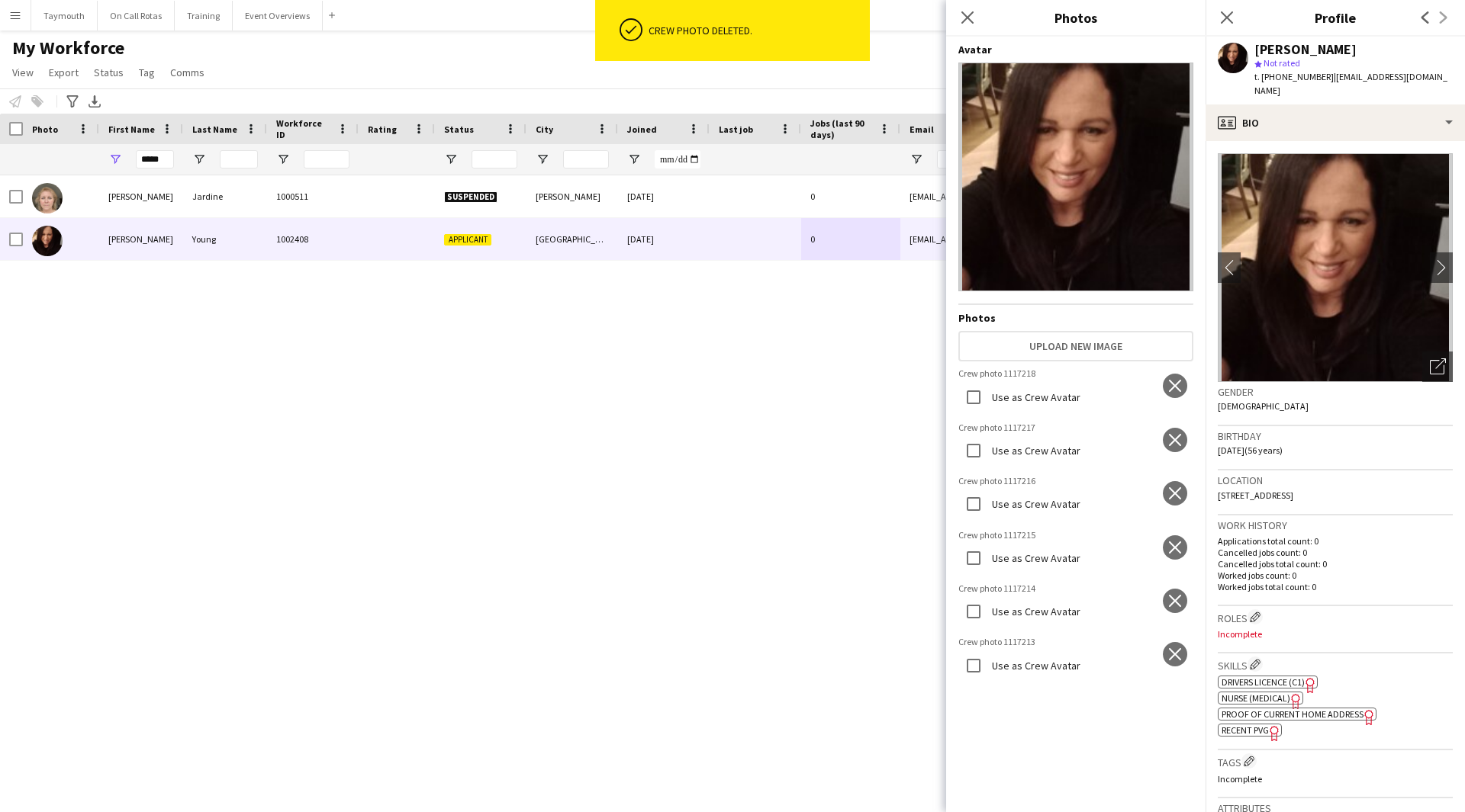
click at [1177, 635] on img at bounding box center [1074, 642] width 235 height 14
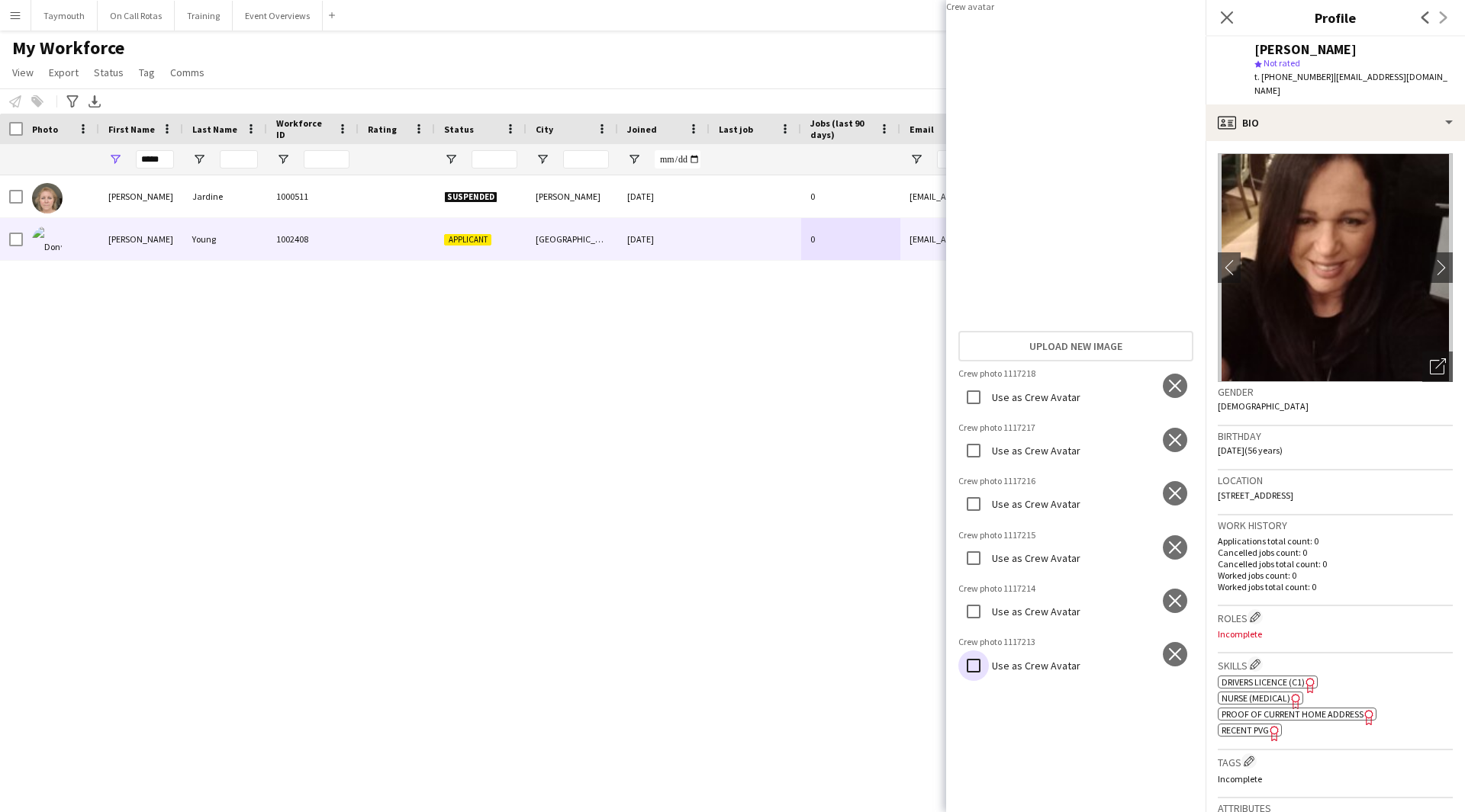
scroll to position [2170, 0]
click at [1167, 648] on app-icon "close" at bounding box center [1175, 654] width 16 height 12
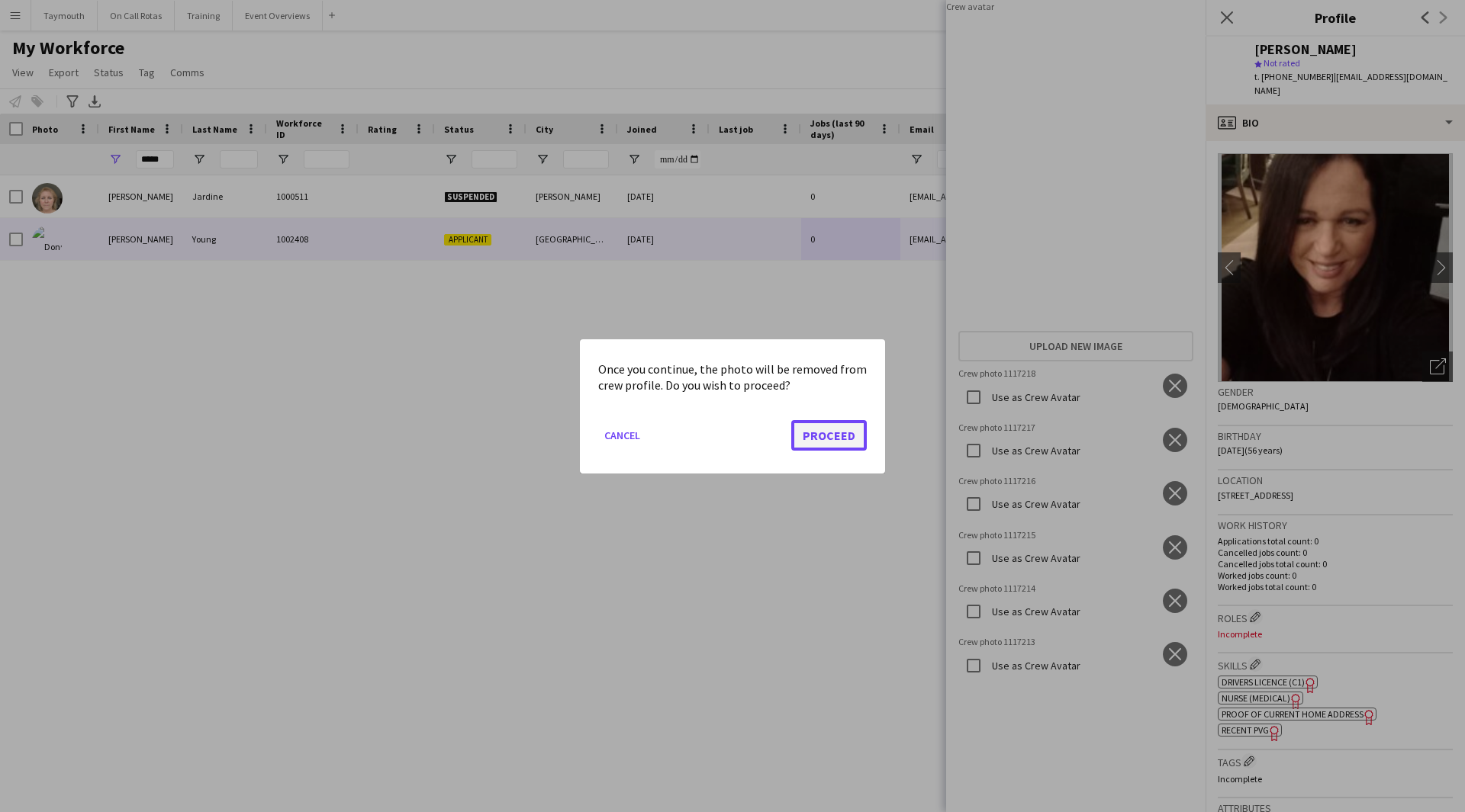
click at [849, 441] on button "Proceed" at bounding box center [828, 434] width 76 height 30
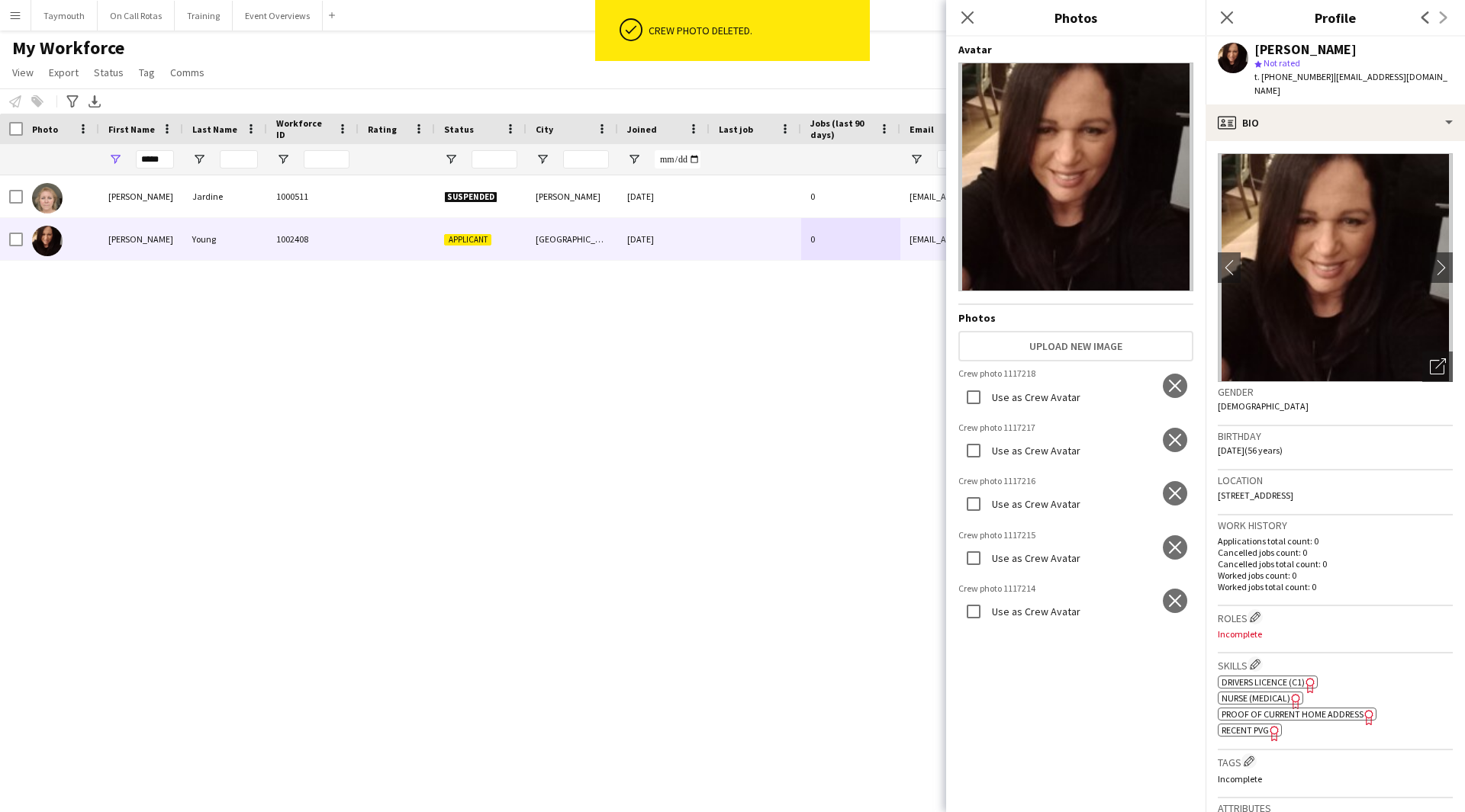
scroll to position [1728, 0]
click at [1167, 594] on app-icon "close" at bounding box center [1175, 600] width 16 height 12
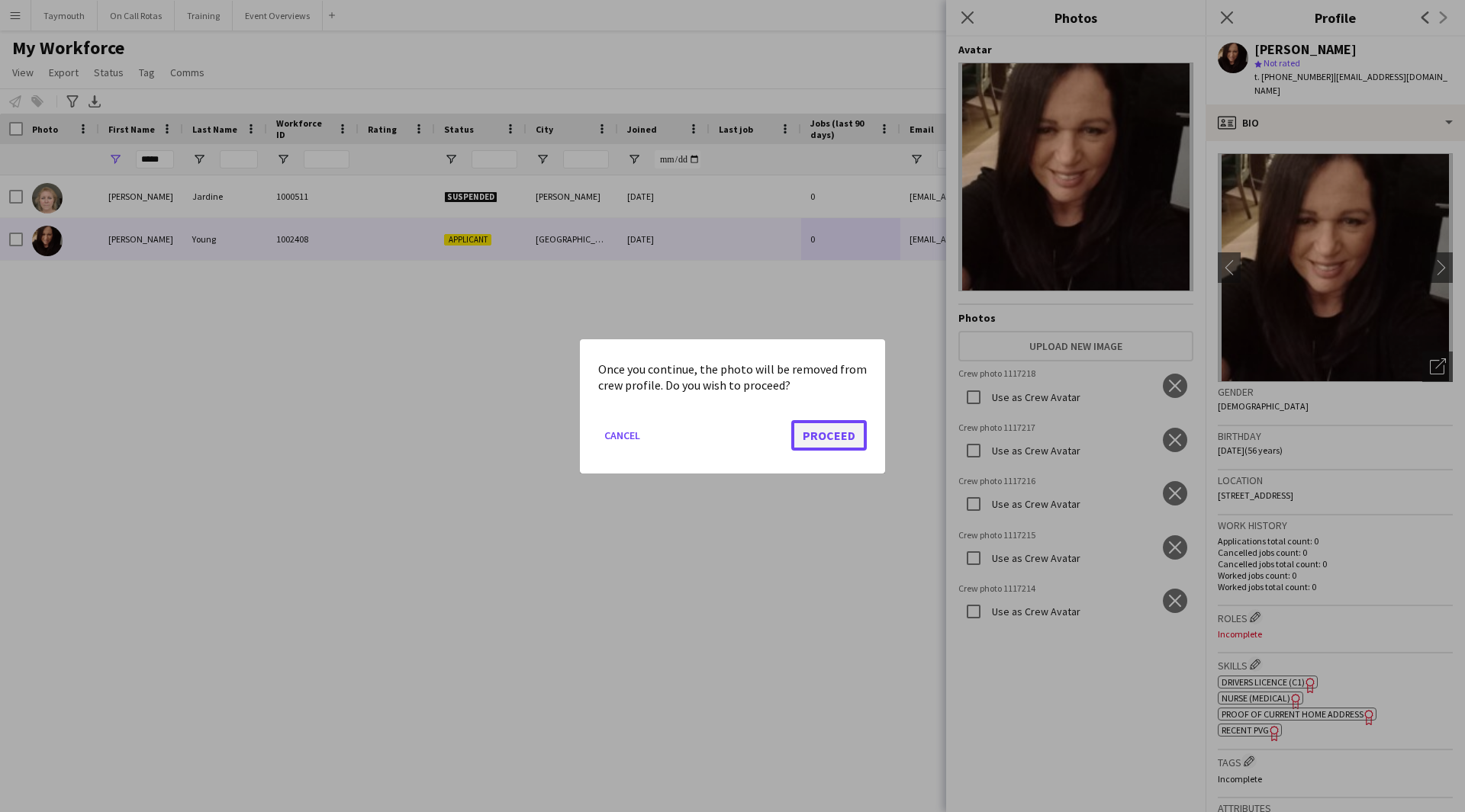
click at [838, 433] on button "Proceed" at bounding box center [828, 434] width 76 height 30
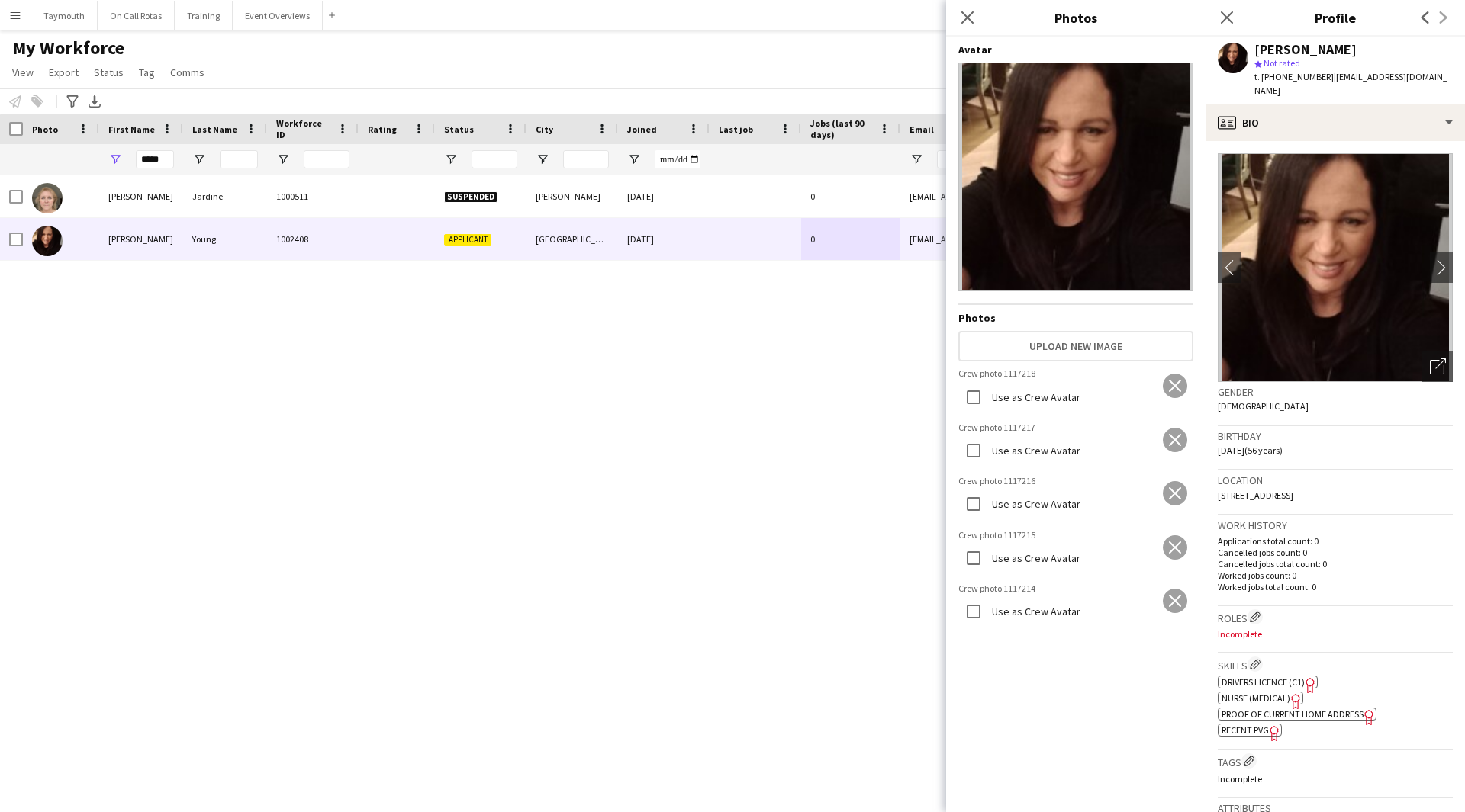
scroll to position [1292, 0]
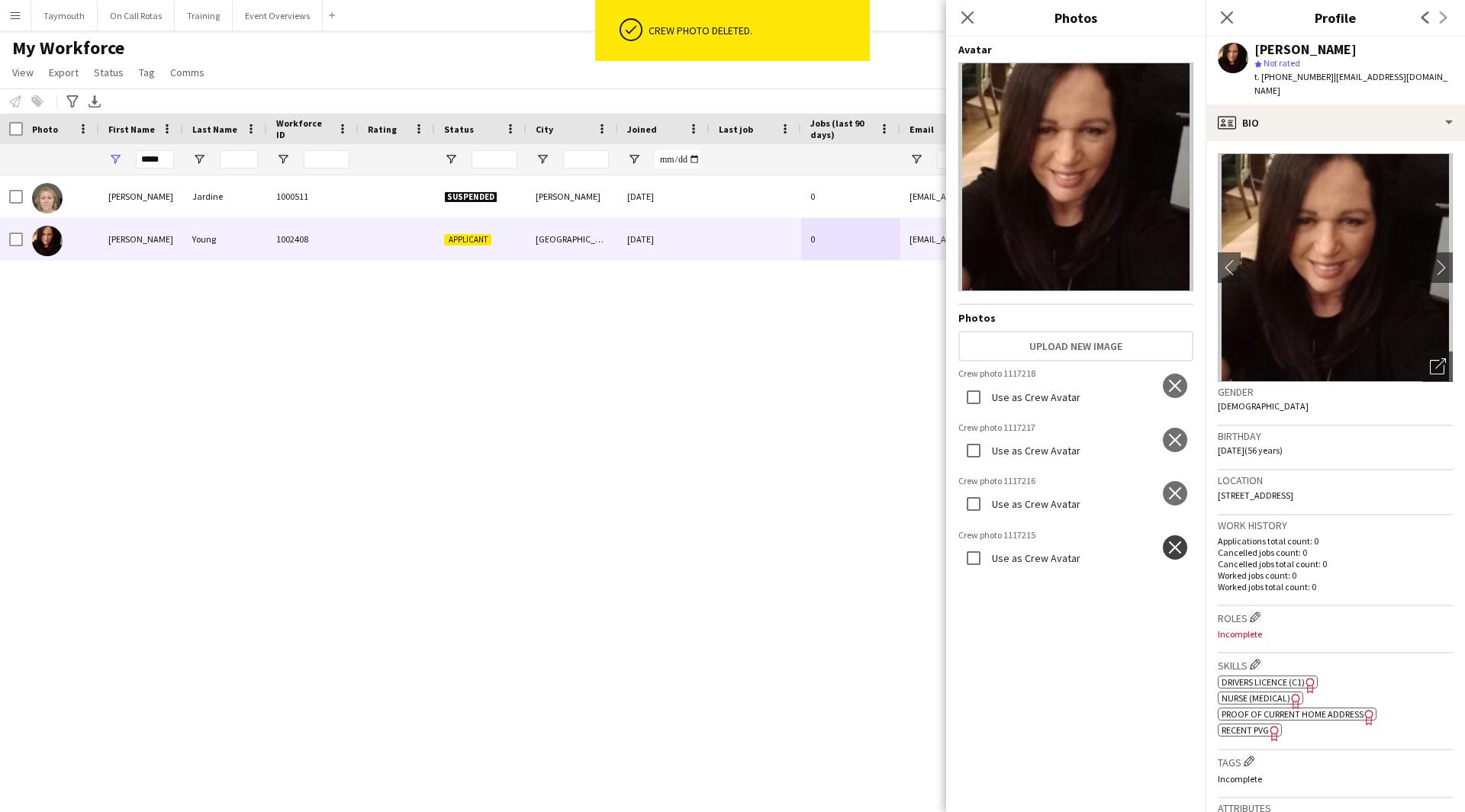
click at [1167, 541] on app-icon "close" at bounding box center [1175, 547] width 16 height 12
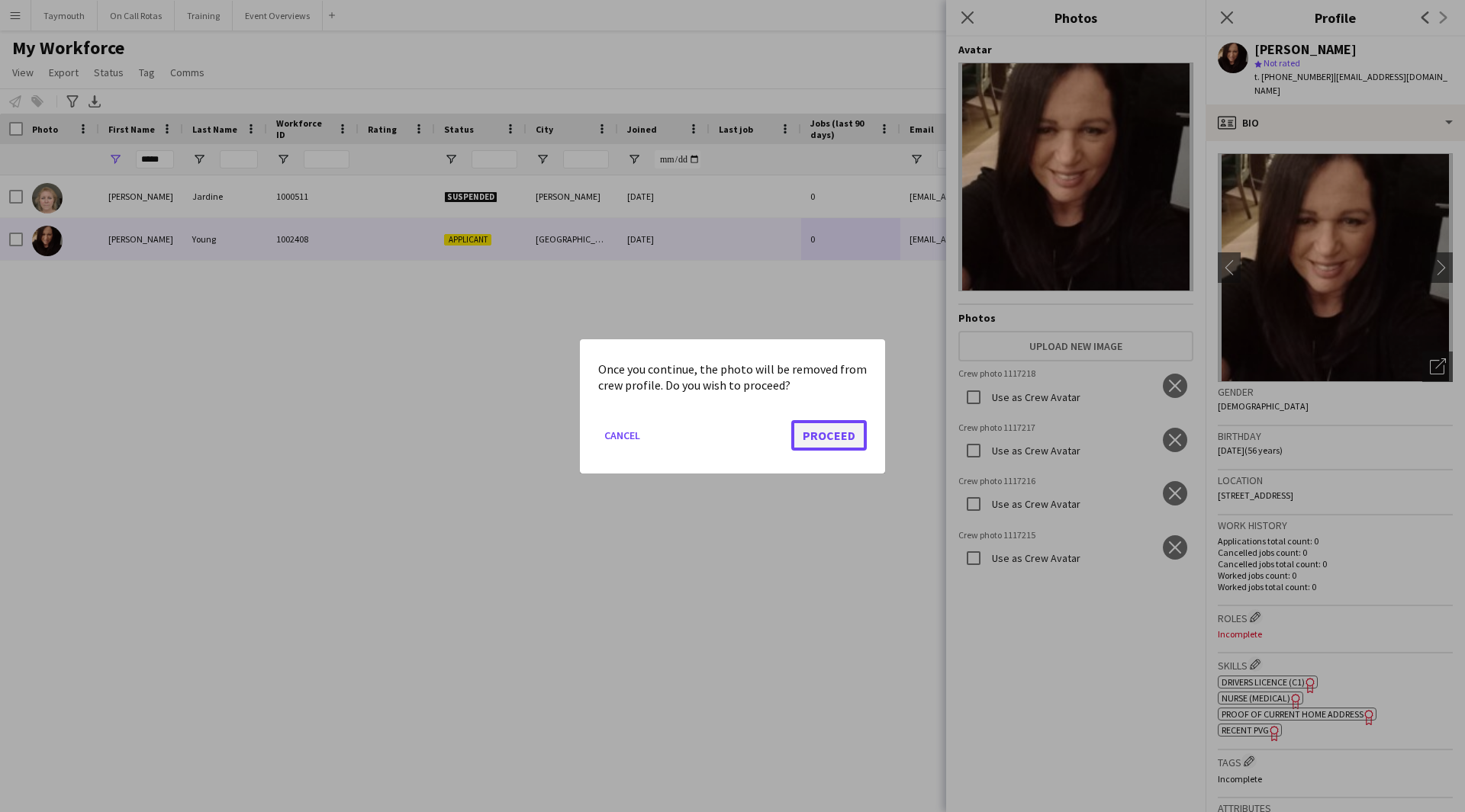
click at [832, 436] on button "Proceed" at bounding box center [828, 434] width 76 height 30
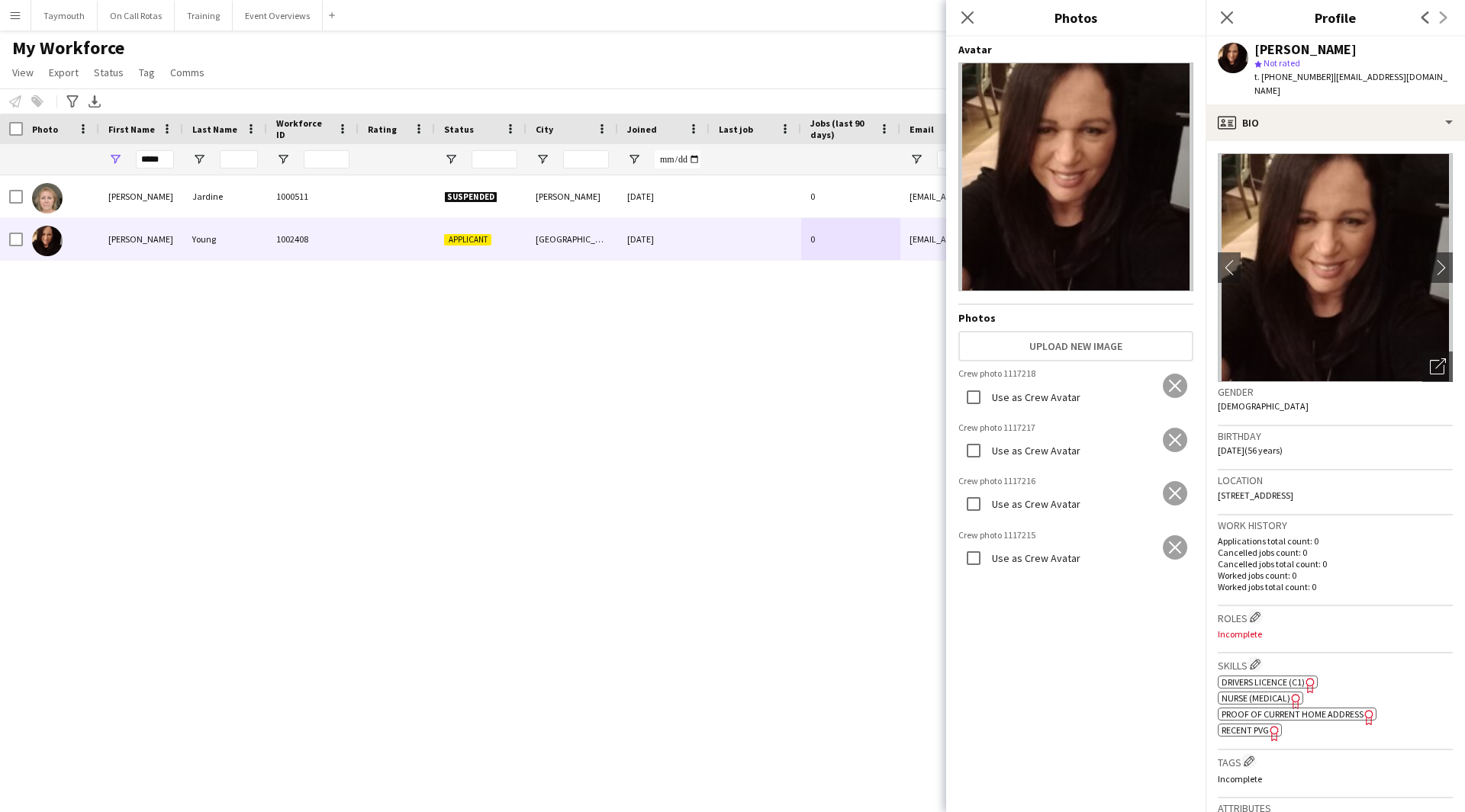
scroll to position [854, 0]
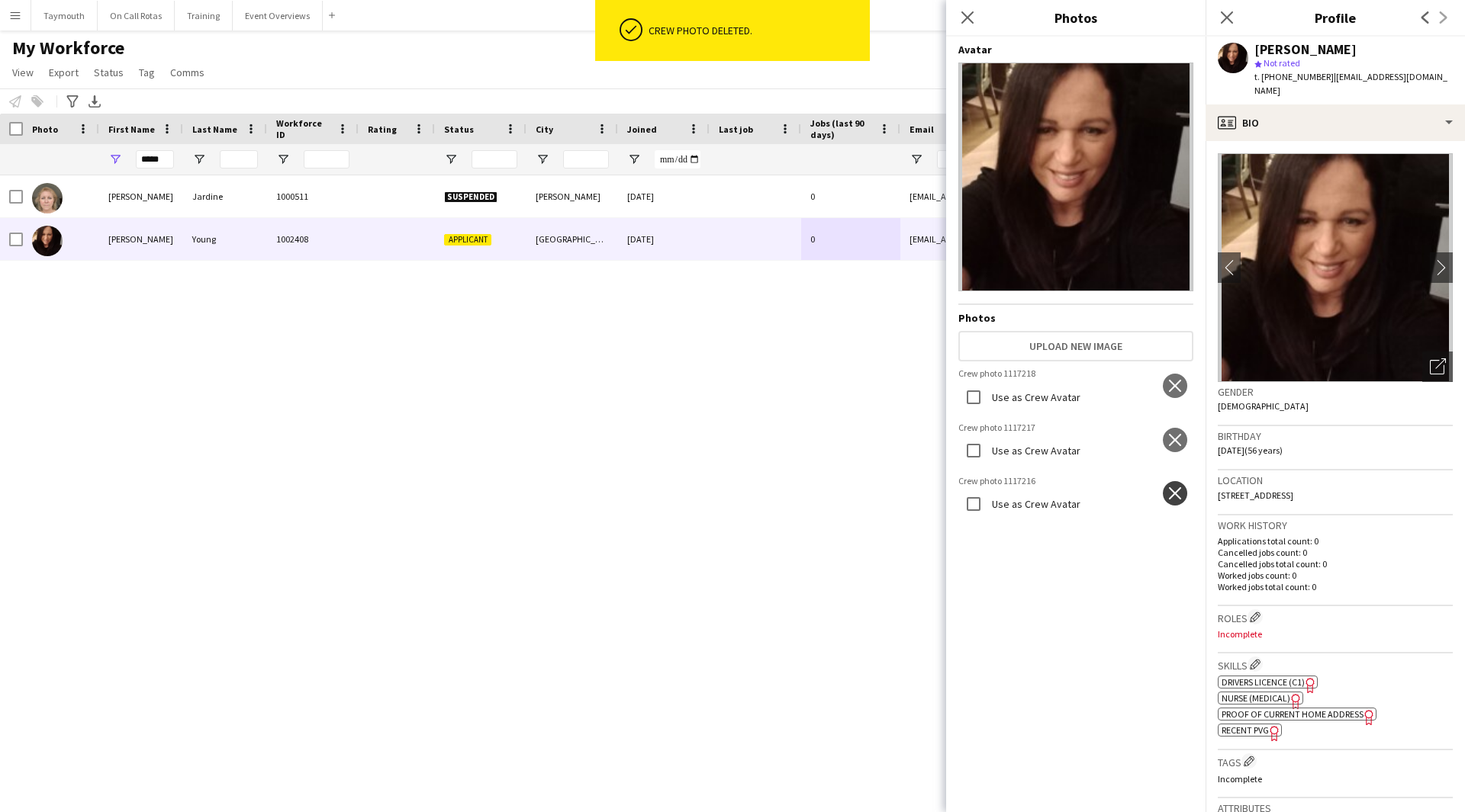
click at [1167, 487] on app-icon "close" at bounding box center [1175, 493] width 16 height 12
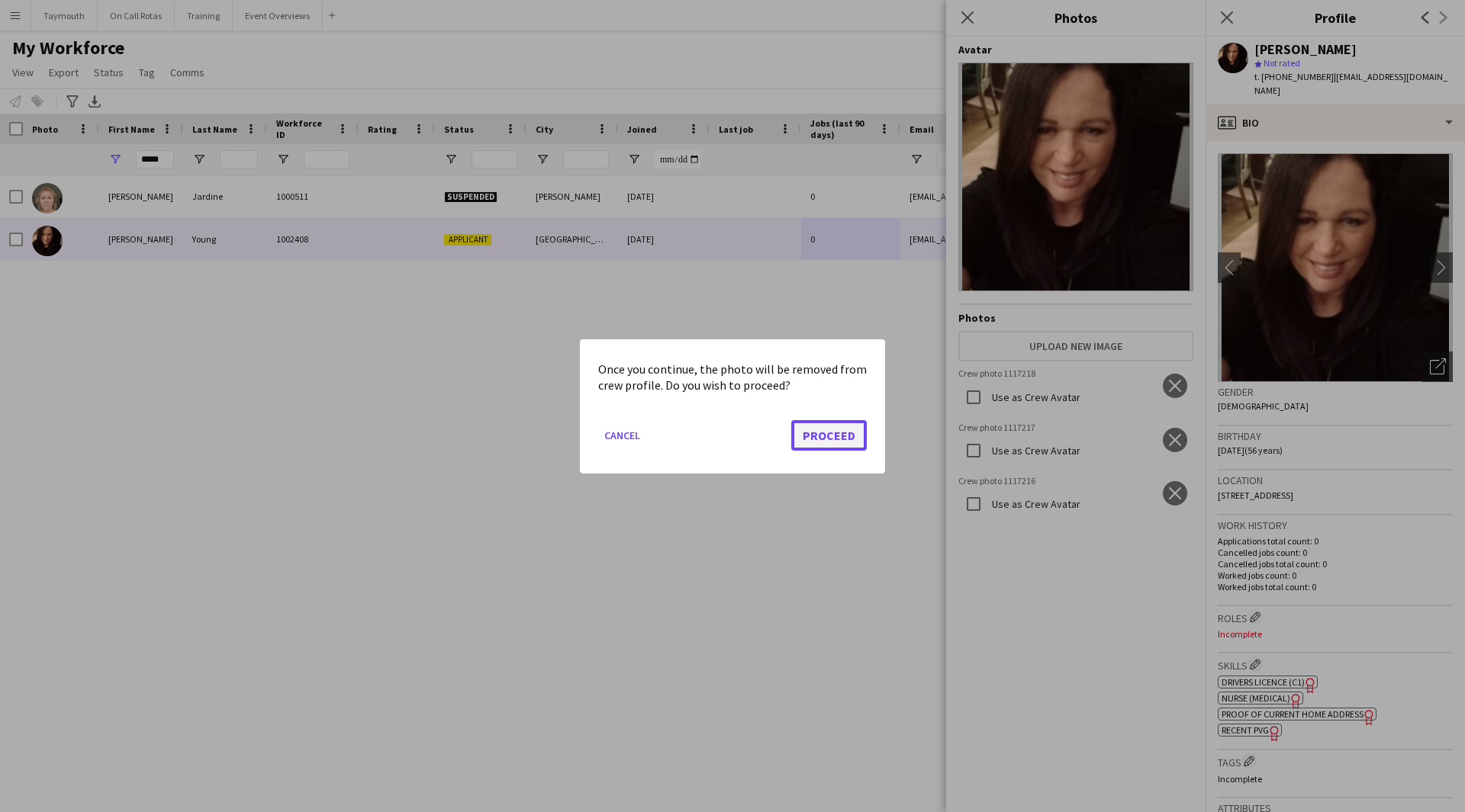
click at [848, 437] on button "Proceed" at bounding box center [828, 434] width 76 height 30
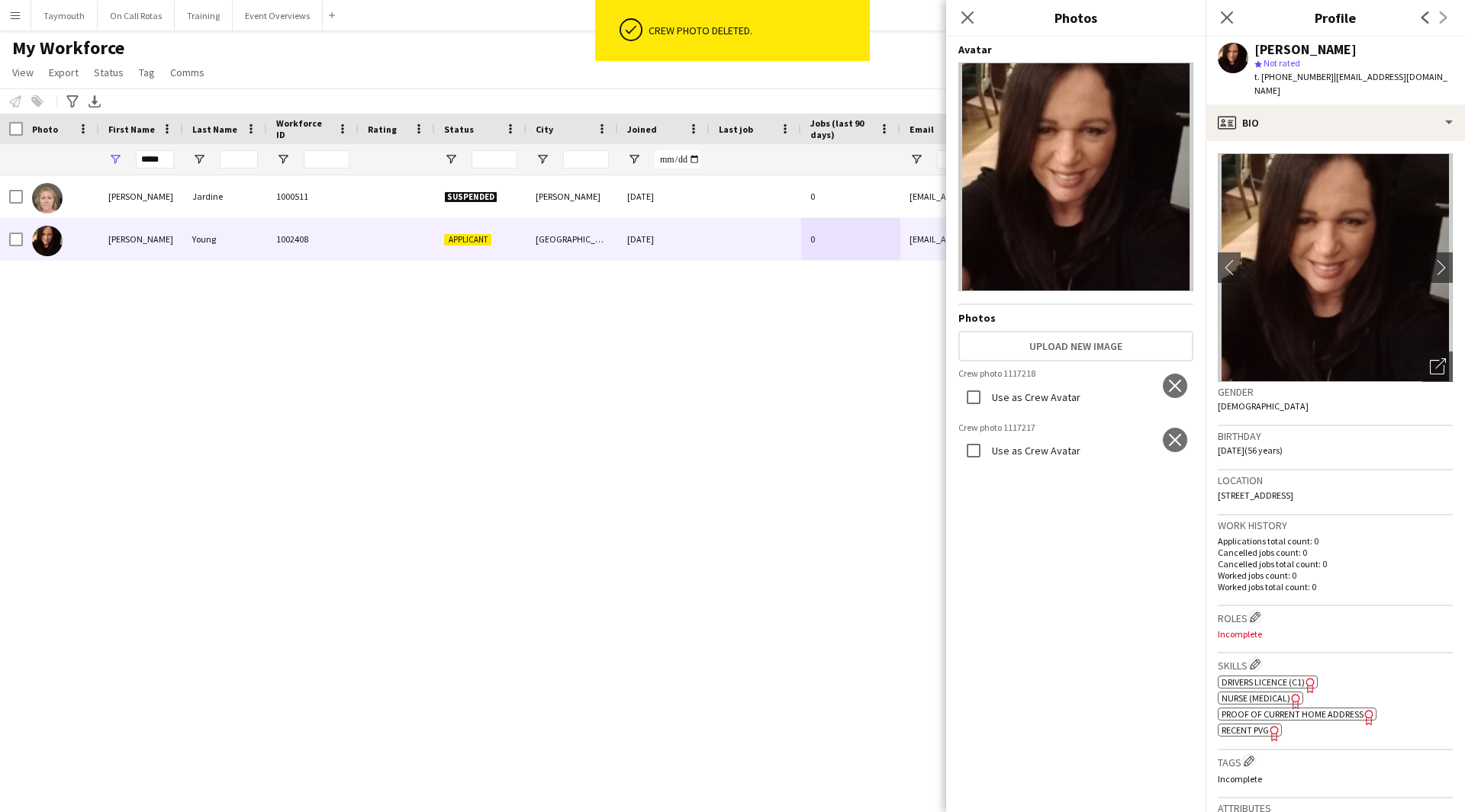
scroll to position [418, 0]
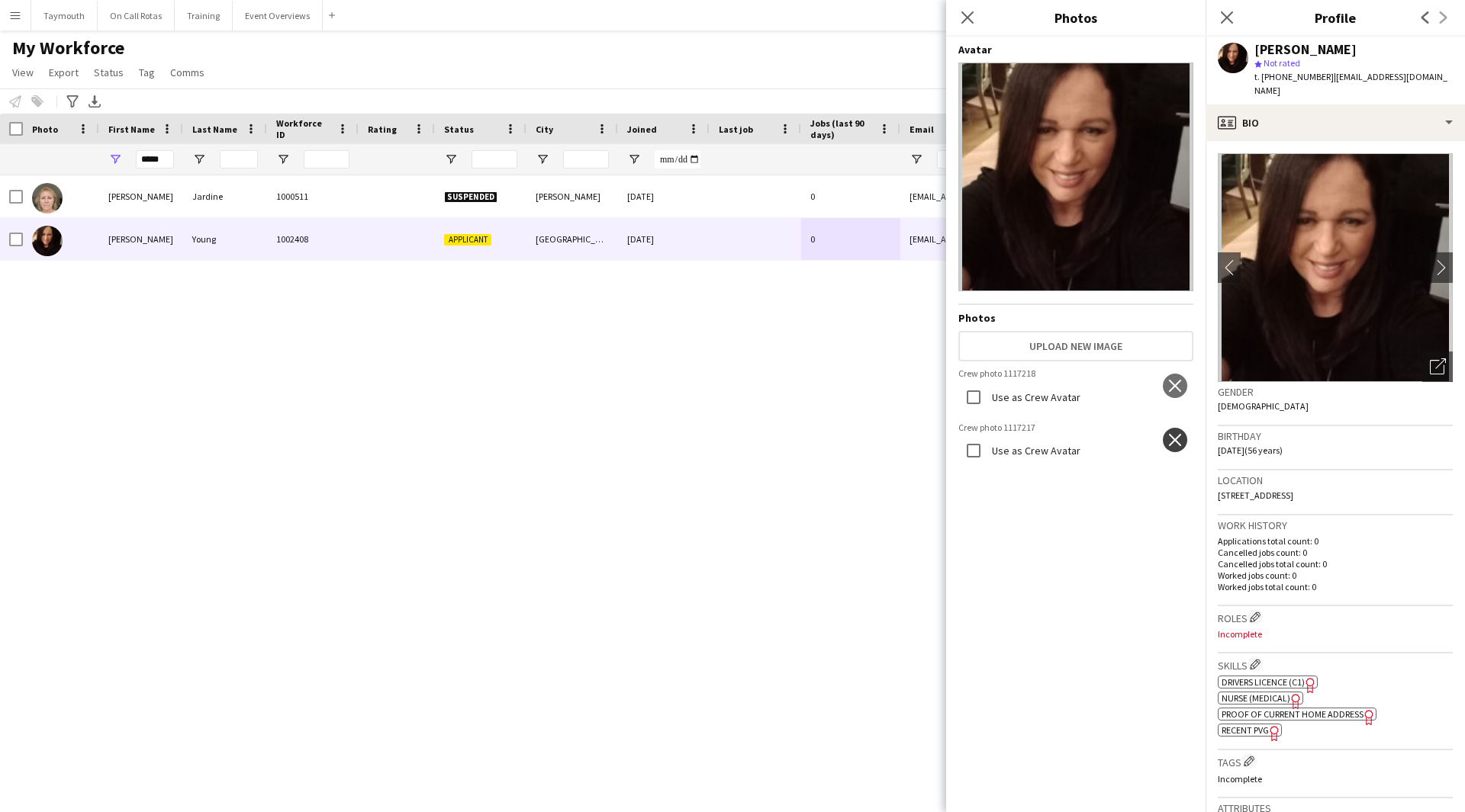
click at [1169, 433] on app-icon "close" at bounding box center [1175, 439] width 16 height 12
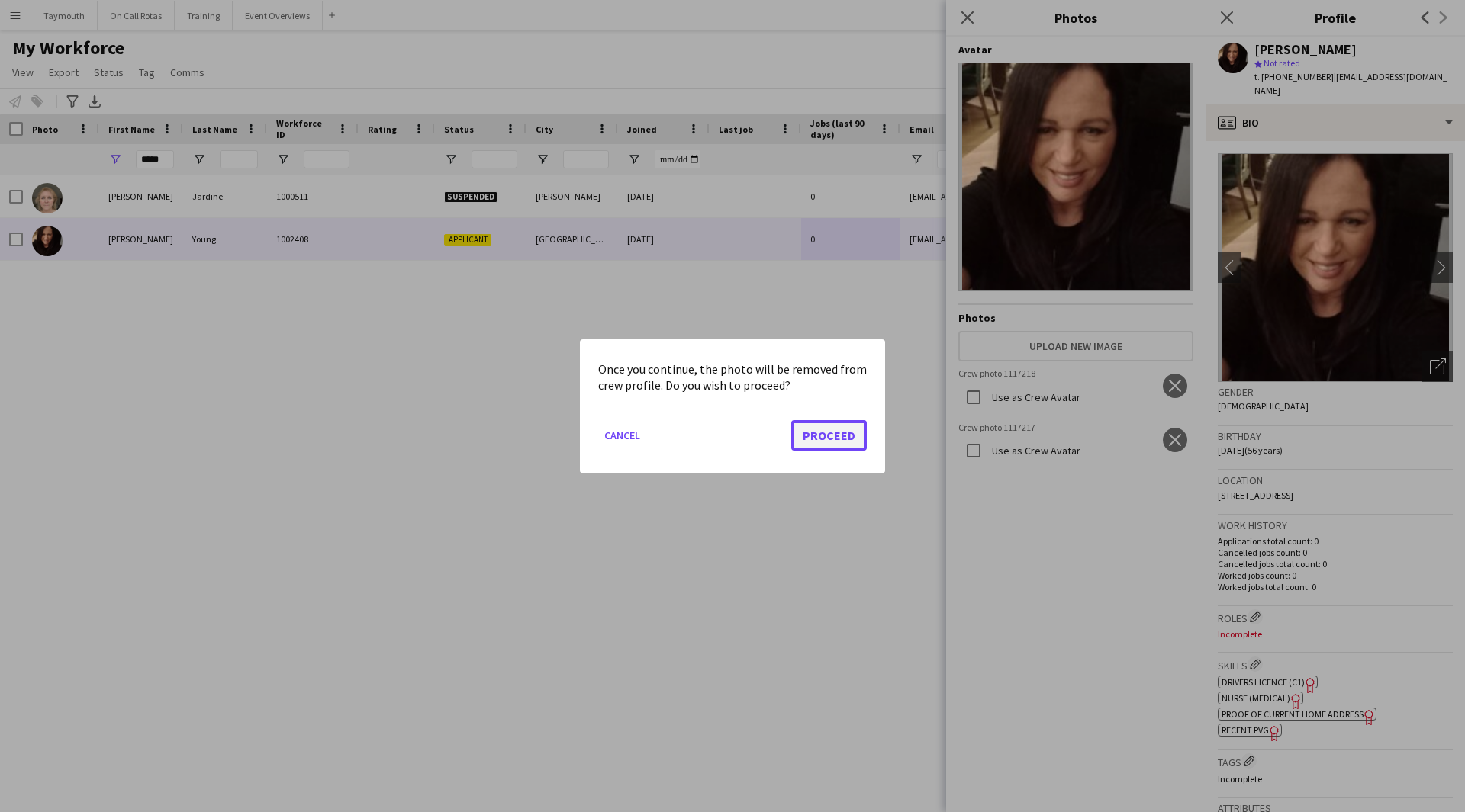
click at [825, 442] on button "Proceed" at bounding box center [828, 434] width 76 height 30
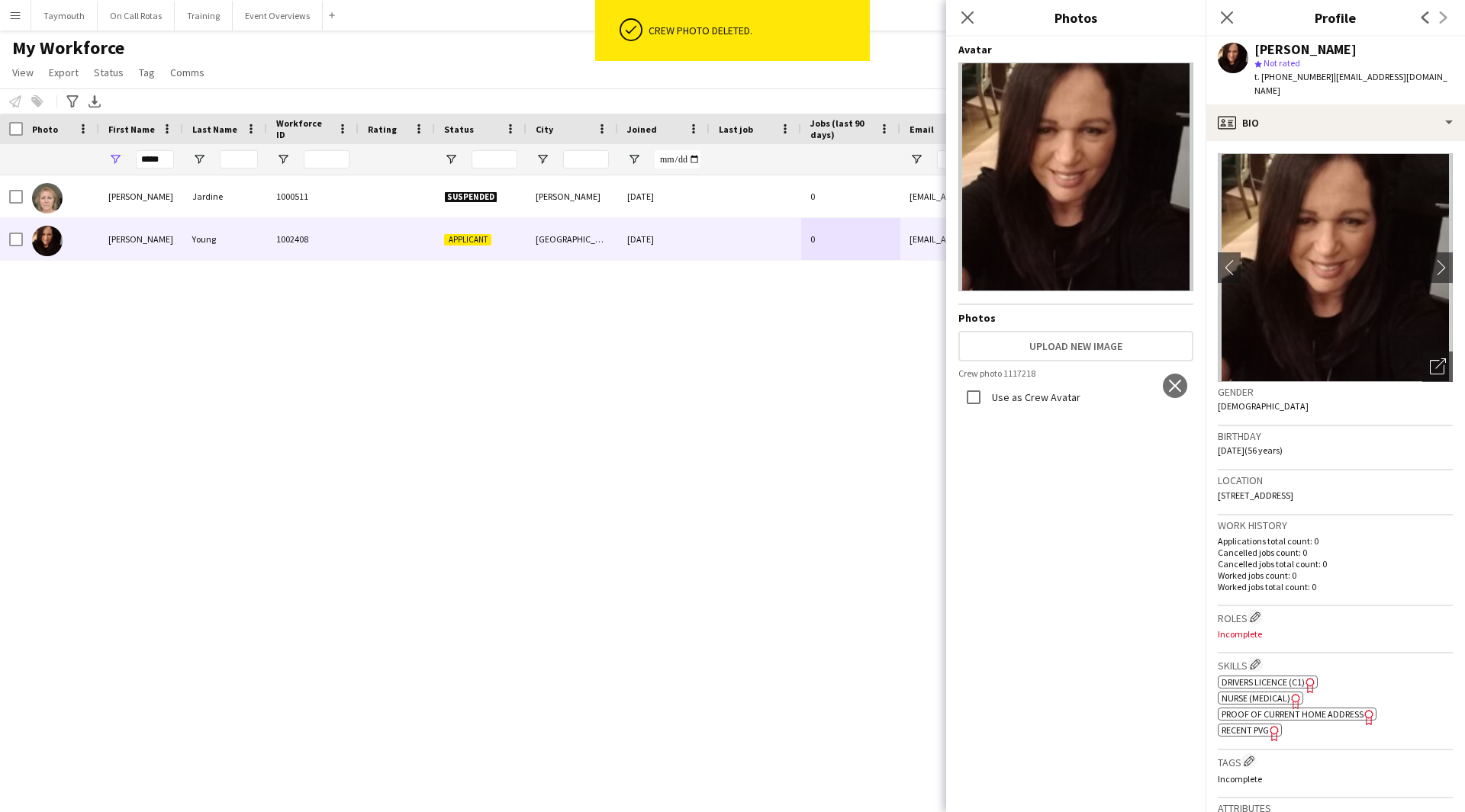
scroll to position [0, 0]
click at [1167, 389] on app-icon "close" at bounding box center [1175, 385] width 16 height 12
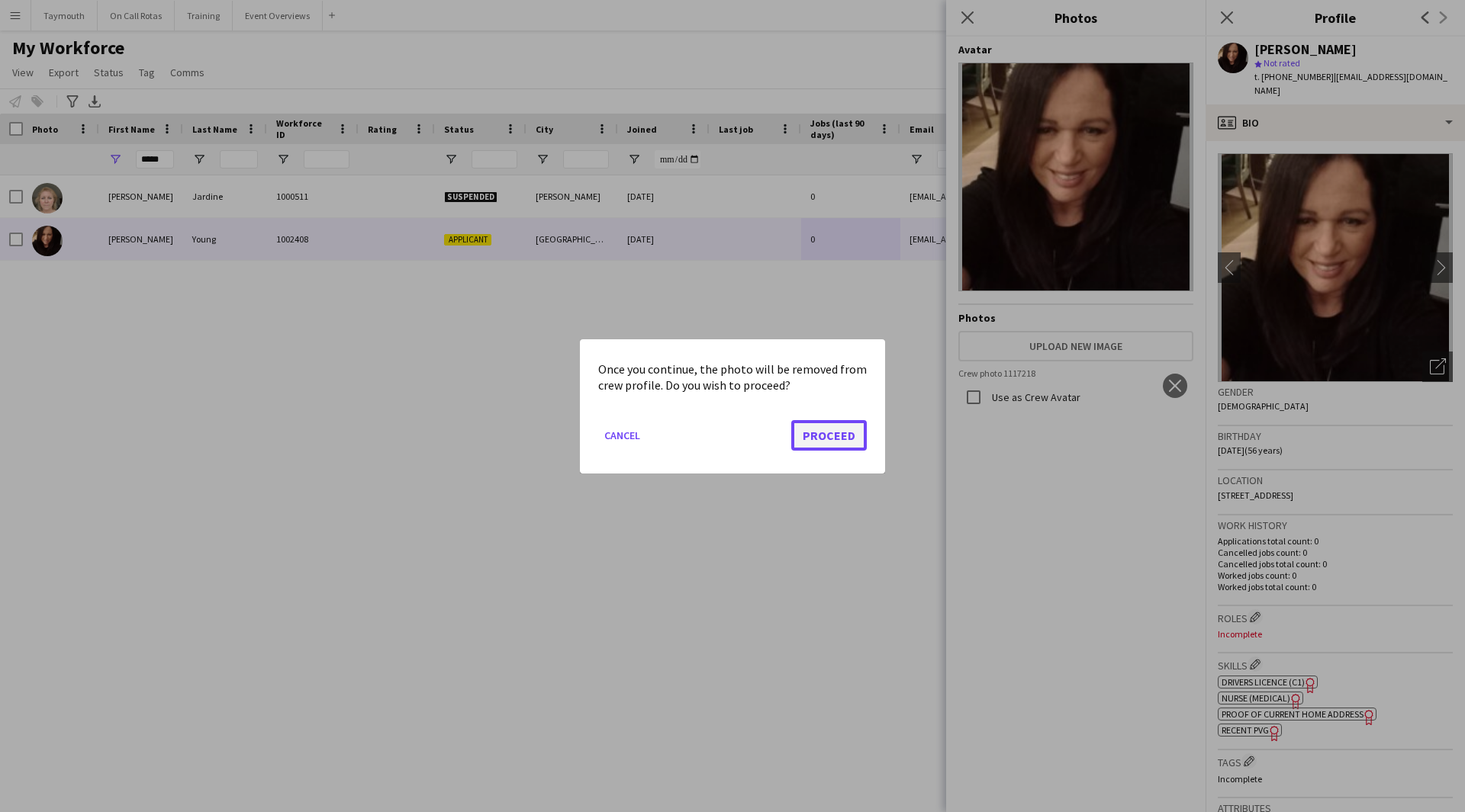
click at [834, 436] on button "Proceed" at bounding box center [828, 434] width 76 height 30
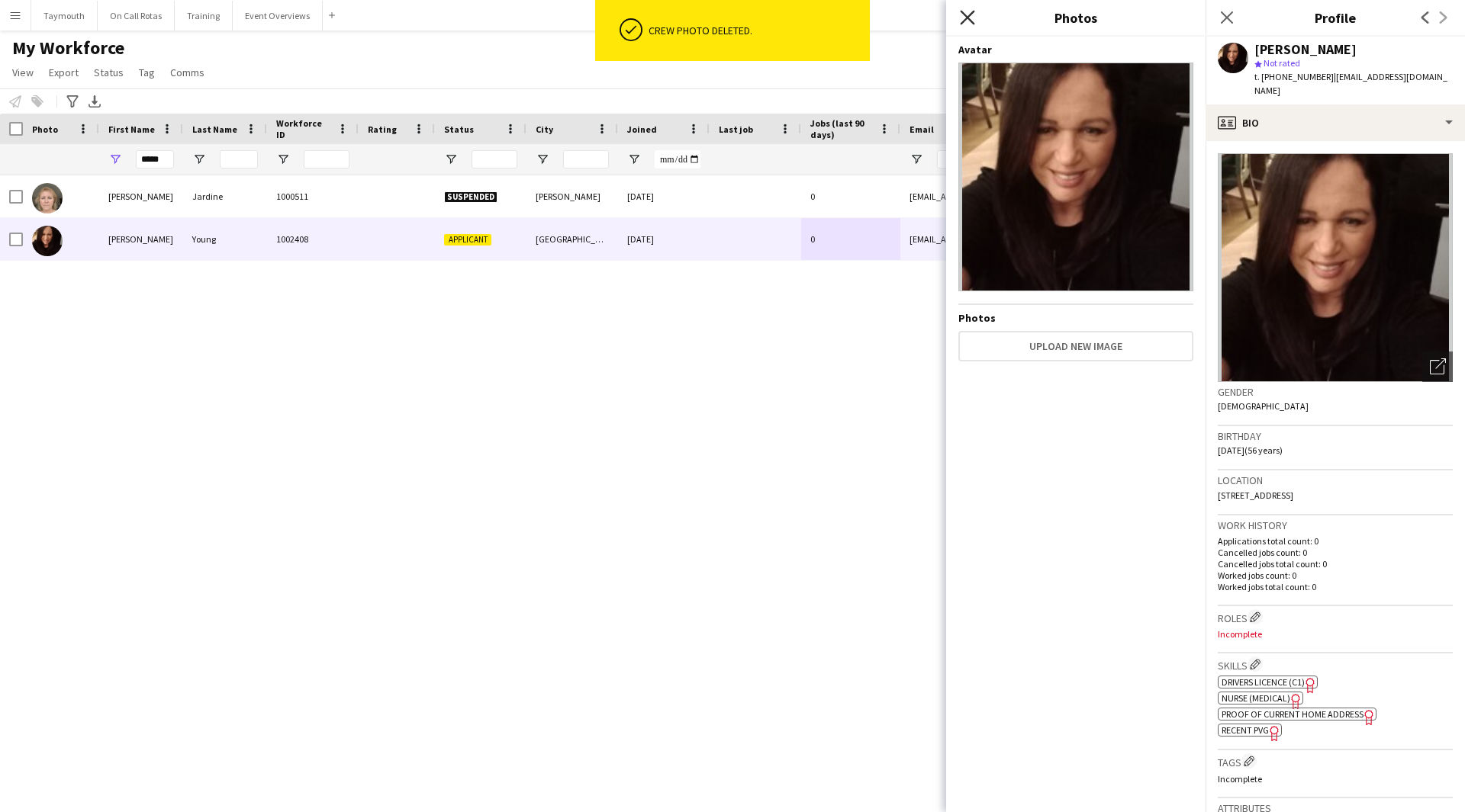
click at [961, 18] on icon "Close pop-in" at bounding box center [967, 17] width 15 height 15
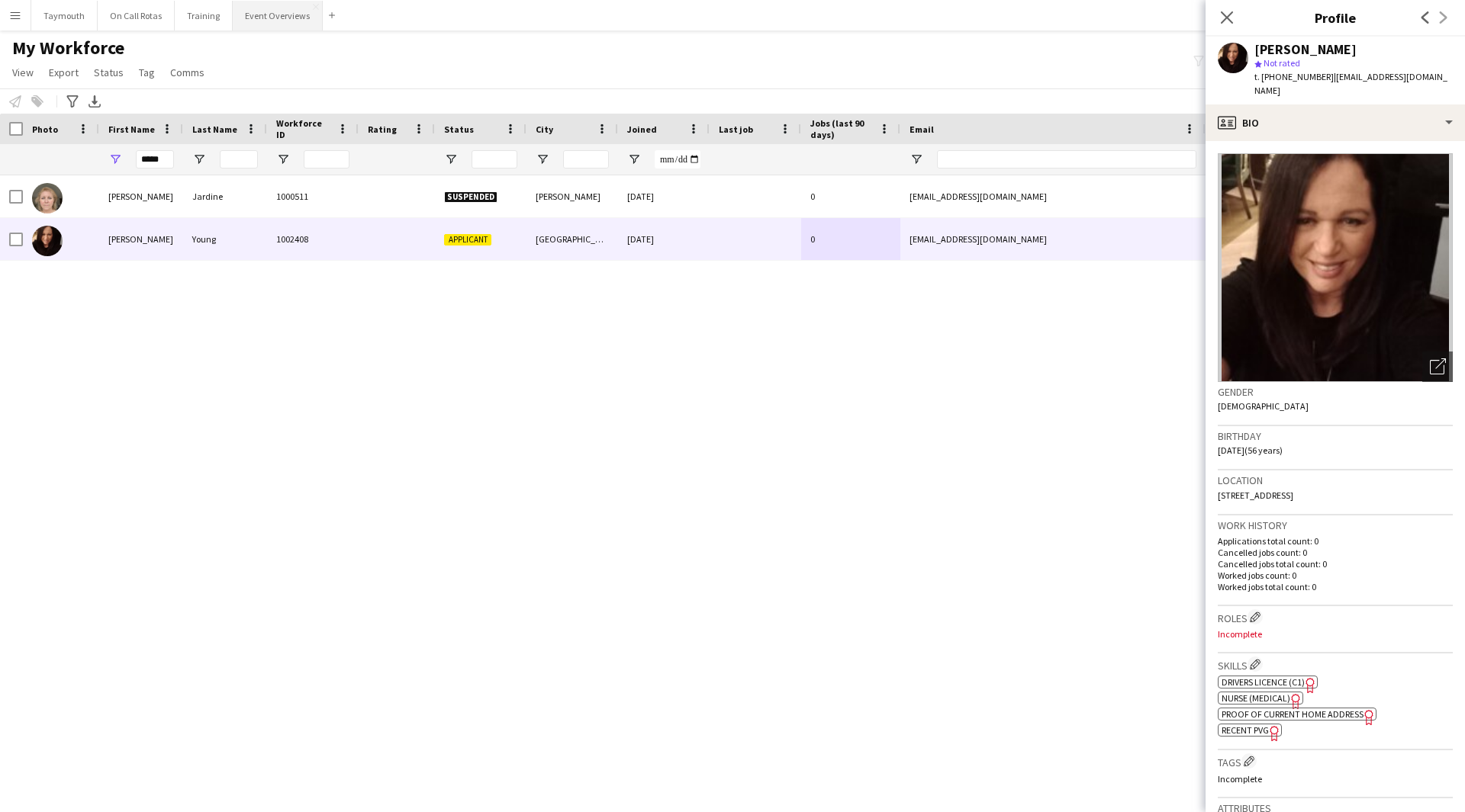
click at [251, 19] on button "Event Overviews Close" at bounding box center [278, 16] width 90 height 29
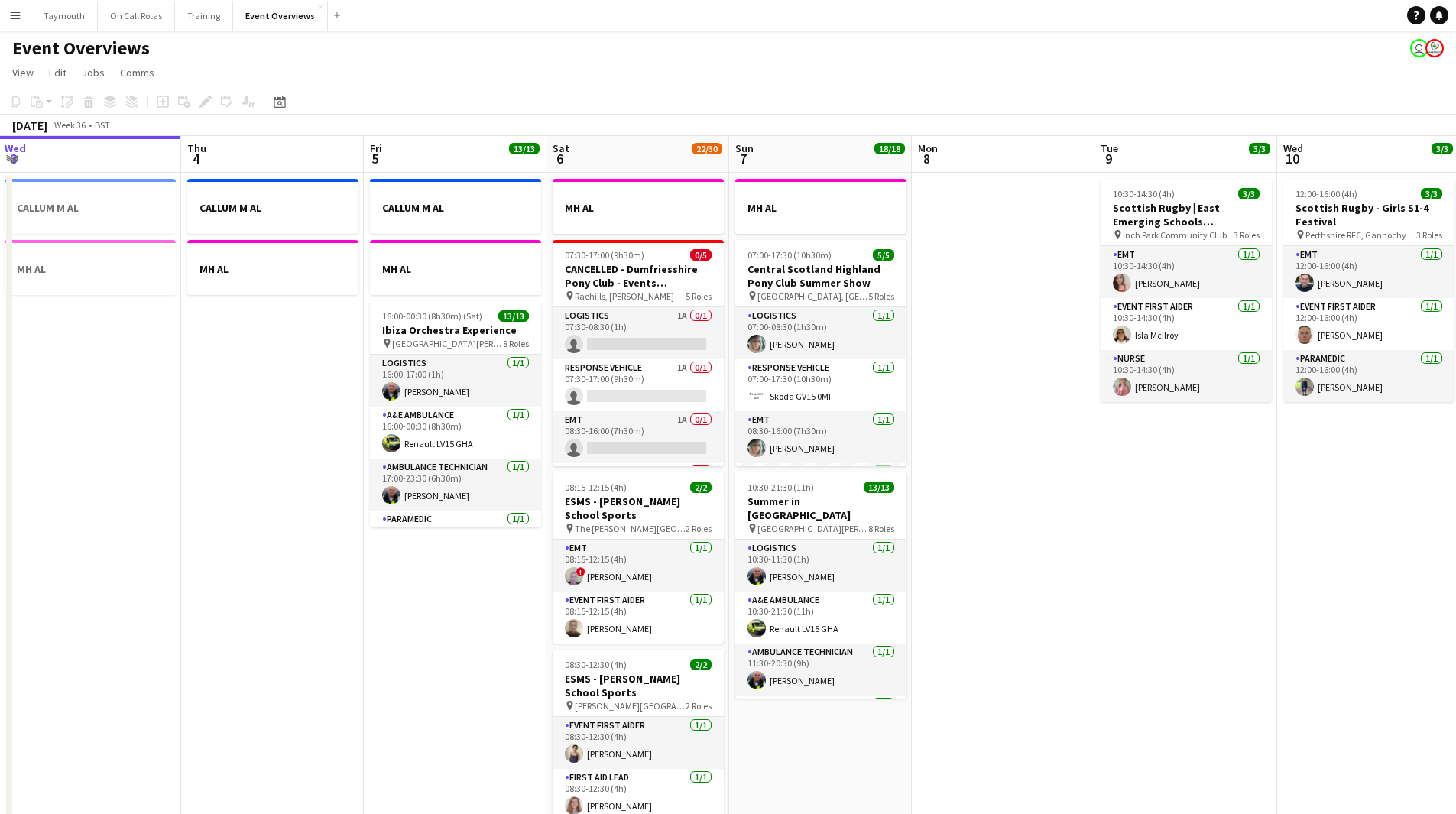
drag, startPoint x: 978, startPoint y: 589, endPoint x: 197, endPoint y: 559, distance: 781.6
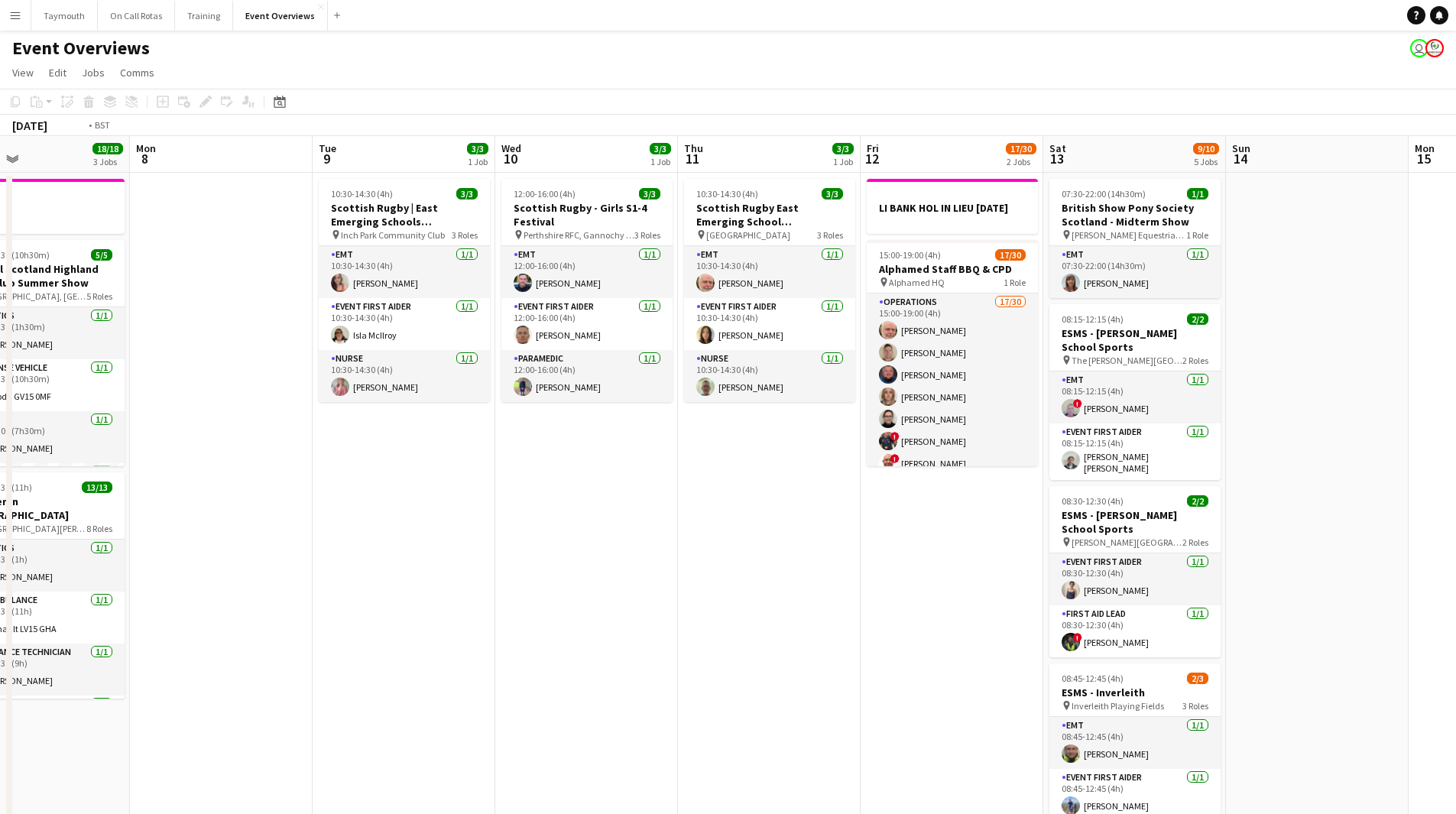
drag, startPoint x: 626, startPoint y: 564, endPoint x: 259, endPoint y: 554, distance: 367.1
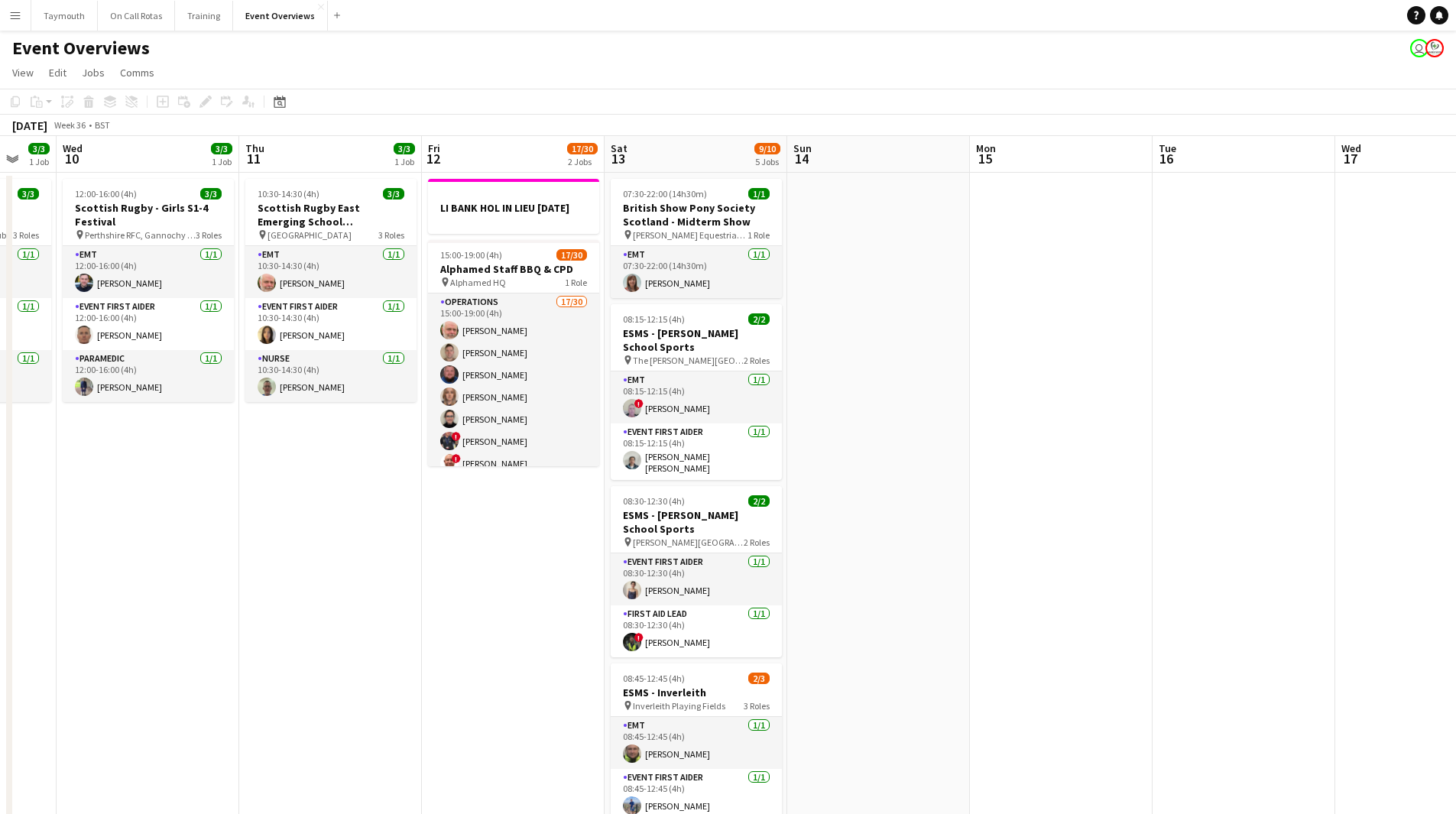
drag, startPoint x: 198, startPoint y: 536, endPoint x: -68, endPoint y: 509, distance: 267.4
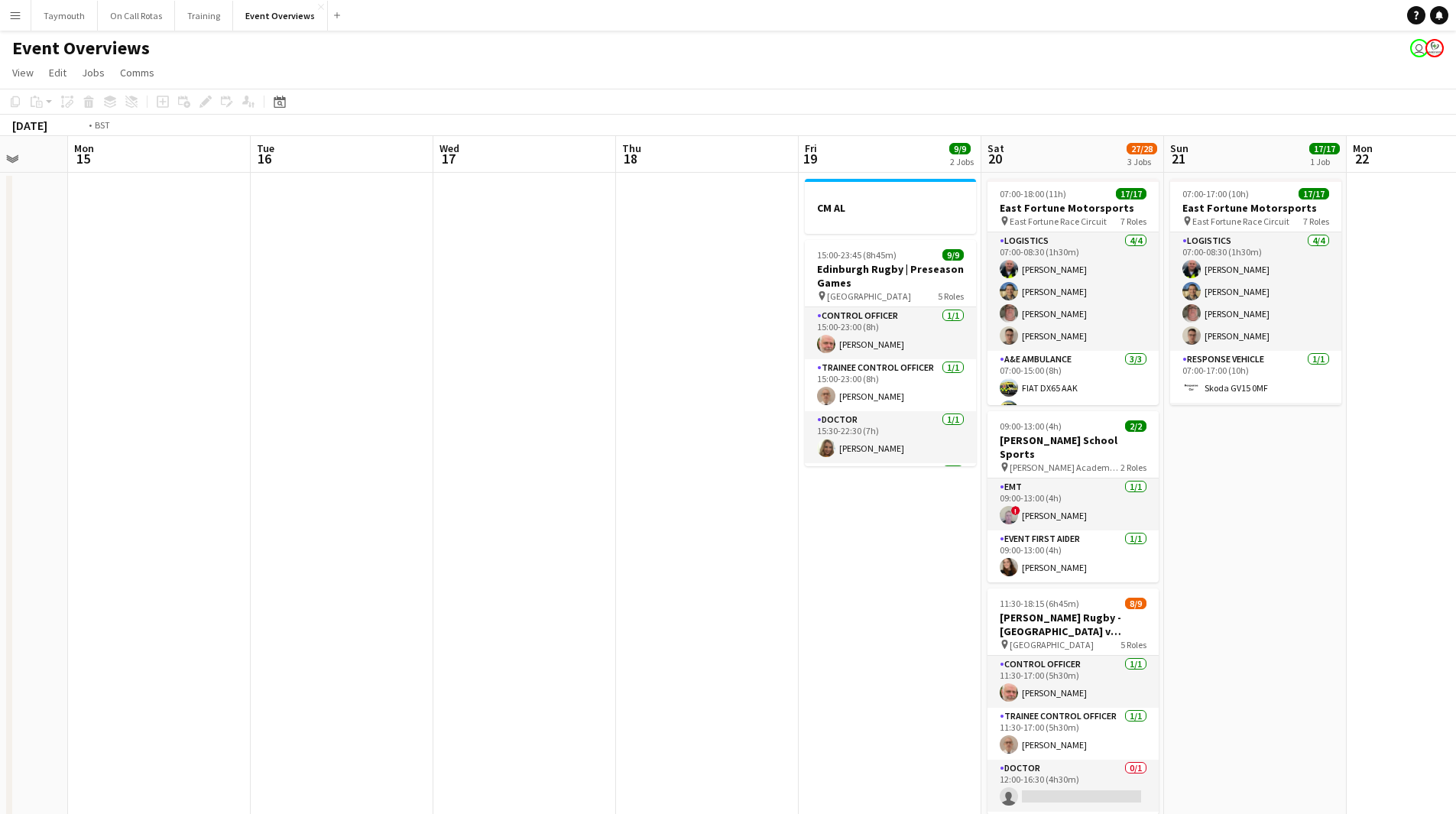
drag, startPoint x: 741, startPoint y: 565, endPoint x: 96, endPoint y: 562, distance: 645.0
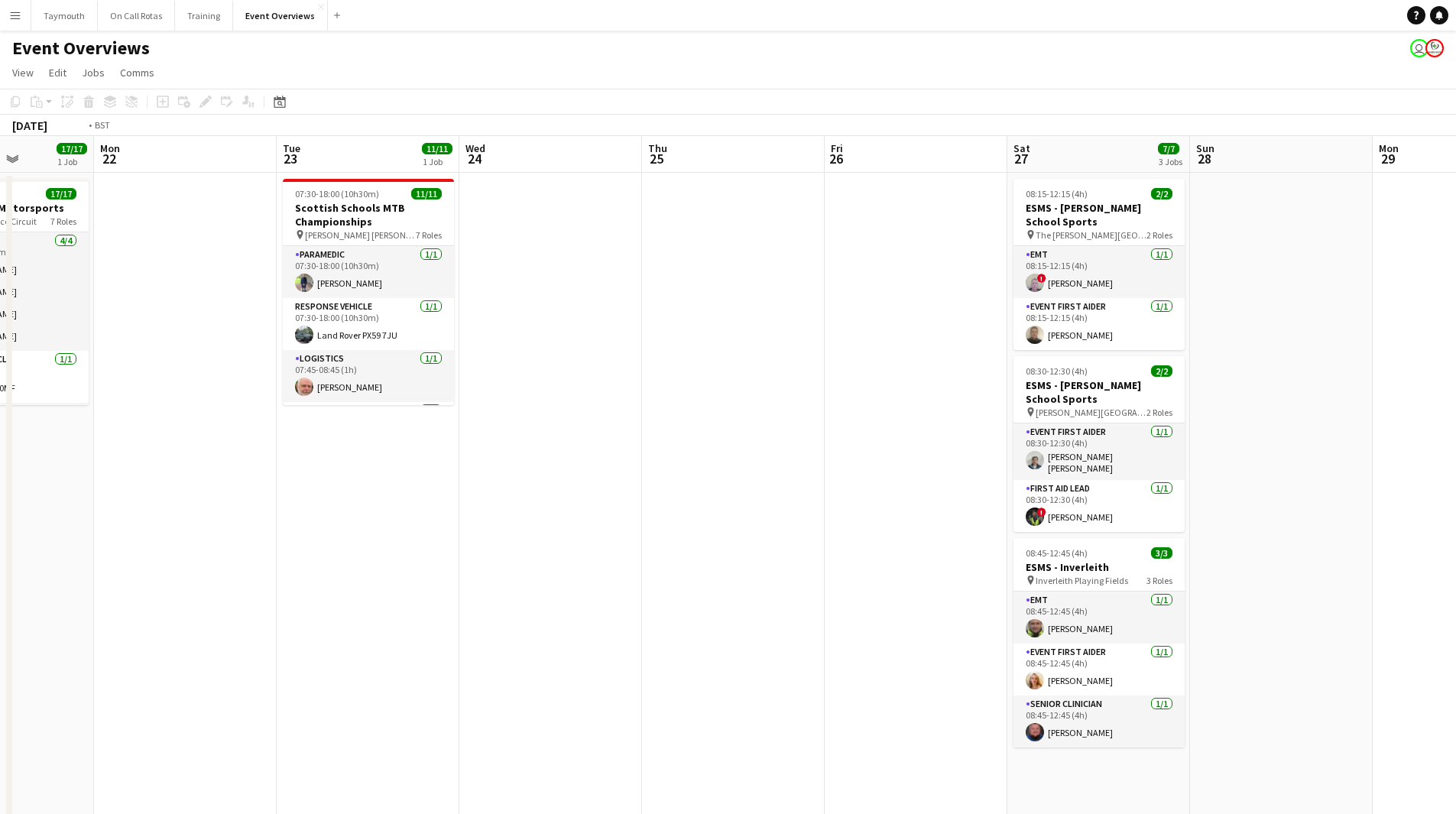
drag, startPoint x: 247, startPoint y: 549, endPoint x: 527, endPoint y: 537, distance: 280.3
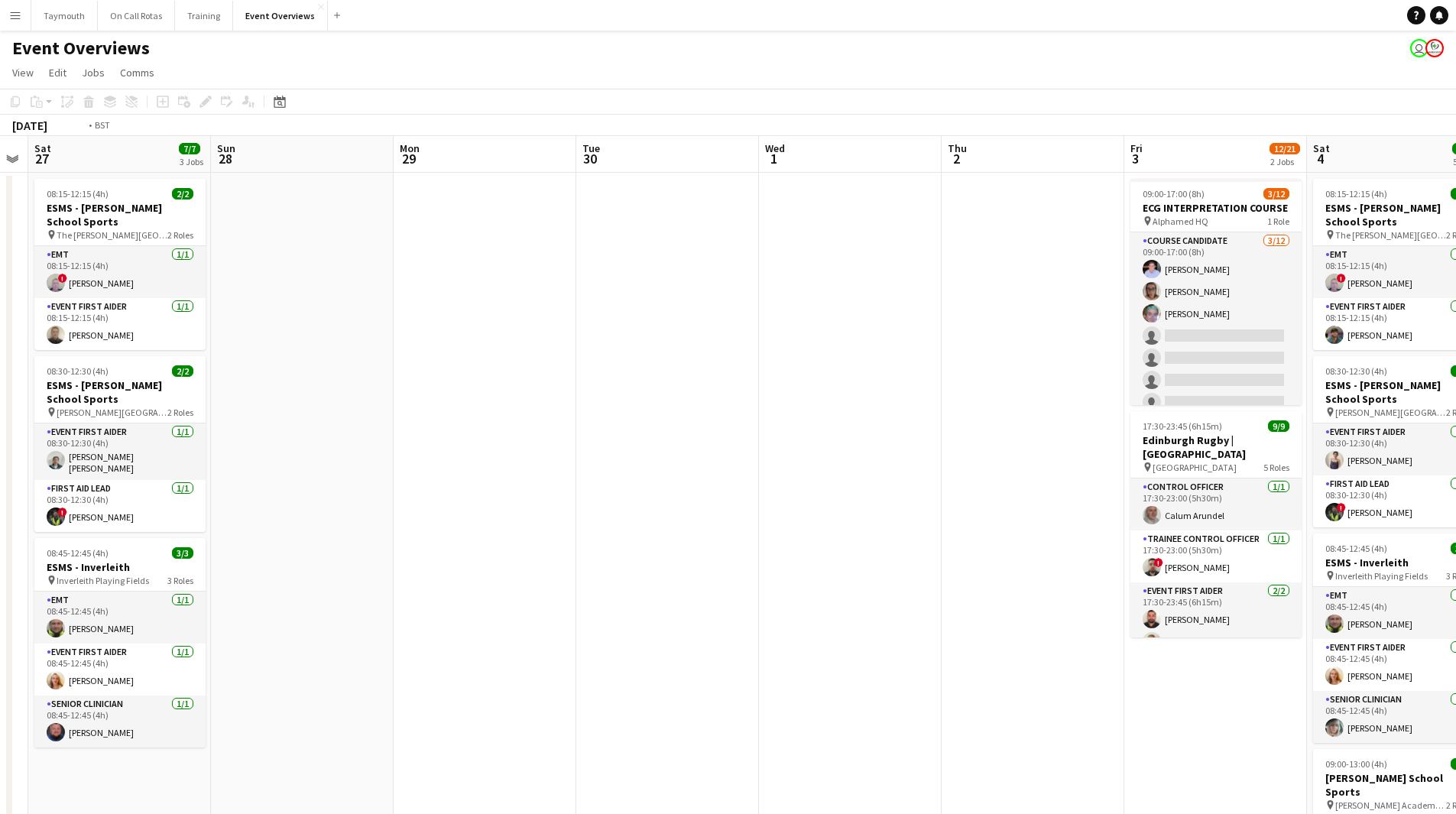
drag, startPoint x: 709, startPoint y: 552, endPoint x: 268, endPoint y: 556, distance: 441.0
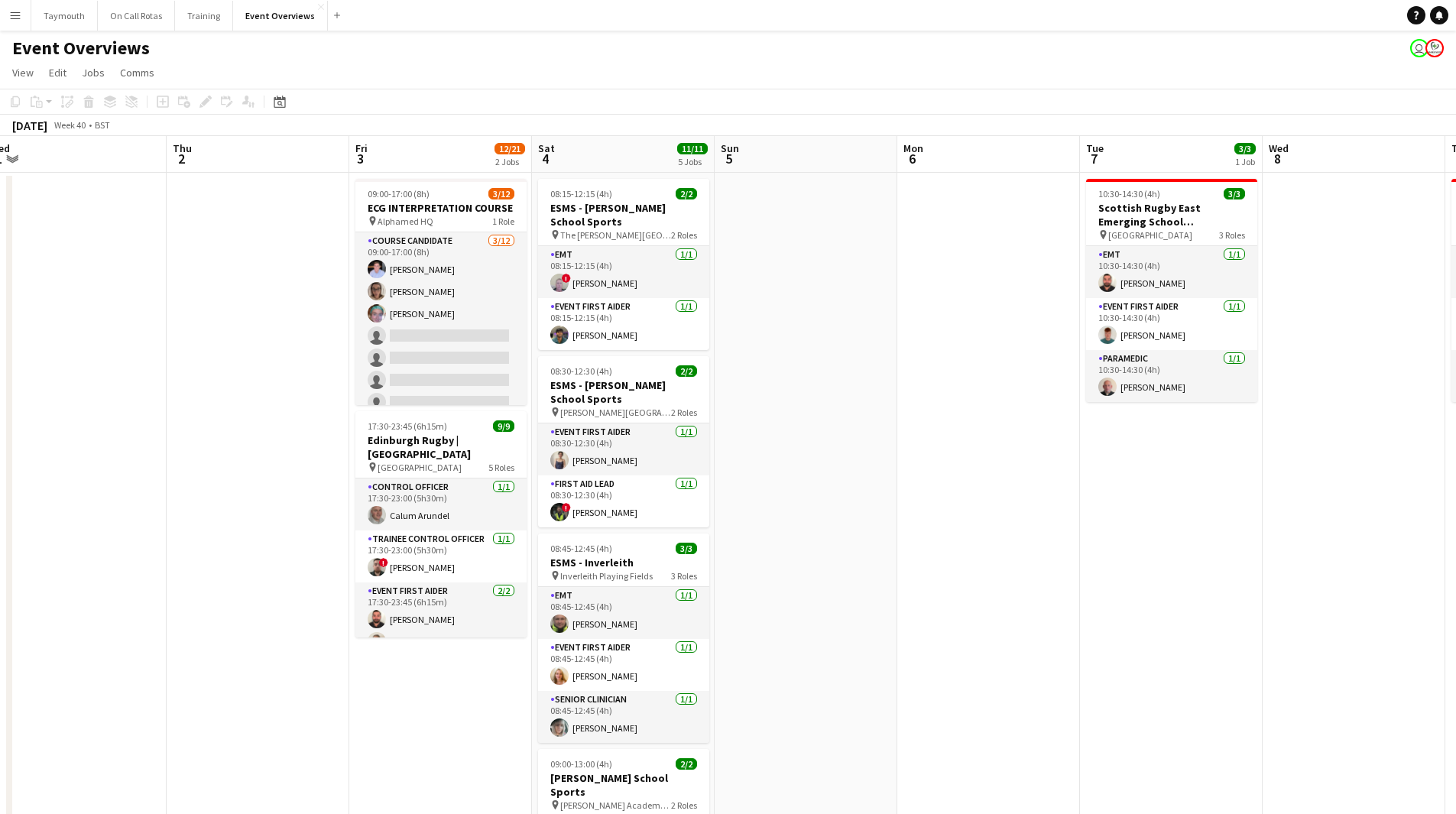
drag, startPoint x: 1138, startPoint y: 567, endPoint x: 432, endPoint y: 571, distance: 706.0
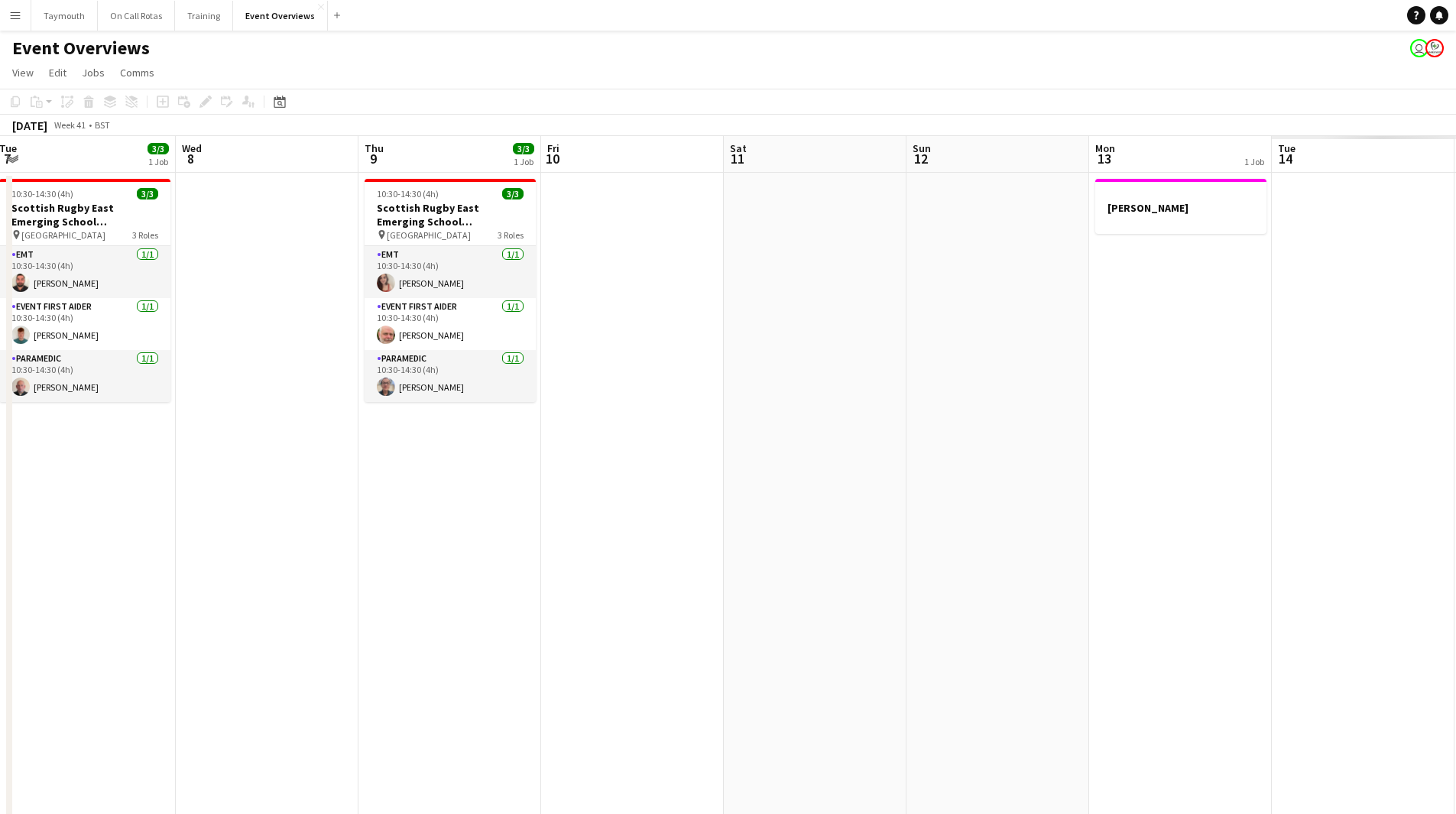
drag, startPoint x: 894, startPoint y: 586, endPoint x: 130, endPoint y: 575, distance: 764.1
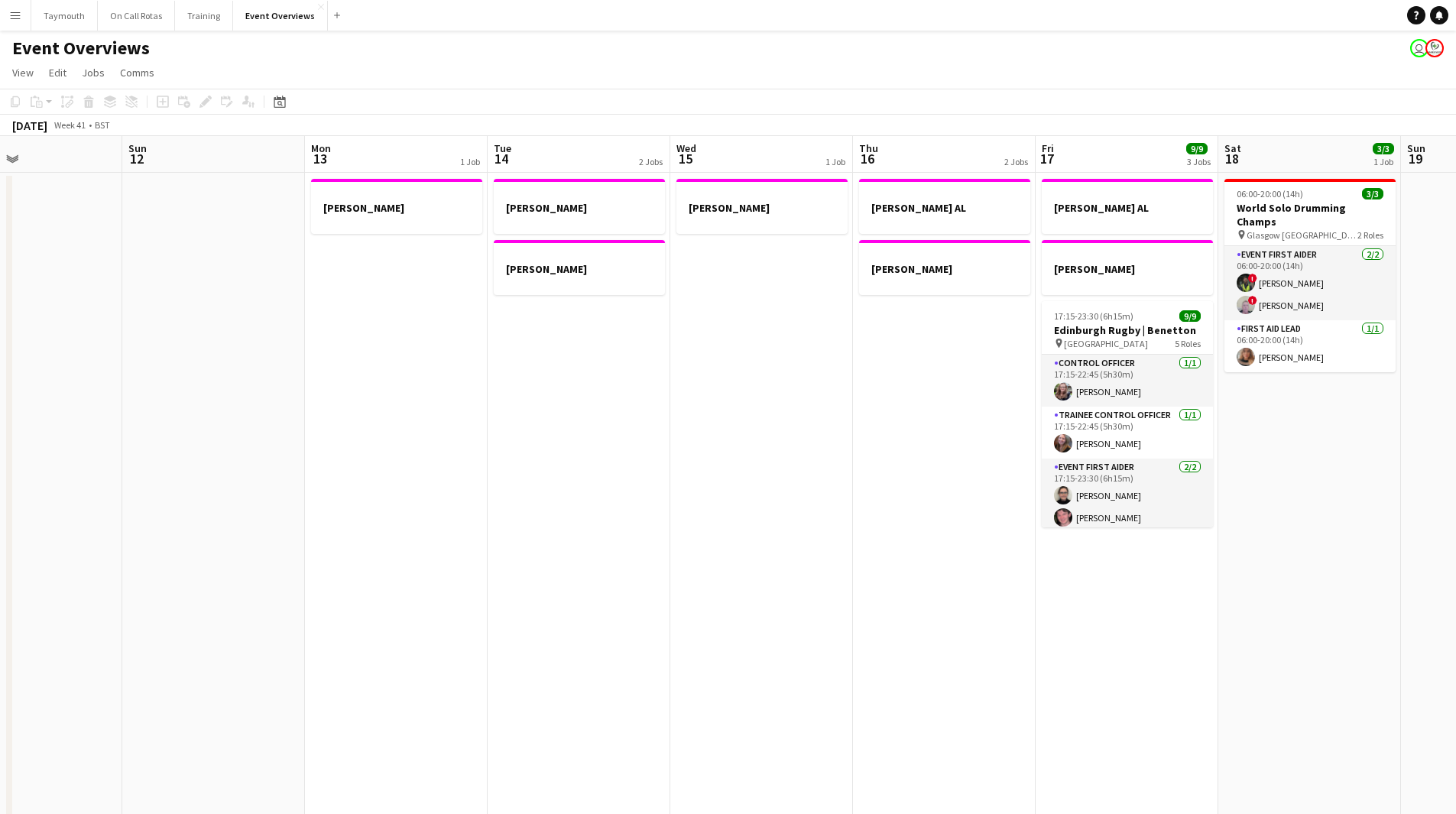
drag, startPoint x: 352, startPoint y: 558, endPoint x: 287, endPoint y: 550, distance: 65.5
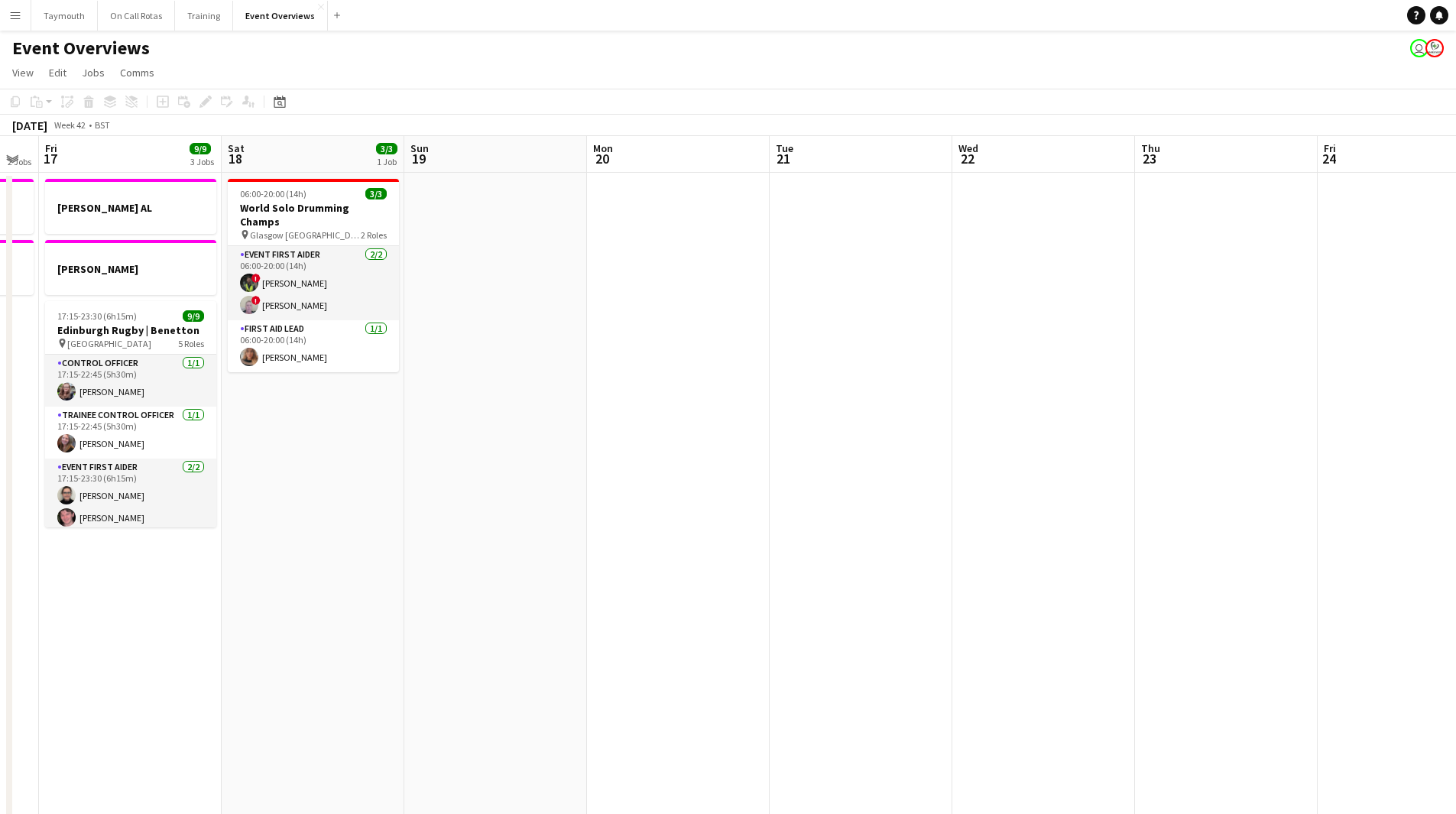
drag, startPoint x: 533, startPoint y: 514, endPoint x: 139, endPoint y: 483, distance: 395.2
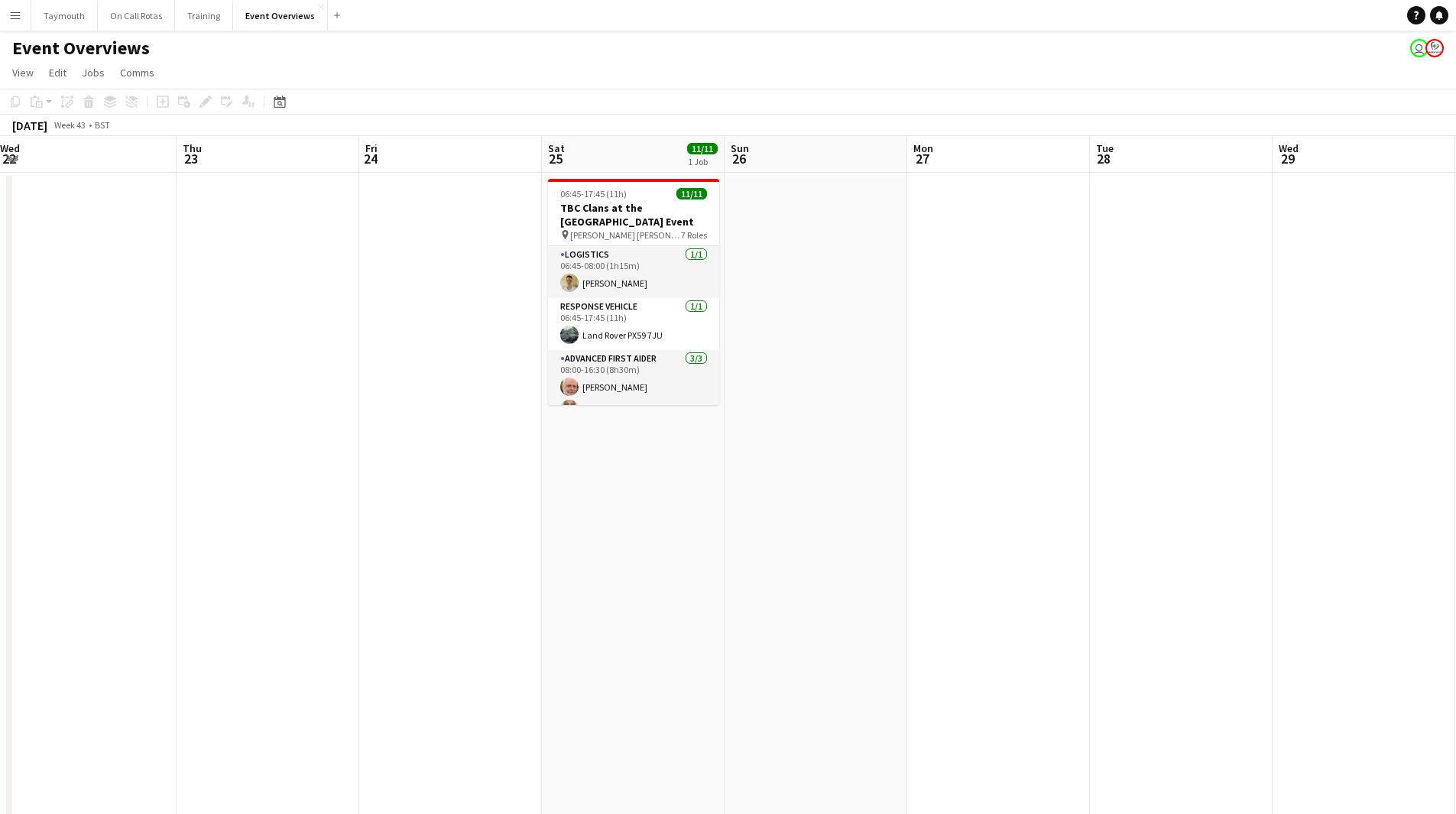
drag, startPoint x: 149, startPoint y: 504, endPoint x: 269, endPoint y: 510, distance: 120.1
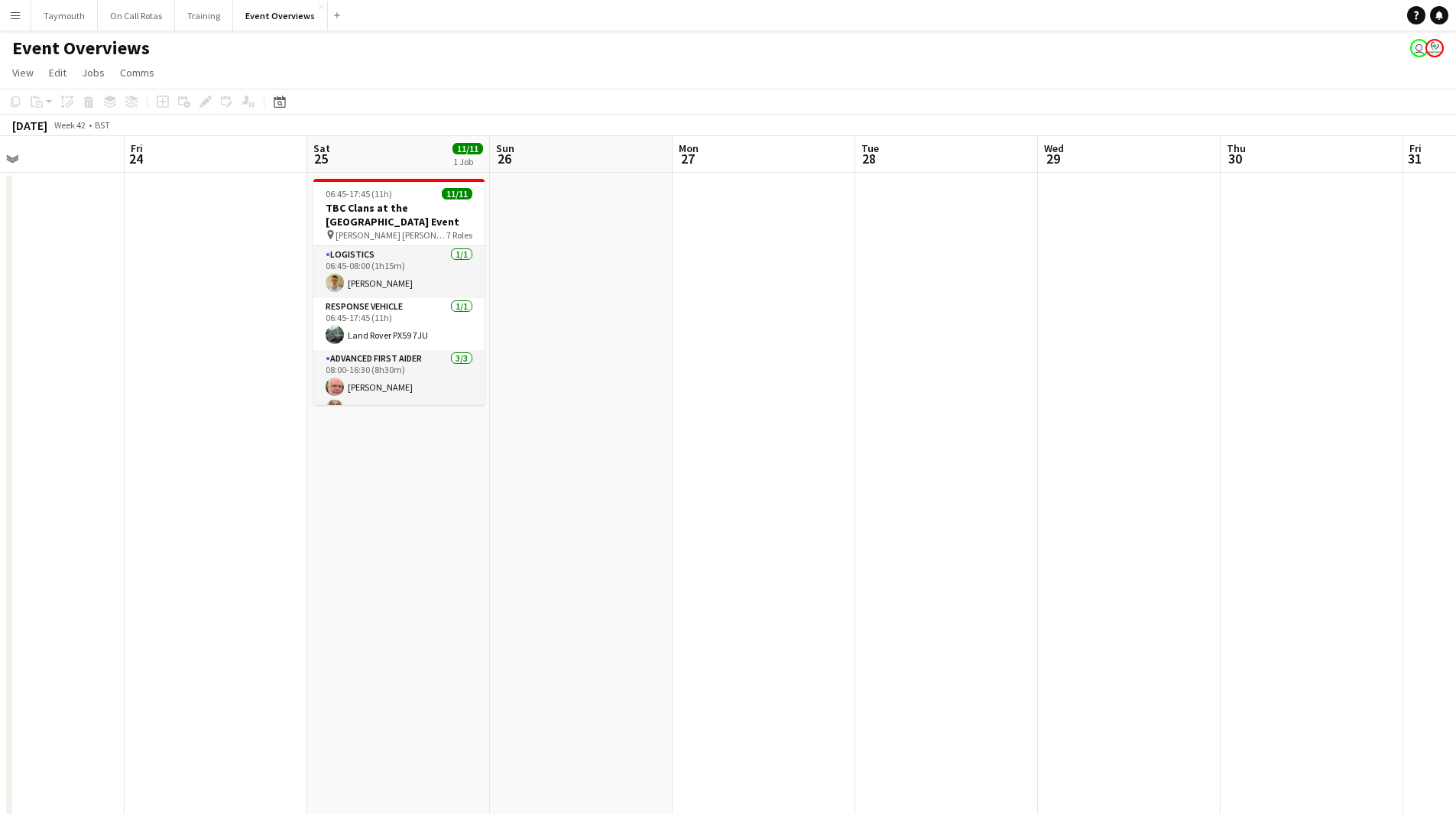
drag, startPoint x: 177, startPoint y: 527, endPoint x: -33, endPoint y: 527, distance: 210.0
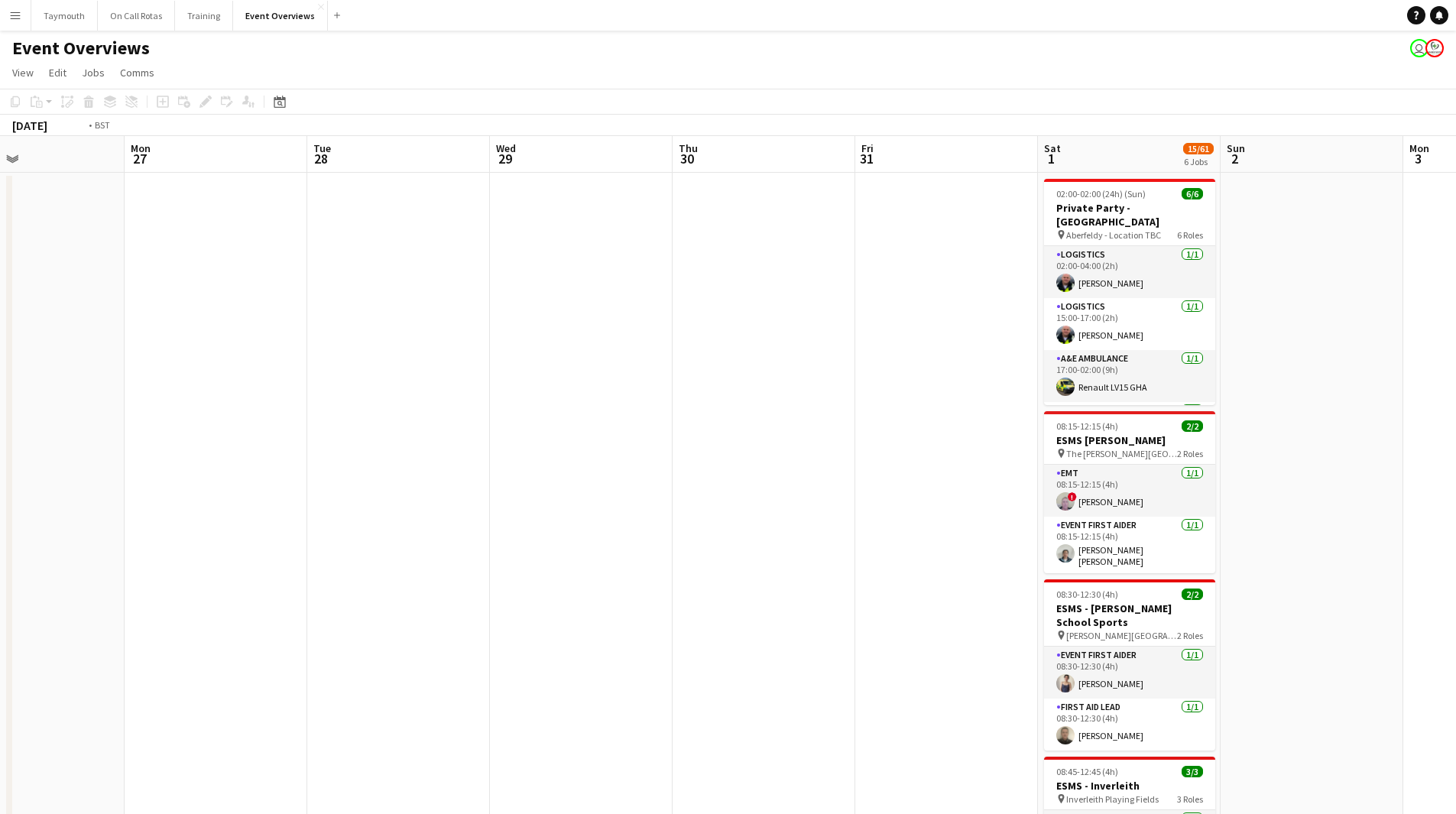
scroll to position [0, 537]
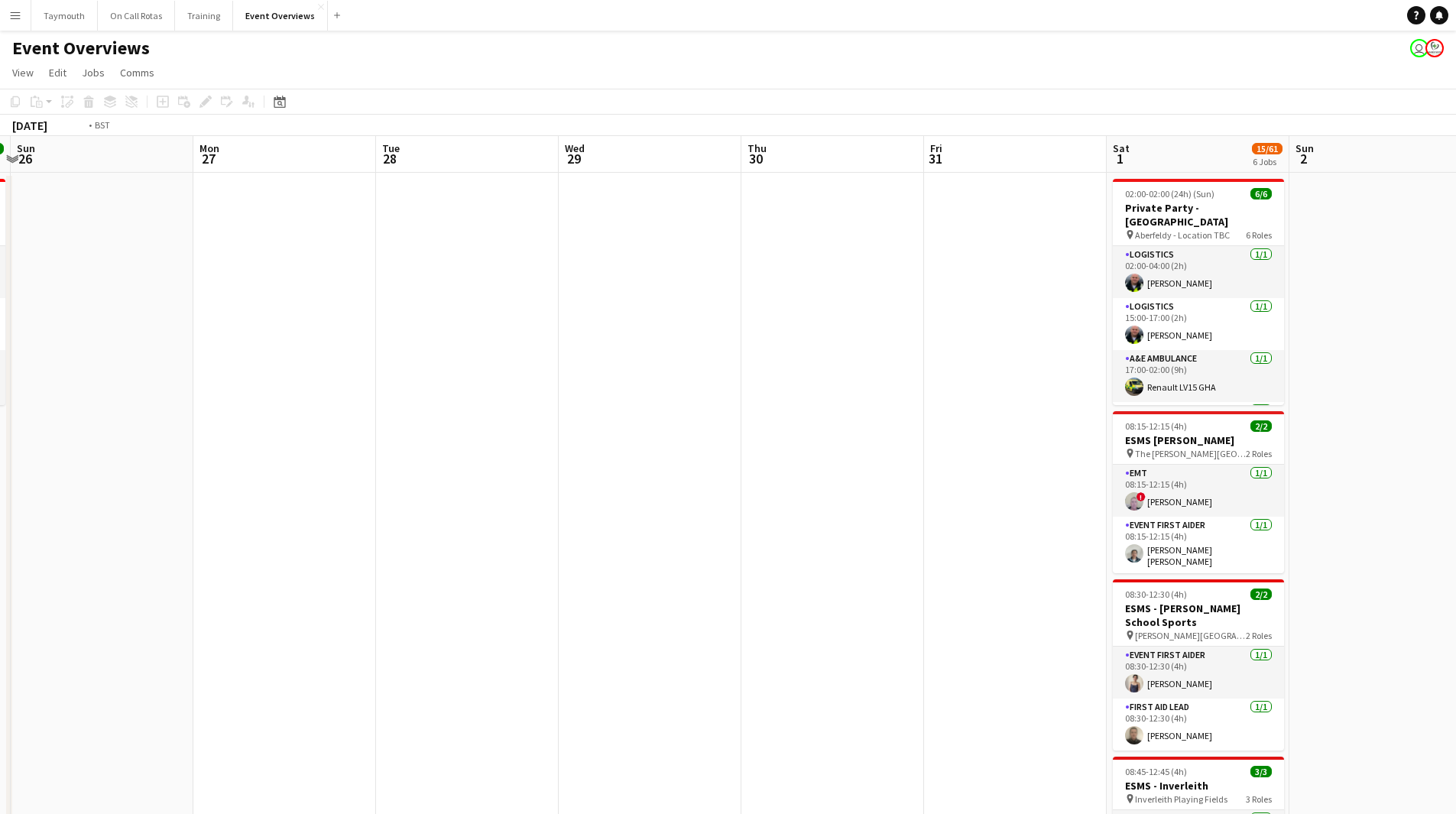
drag, startPoint x: 249, startPoint y: 545, endPoint x: -23, endPoint y: 542, distance: 272.0
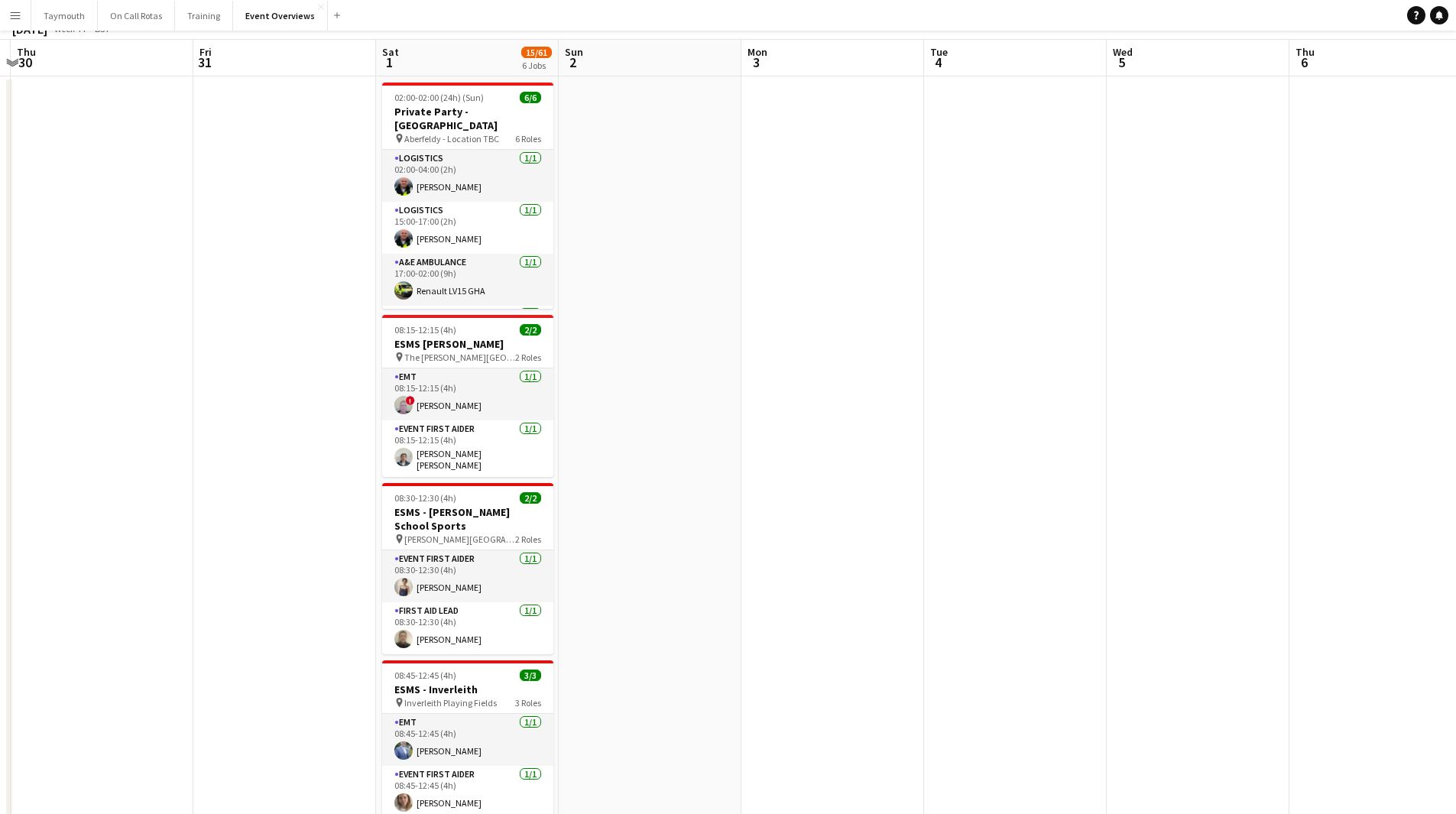
scroll to position [0, 0]
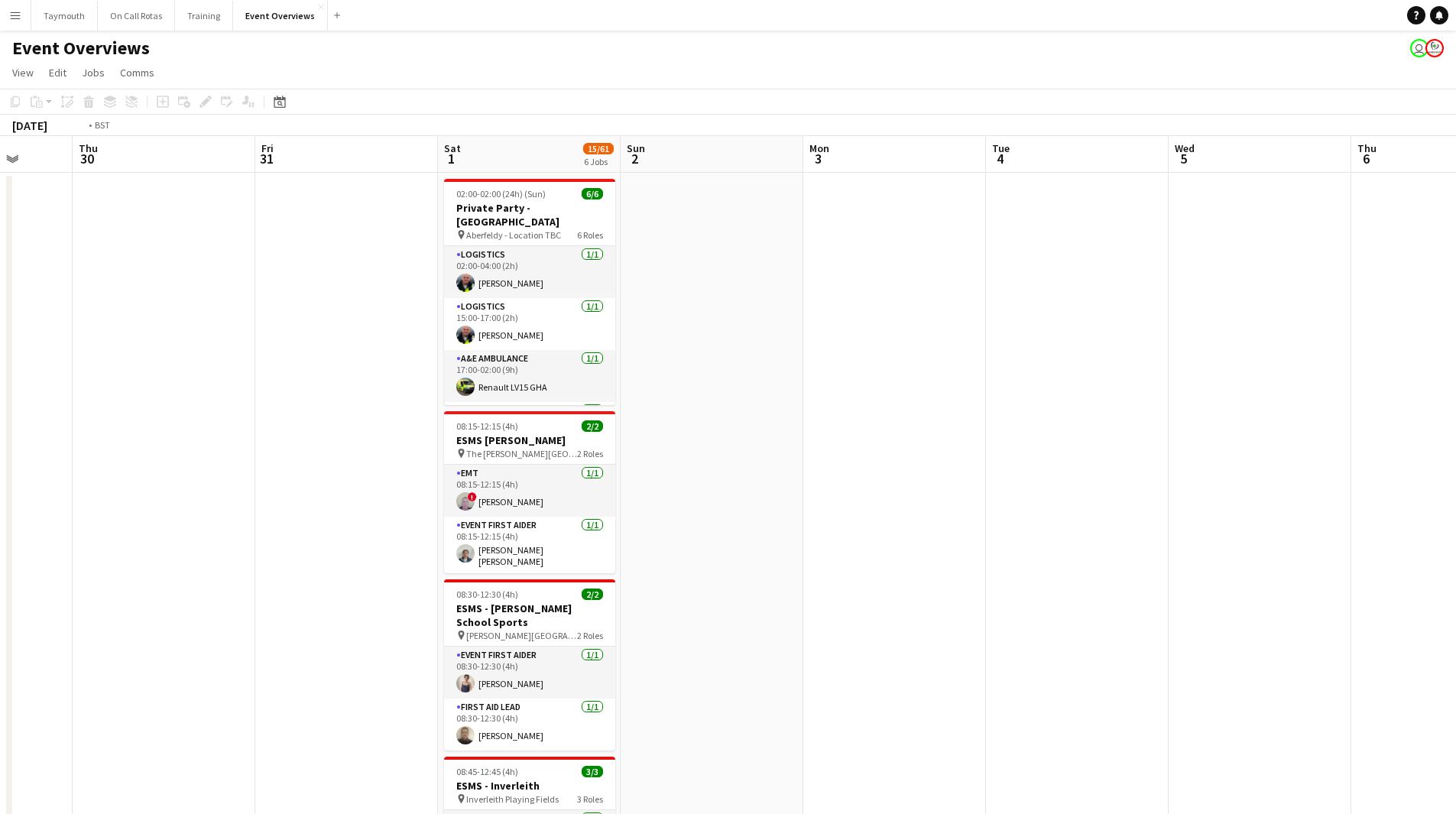
drag, startPoint x: 991, startPoint y: 596, endPoint x: -119, endPoint y: 595, distance: 1110.0
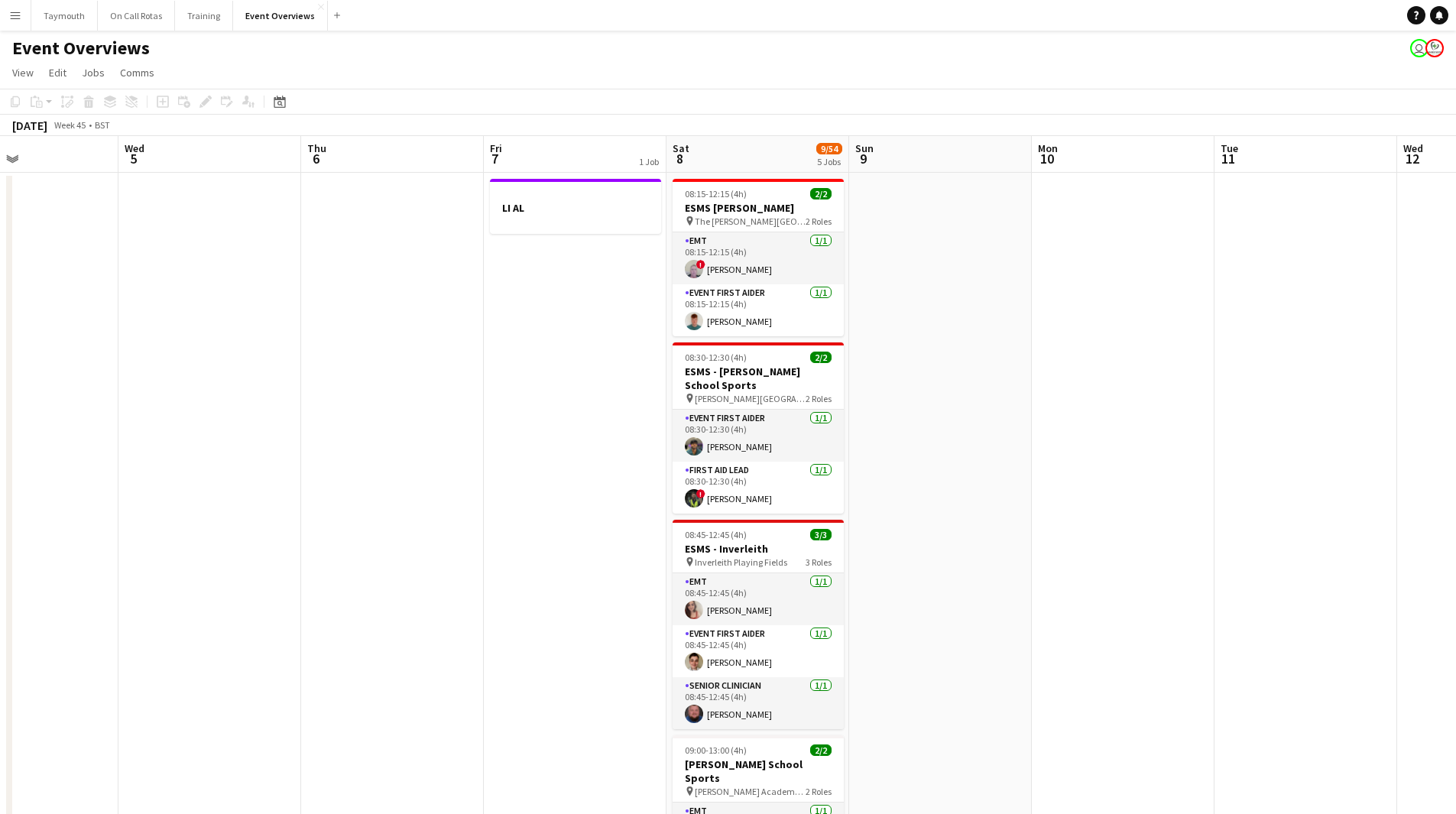
drag, startPoint x: 180, startPoint y: 610, endPoint x: 99, endPoint y: 603, distance: 81.3
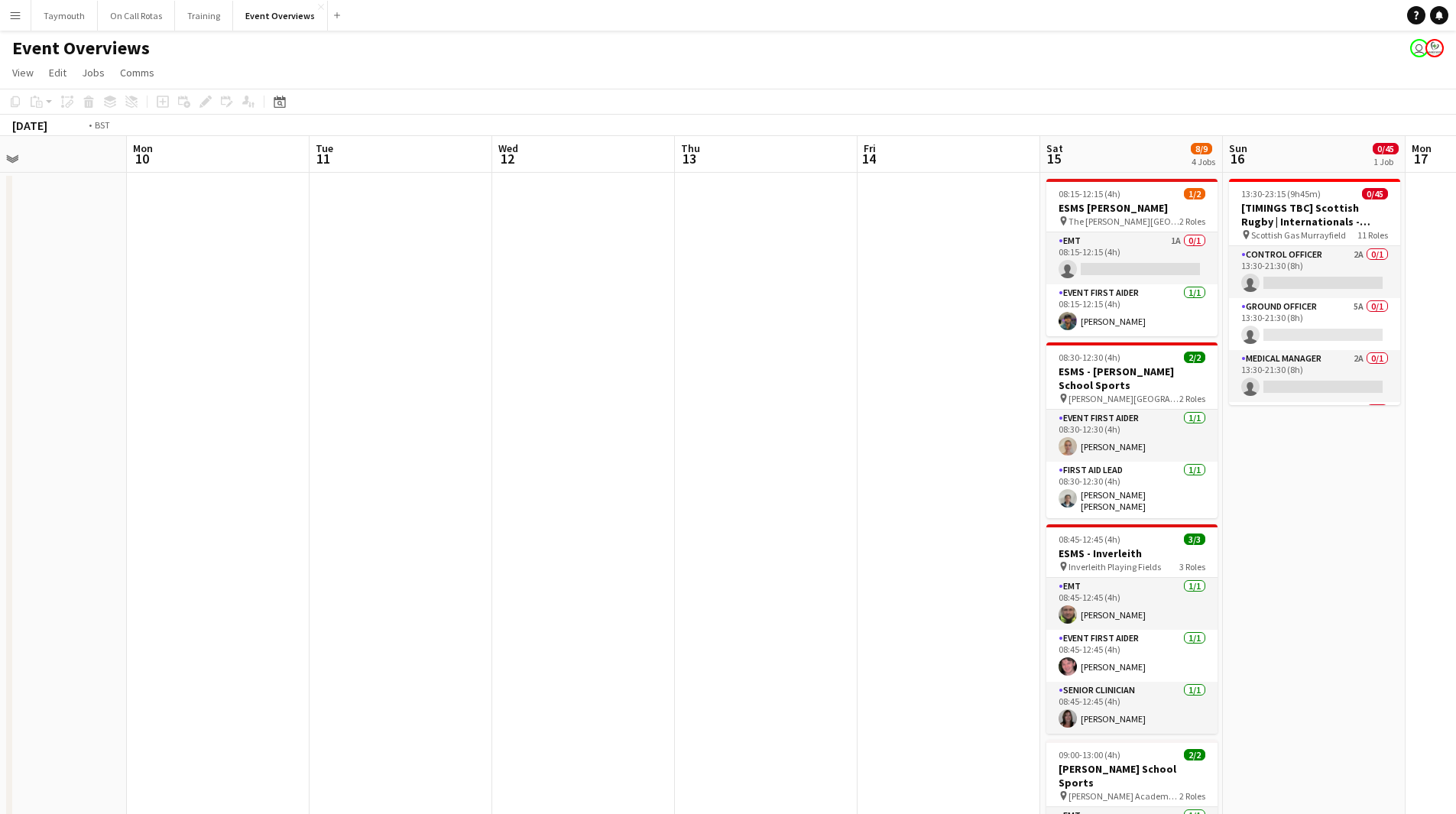
drag, startPoint x: 907, startPoint y: 633, endPoint x: -32, endPoint y: 596, distance: 939.7
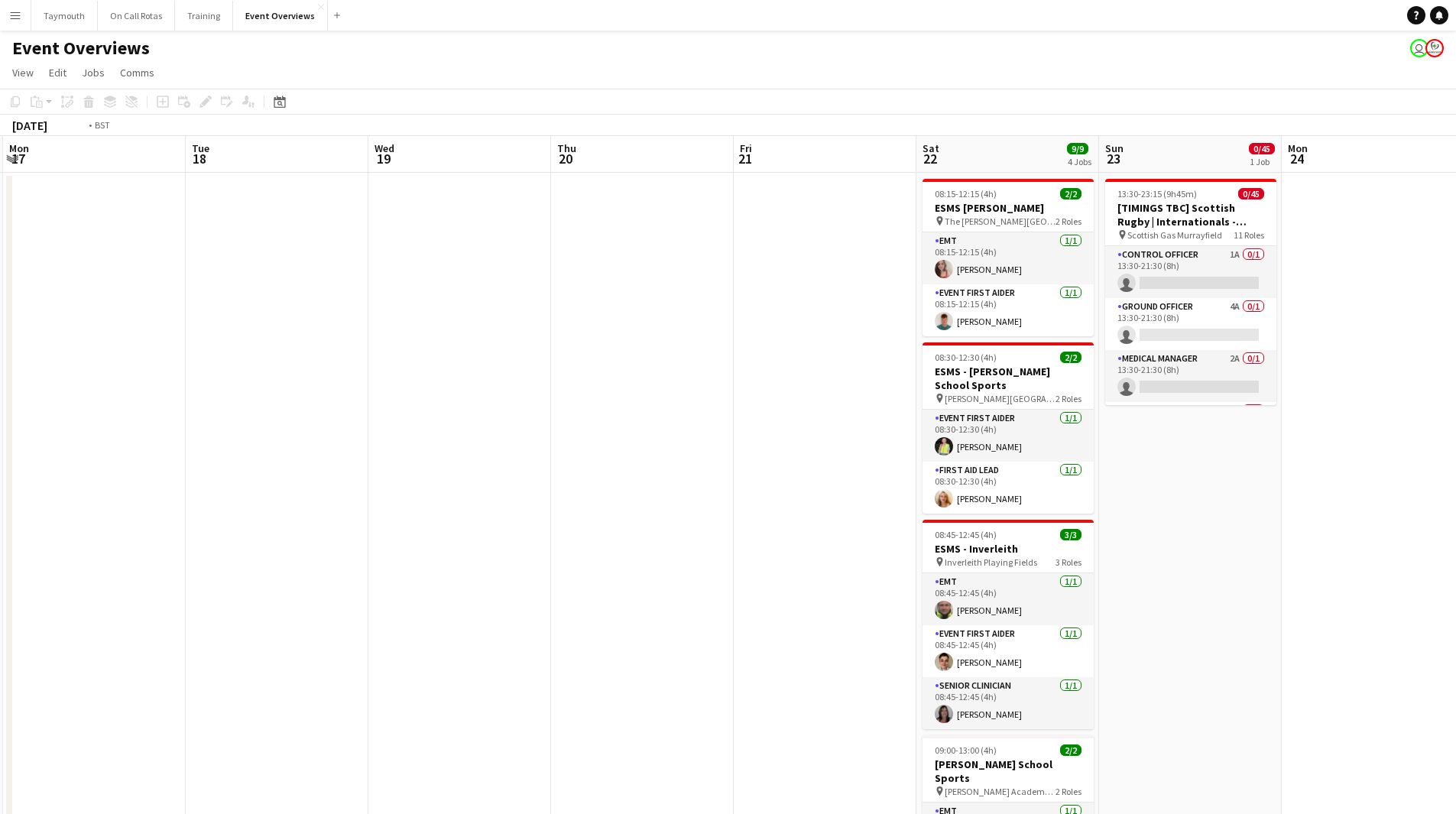
drag, startPoint x: 307, startPoint y: 619, endPoint x: 568, endPoint y: 603, distance: 261.5
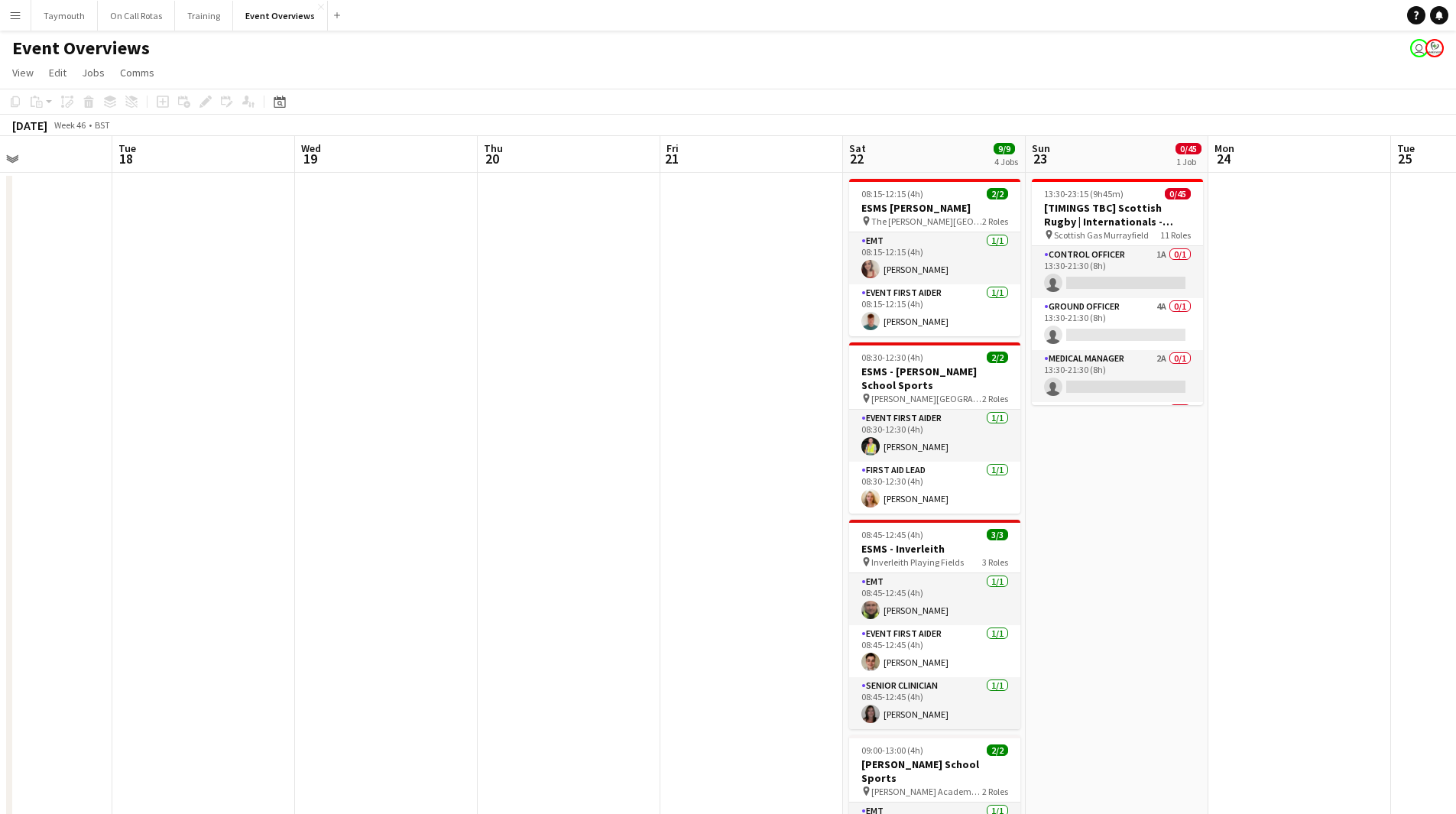
drag, startPoint x: 763, startPoint y: 637, endPoint x: -64, endPoint y: 607, distance: 827.5
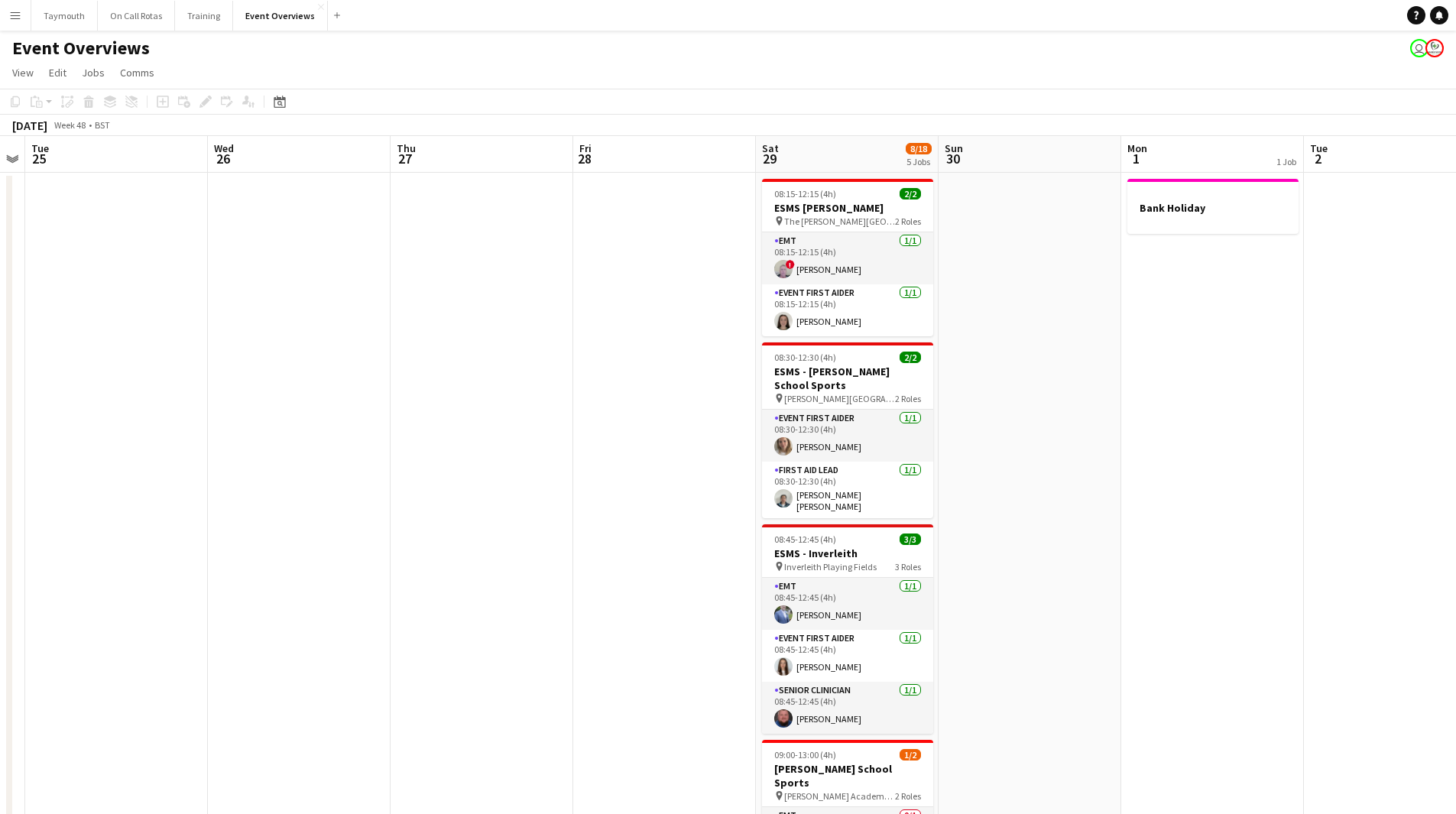
drag, startPoint x: -55, startPoint y: 579, endPoint x: 369, endPoint y: 571, distance: 424.1
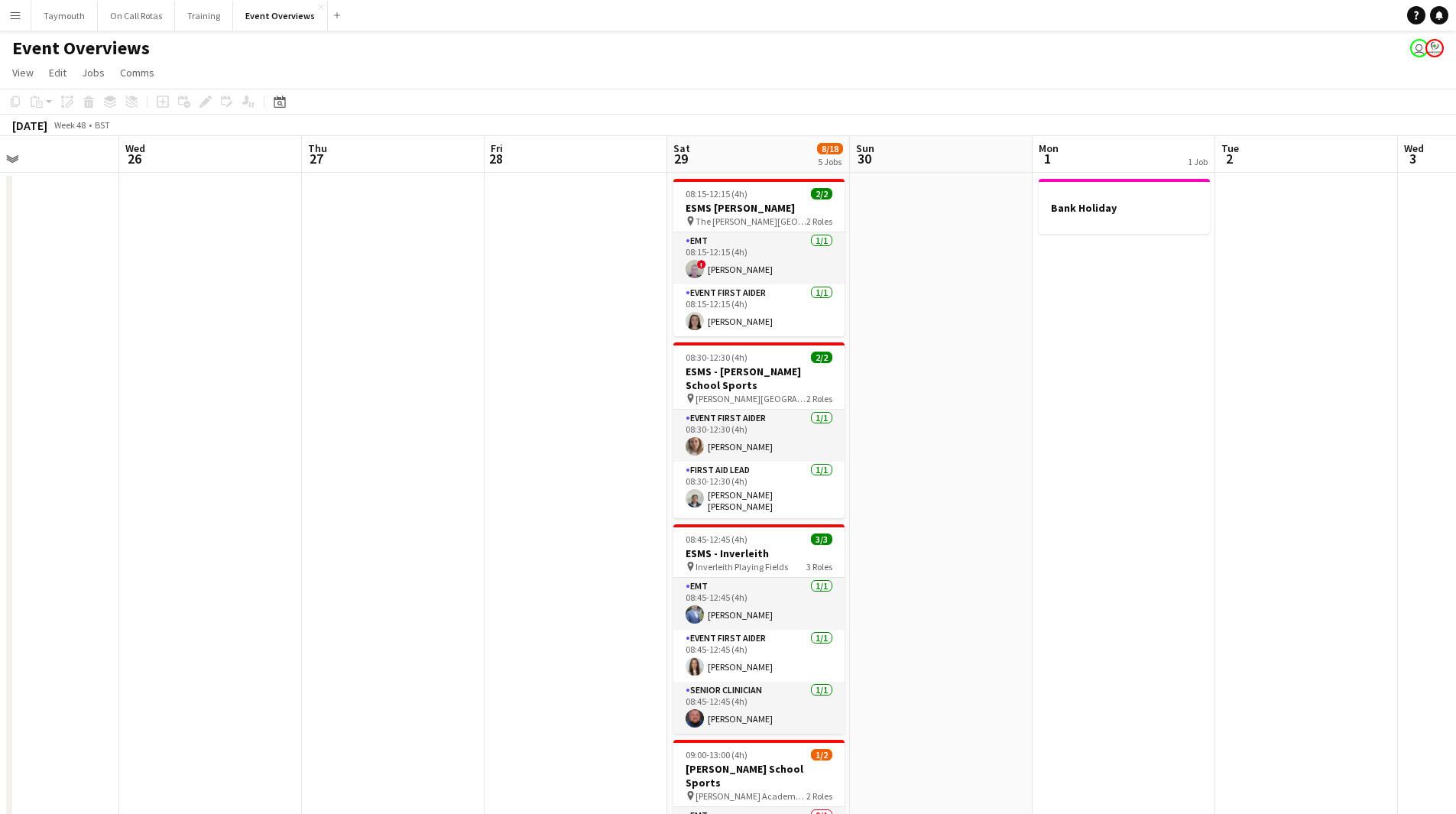
drag, startPoint x: 651, startPoint y: 588, endPoint x: 44, endPoint y: 592, distance: 607.0
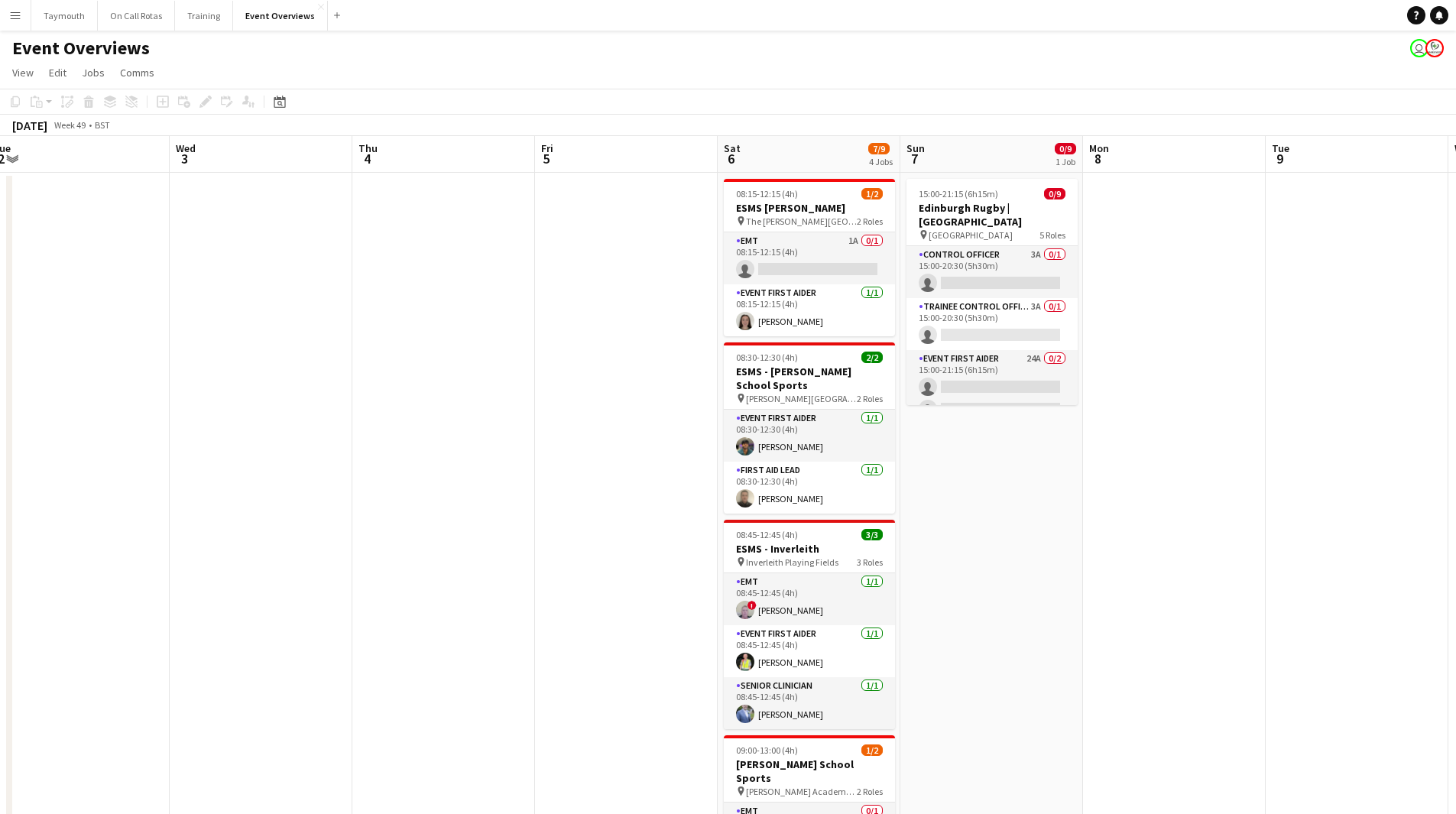
drag, startPoint x: 740, startPoint y: 589, endPoint x: 103, endPoint y: 619, distance: 637.7
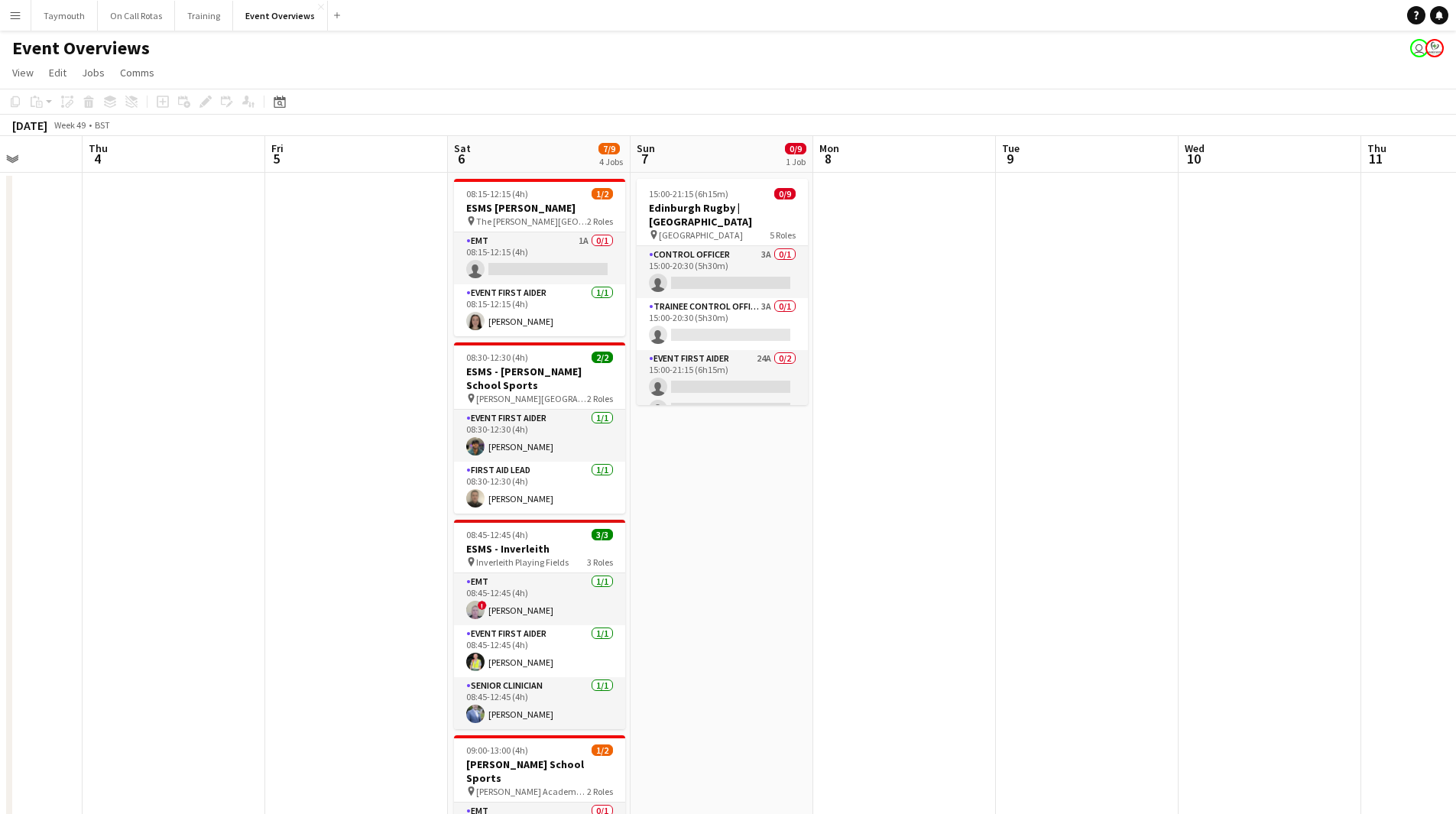
scroll to position [0, 569]
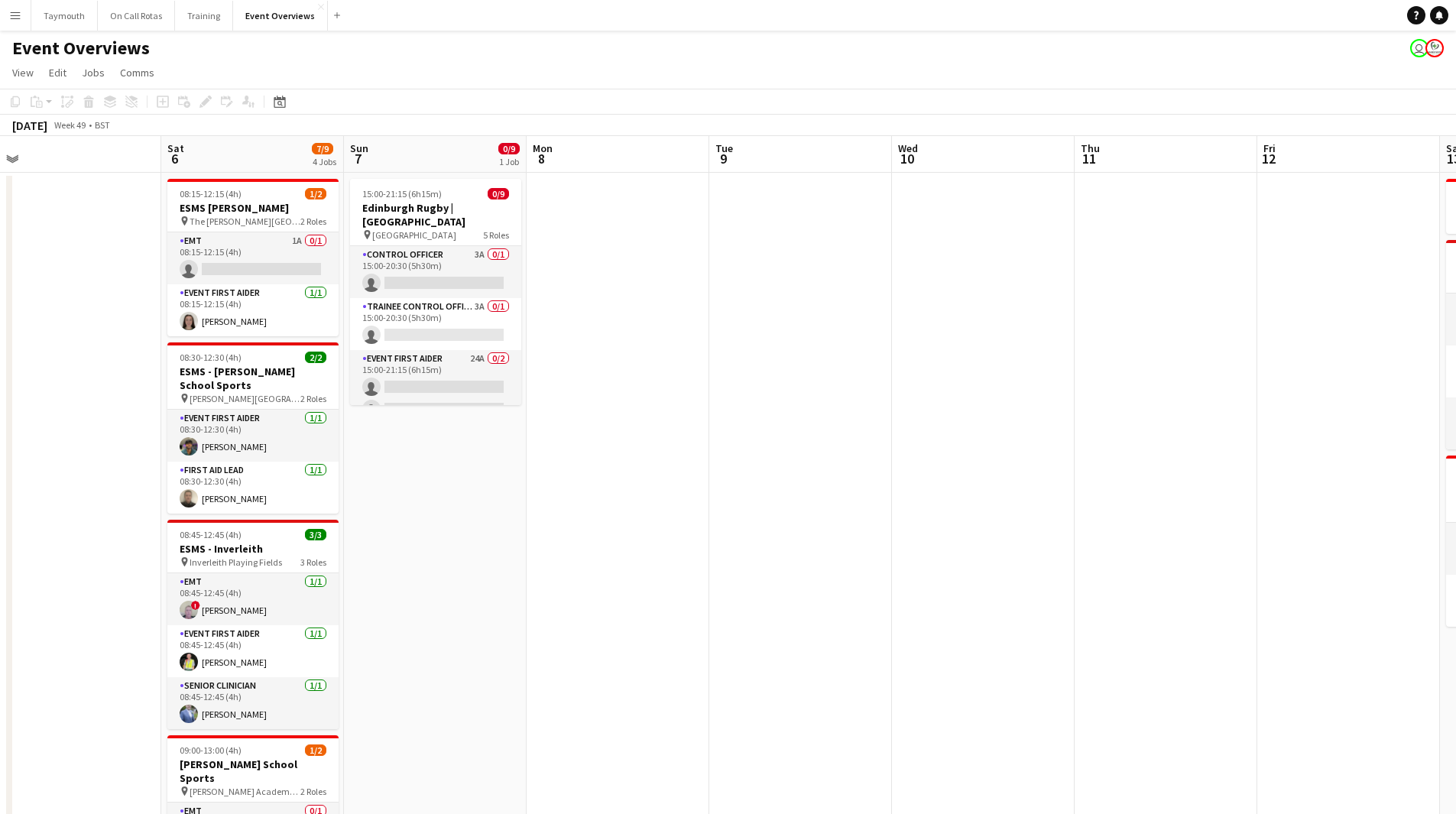
drag, startPoint x: 1236, startPoint y: 595, endPoint x: 676, endPoint y: 597, distance: 560.0
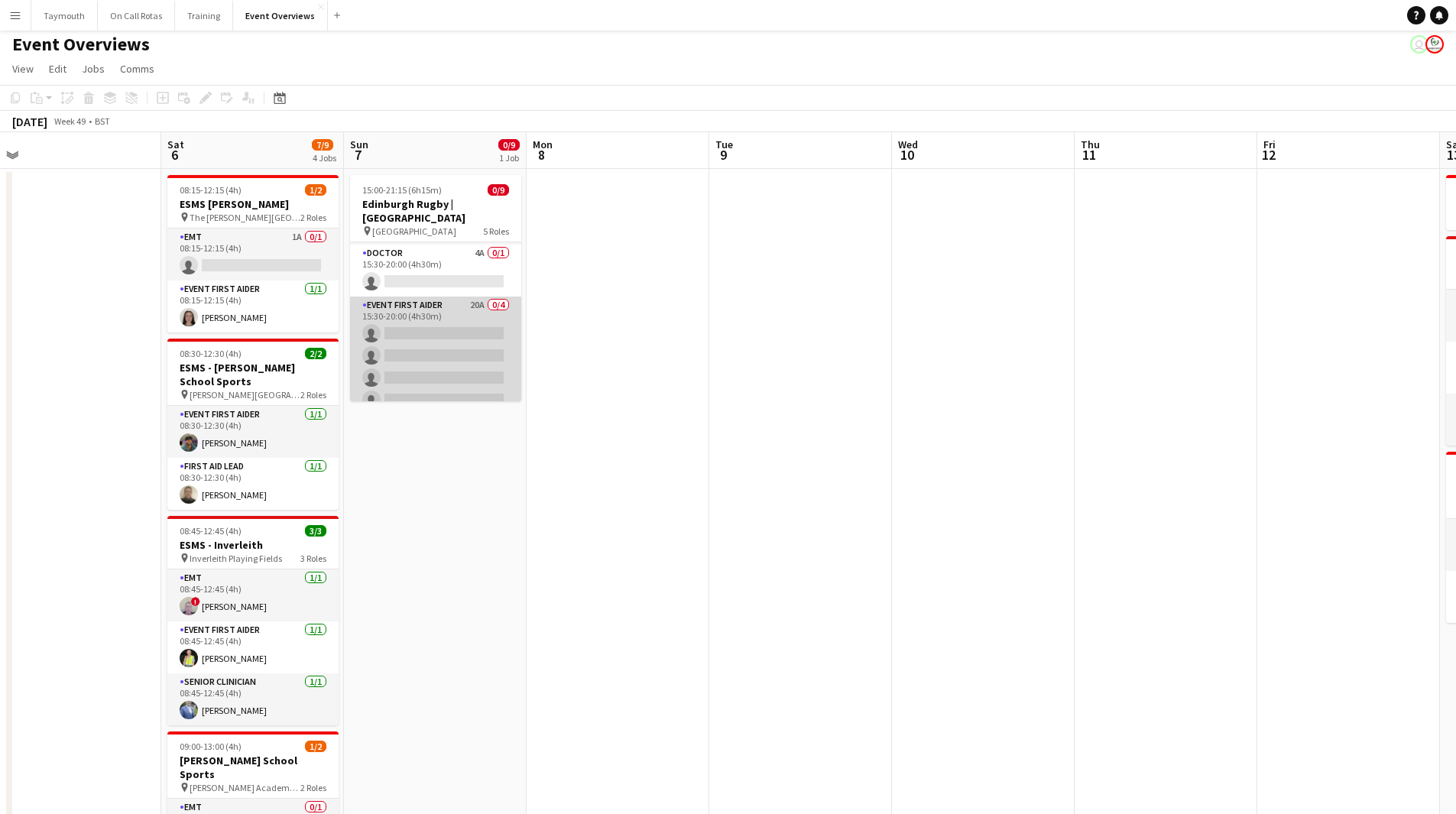
scroll to position [0, 0]
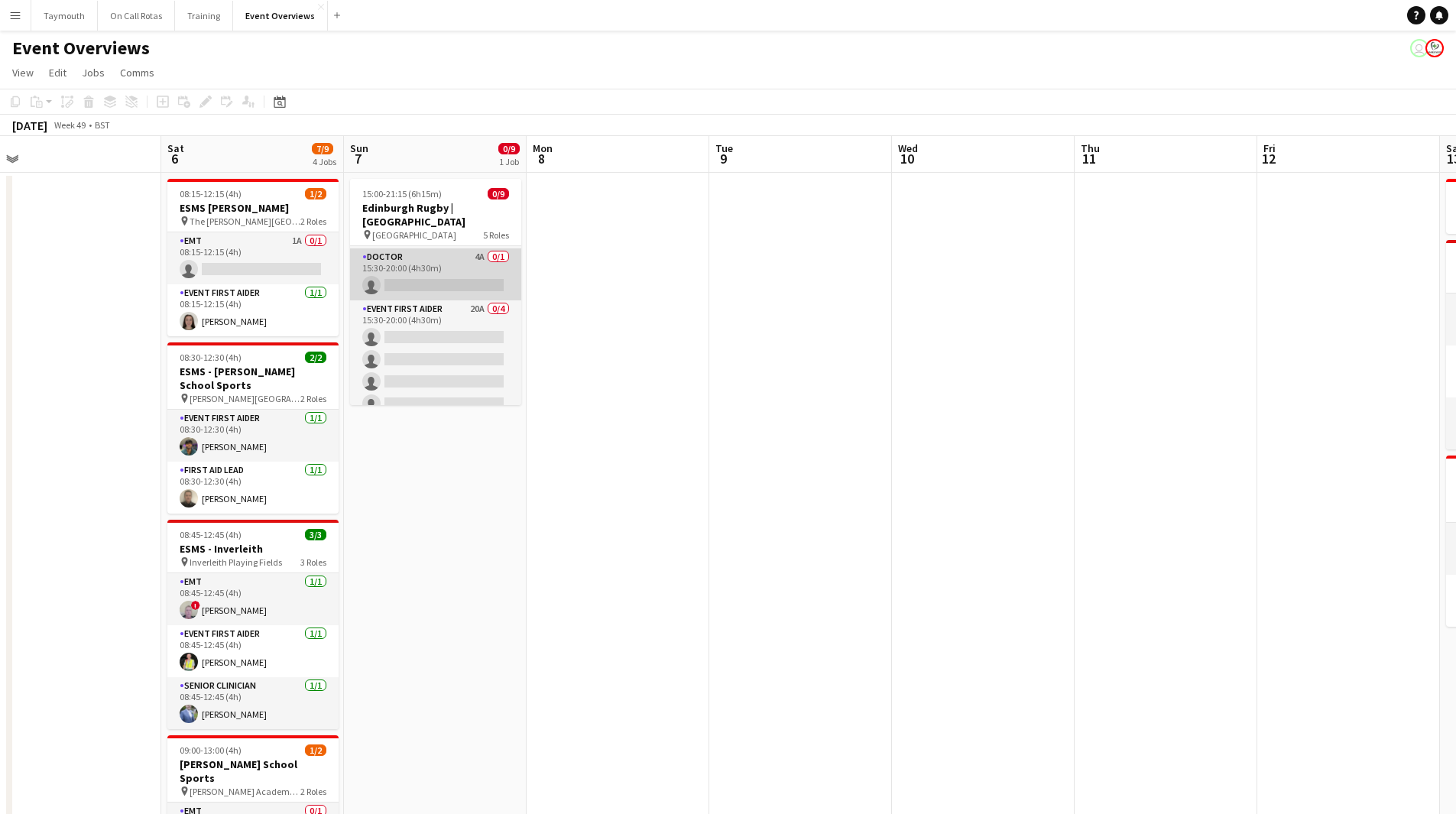
click at [410, 253] on app-card-role "Doctor 4A 0/1 15:30-20:00 (4h30m) single-neutral-actions" at bounding box center [436, 274] width 171 height 52
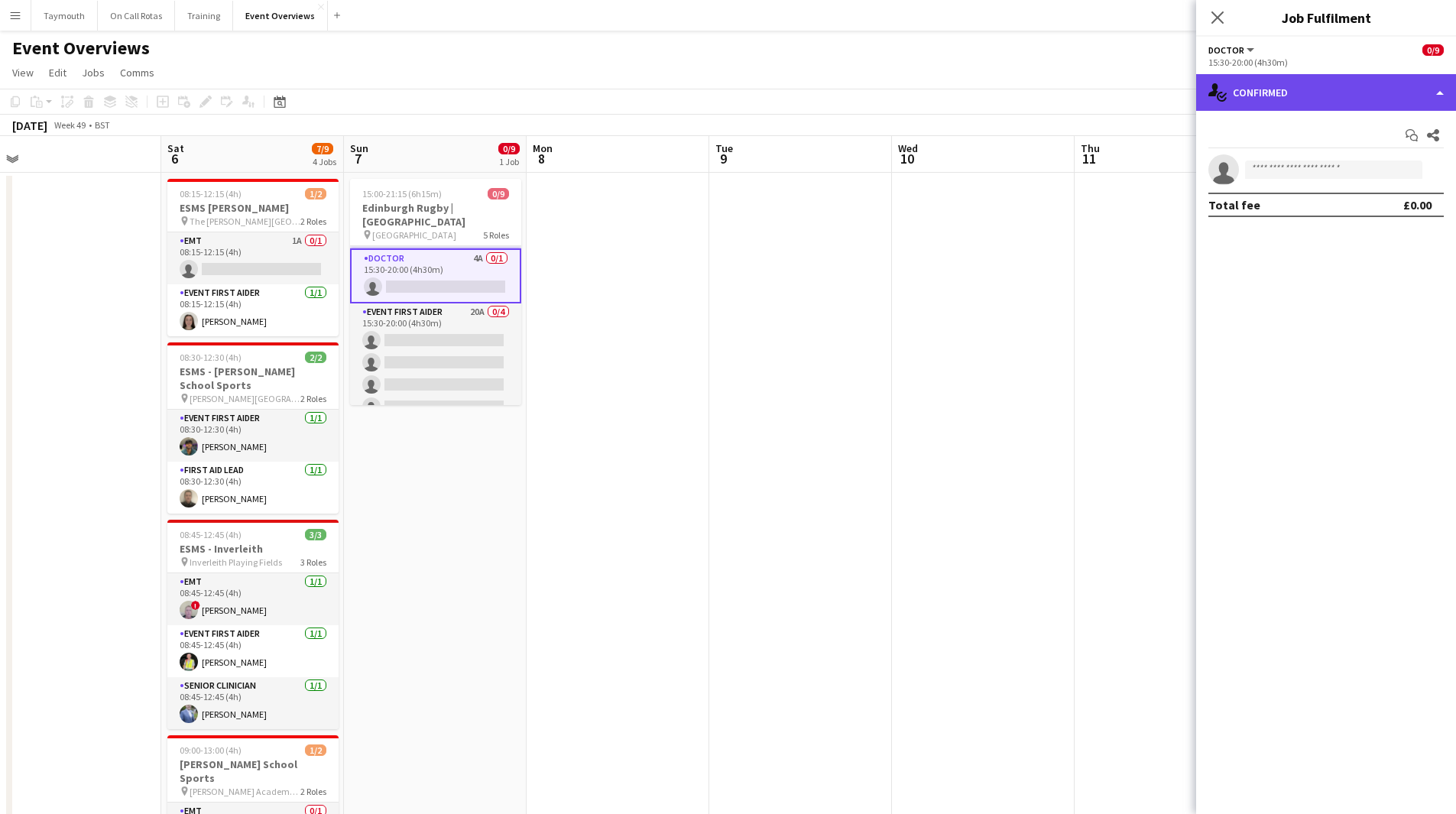
click at [1303, 94] on div "single-neutral-actions-check-2 Confirmed" at bounding box center [1326, 91] width 260 height 36
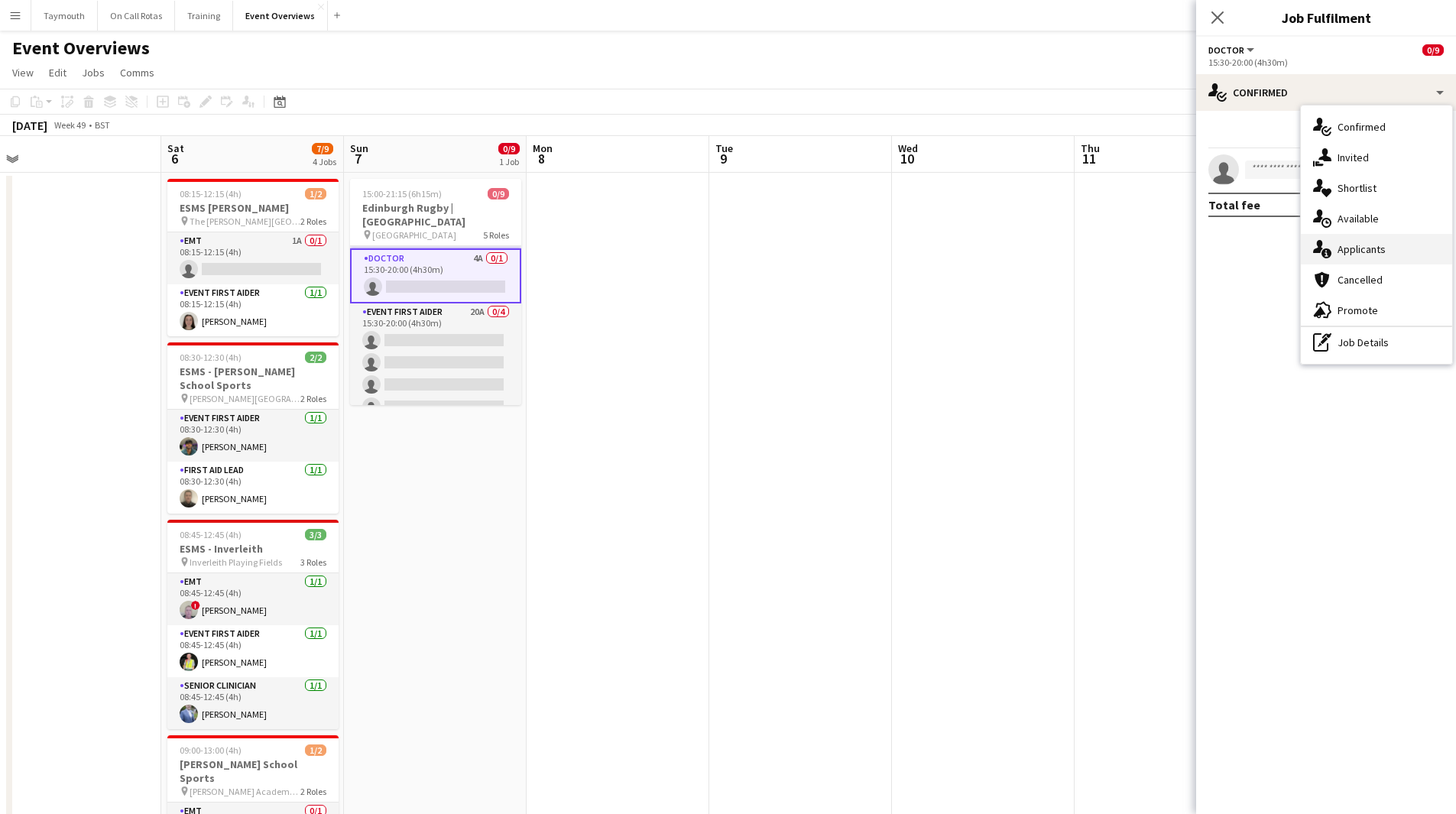
click at [1339, 256] on span "Applicants" at bounding box center [1361, 249] width 48 height 14
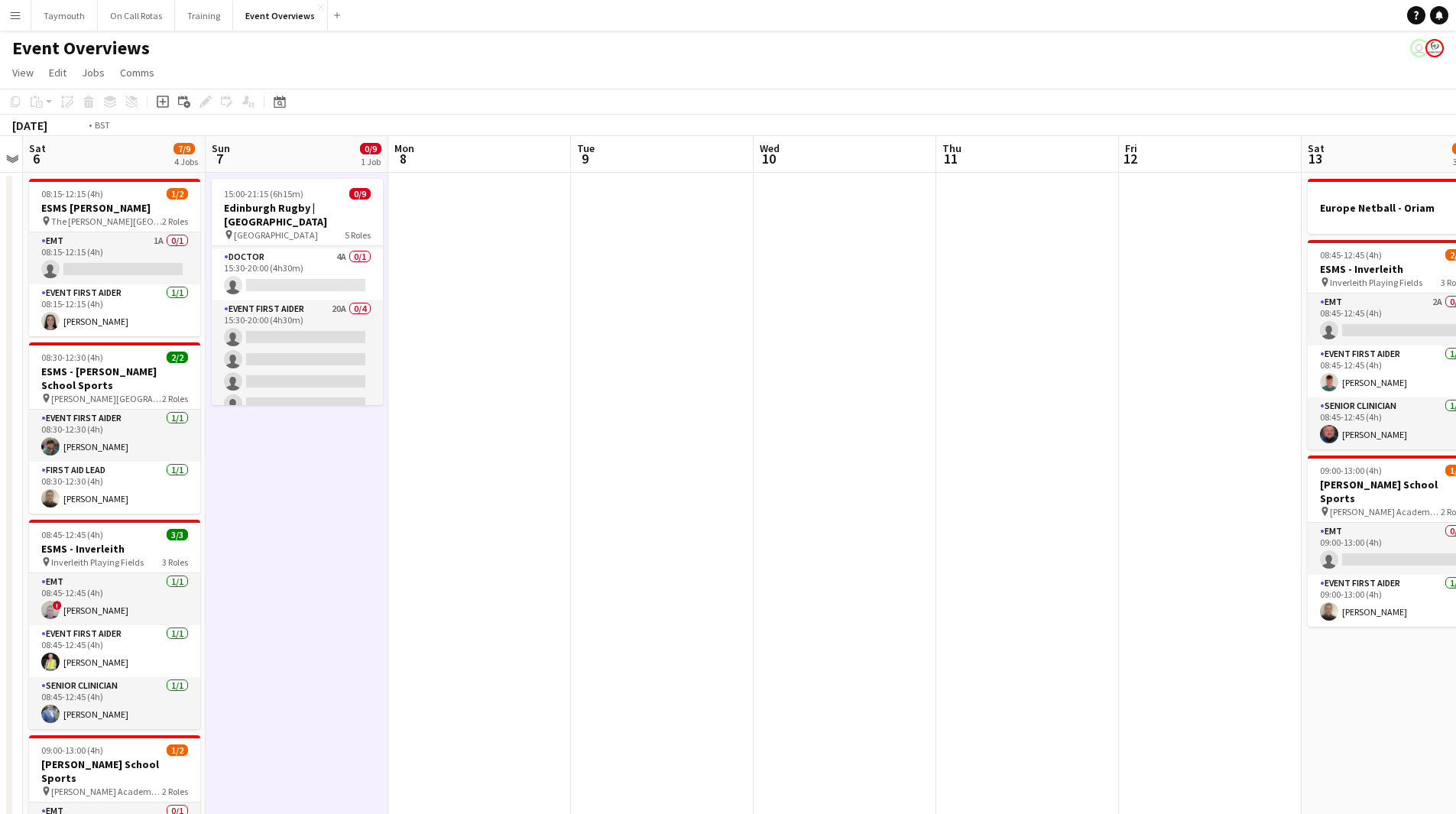
drag, startPoint x: 771, startPoint y: 543, endPoint x: -87, endPoint y: 561, distance: 858.2
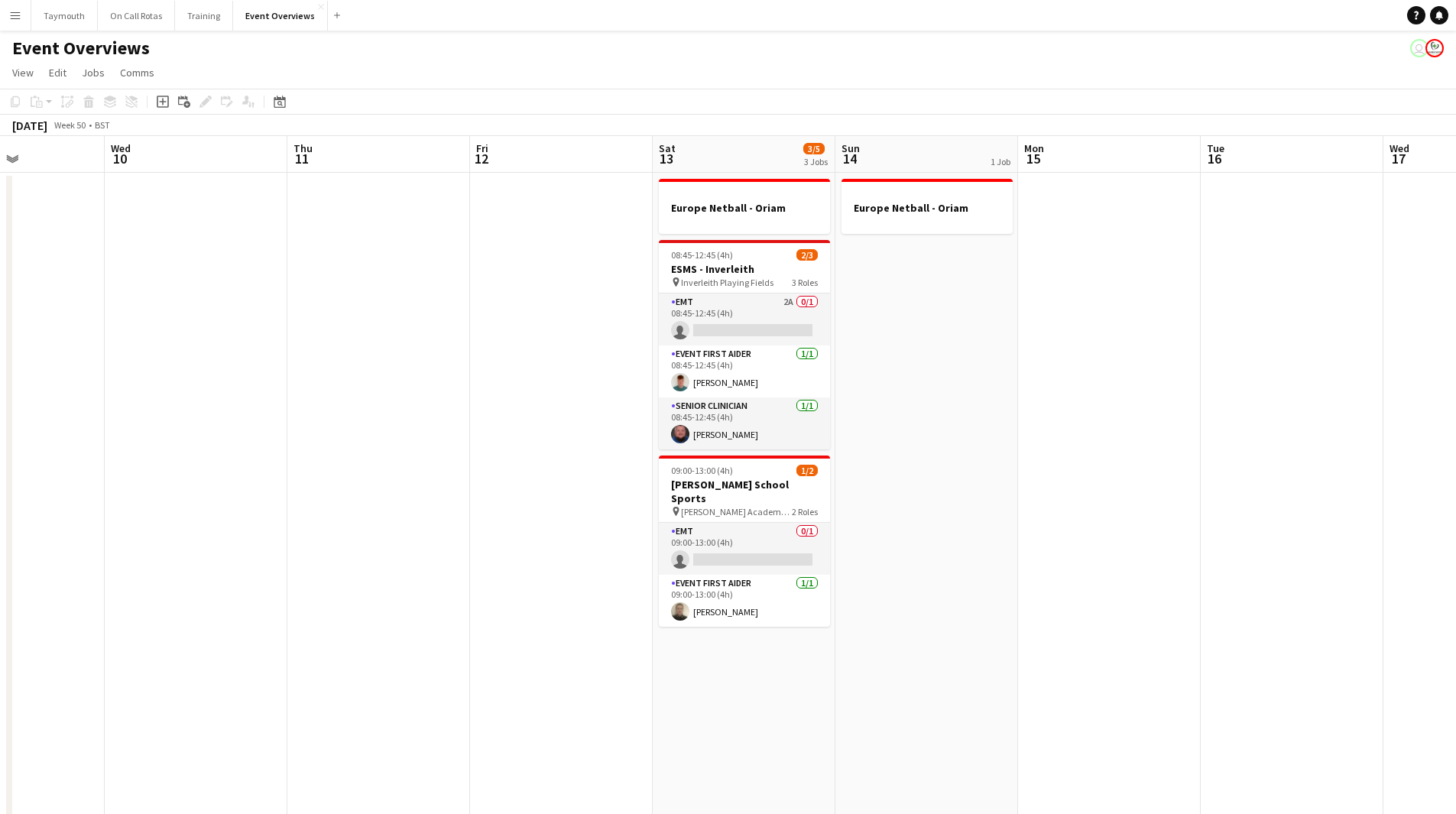
drag, startPoint x: 637, startPoint y: 606, endPoint x: 137, endPoint y: 632, distance: 500.7
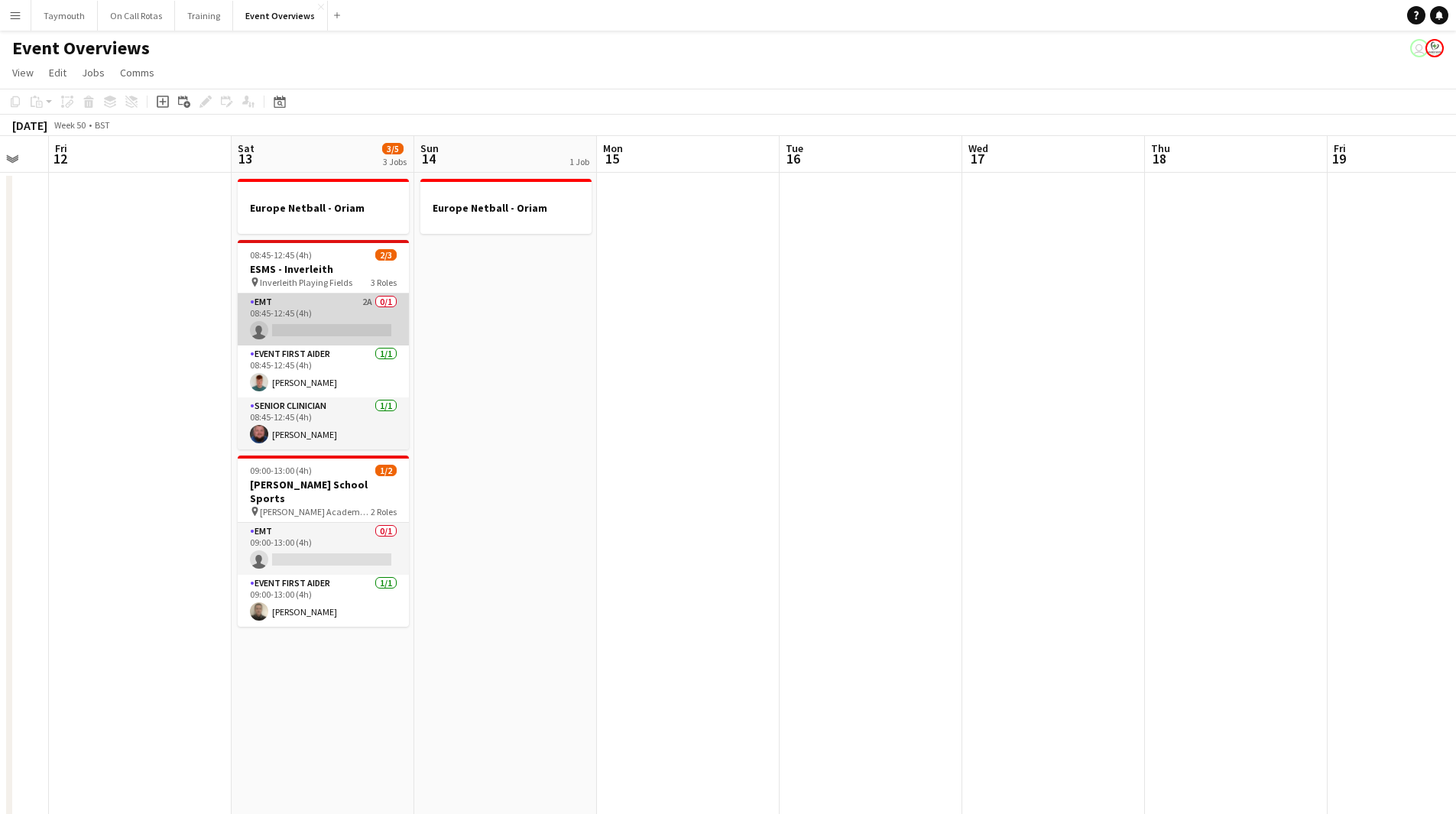
click at [310, 319] on app-card-role "EMT 2A 0/1 08:45-12:45 (4h) single-neutral-actions" at bounding box center [323, 320] width 171 height 52
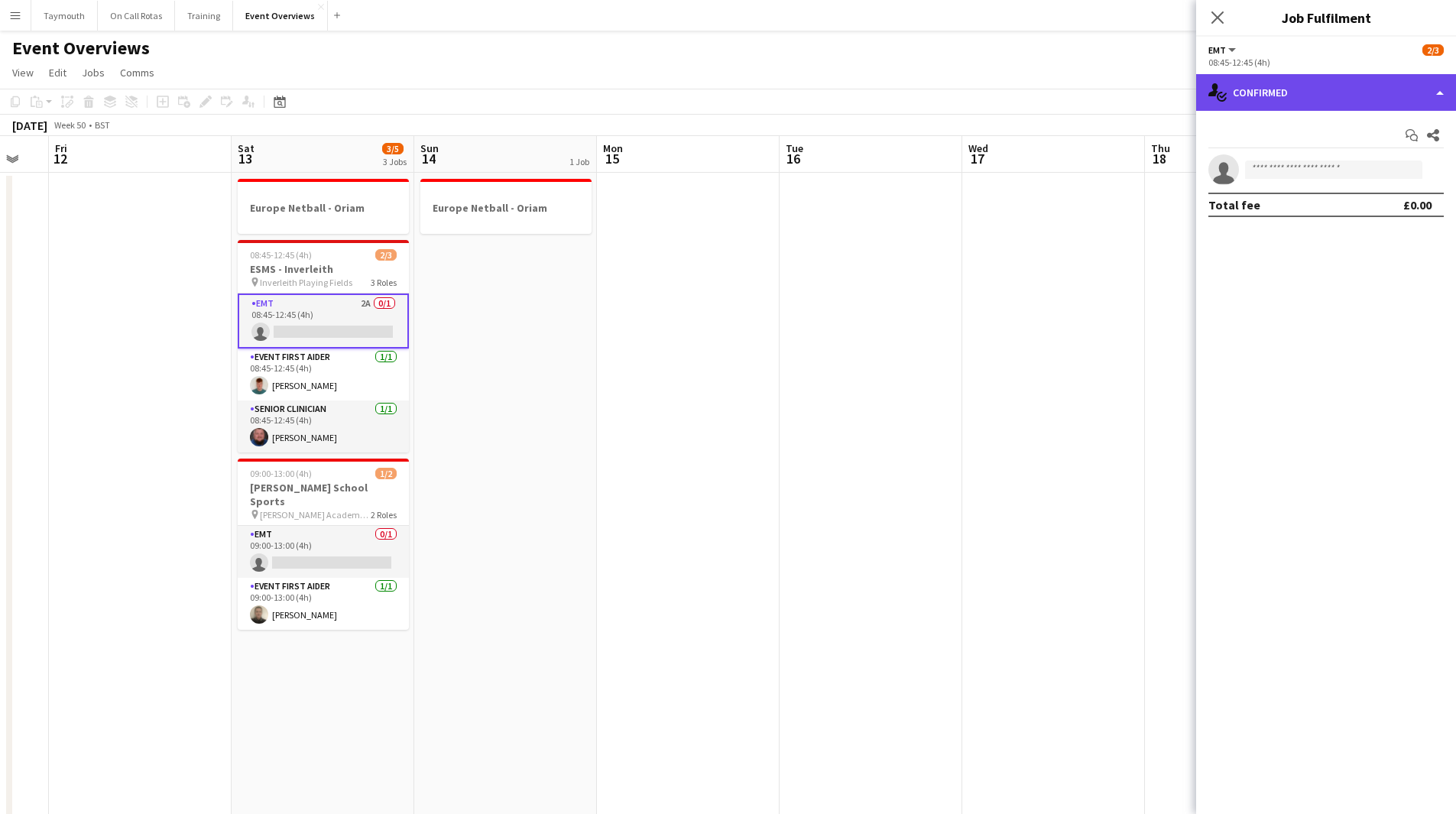
click at [1296, 86] on div "single-neutral-actions-check-2 Confirmed" at bounding box center [1326, 91] width 260 height 36
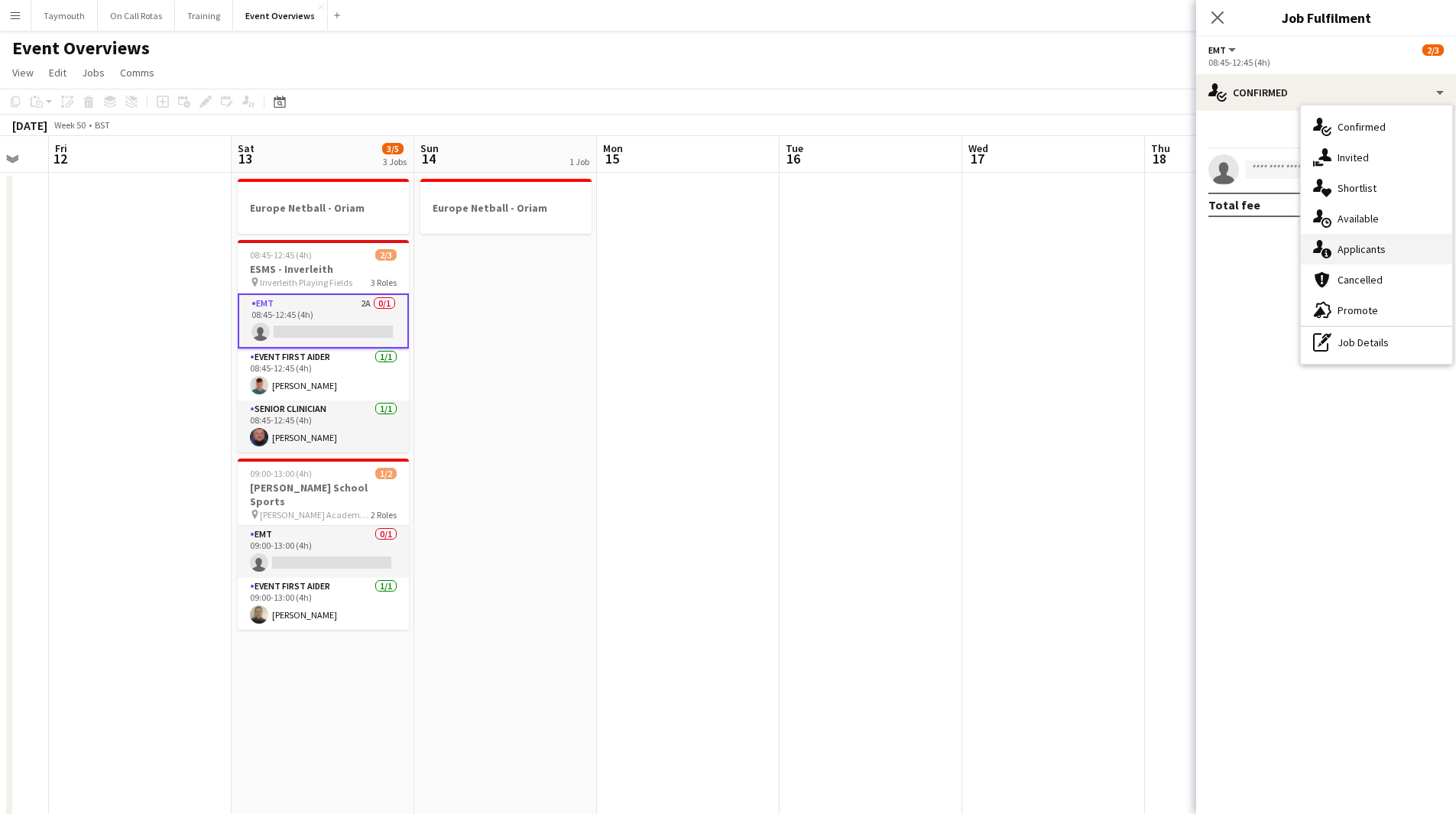
click at [1341, 256] on span "Applicants" at bounding box center [1361, 249] width 48 height 14
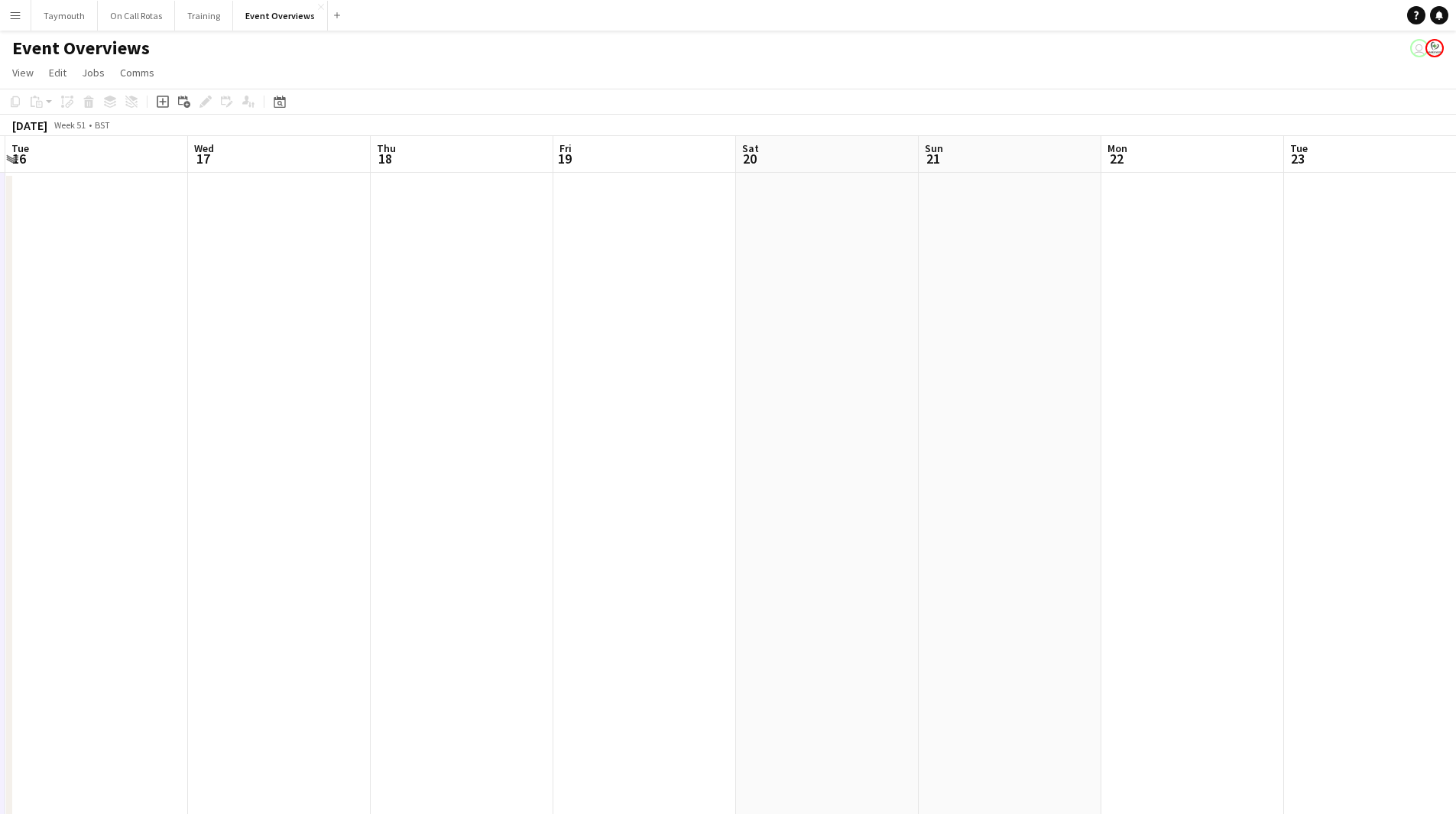
drag, startPoint x: 922, startPoint y: 437, endPoint x: 115, endPoint y: 446, distance: 807.1
drag, startPoint x: 827, startPoint y: 534, endPoint x: 386, endPoint y: 558, distance: 441.7
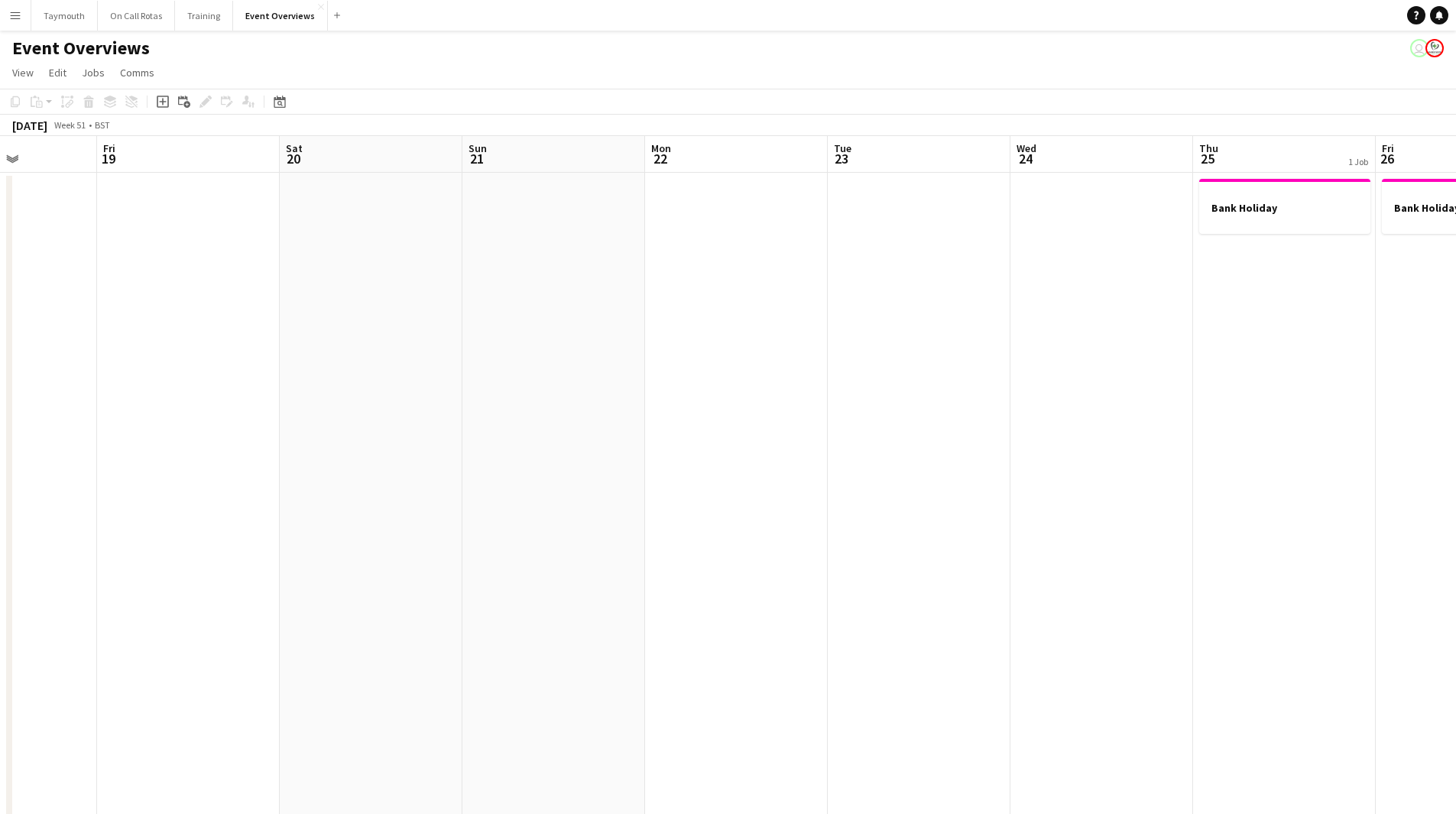
drag, startPoint x: 502, startPoint y: 608, endPoint x: 15, endPoint y: 586, distance: 487.5
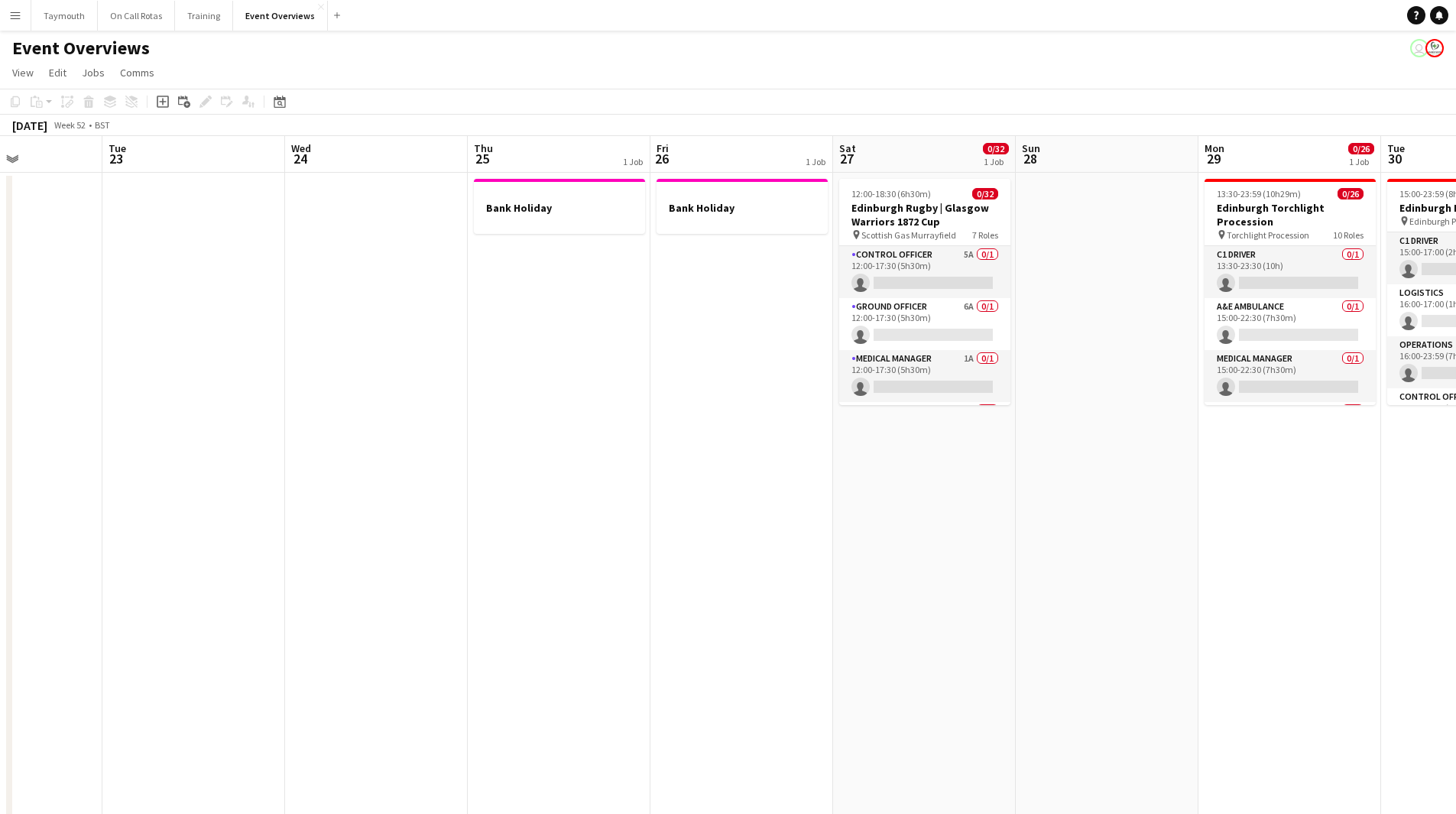
drag, startPoint x: 633, startPoint y: 594, endPoint x: 59, endPoint y: 558, distance: 575.1
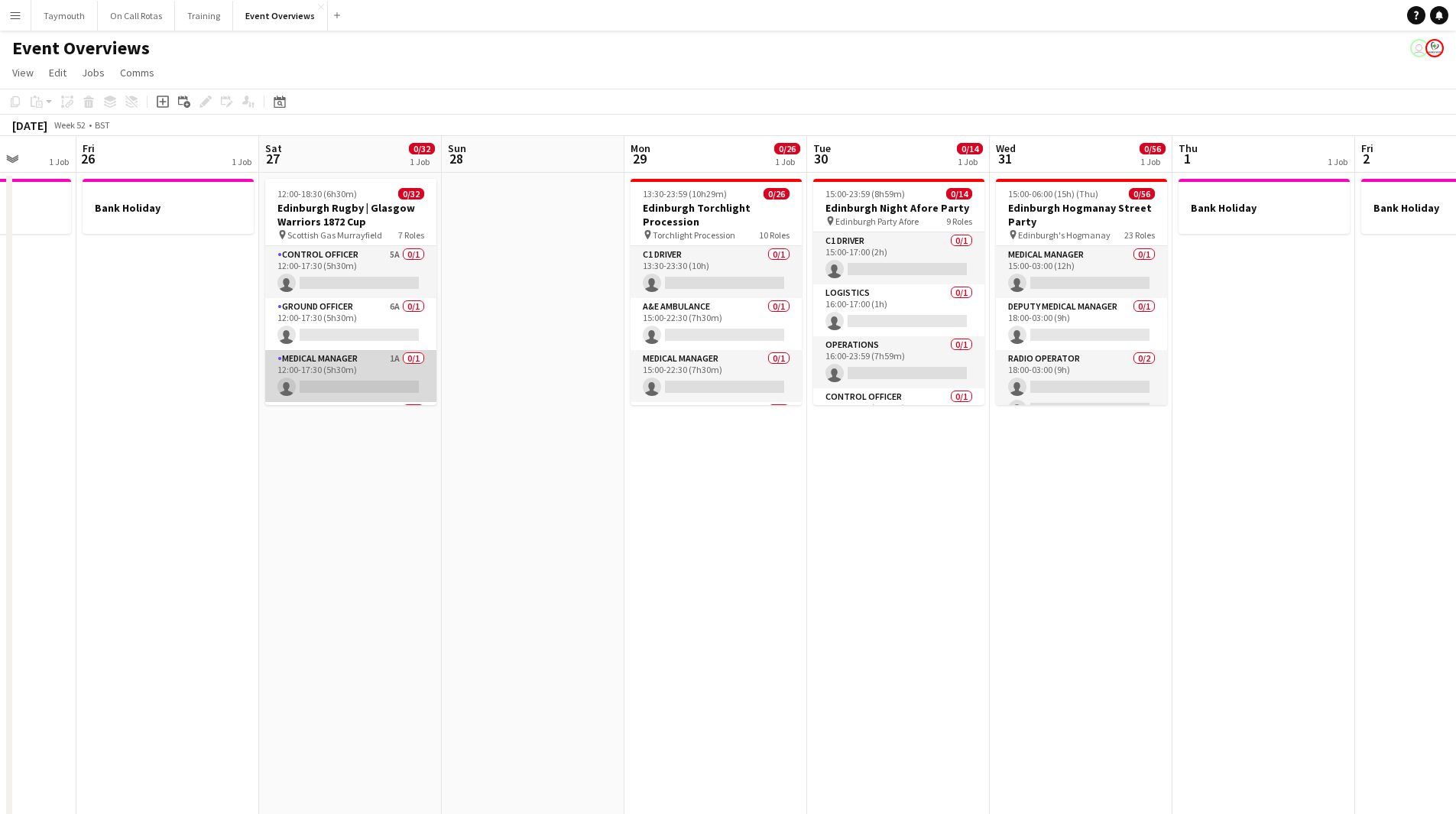
click at [381, 376] on app-card-role "Medical Manager 1A 0/1 12:00-17:30 (5h30m) single-neutral-actions" at bounding box center [351, 376] width 171 height 52
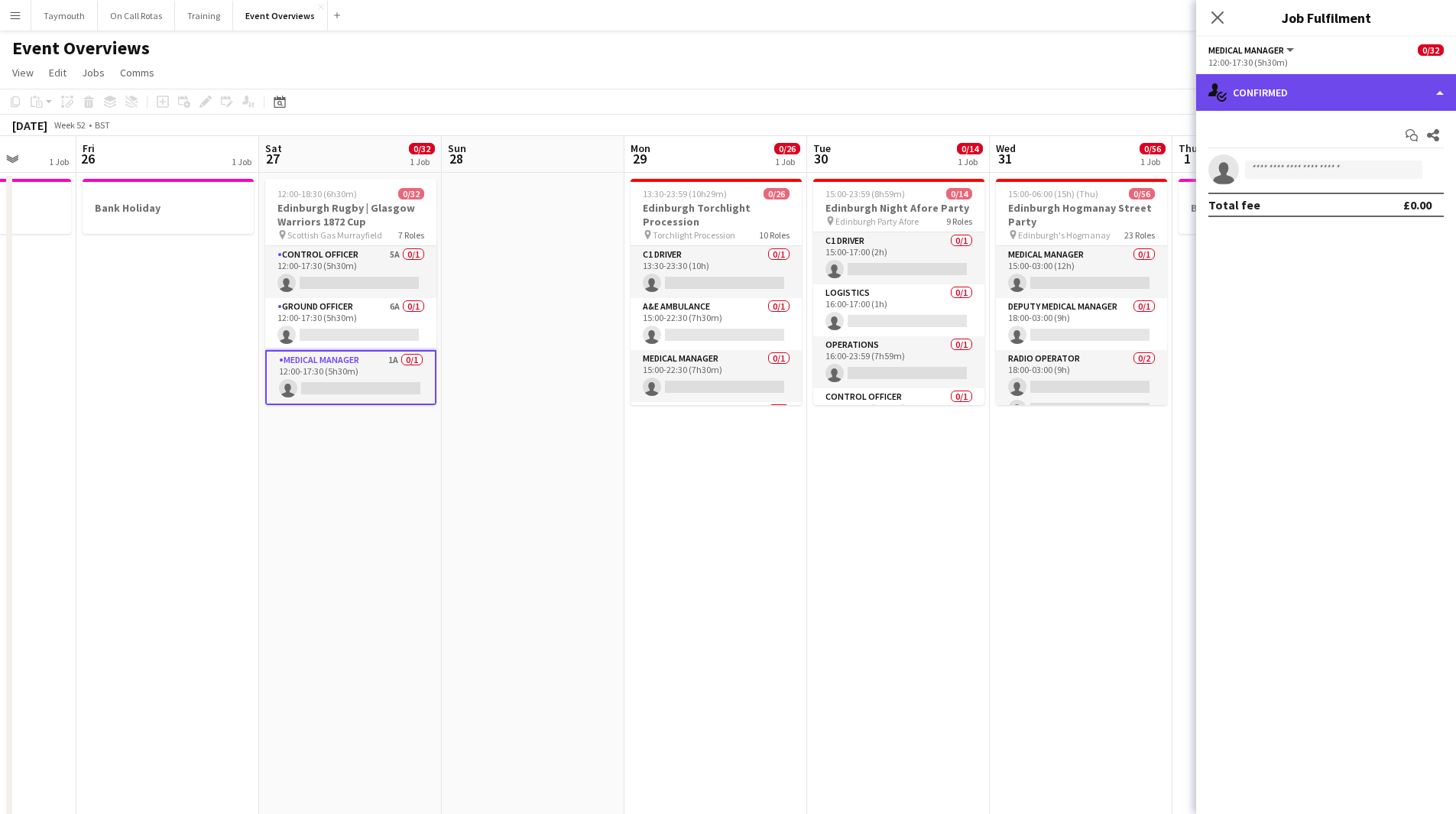
click at [1238, 81] on div "single-neutral-actions-check-2 Confirmed" at bounding box center [1326, 91] width 260 height 36
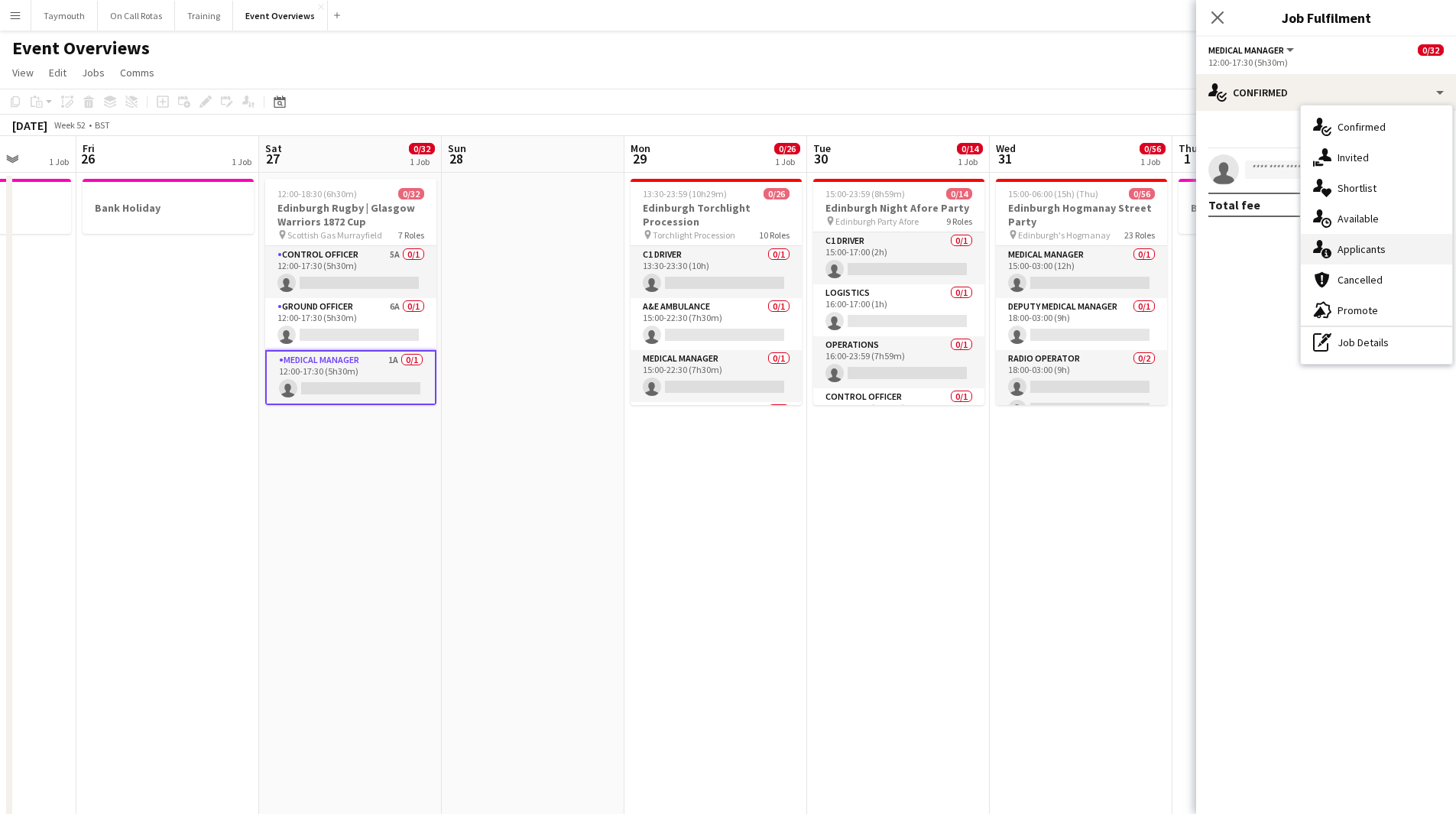
click at [1333, 250] on div "single-neutral-actions-information Applicants" at bounding box center [1376, 249] width 151 height 30
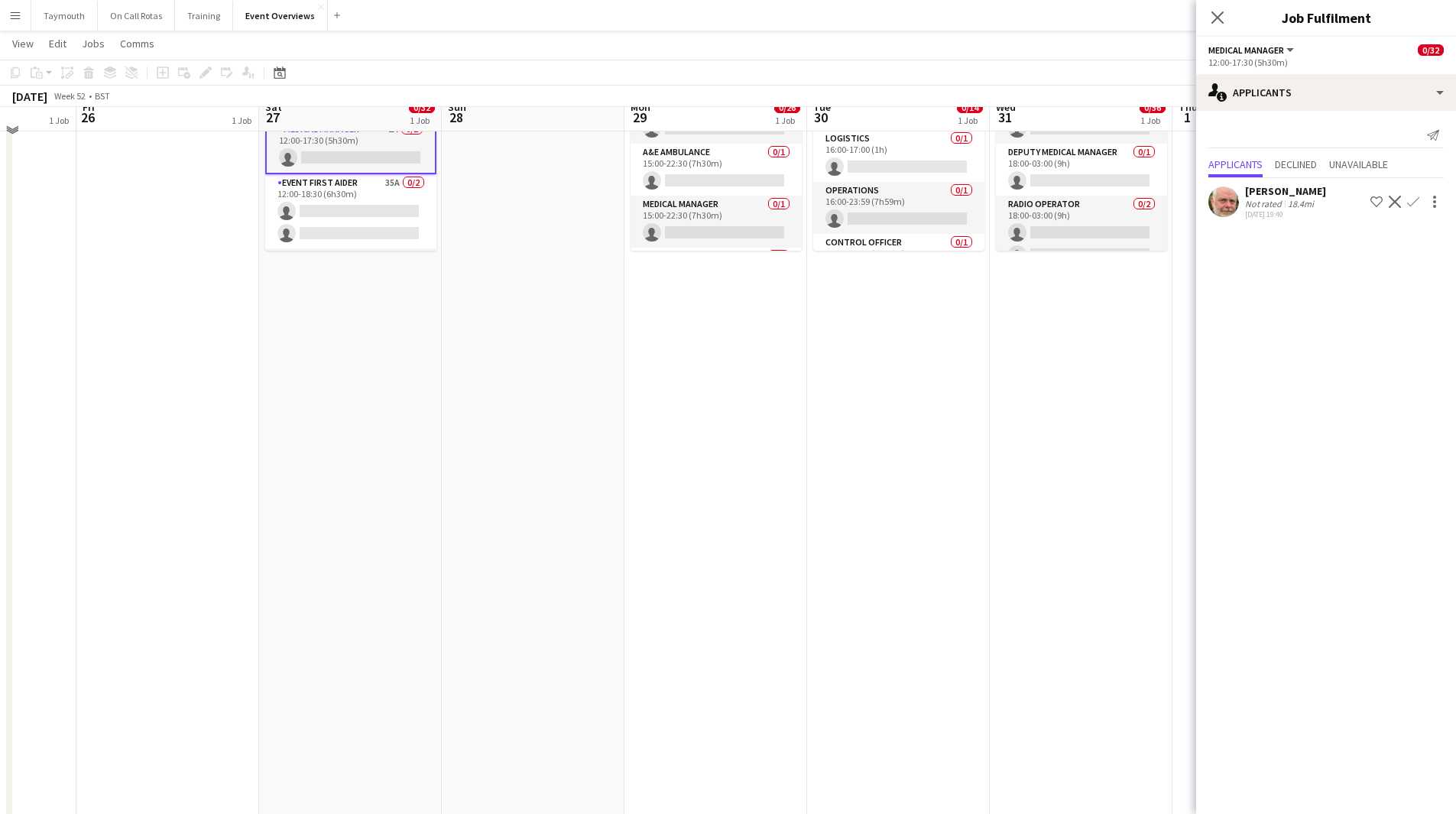
scroll to position [0, 0]
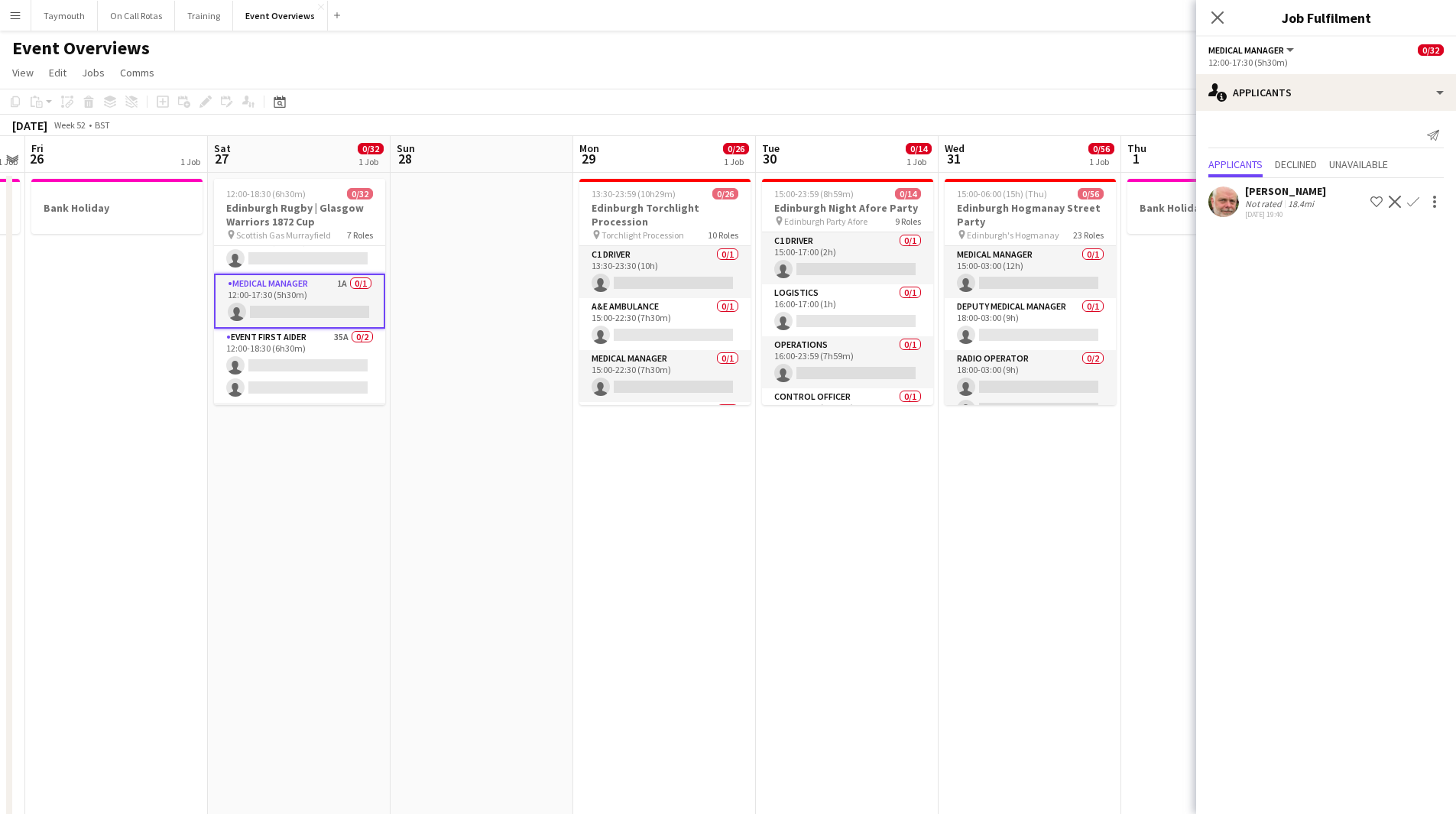
drag, startPoint x: 484, startPoint y: 499, endPoint x: -132, endPoint y: 526, distance: 616.6
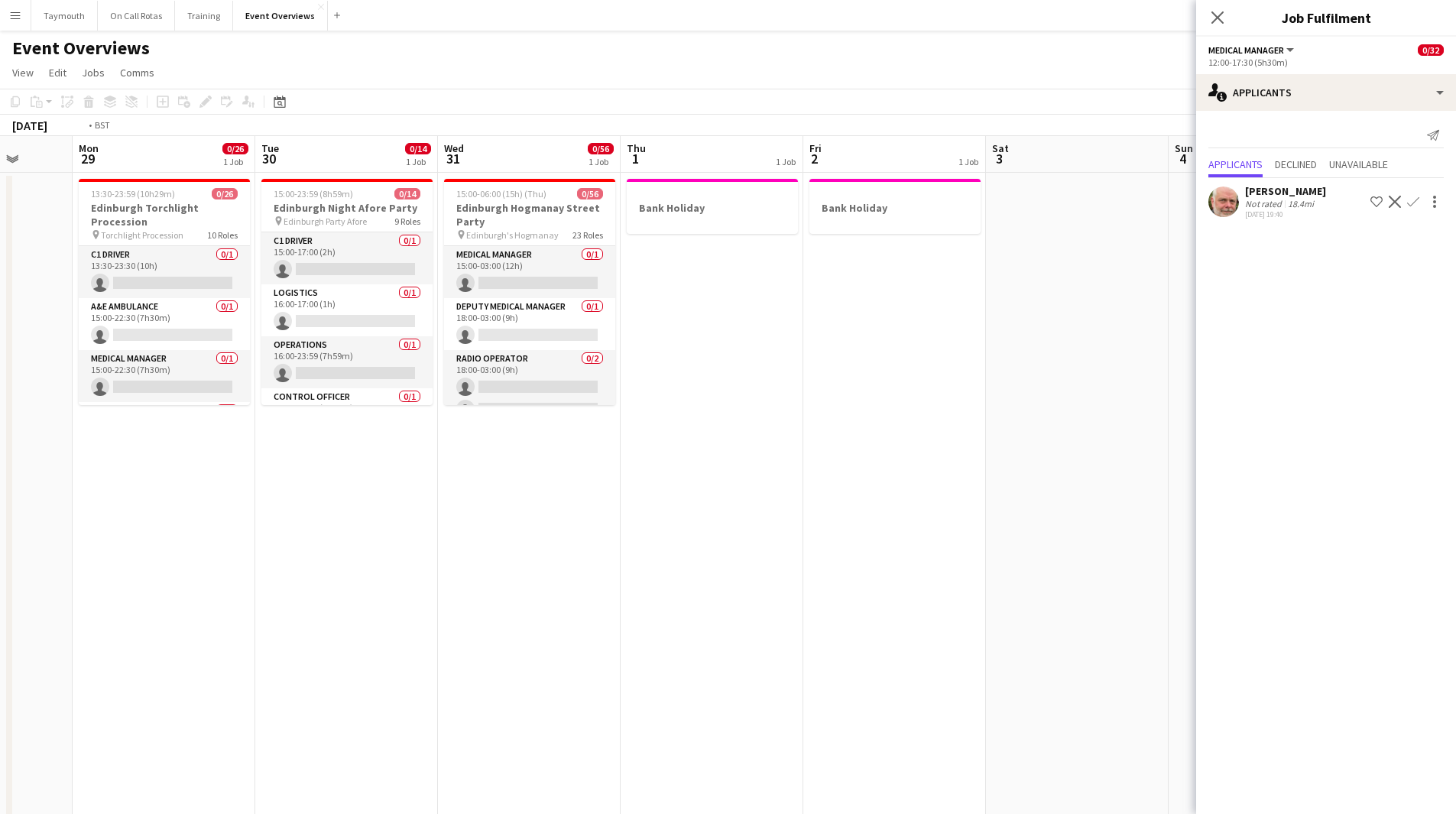
drag, startPoint x: 719, startPoint y: 541, endPoint x: 1, endPoint y: 552, distance: 718.1
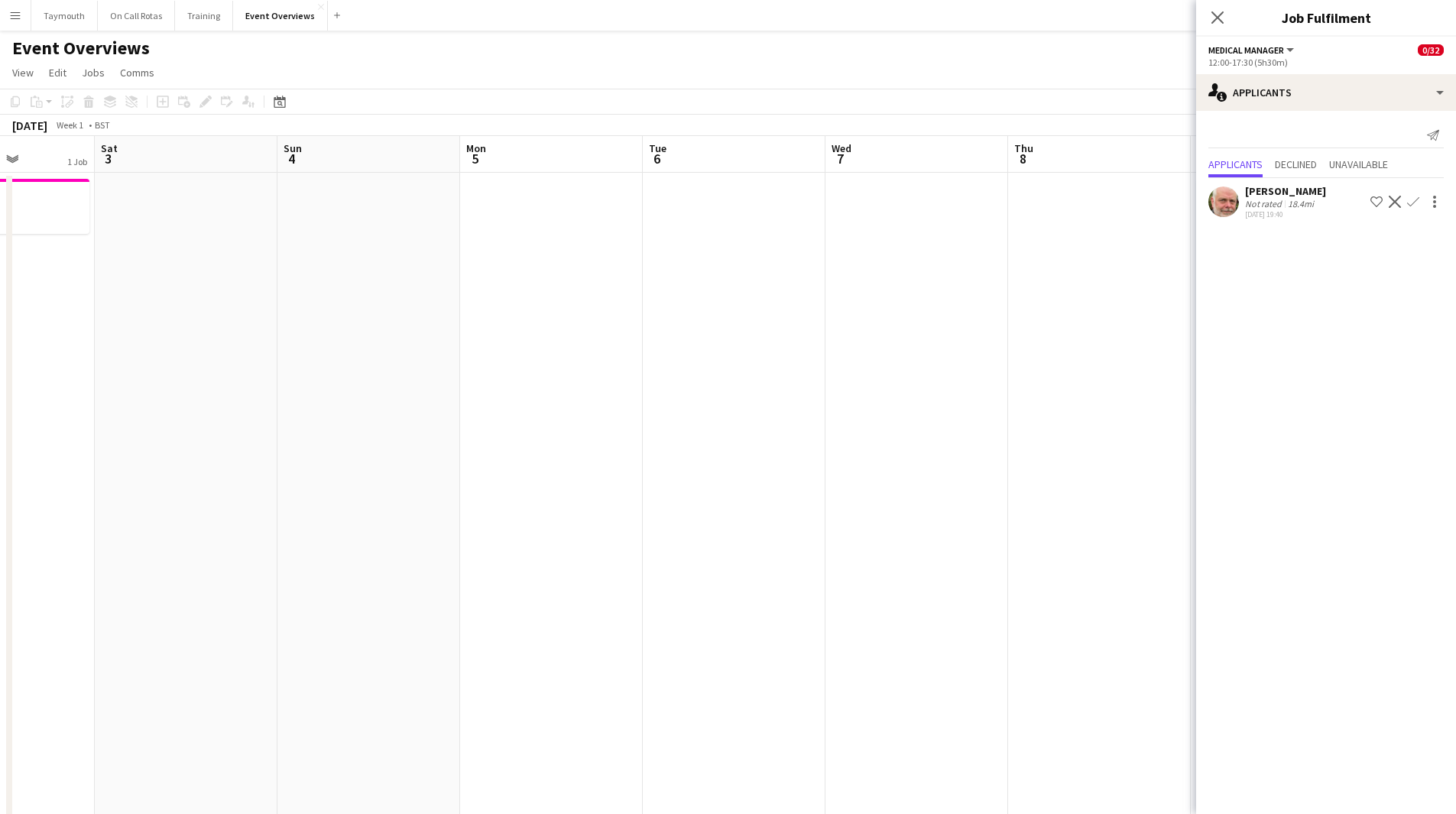
drag
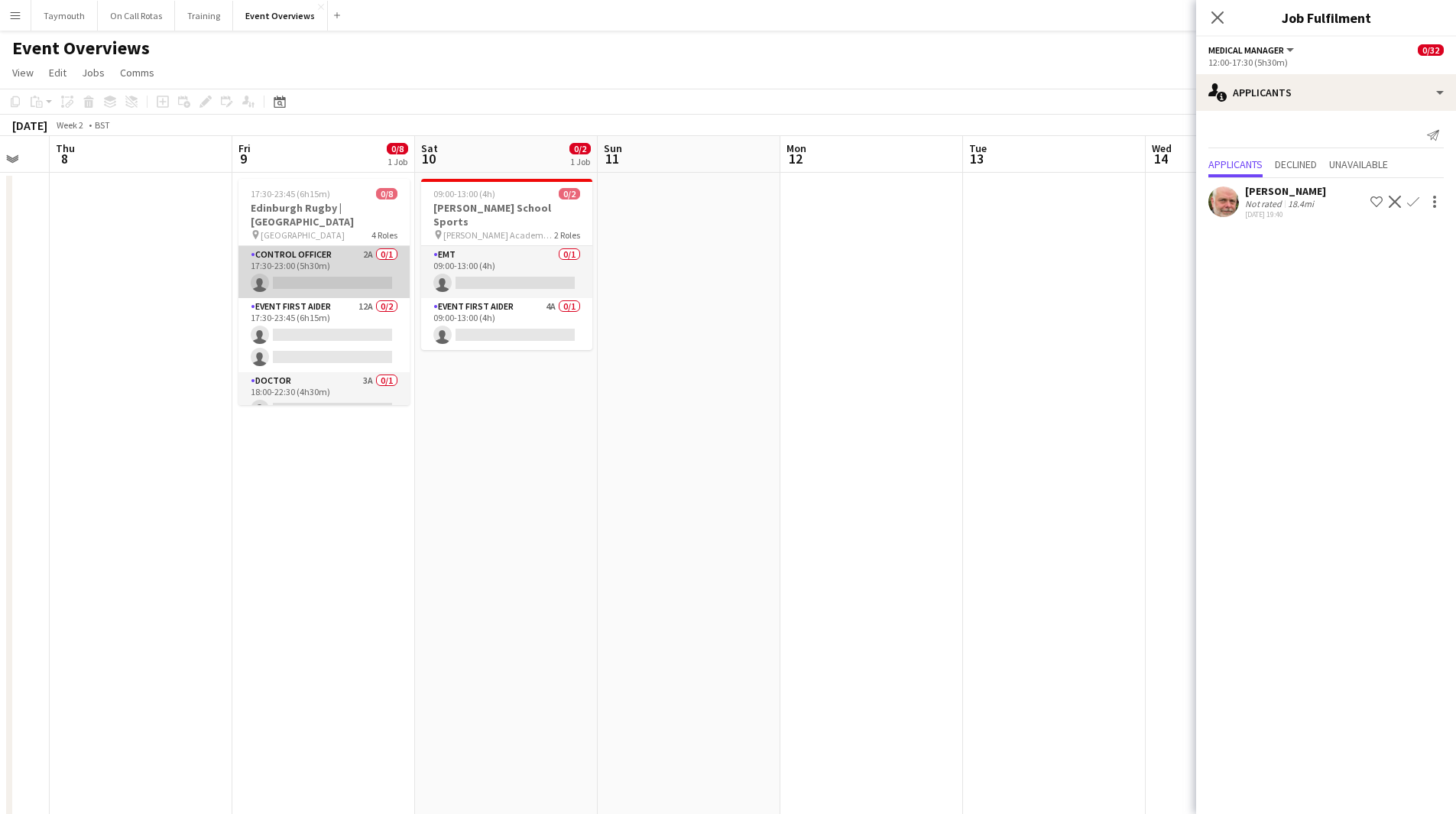
click at [333, 246] on app-card-role "Control Officer 2A 0/1 17:30-23:00 (5h30m) single-neutral-actions" at bounding box center [324, 271] width 171 height 52
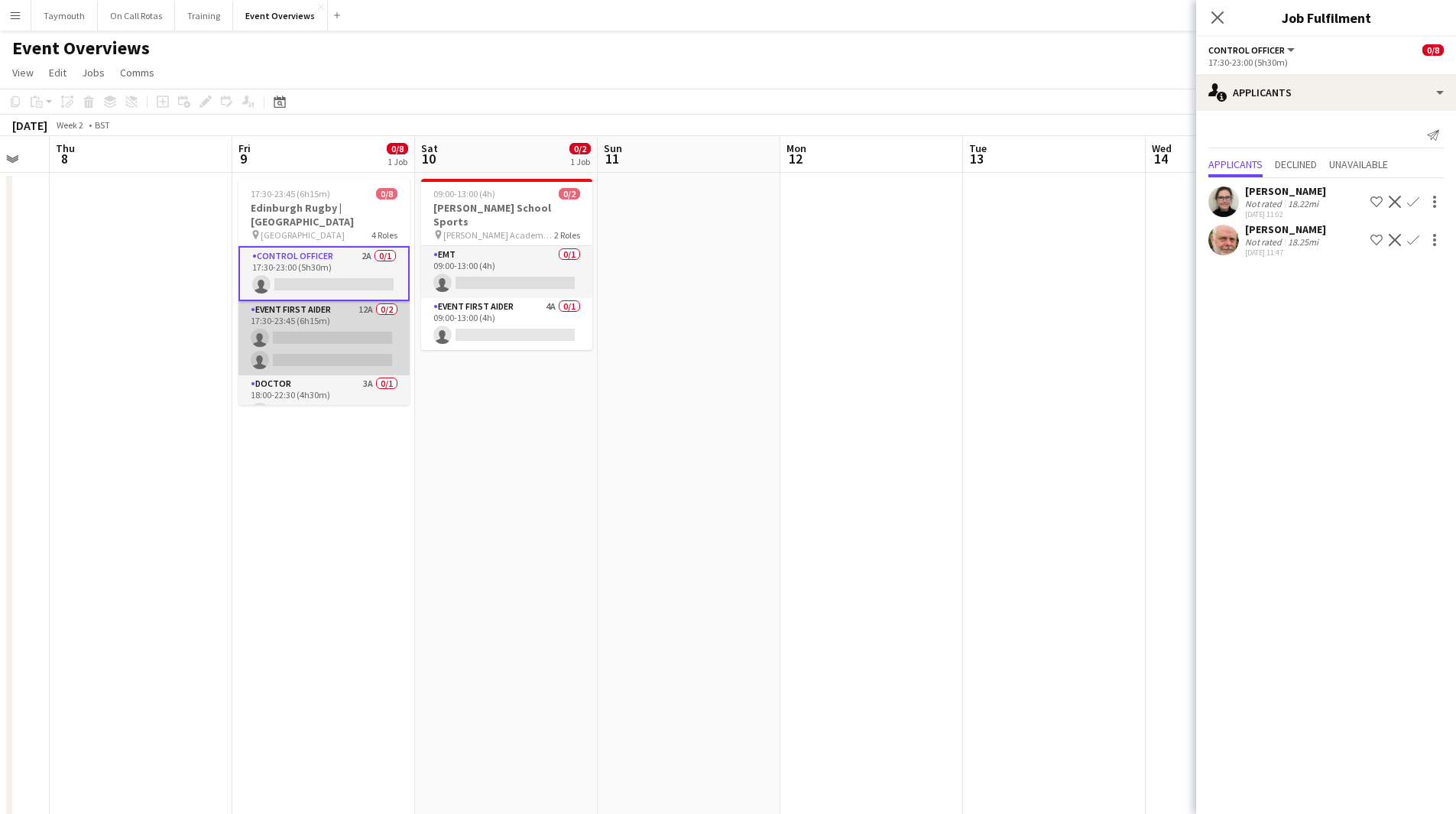
click at [327, 313] on app-card-role "Event First Aider 12A 0/2 17:30-23:45 (6h15m) single-neutral-actions single-neu…" at bounding box center [324, 337] width 171 height 74
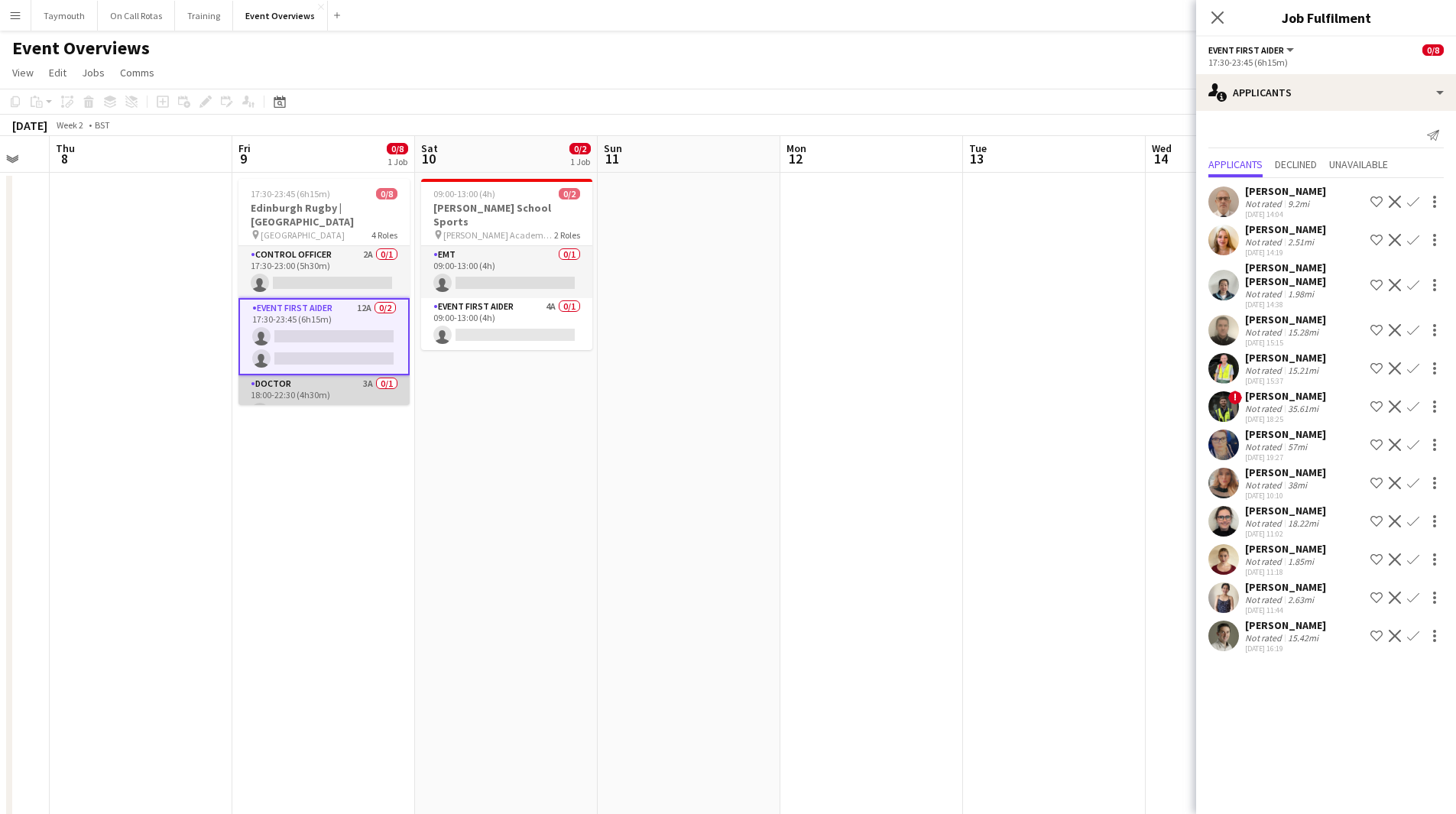
click at [320, 376] on app-card-role "Doctor 3A 0/1 18:00-22:30 (4h30m) single-neutral-actions" at bounding box center [324, 401] width 171 height 52
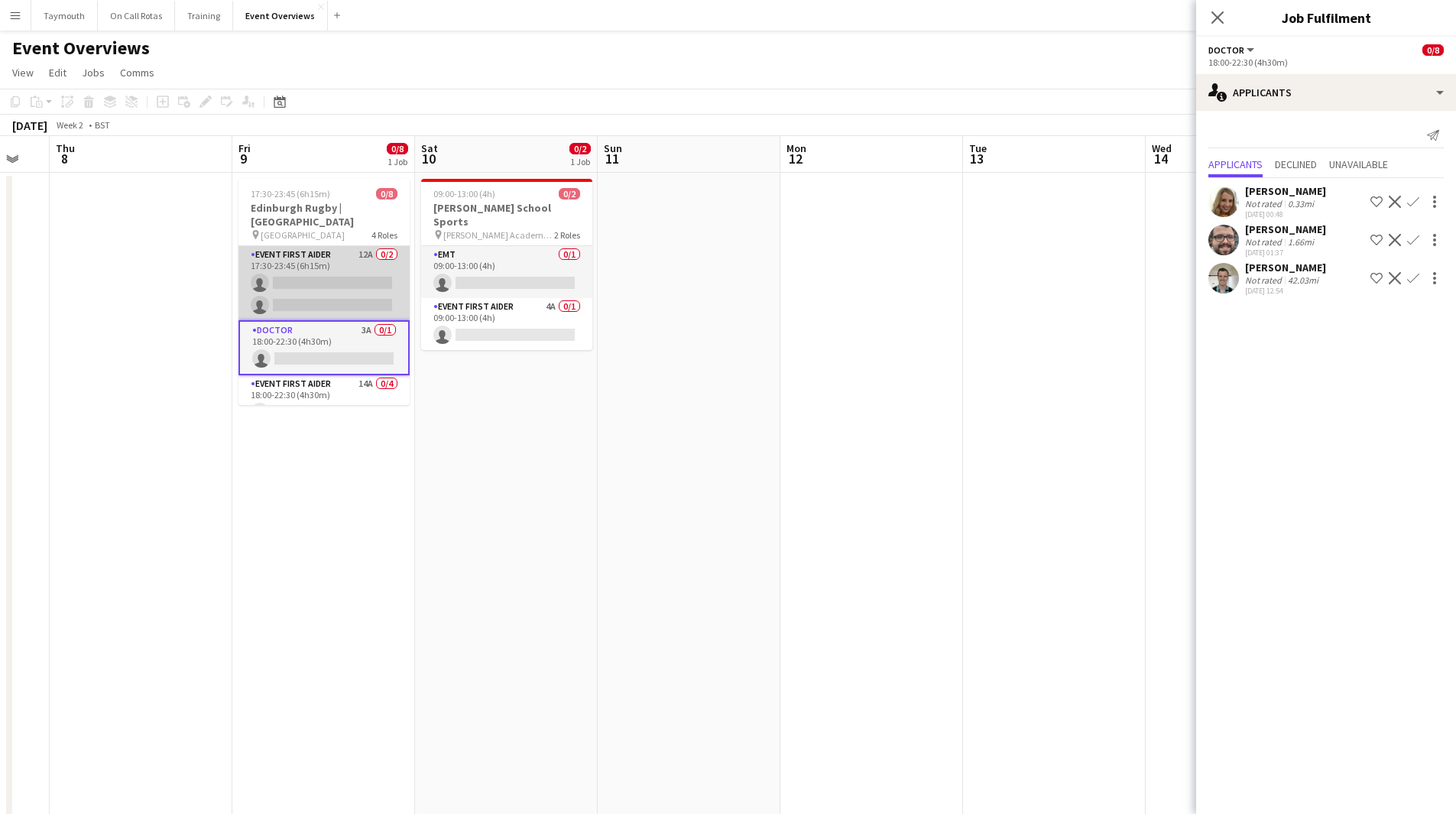
scroll to position [77, 0]
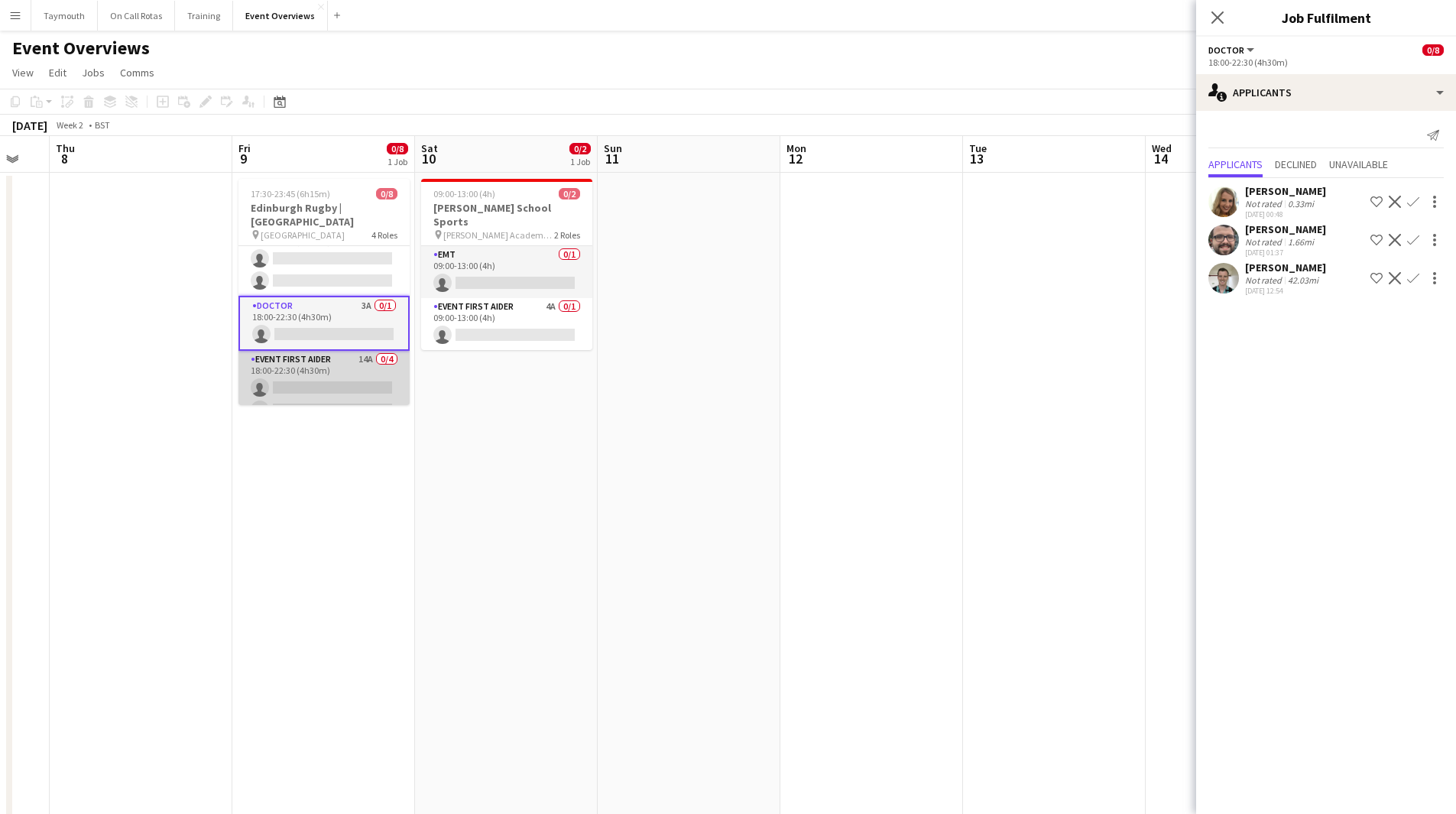
click at [313, 361] on app-card-role "Event First Aider 14A 0/4 18:00-22:30 (4h30m) single-neutral-actions single-neu…" at bounding box center [324, 410] width 171 height 118
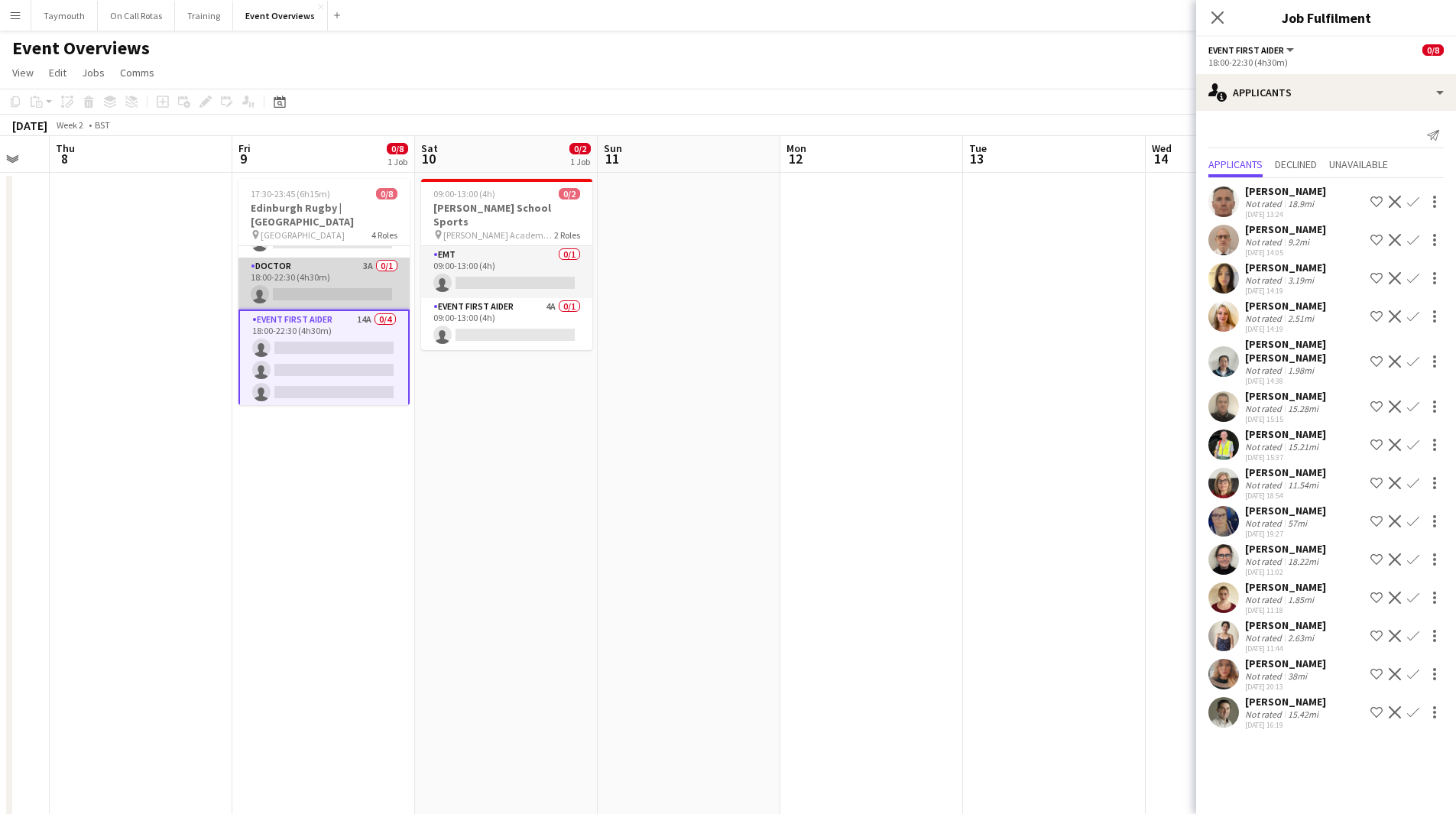
scroll to position [127, 0]
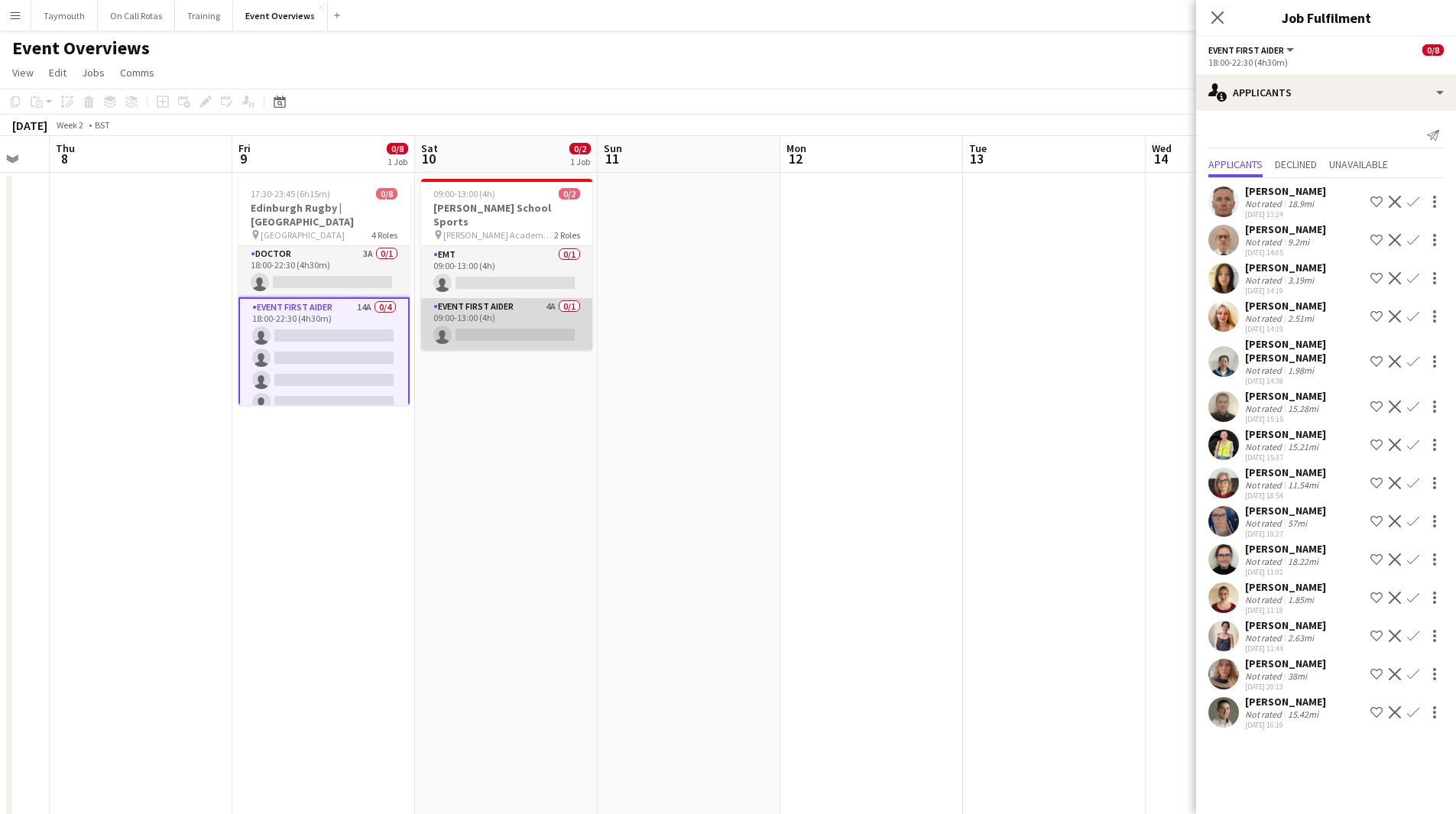
click at [500, 317] on app-card-role "Event First Aider 4A 0/1 09:00-13:00 (4h) single-neutral-actions" at bounding box center [506, 323] width 171 height 52
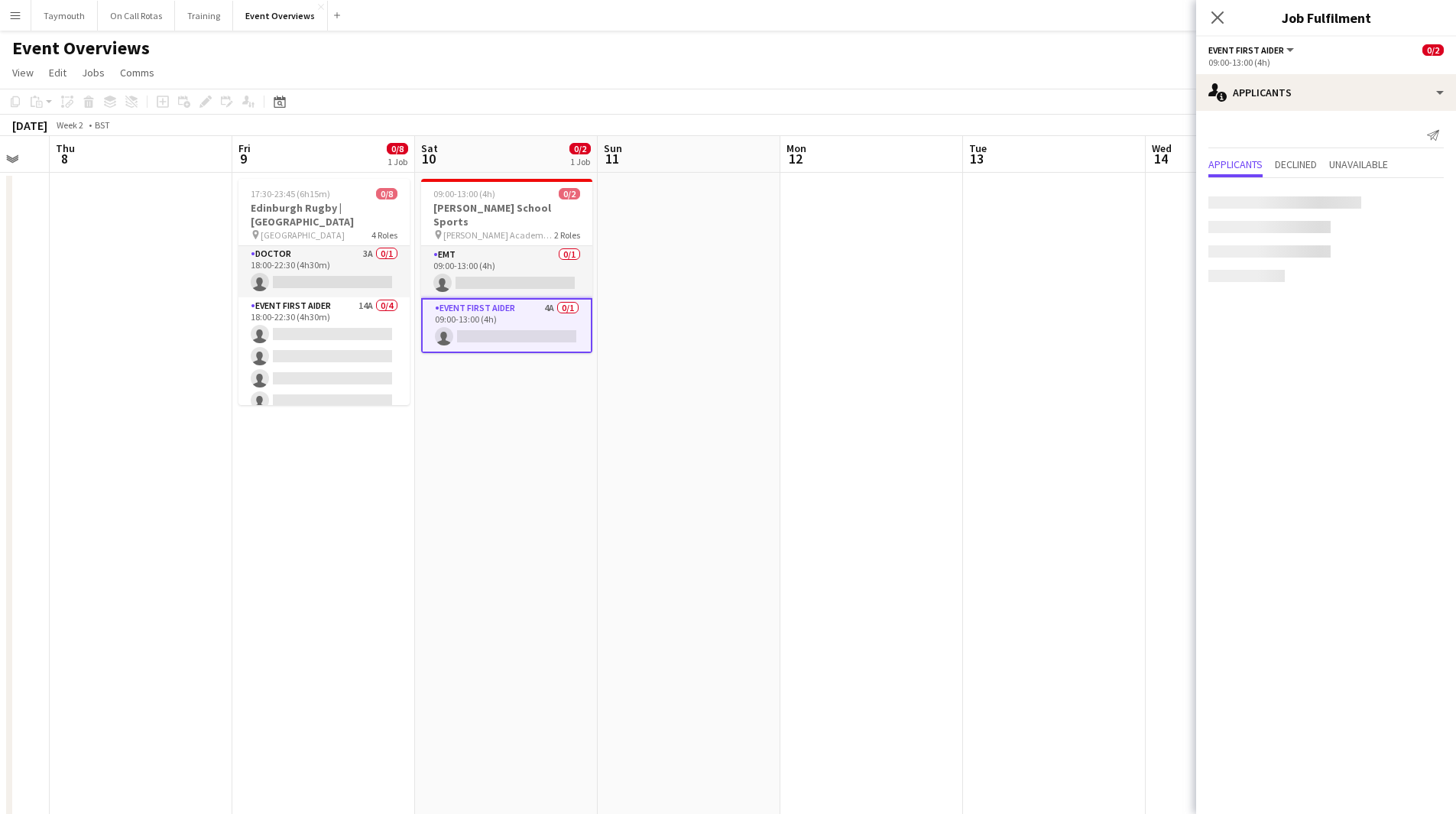
scroll to position [124, 0]
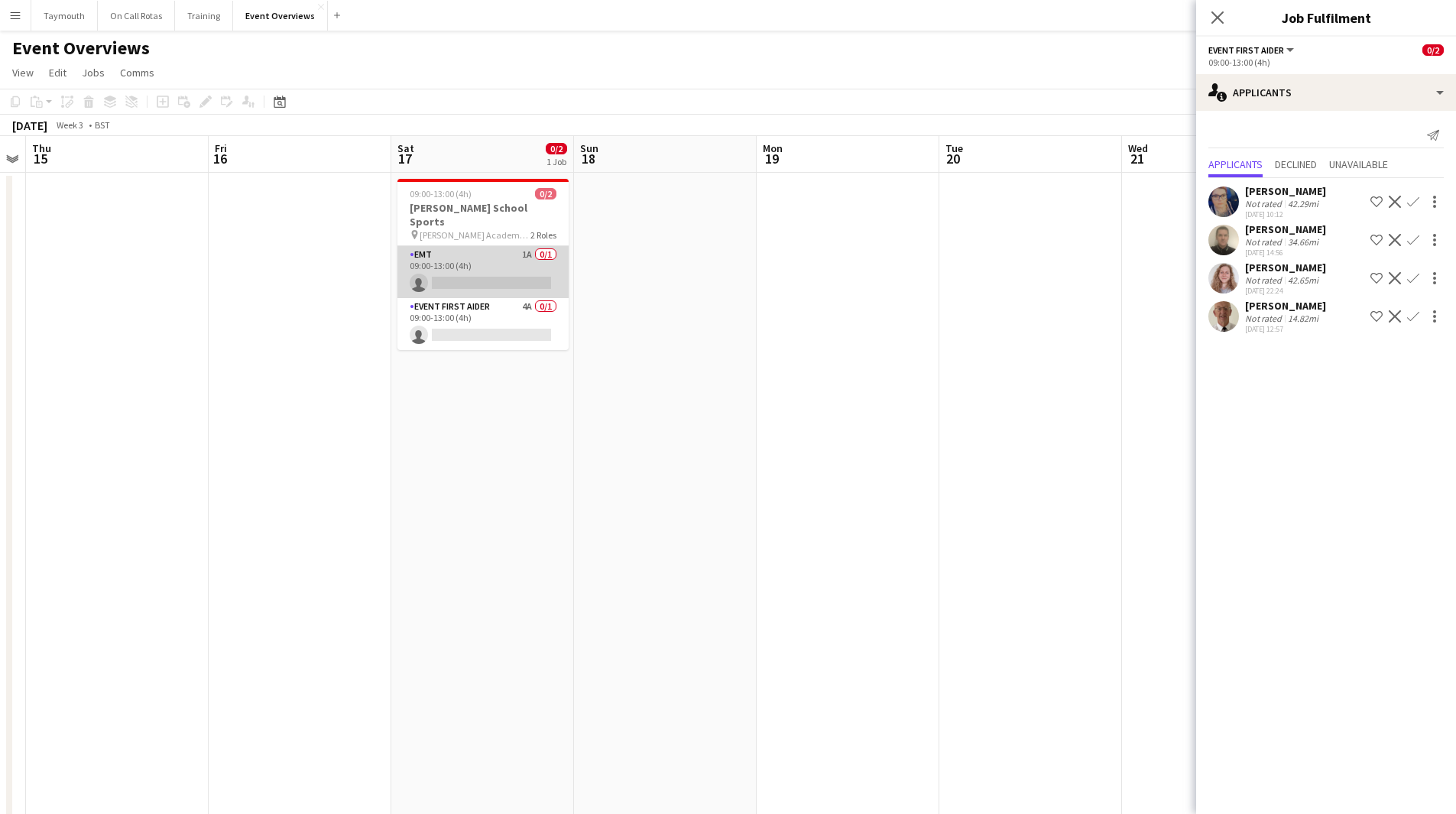
click at [450, 246] on app-card-role "EMT 1A 0/1 09:00-13:00 (4h) single-neutral-actions" at bounding box center [483, 271] width 171 height 52
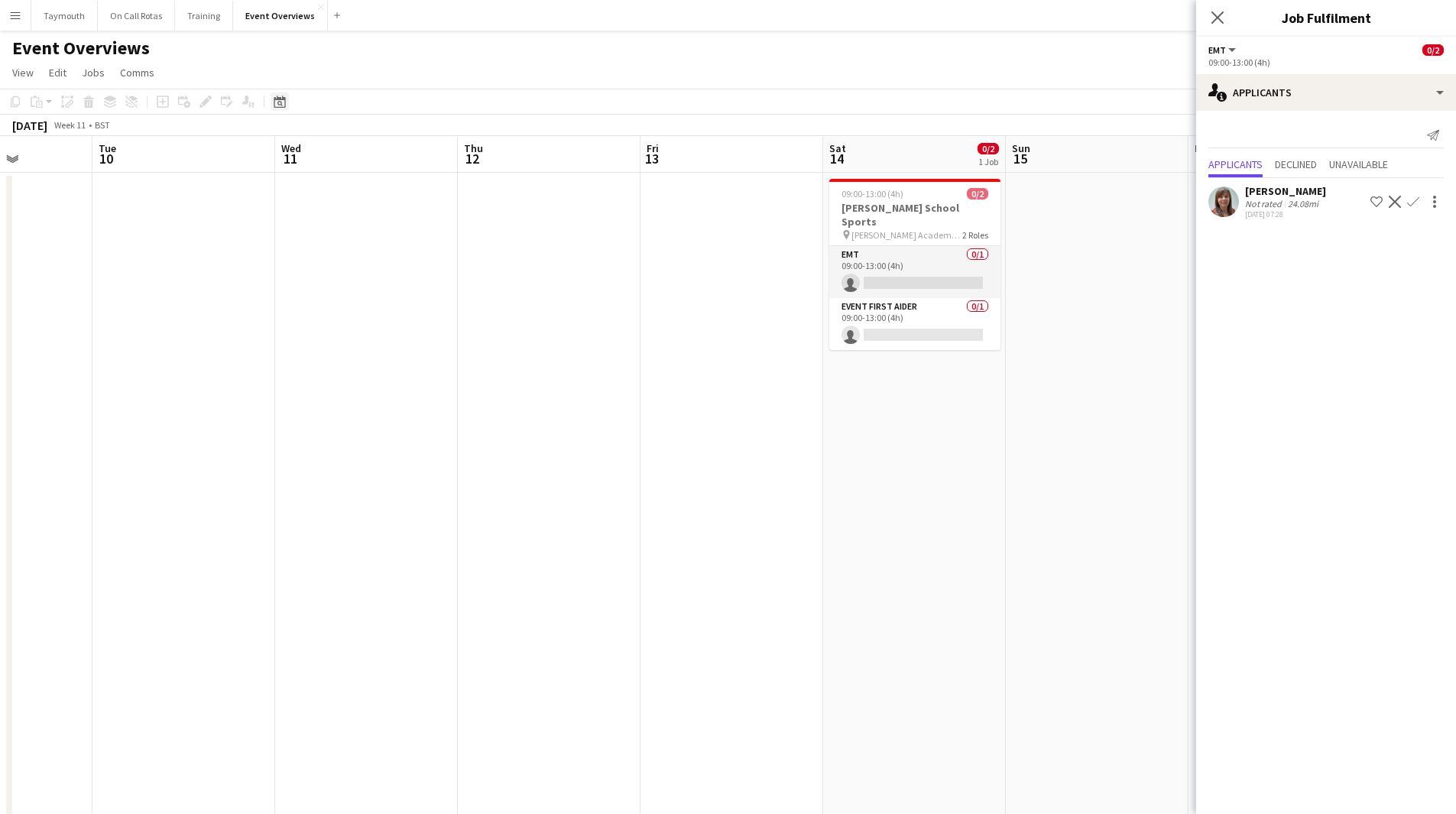
click at [287, 103] on div "Date picker" at bounding box center [279, 101] width 19 height 19
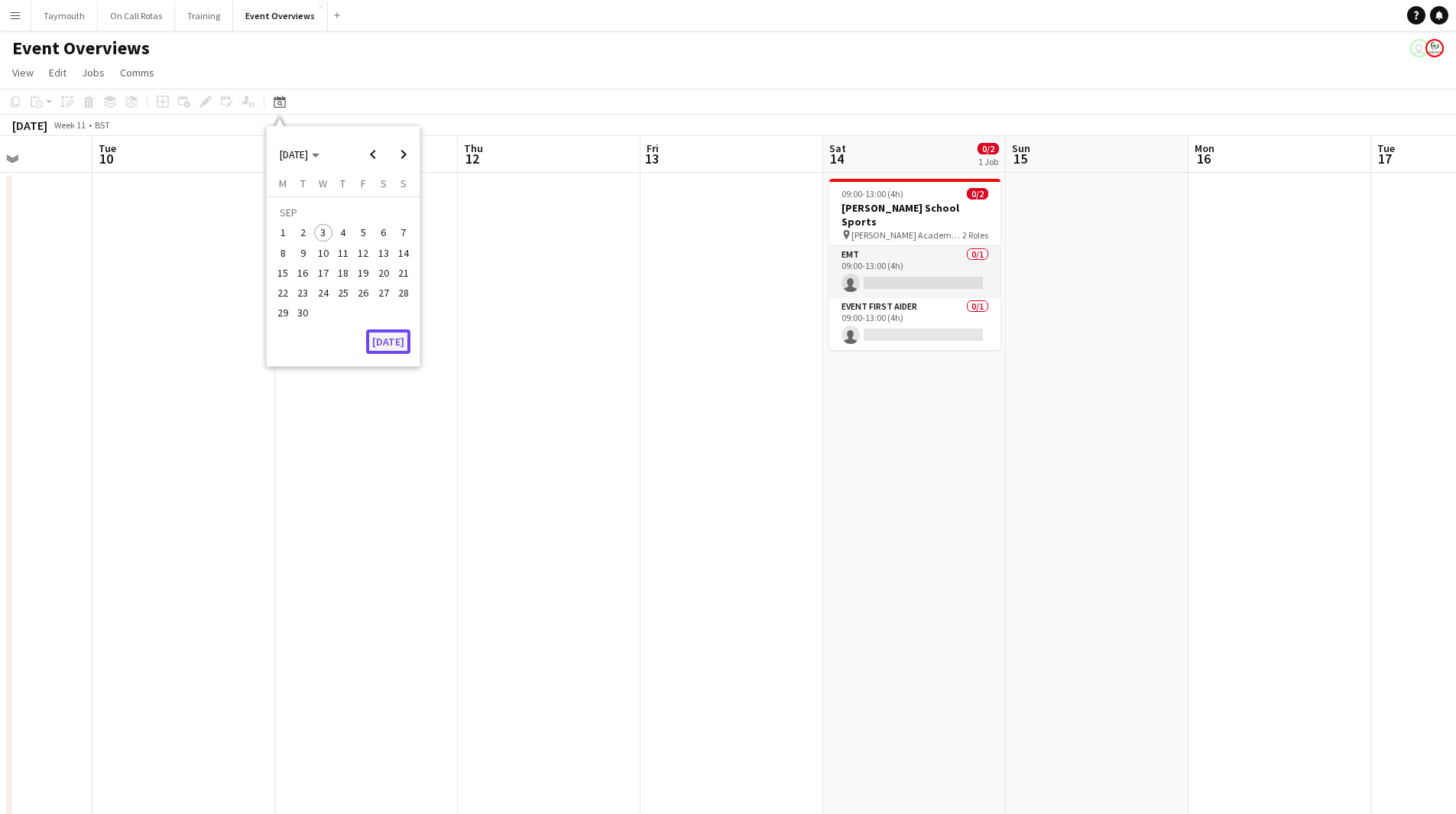
click at [396, 349] on button "[DATE]" at bounding box center [387, 341] width 44 height 25
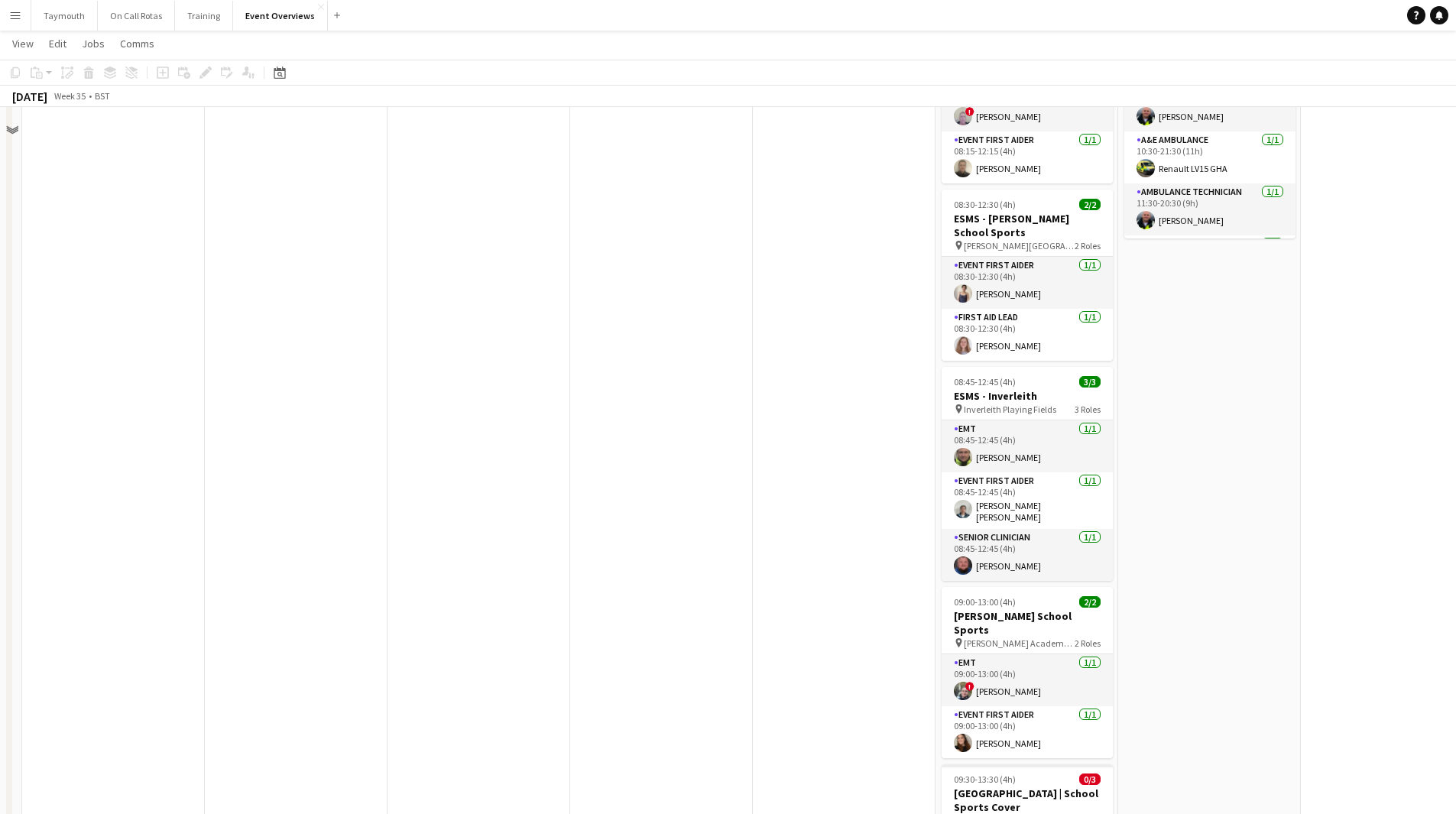
scroll to position [77, 0]
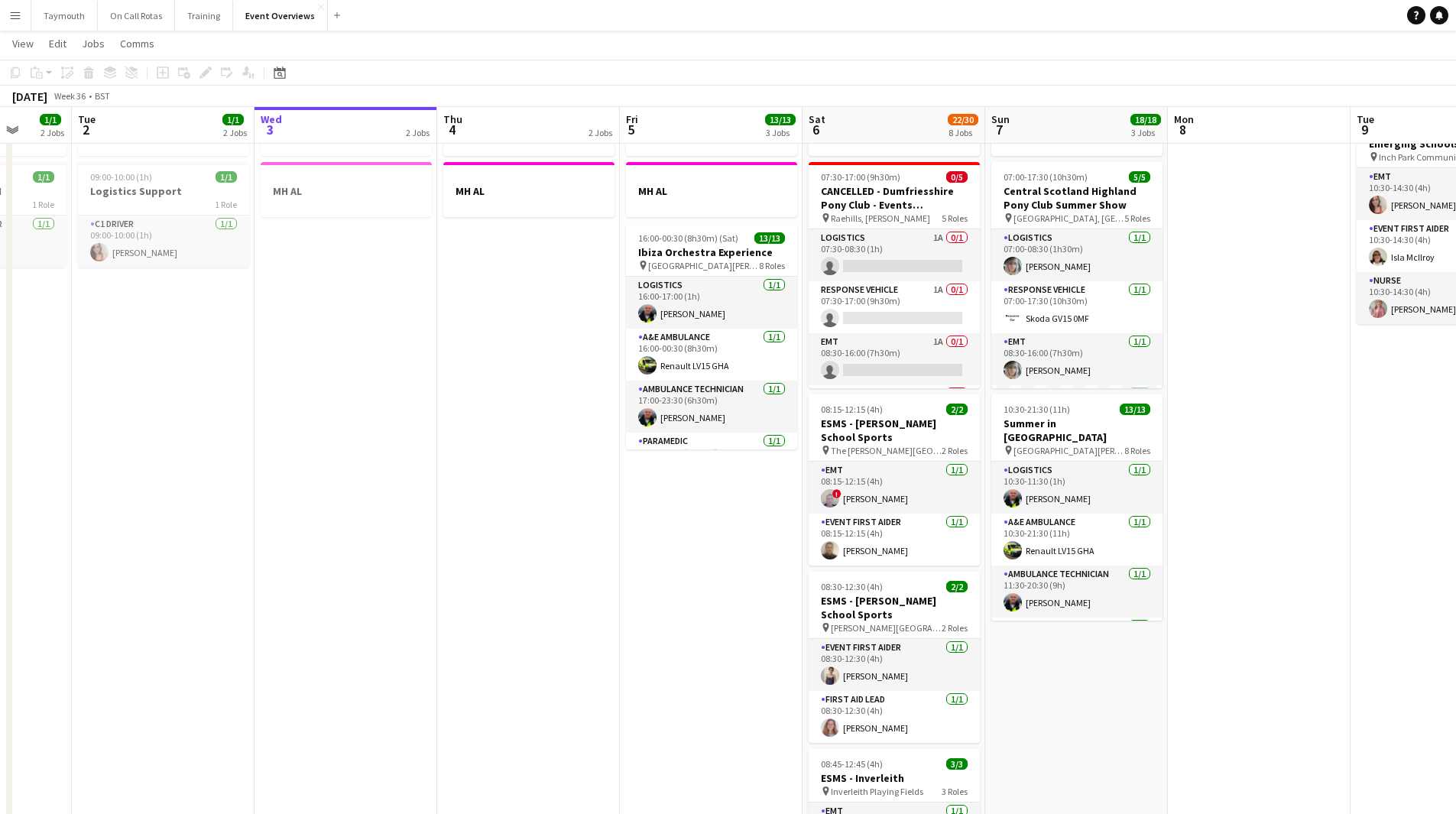
drag, startPoint x: 685, startPoint y: 443, endPoint x: 108, endPoint y: 451, distance: 577.1
click at [78, 455] on app-calendar-viewport "Fri 29 1/1 3 Jobs Sat 30 20/20 7 Jobs Sun 31 2/2 2 Jobs Mon 1 1/1 2 Jobs Tue 2 …" at bounding box center [728, 793] width 1456 height 1621
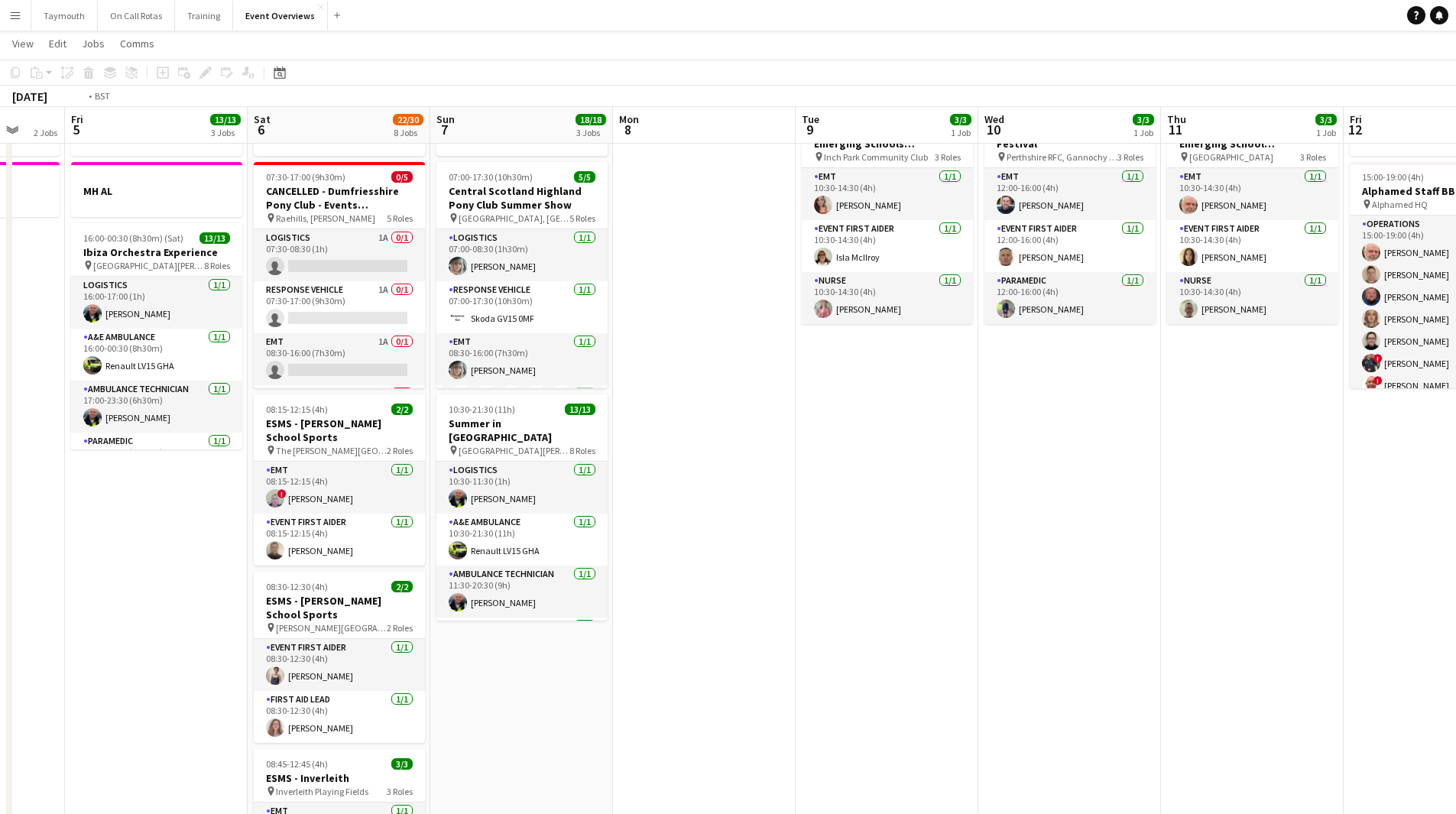
drag, startPoint x: 313, startPoint y: 490, endPoint x: 239, endPoint y: 490, distance: 74.0
click at [237, 490] on app-calendar-viewport "Mon 1 1/1 2 Jobs Tue 2 1/1 2 Jobs Wed 3 2 Jobs Thu 4 2 Jobs Fri 5 13/13 3 Jobs …" at bounding box center [728, 793] width 1456 height 1621
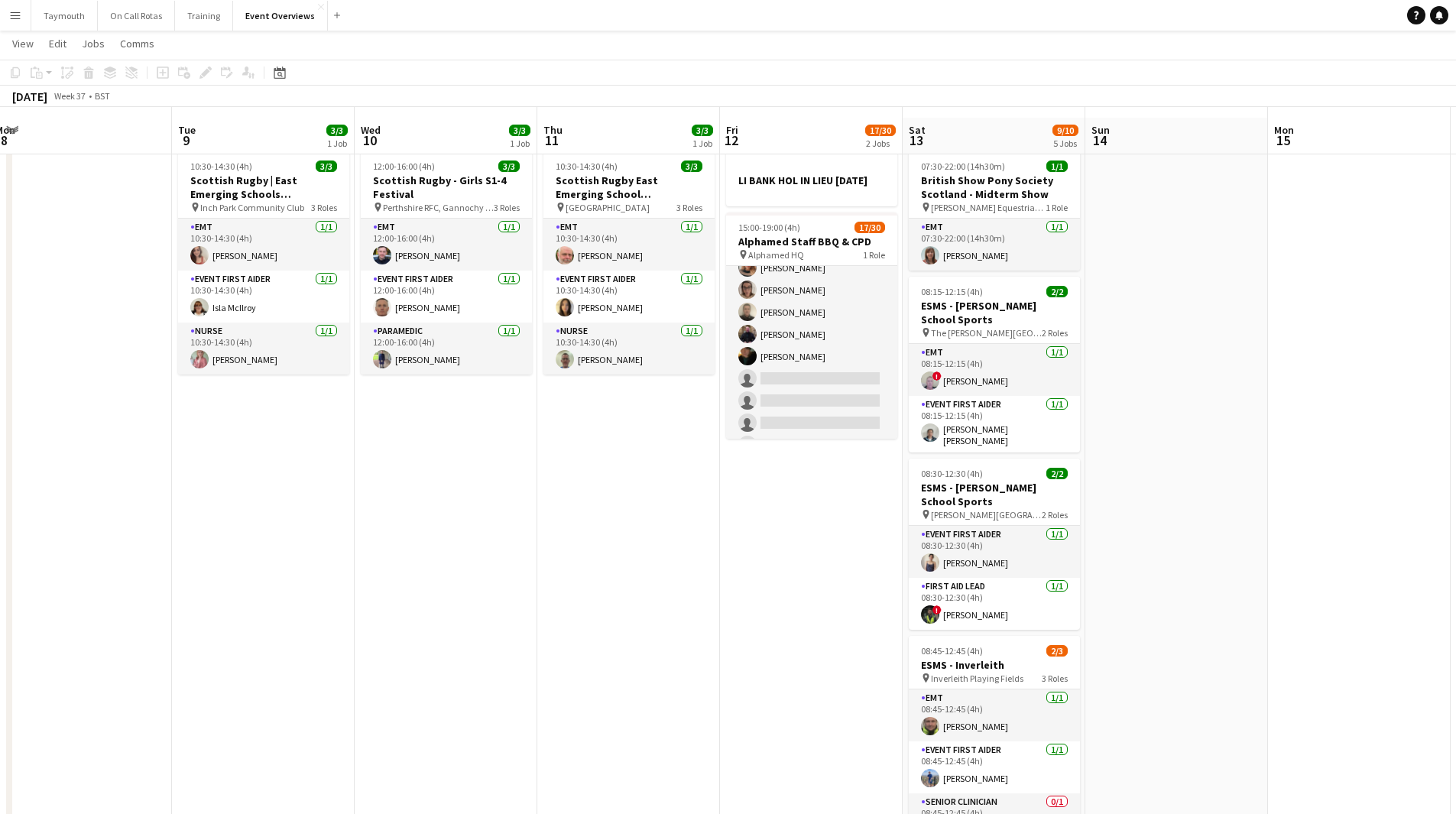
scroll to position [0, 0]
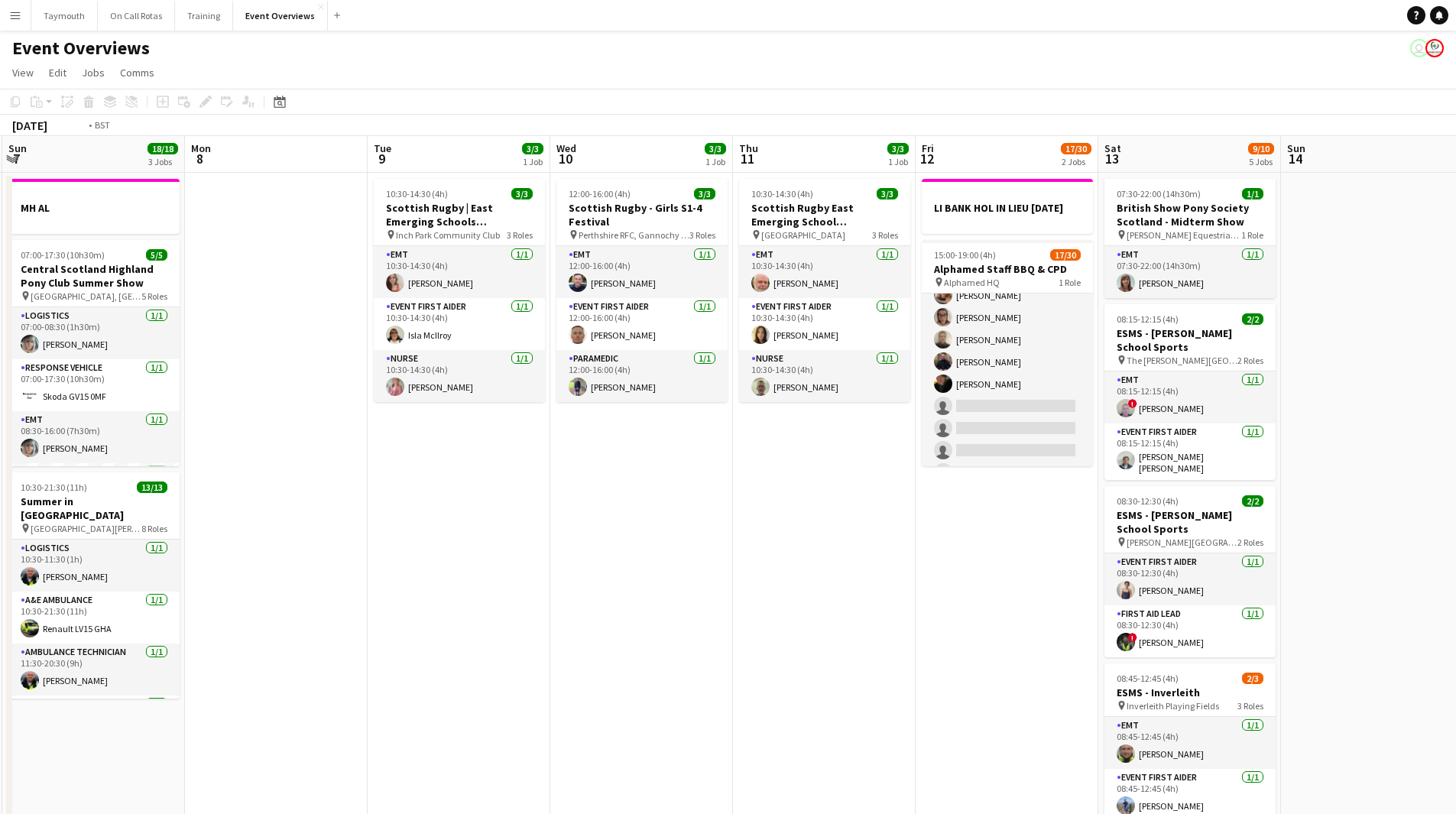
drag, startPoint x: 485, startPoint y: 665, endPoint x: 1245, endPoint y: 571, distance: 765.8
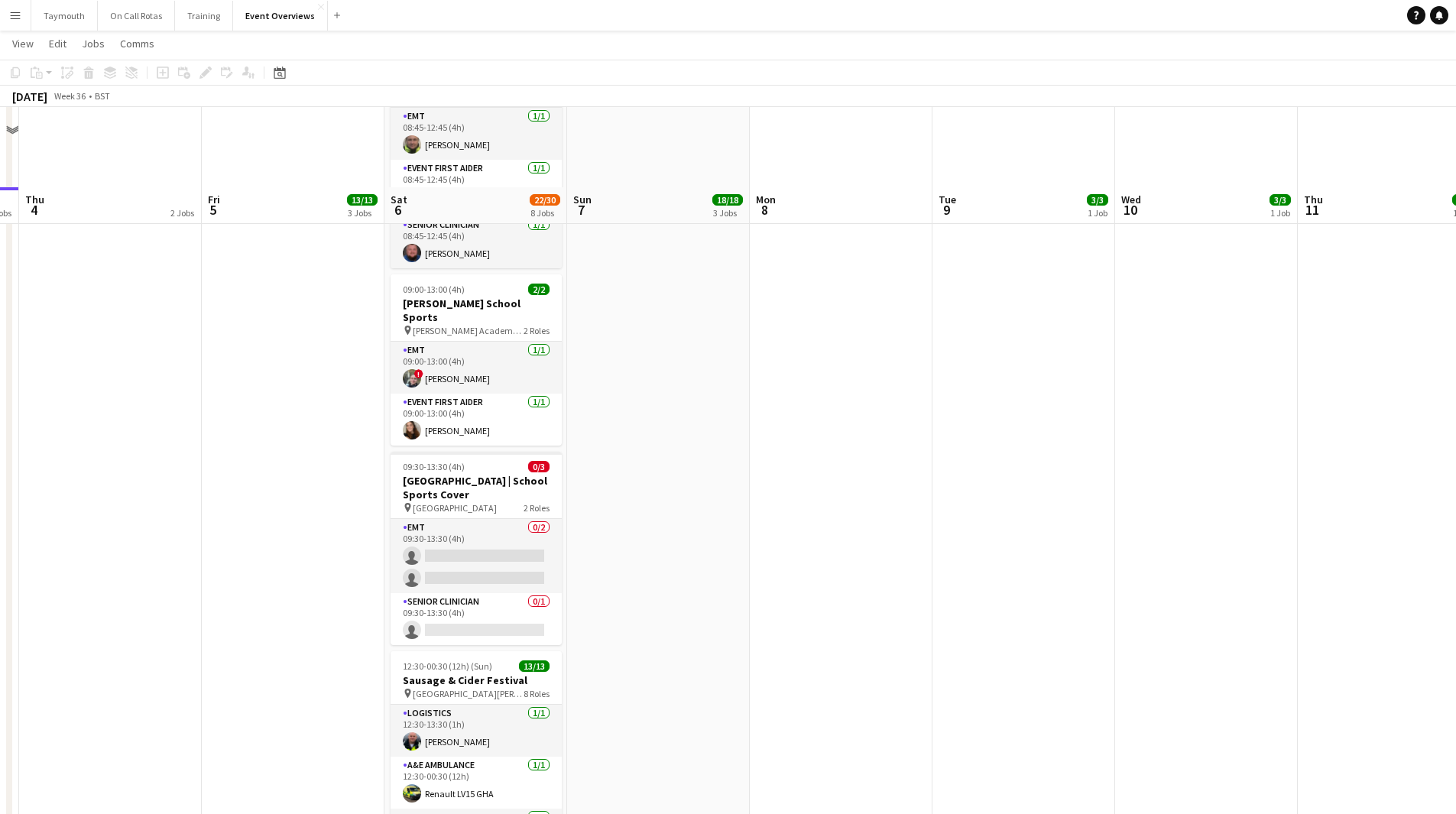
scroll to position [867, 0]
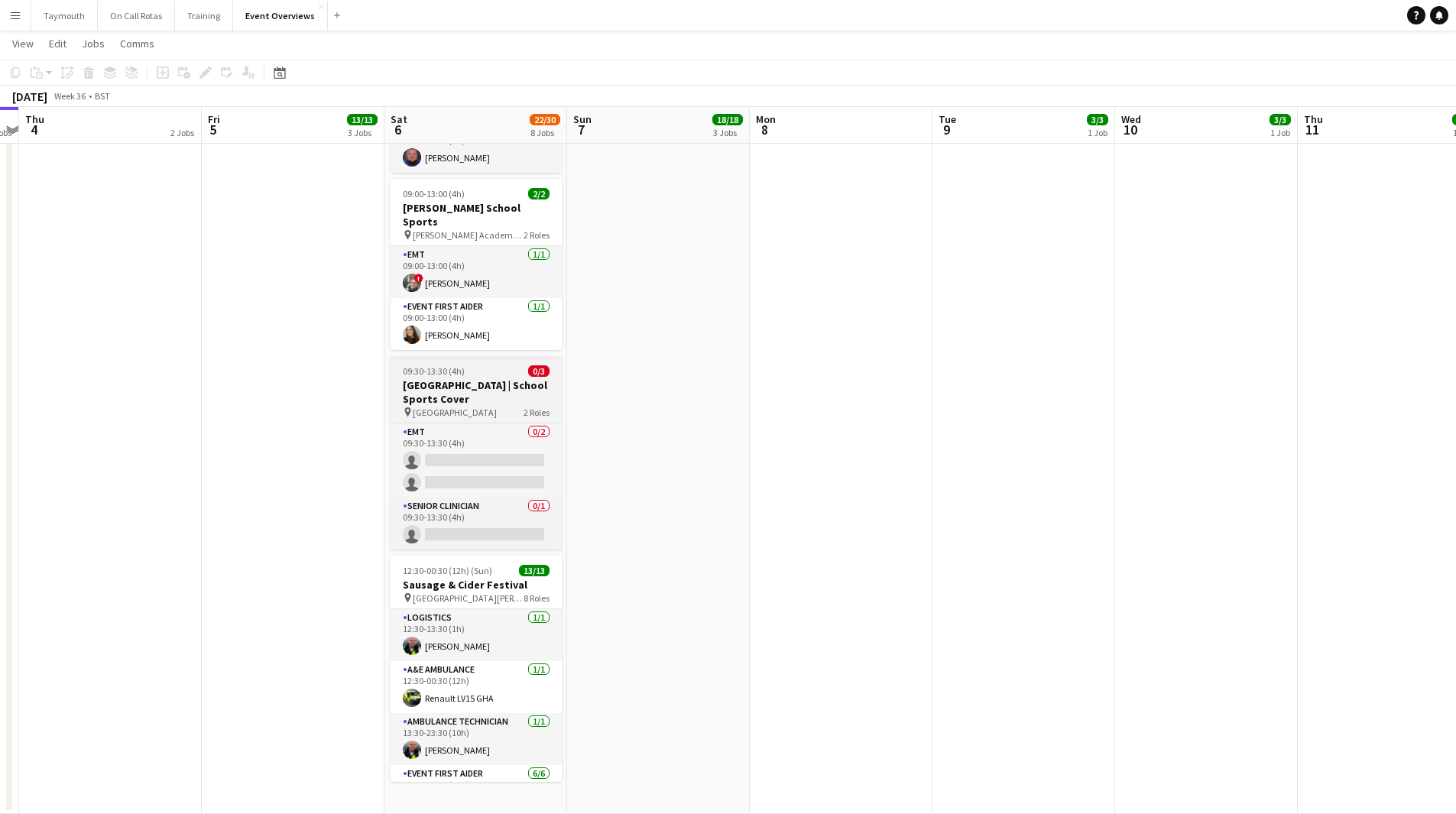
click at [495, 406] on div "pin [GEOGRAPHIC_DATA] 2 Roles" at bounding box center [476, 412] width 171 height 12
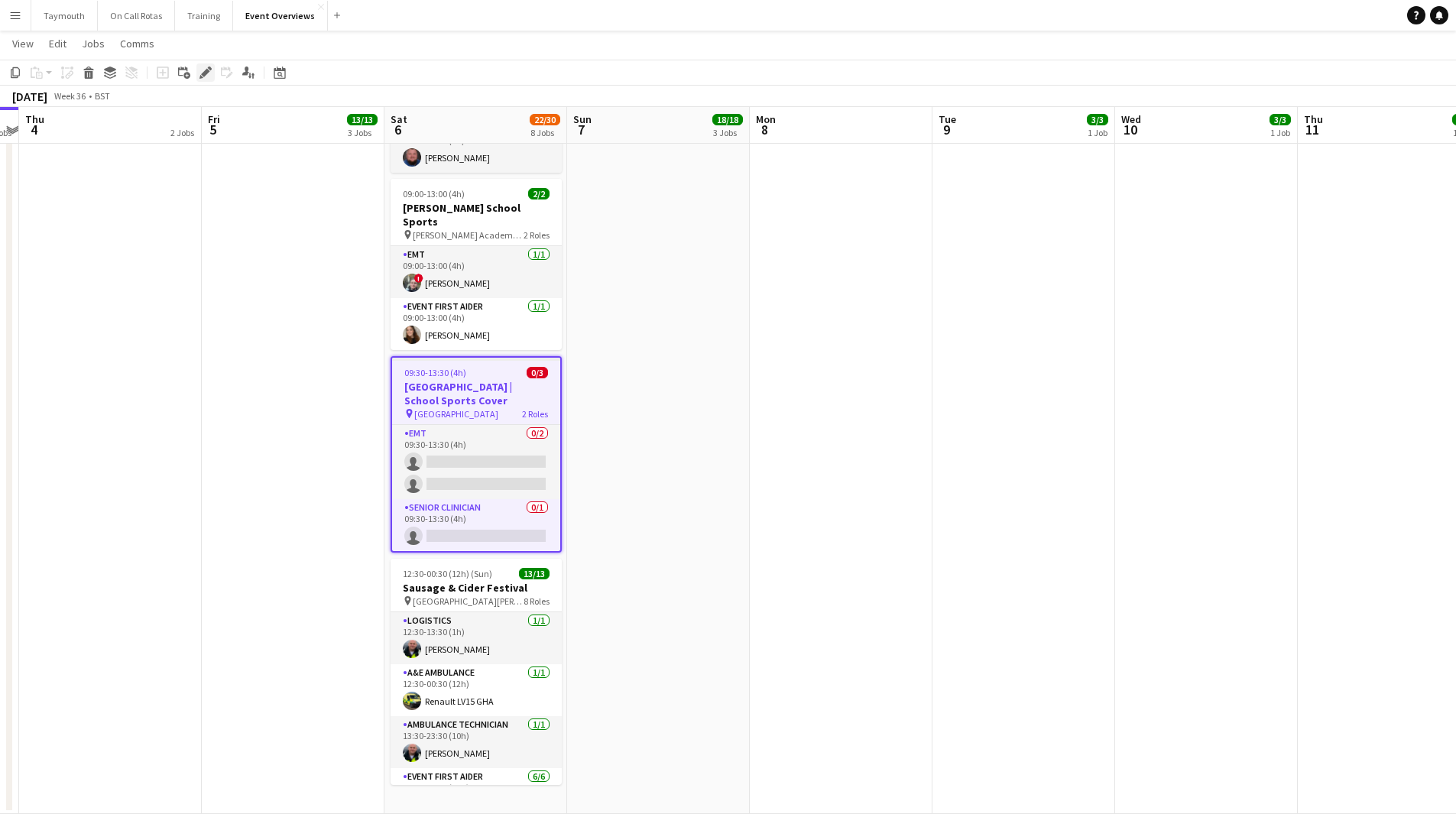
click at [198, 75] on div "Edit" at bounding box center [205, 73] width 19 height 19
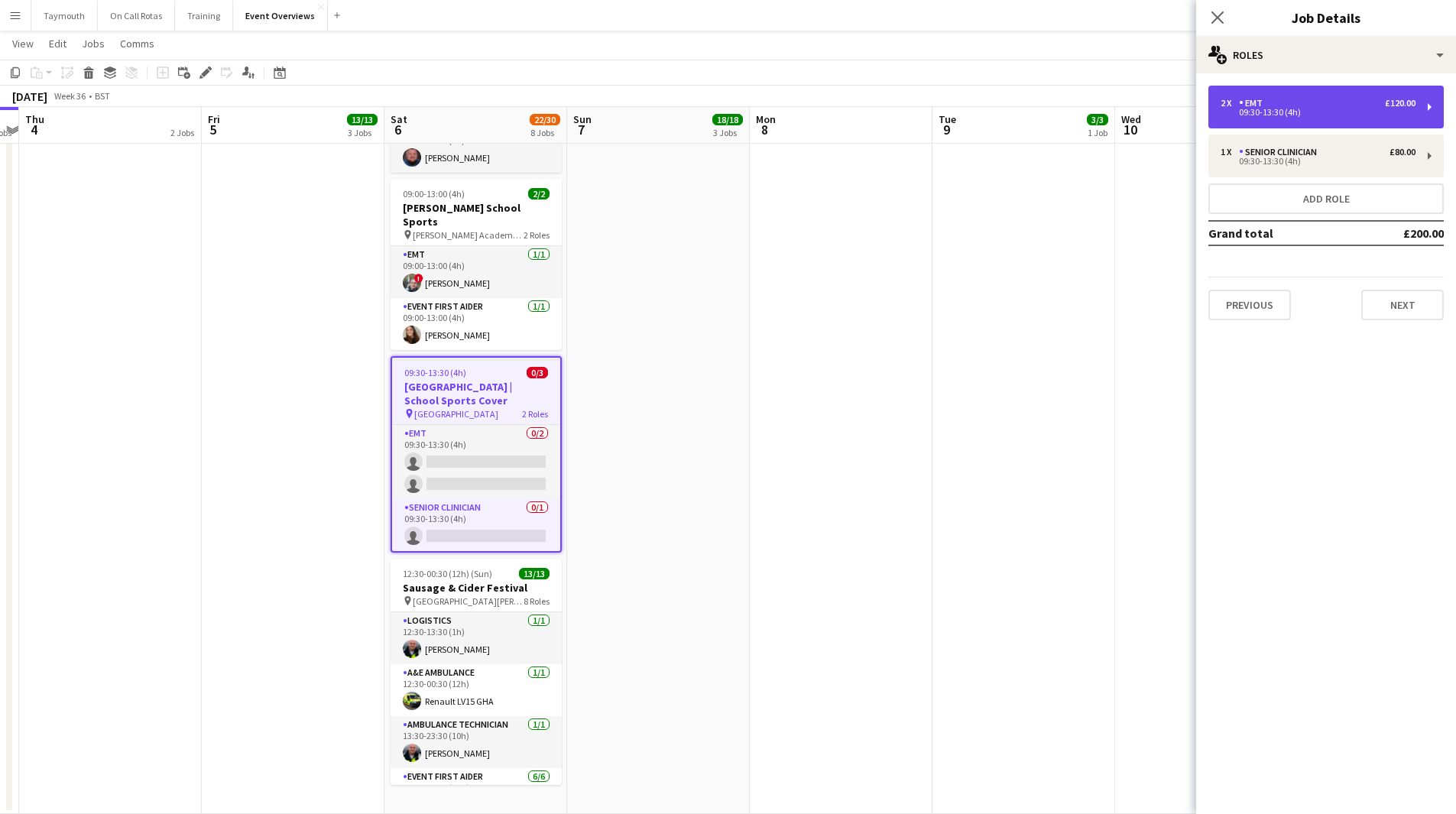
click at [1340, 105] on div "2 x EMT £120.00" at bounding box center [1317, 103] width 195 height 11
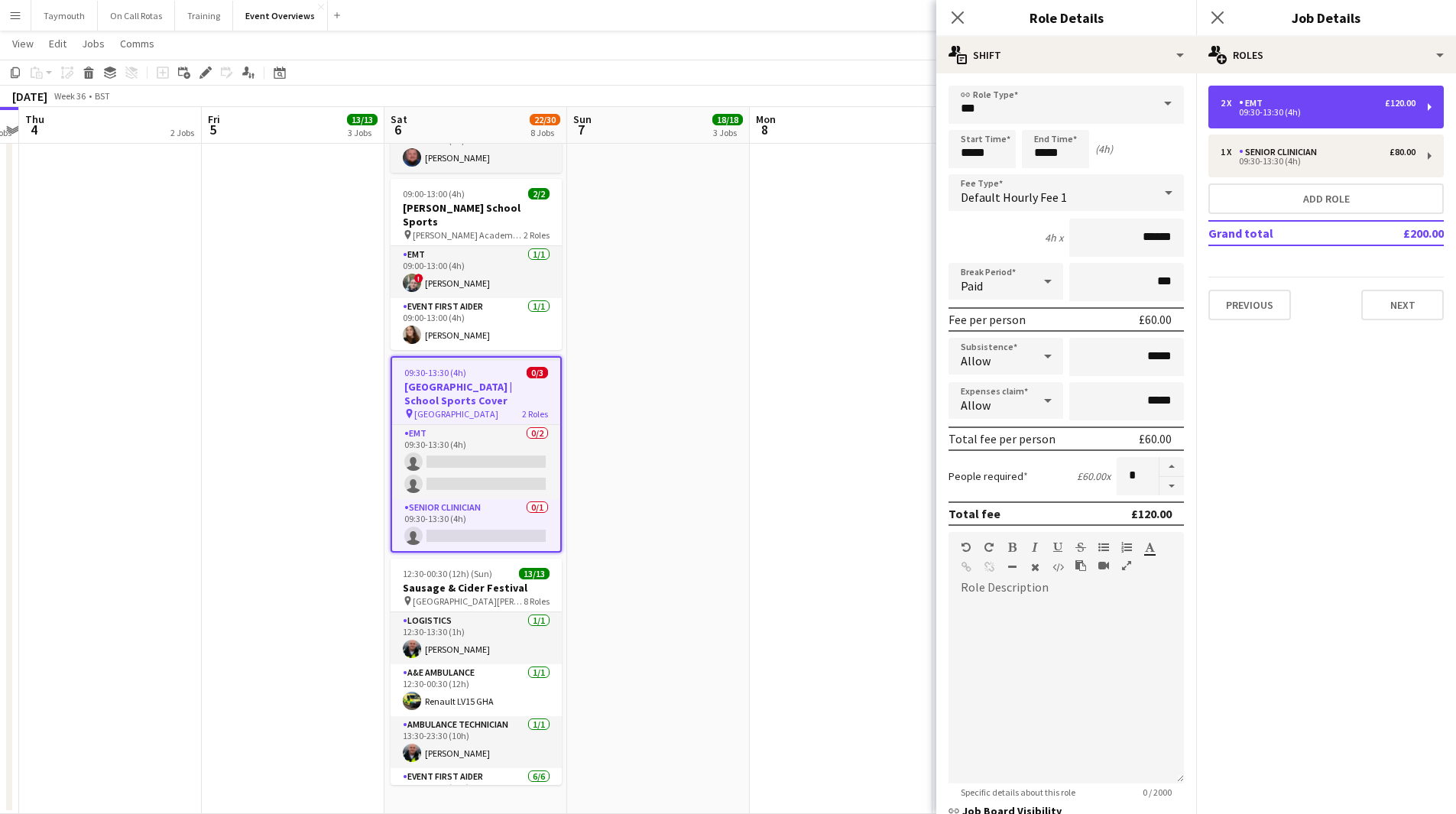
scroll to position [221, 0]
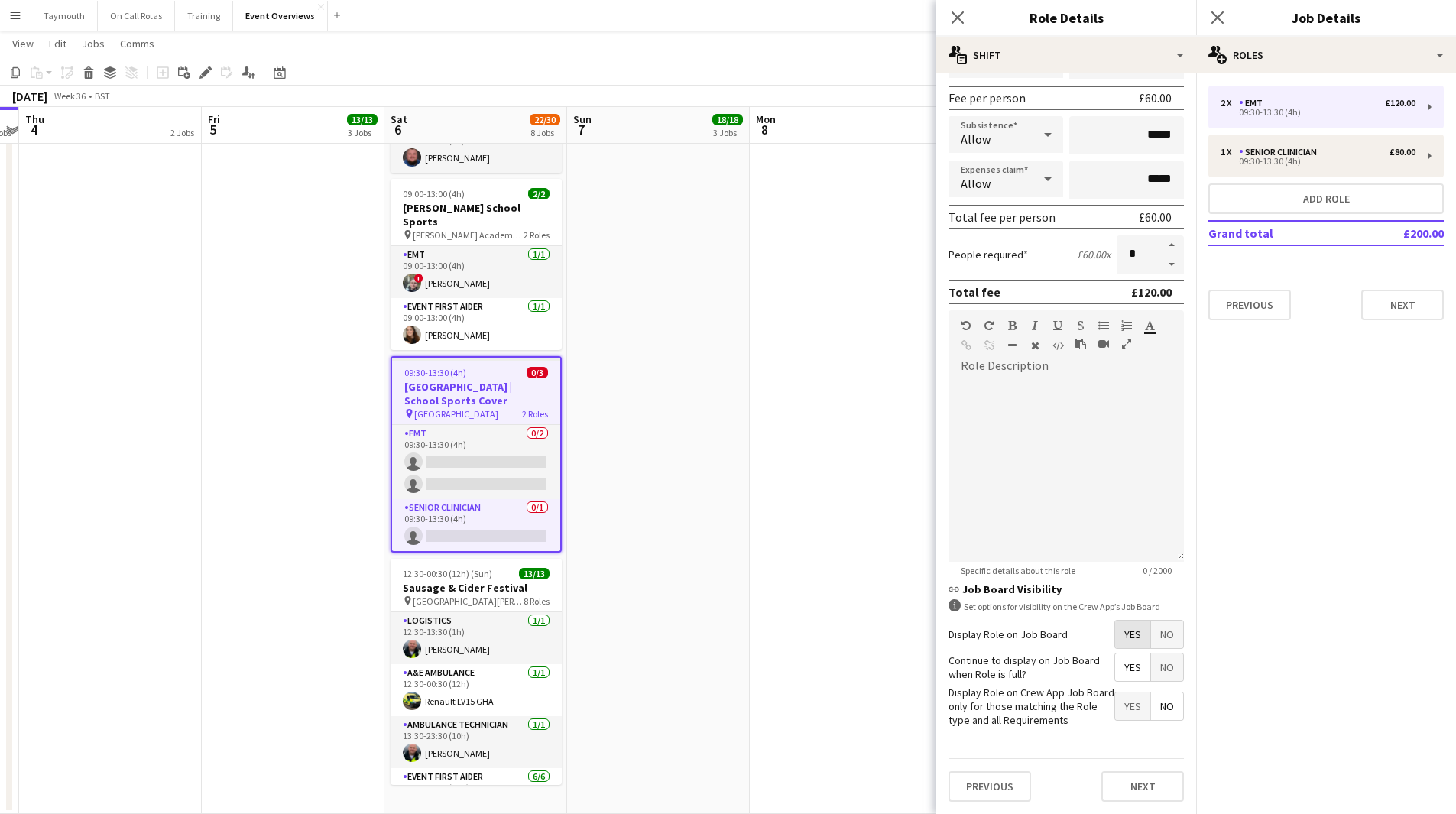
click at [1133, 645] on span "Yes" at bounding box center [1133, 634] width 35 height 28
click at [1115, 671] on span "Yes" at bounding box center [1133, 668] width 35 height 28
click at [1268, 145] on div "1 x Senior Clinician £80.00 09:30-13:30 (4h)" at bounding box center [1325, 156] width 235 height 43
type input "**********"
type input "******"
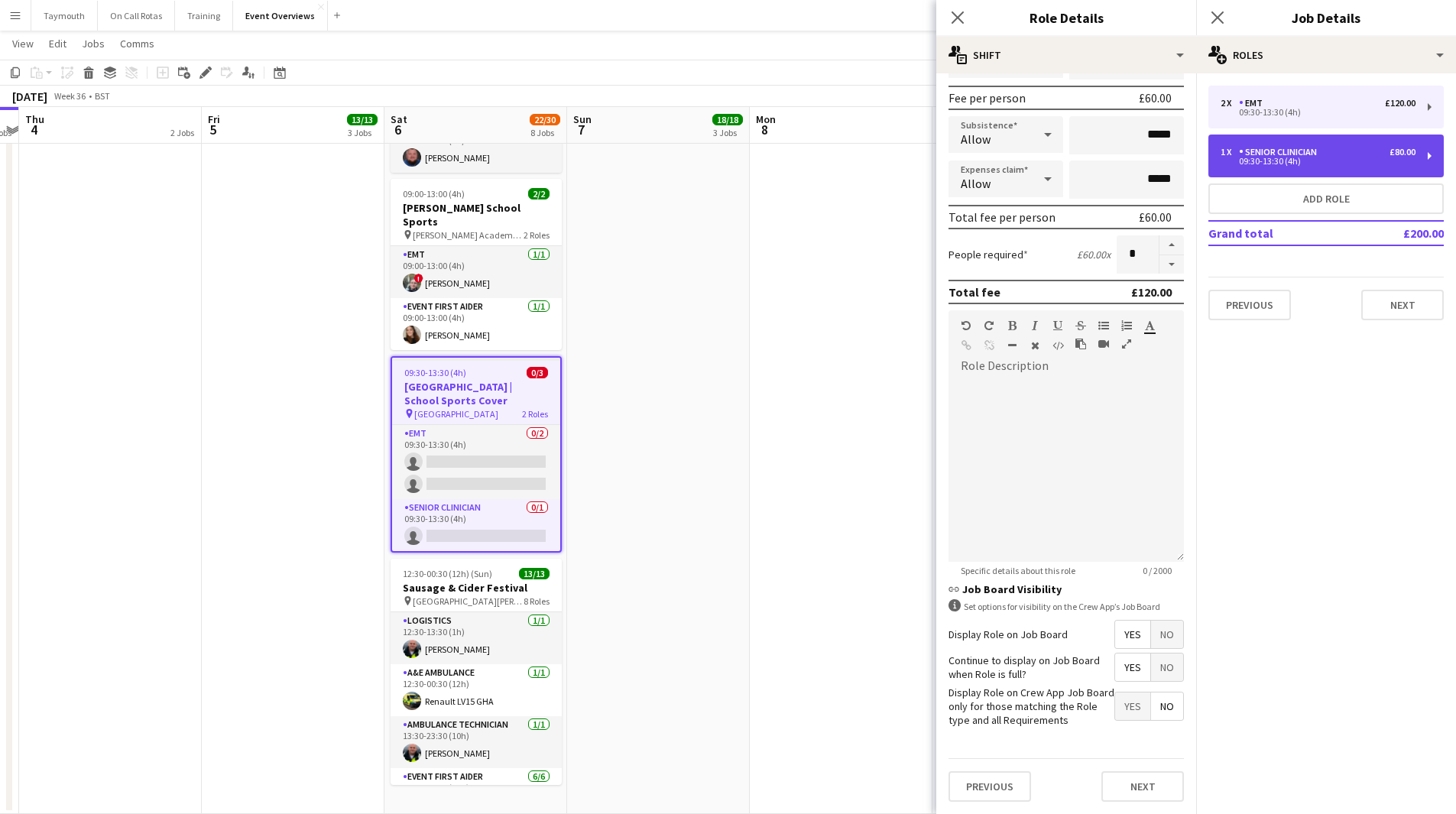
type input "*"
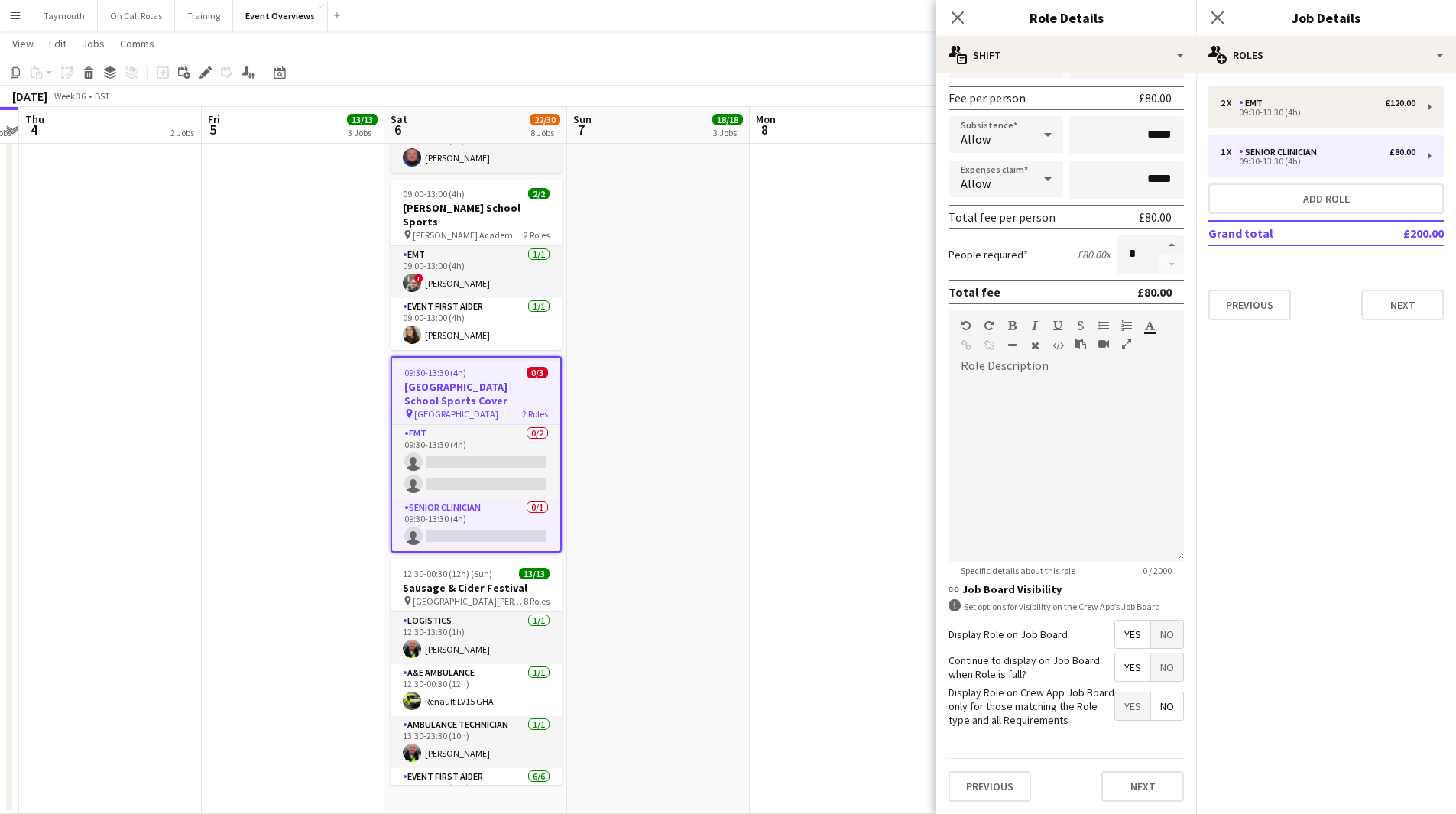
click at [1121, 633] on span "Yes" at bounding box center [1133, 634] width 35 height 28
click at [1119, 668] on span "Yes" at bounding box center [1133, 668] width 35 height 28
click at [751, 522] on app-date-cell at bounding box center [842, 59] width 183 height 1509
